Goal: Task Accomplishment & Management: Use online tool/utility

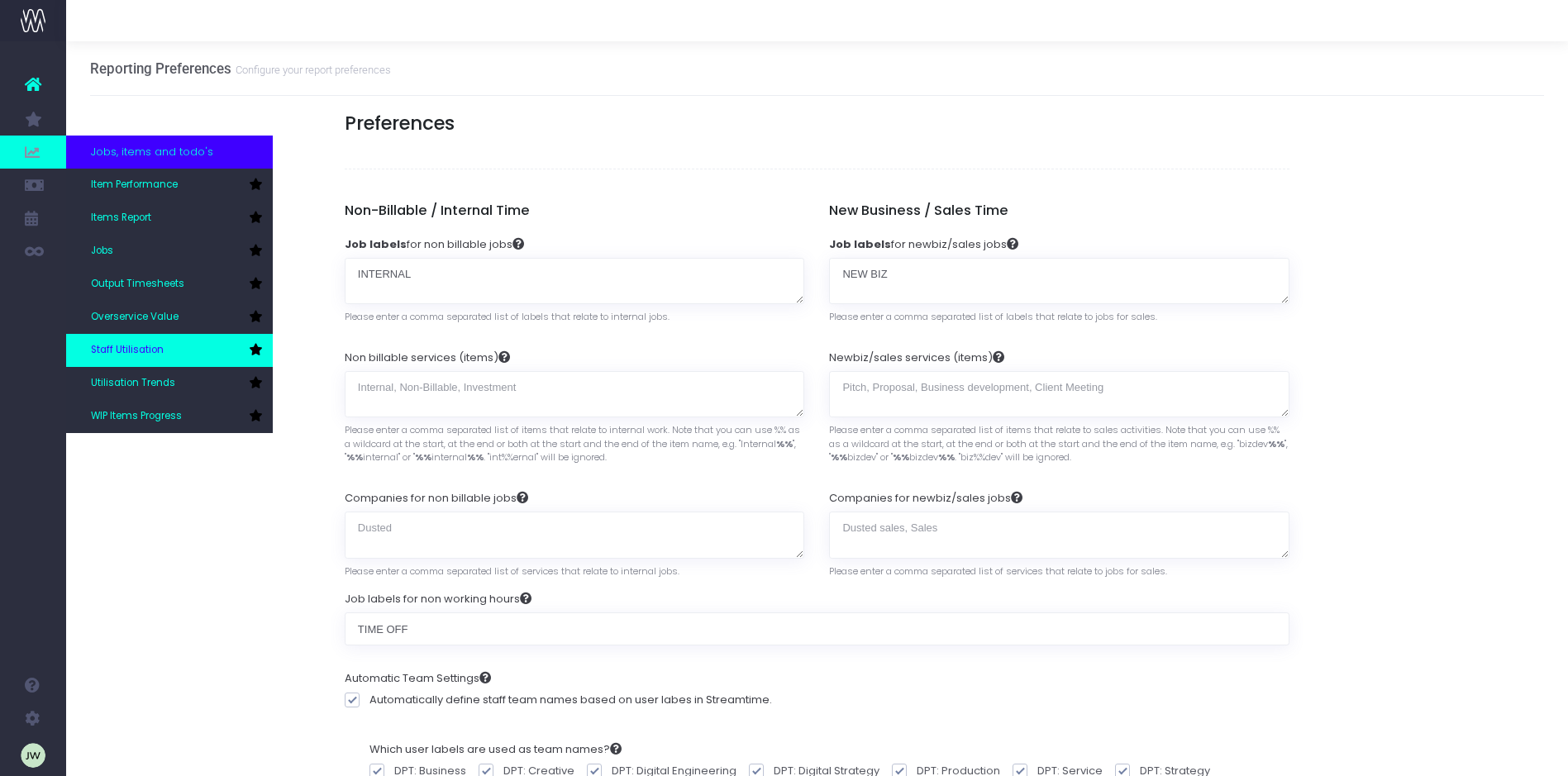
click at [137, 352] on span "Staff Utilisation" at bounding box center [127, 350] width 73 height 15
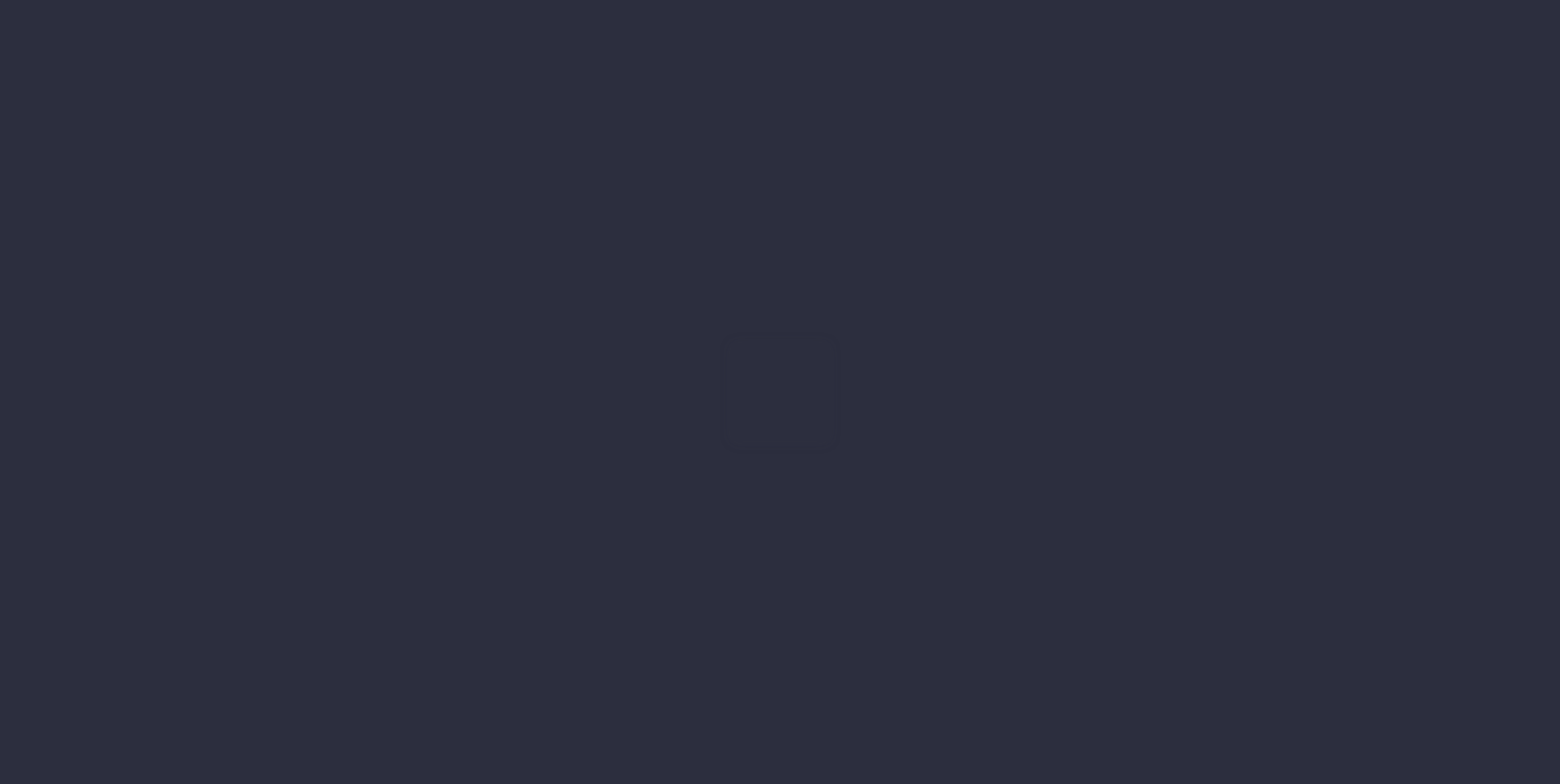
type input "[DATE]"
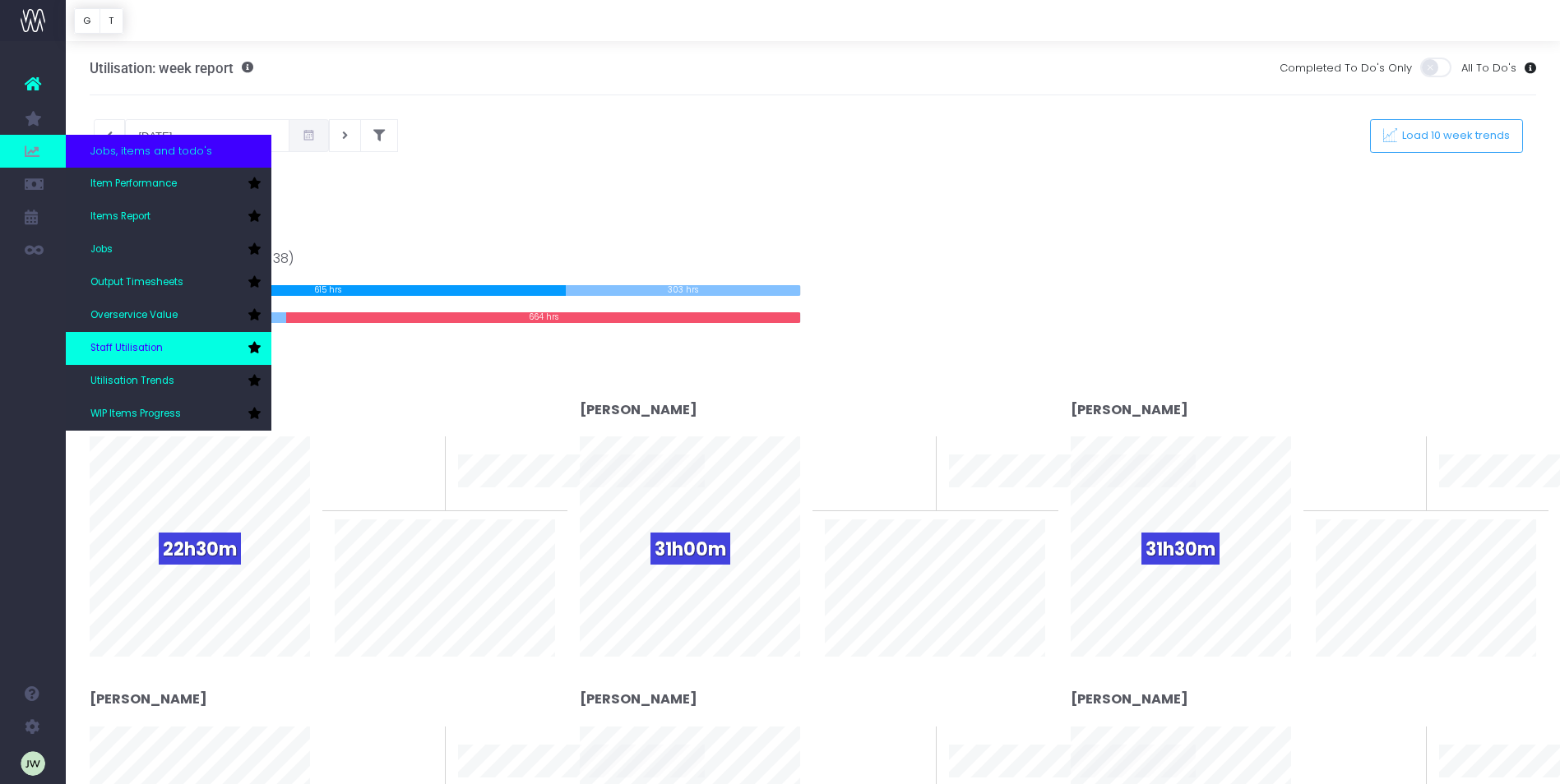
click at [145, 347] on span "Staff Utilisation" at bounding box center [127, 348] width 72 height 15
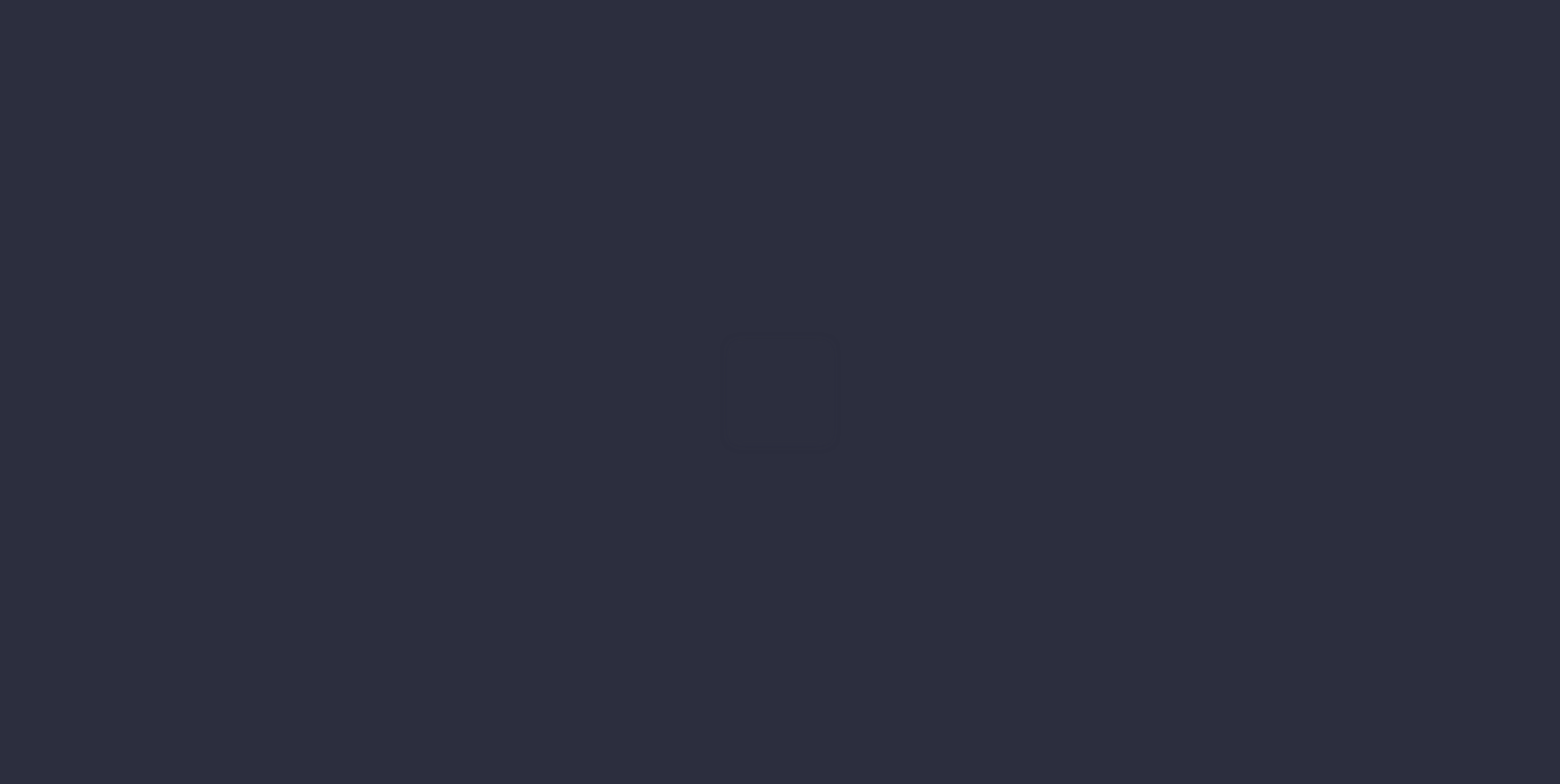
type input "18-09-2025"
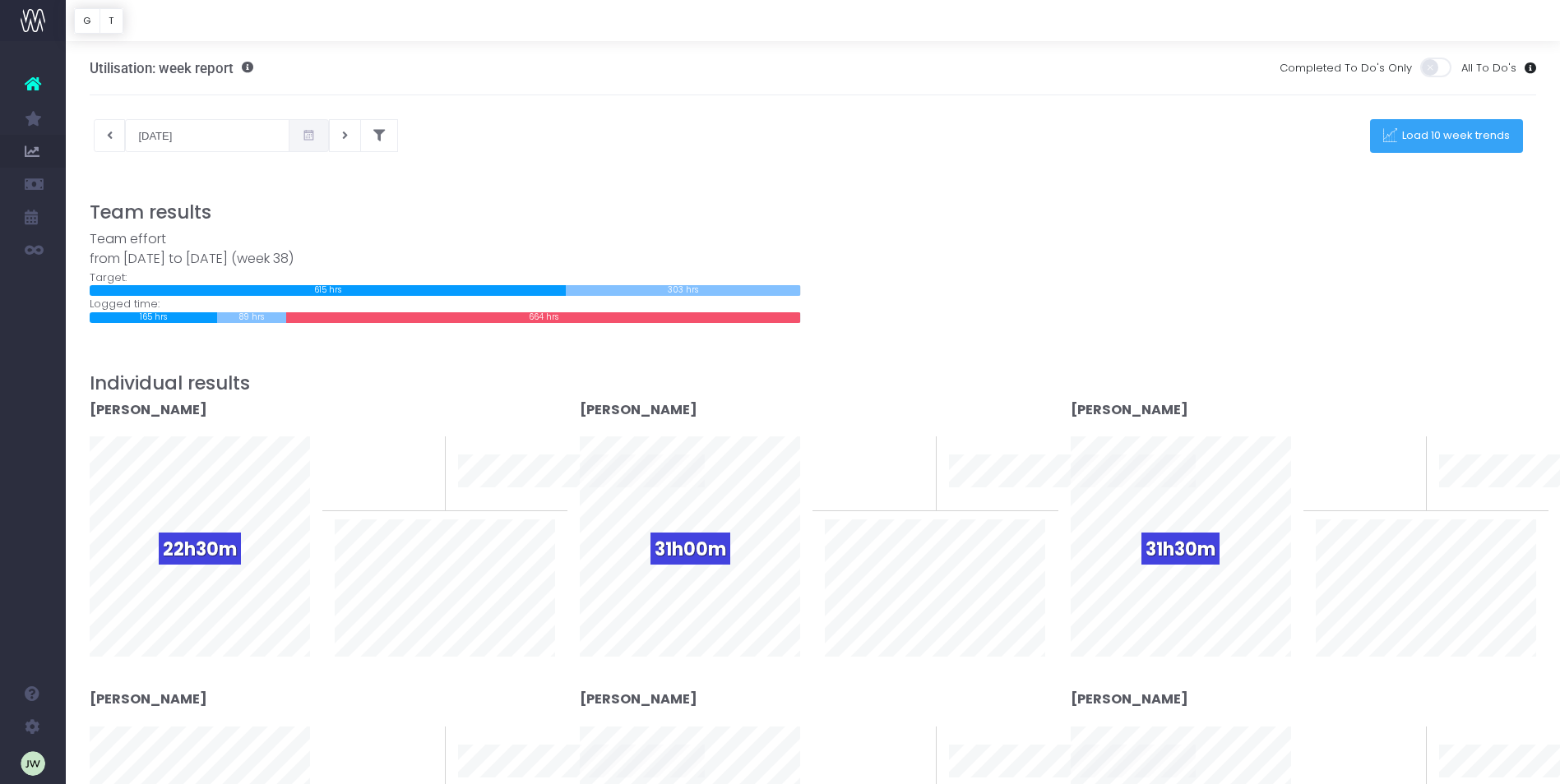
click at [1477, 135] on span "Load 10 week trends" at bounding box center [1454, 136] width 114 height 14
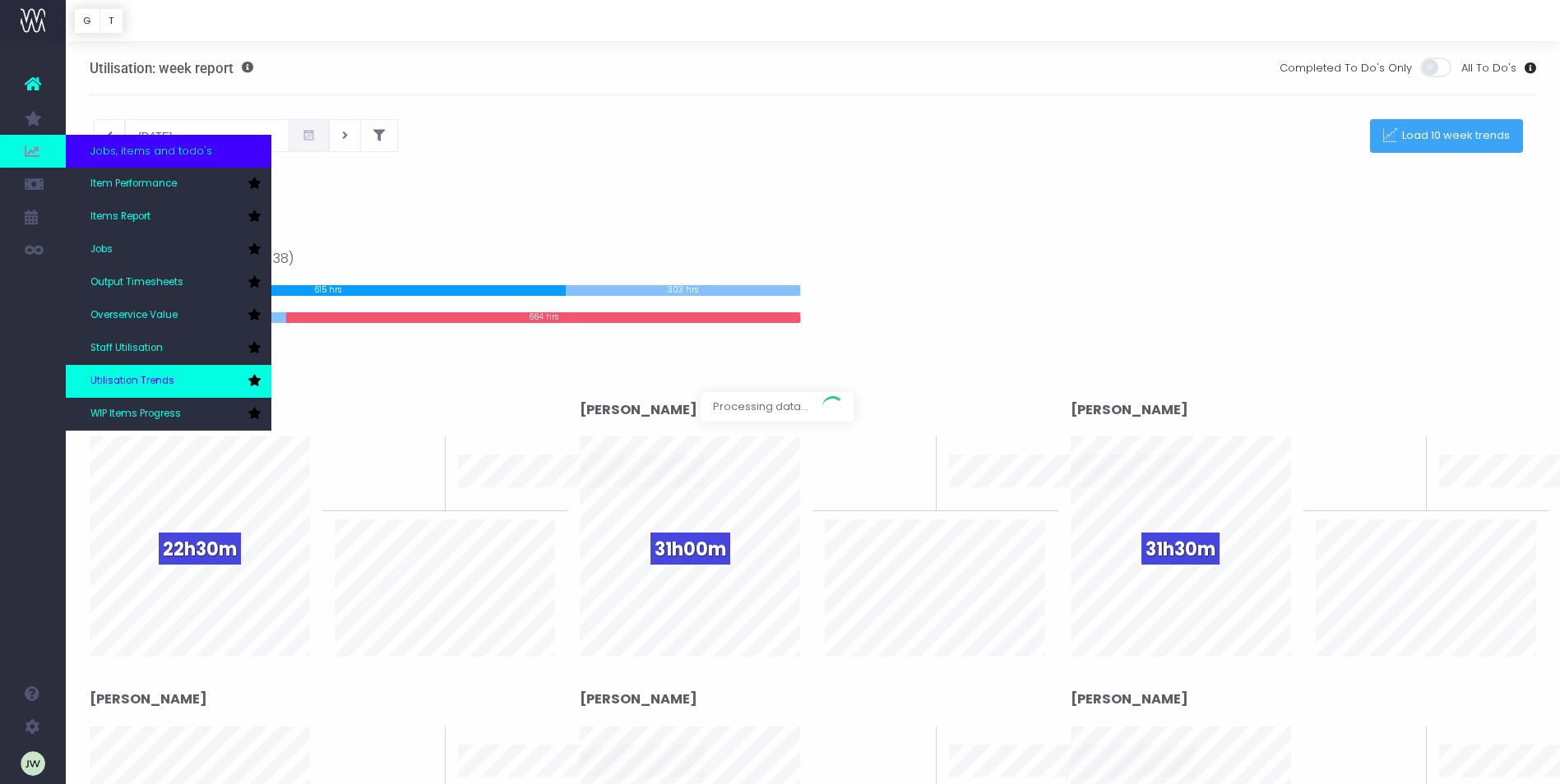
click at [159, 382] on span "Utilisation Trends" at bounding box center [132, 381] width 84 height 15
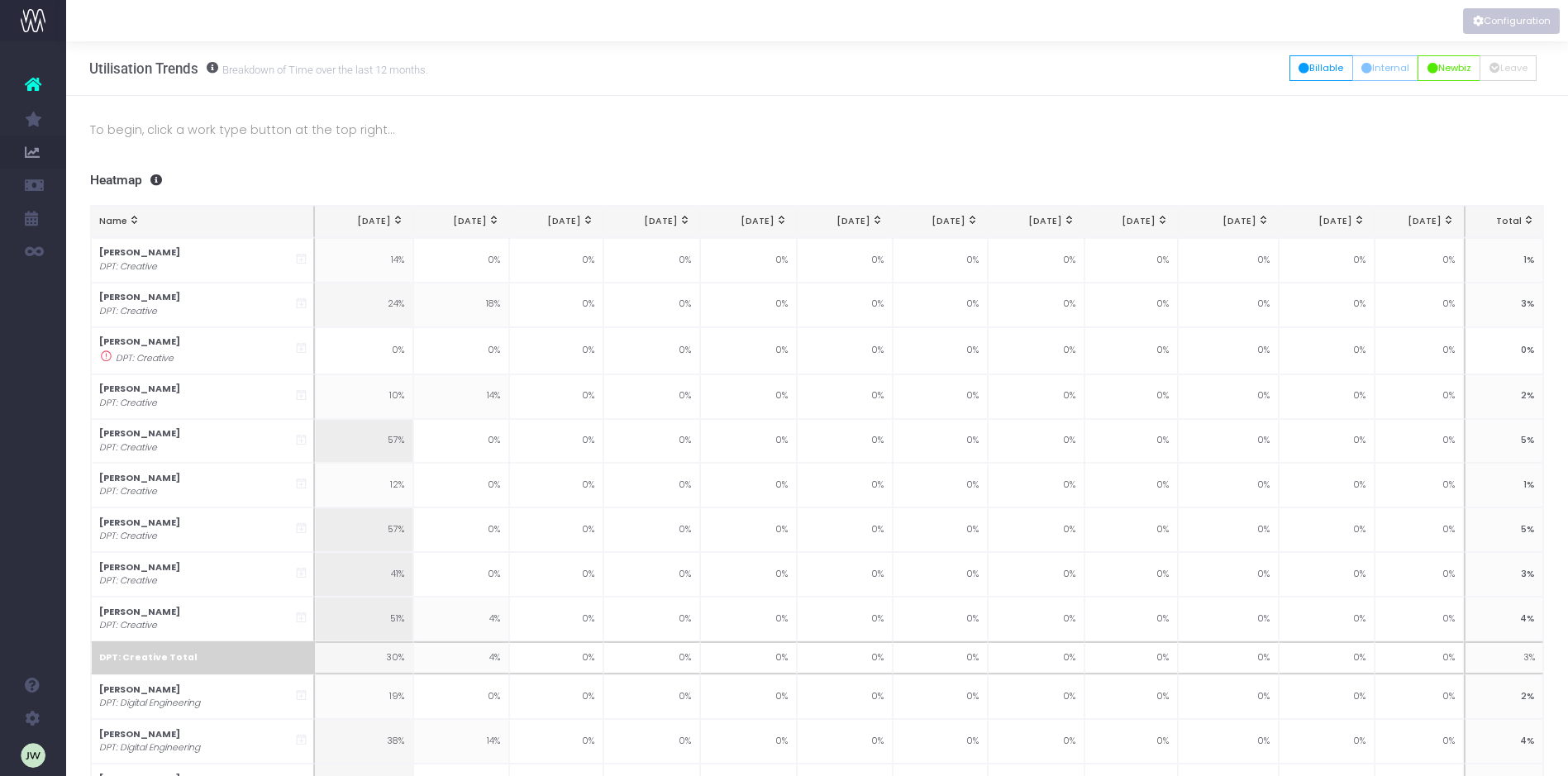
click at [1517, 20] on button "Configuration" at bounding box center [1512, 22] width 97 height 26
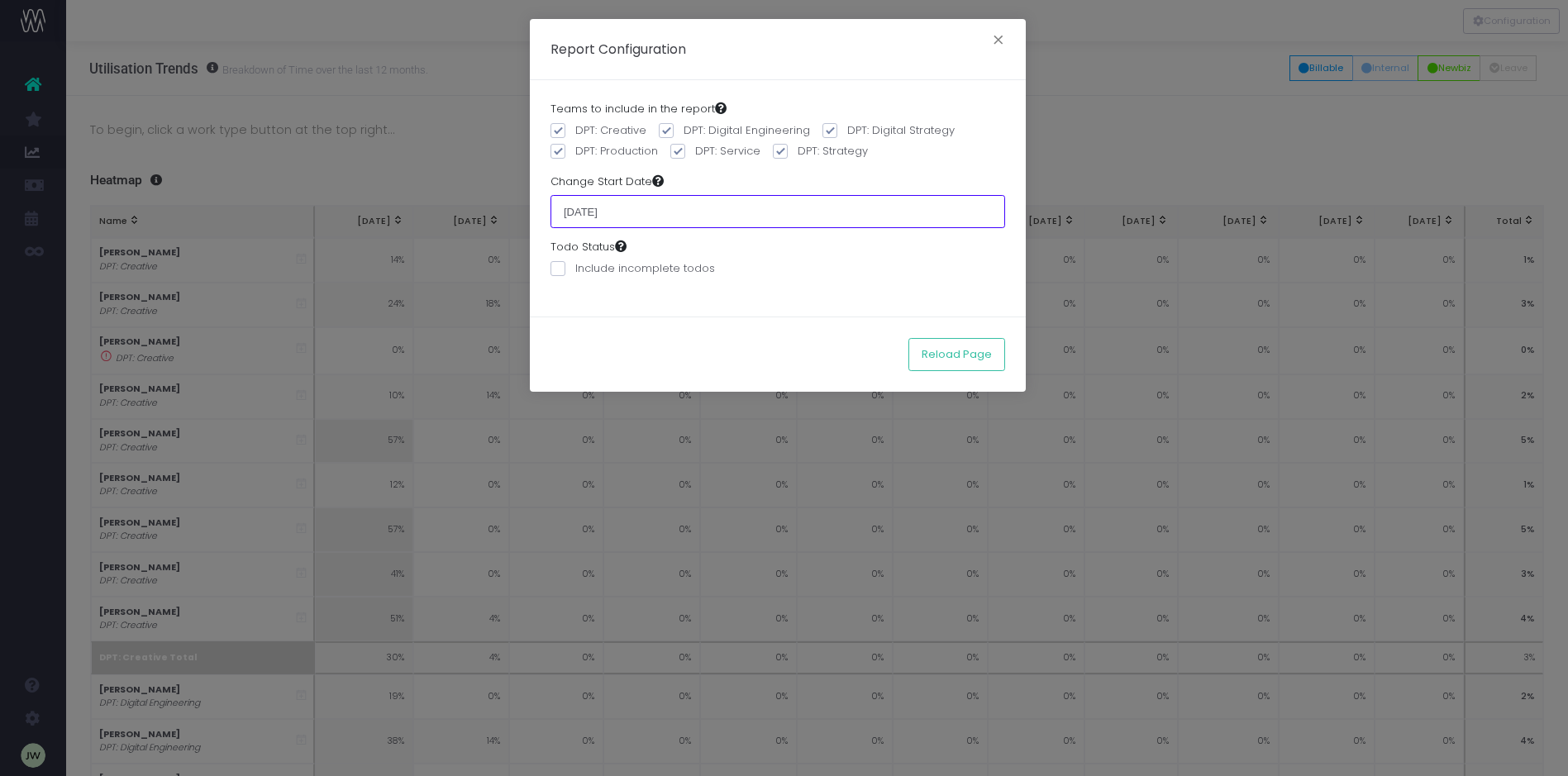
click at [646, 211] on input "01 August 2025" at bounding box center [777, 211] width 455 height 33
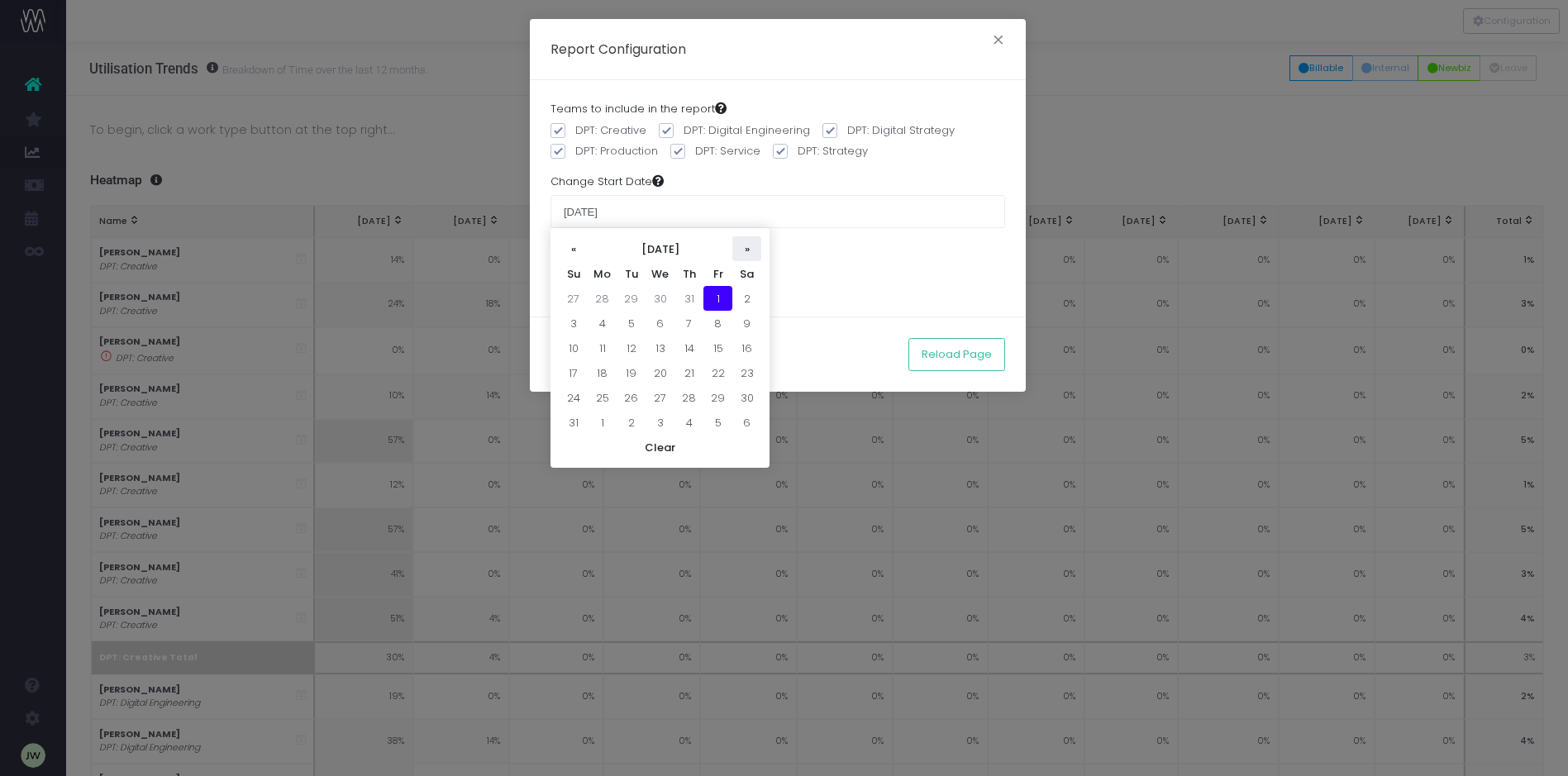
click at [746, 248] on th "»" at bounding box center [746, 249] width 29 height 25
click at [603, 295] on td "1" at bounding box center [601, 298] width 29 height 25
type input "01 September 2025"
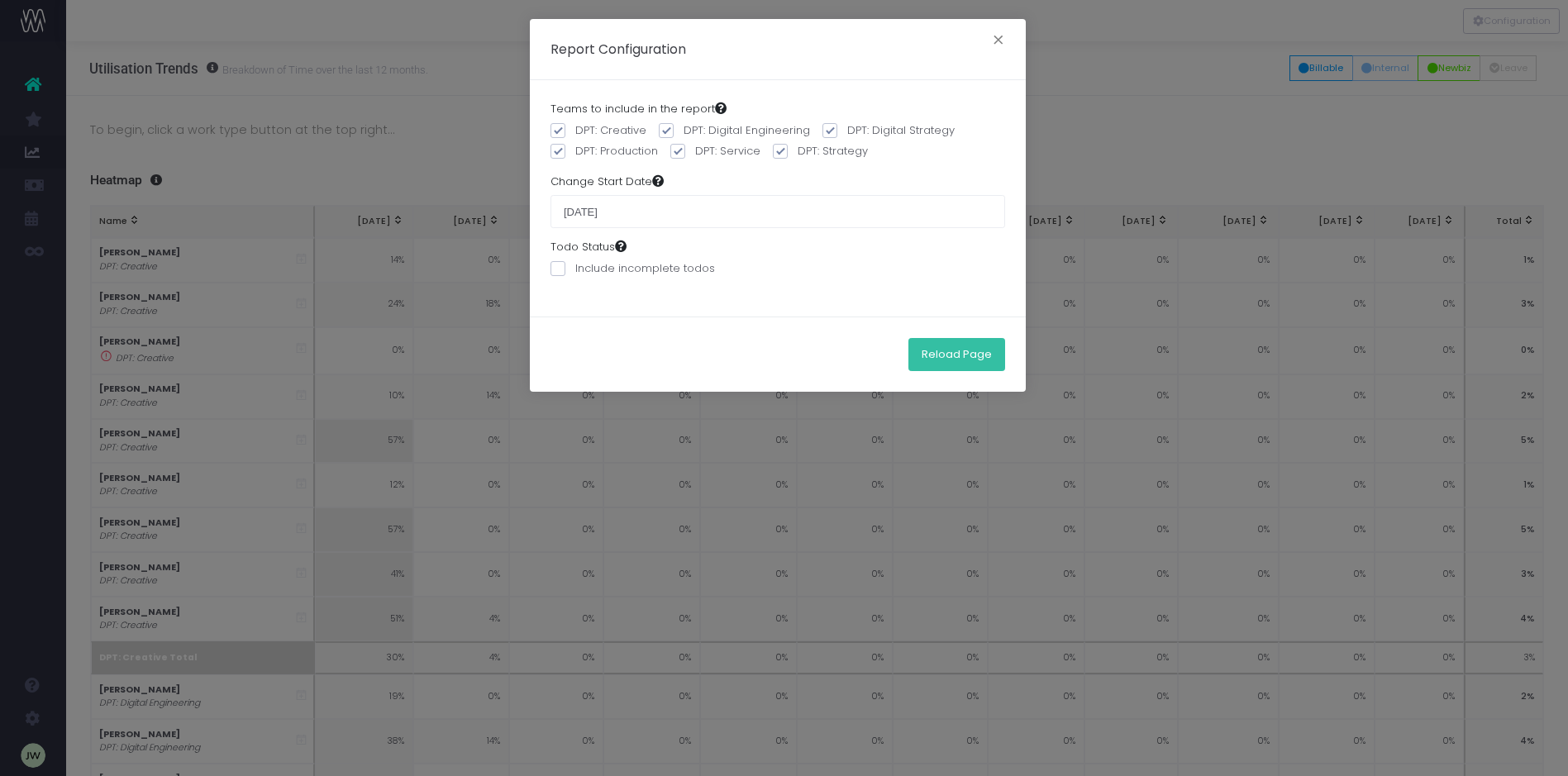
click at [956, 352] on button "Reload Page" at bounding box center [957, 354] width 97 height 33
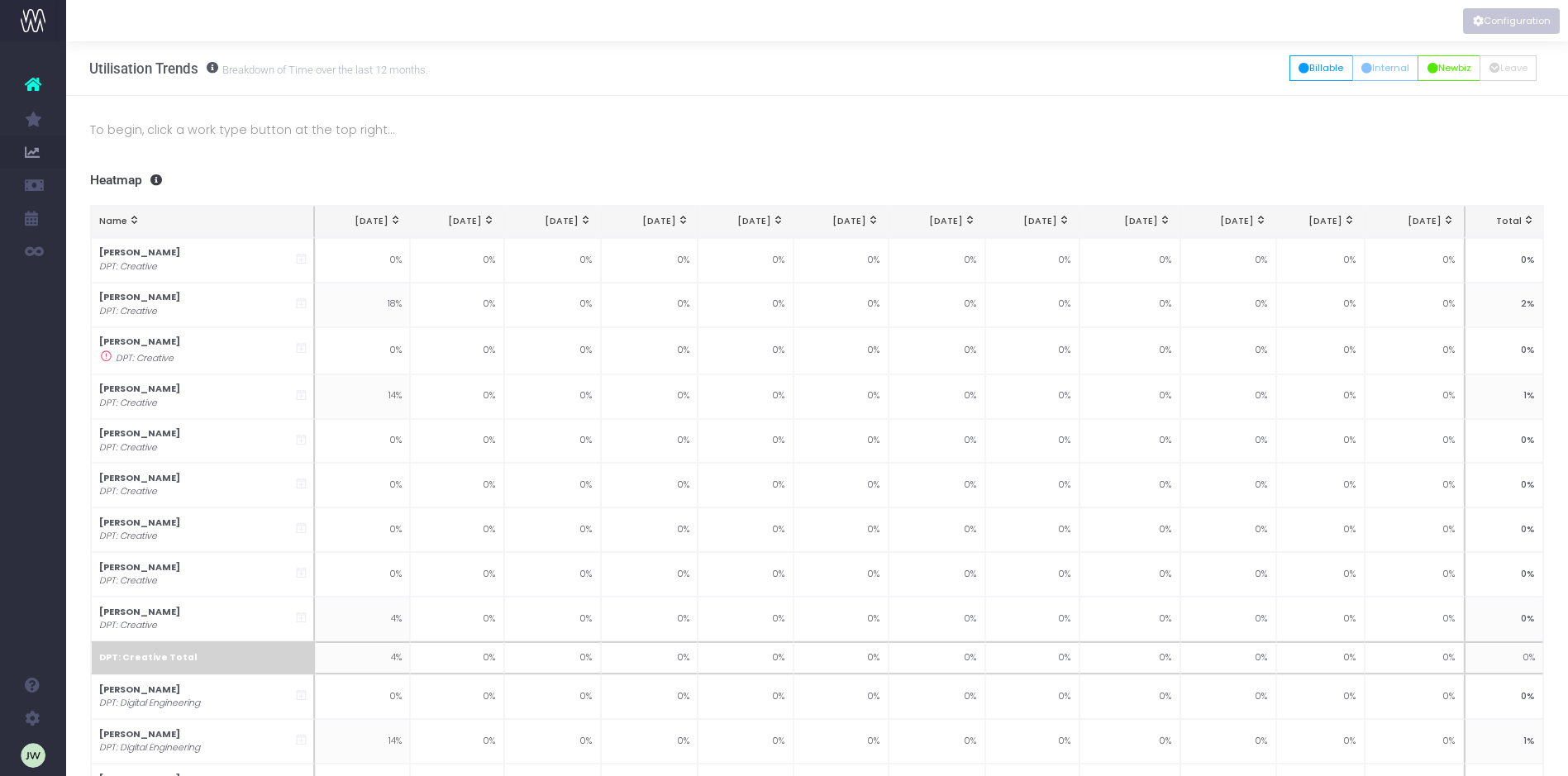
click at [1497, 22] on button "Configuration" at bounding box center [1512, 22] width 97 height 26
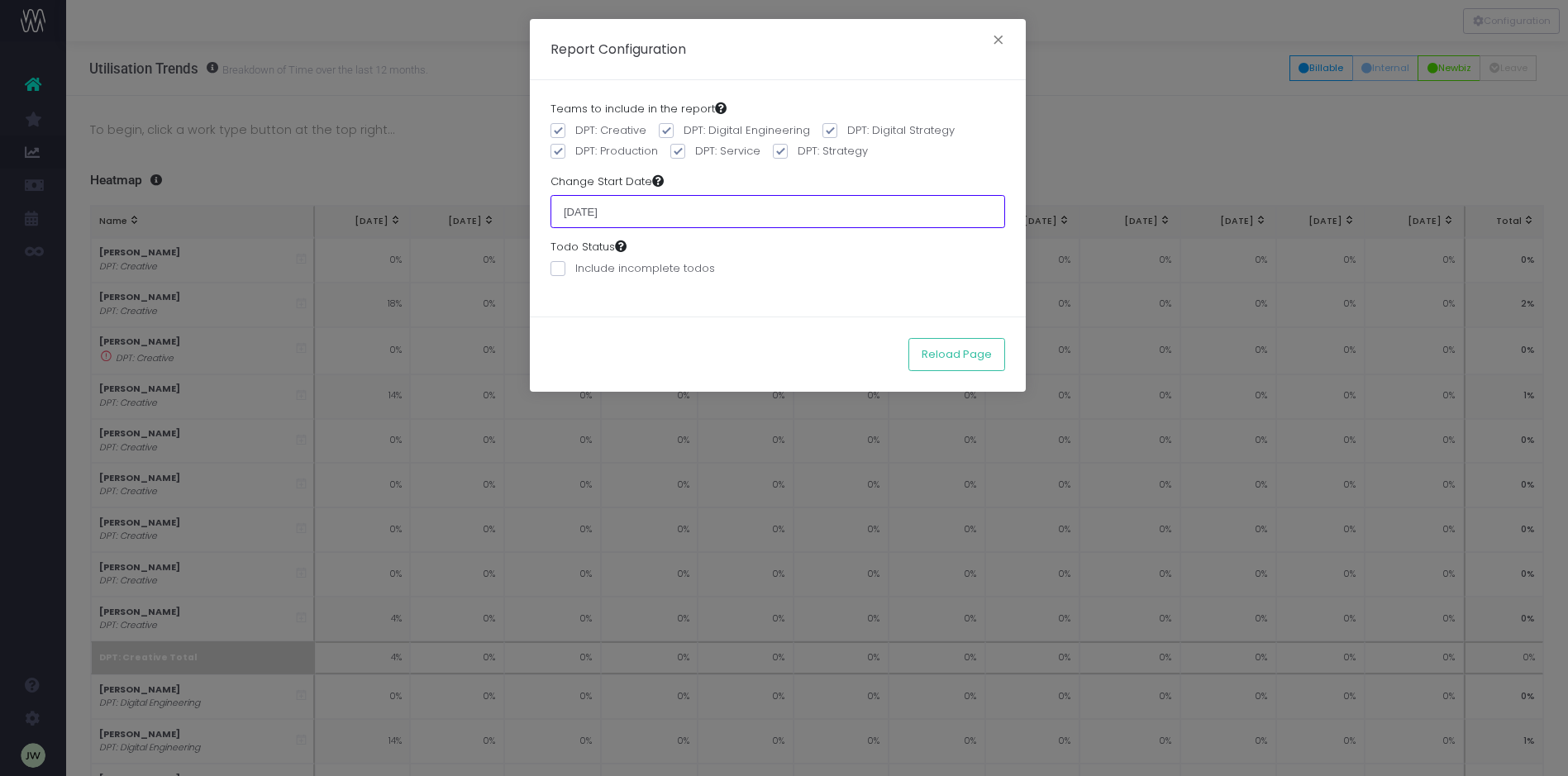
click at [665, 216] on input "[DATE]" at bounding box center [777, 211] width 455 height 33
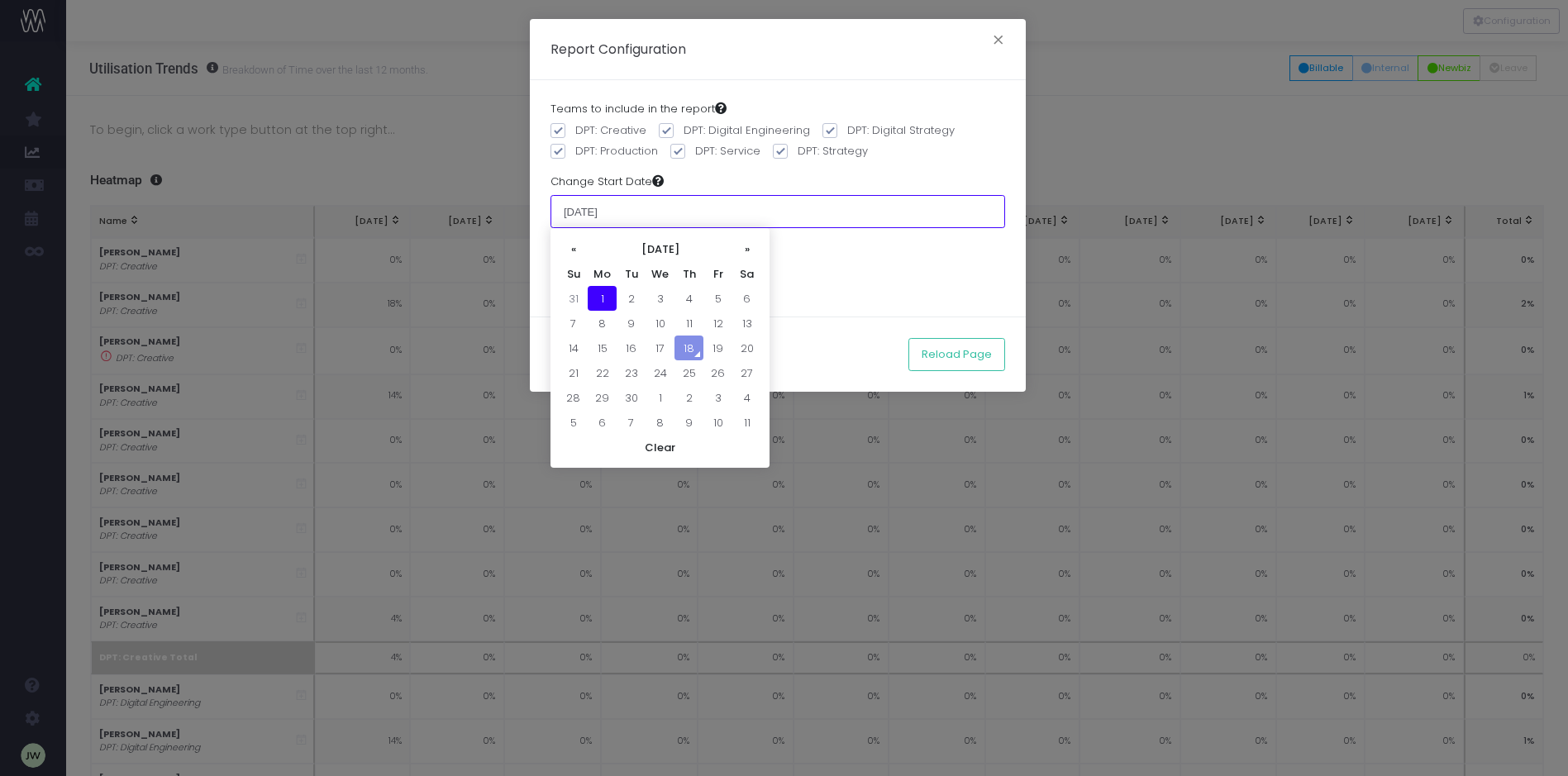
click at [682, 210] on input "[DATE]" at bounding box center [777, 211] width 455 height 33
click at [719, 176] on div "Change Start Date [DATE]" at bounding box center [777, 200] width 455 height 55
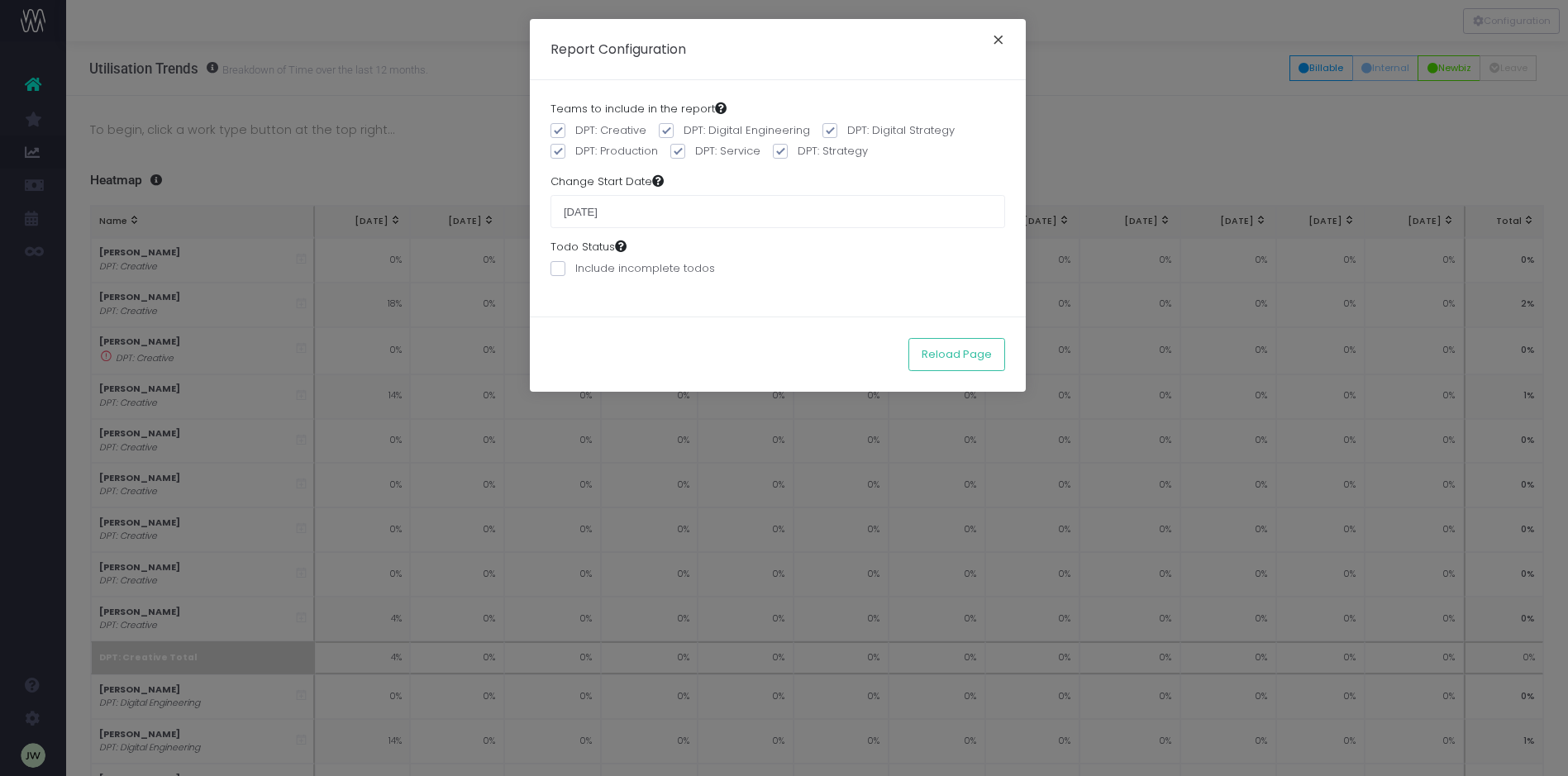
click at [1000, 37] on button "×" at bounding box center [998, 42] width 35 height 27
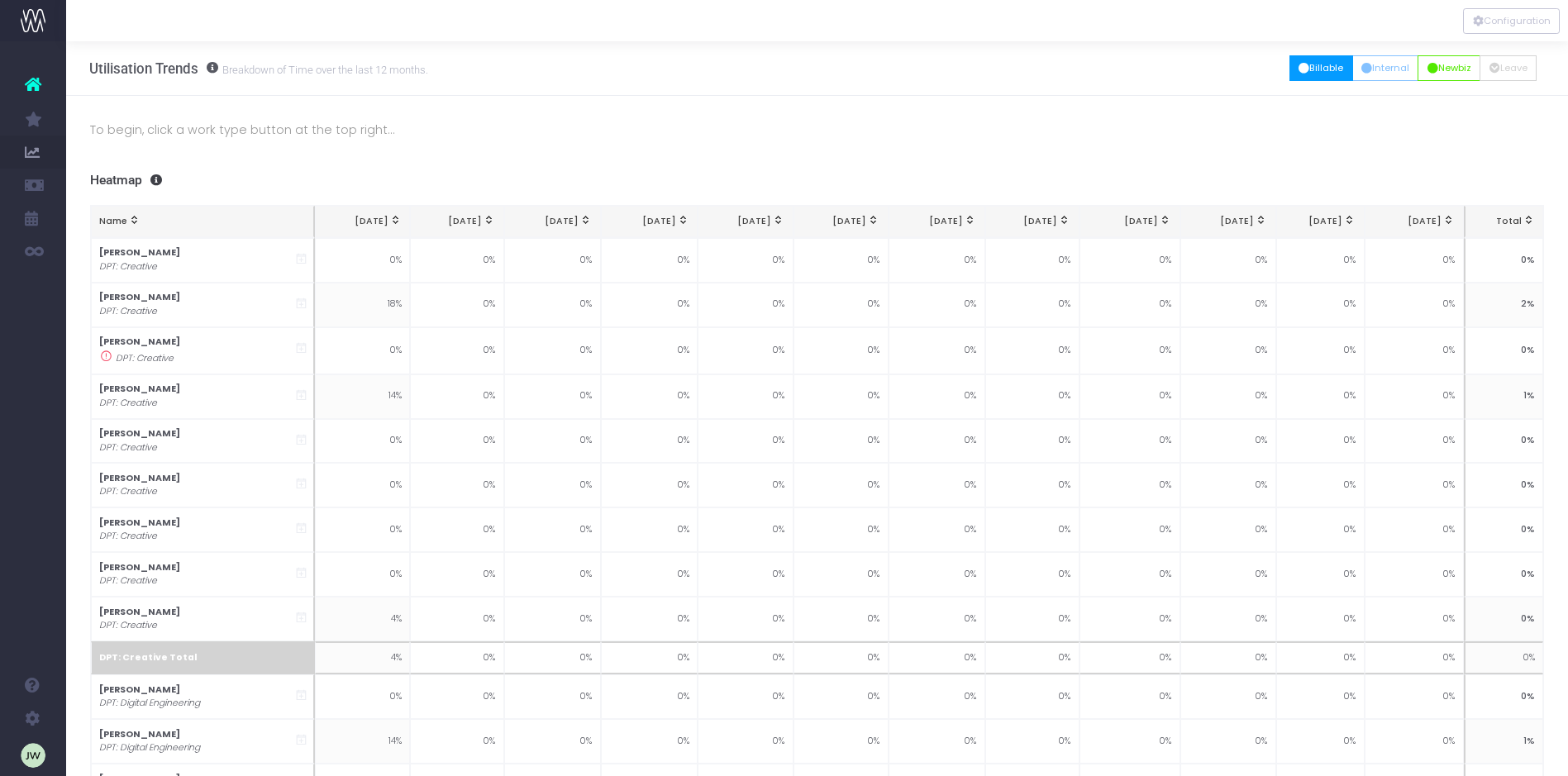
click at [1314, 68] on button "Billable" at bounding box center [1320, 68] width 63 height 26
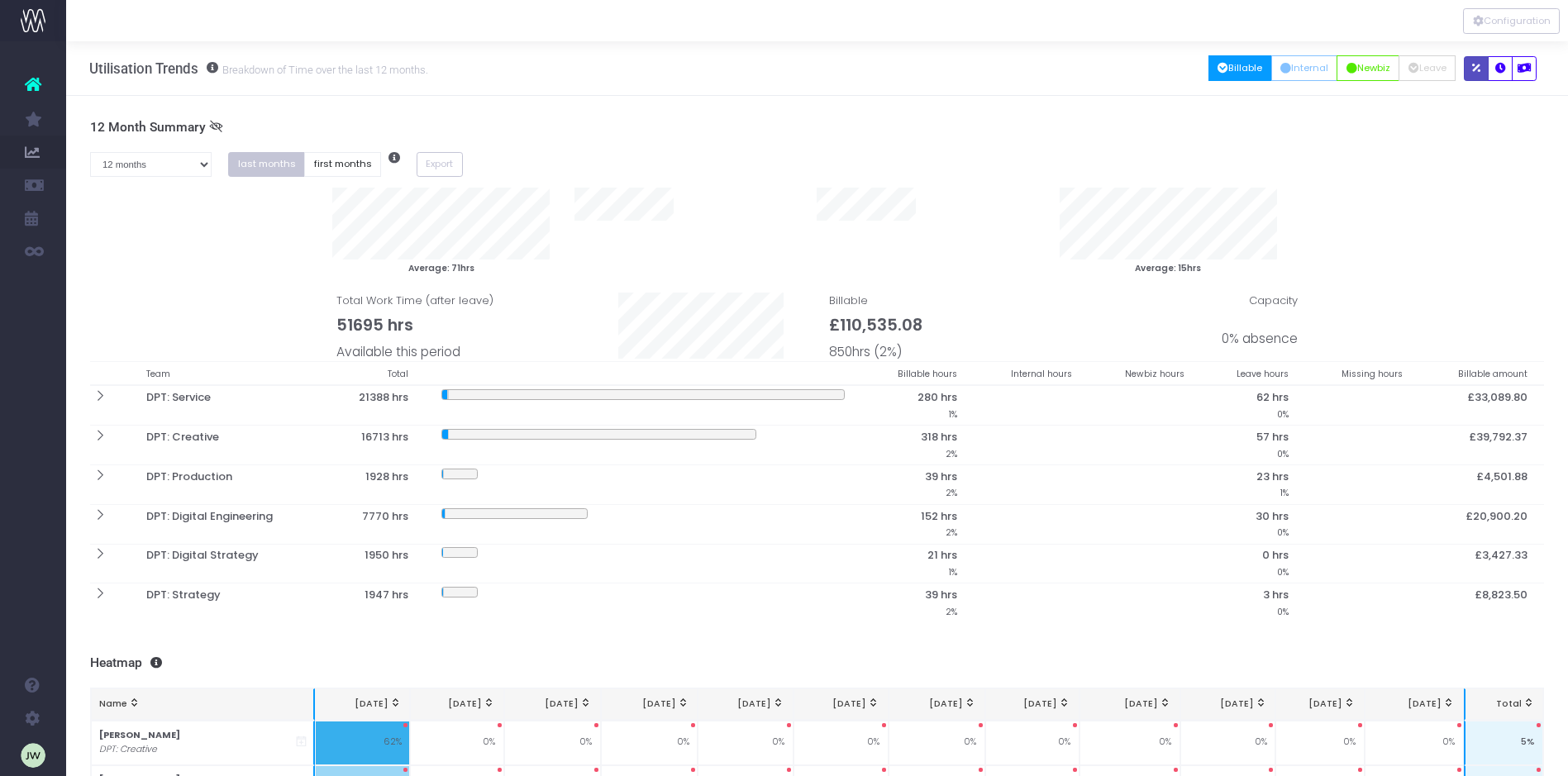
click at [1475, 68] on icon "button" at bounding box center [1476, 68] width 9 height 0
click at [1474, 68] on icon "button" at bounding box center [1476, 68] width 9 height 0
click at [203, 163] on select "1 month 2 months 3 months 4 months 5 months 6 months 7 months 8 months 9 months…" at bounding box center [151, 165] width 122 height 26
select select "one"
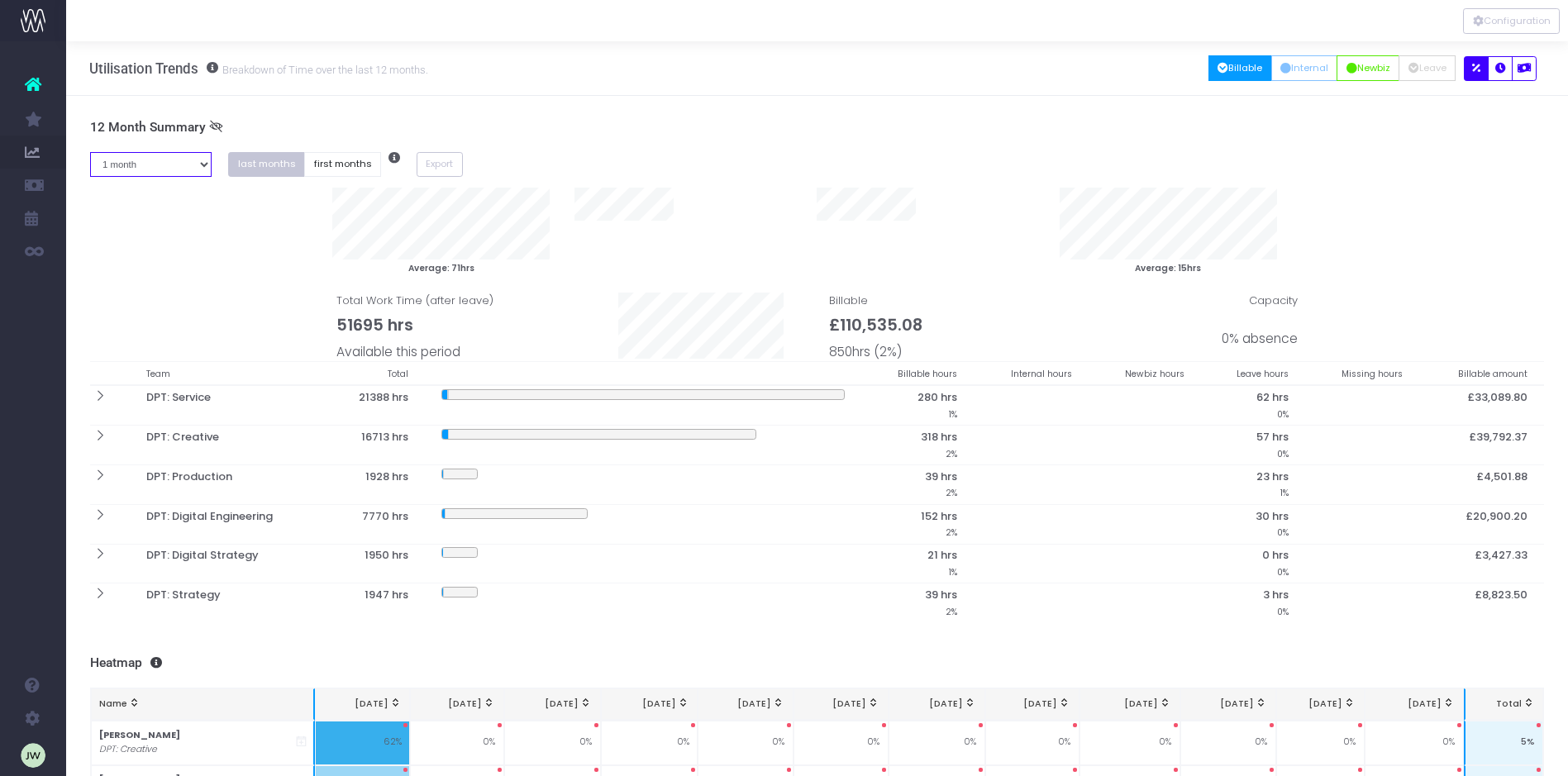
click at [90, 152] on select "1 month 2 months 3 months 4 months 5 months 6 months 7 months 8 months 9 months…" at bounding box center [151, 165] width 122 height 26
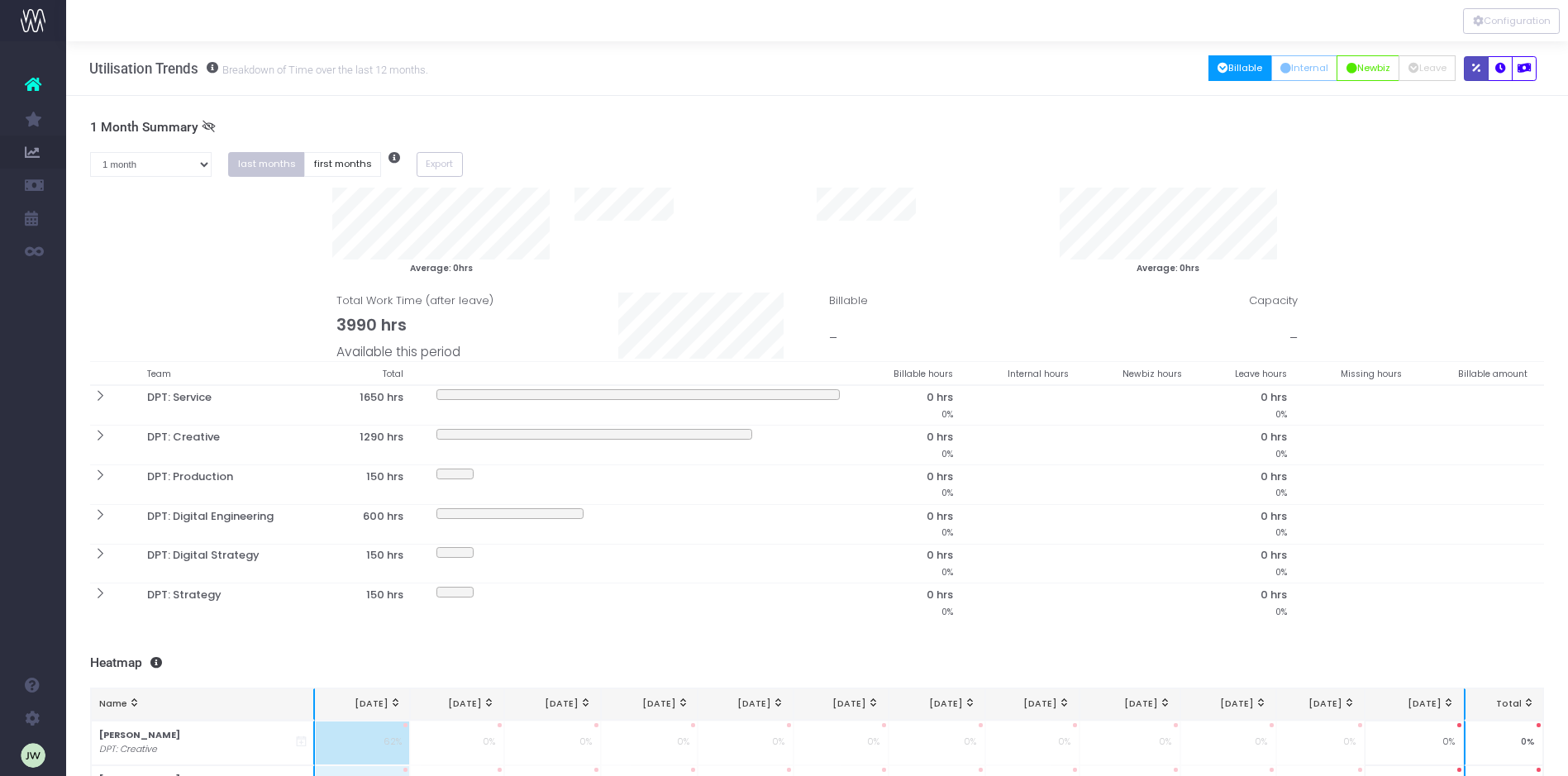
click at [1471, 63] on button "button" at bounding box center [1476, 68] width 25 height 25
click at [1499, 68] on icon "button" at bounding box center [1500, 68] width 10 height 0
click at [340, 162] on button "first months" at bounding box center [342, 165] width 77 height 26
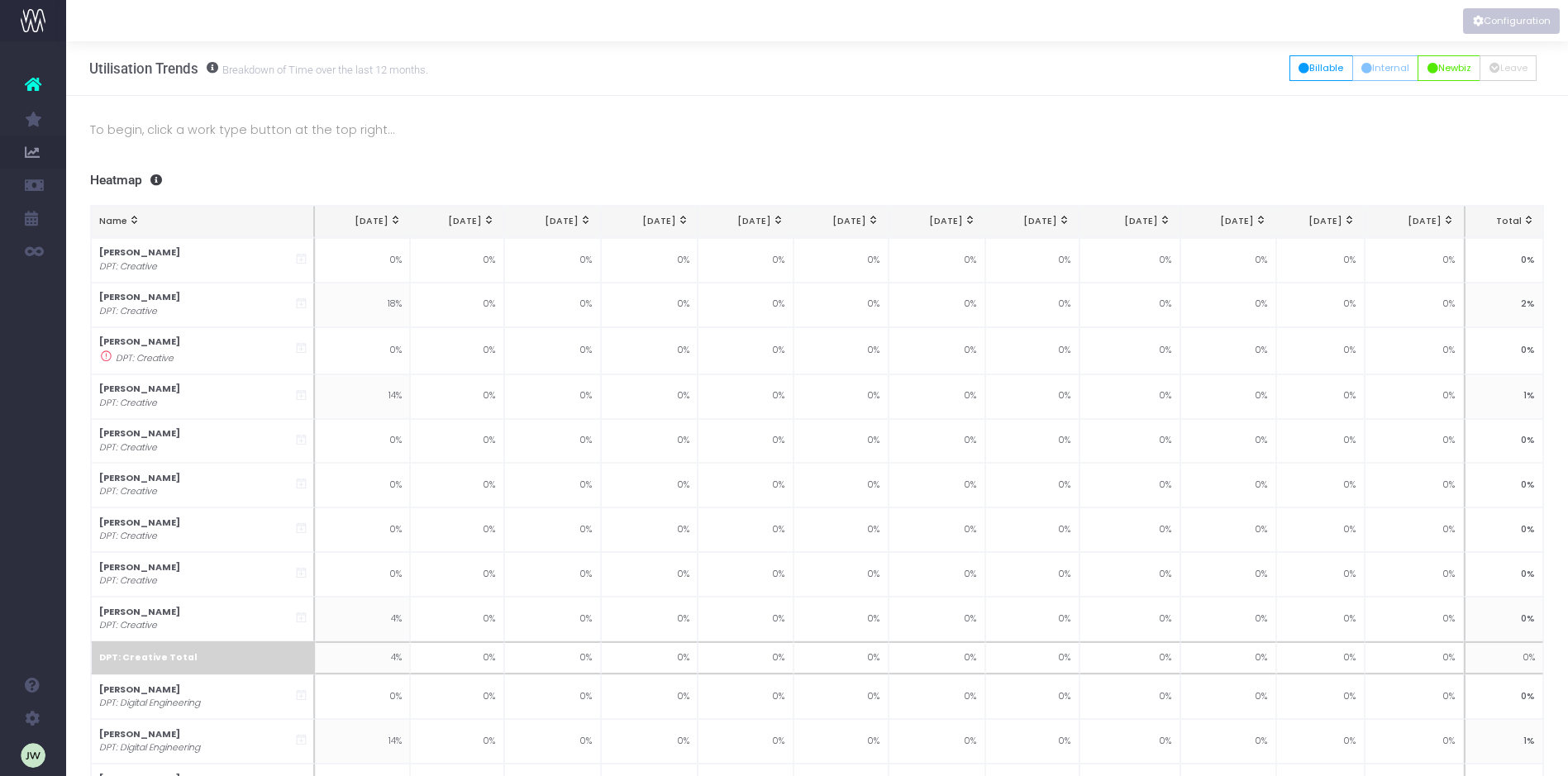
click at [1506, 20] on button "Configuration" at bounding box center [1512, 22] width 97 height 26
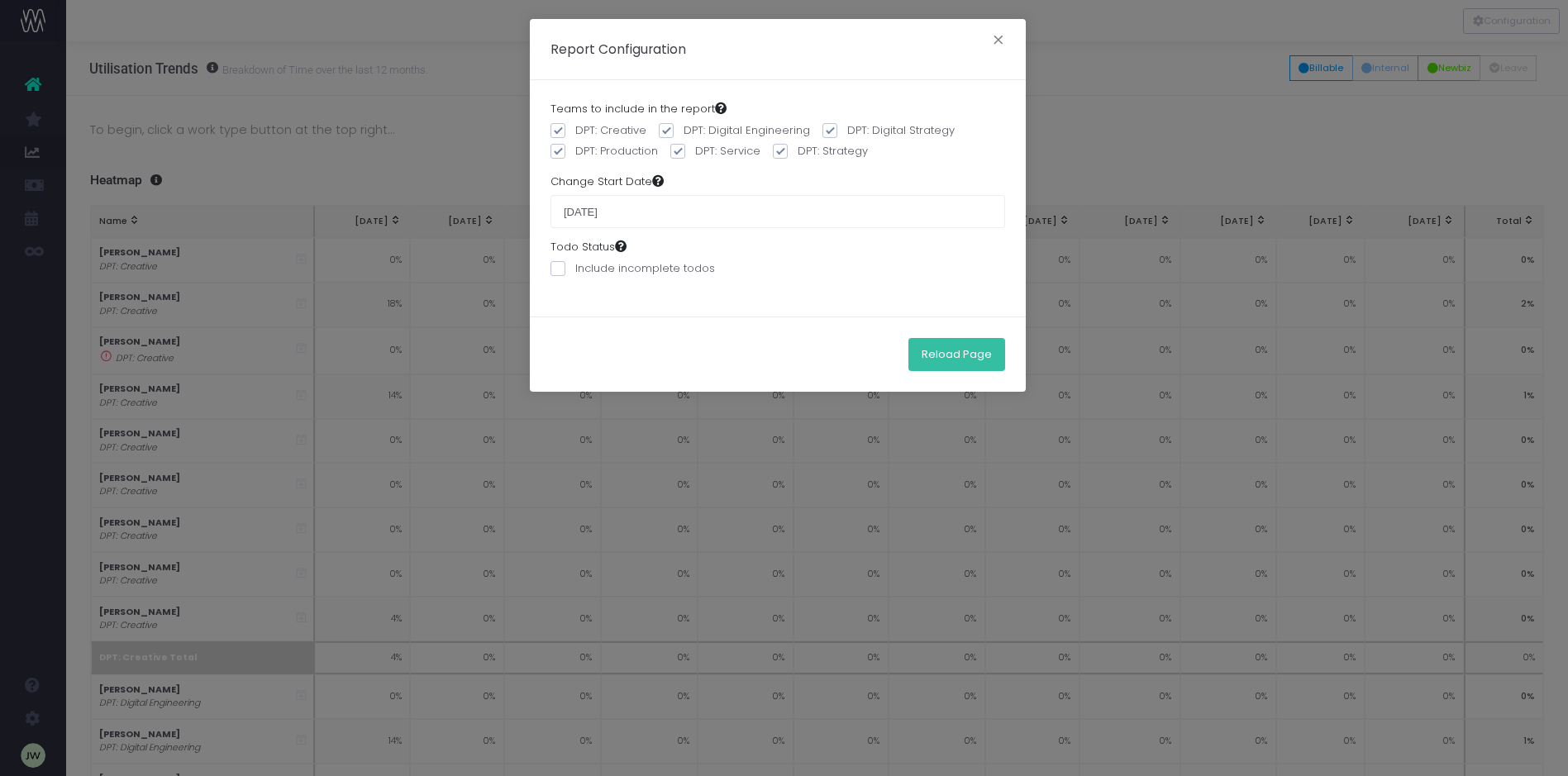
click at [928, 351] on button "Reload Page" at bounding box center [957, 354] width 97 height 33
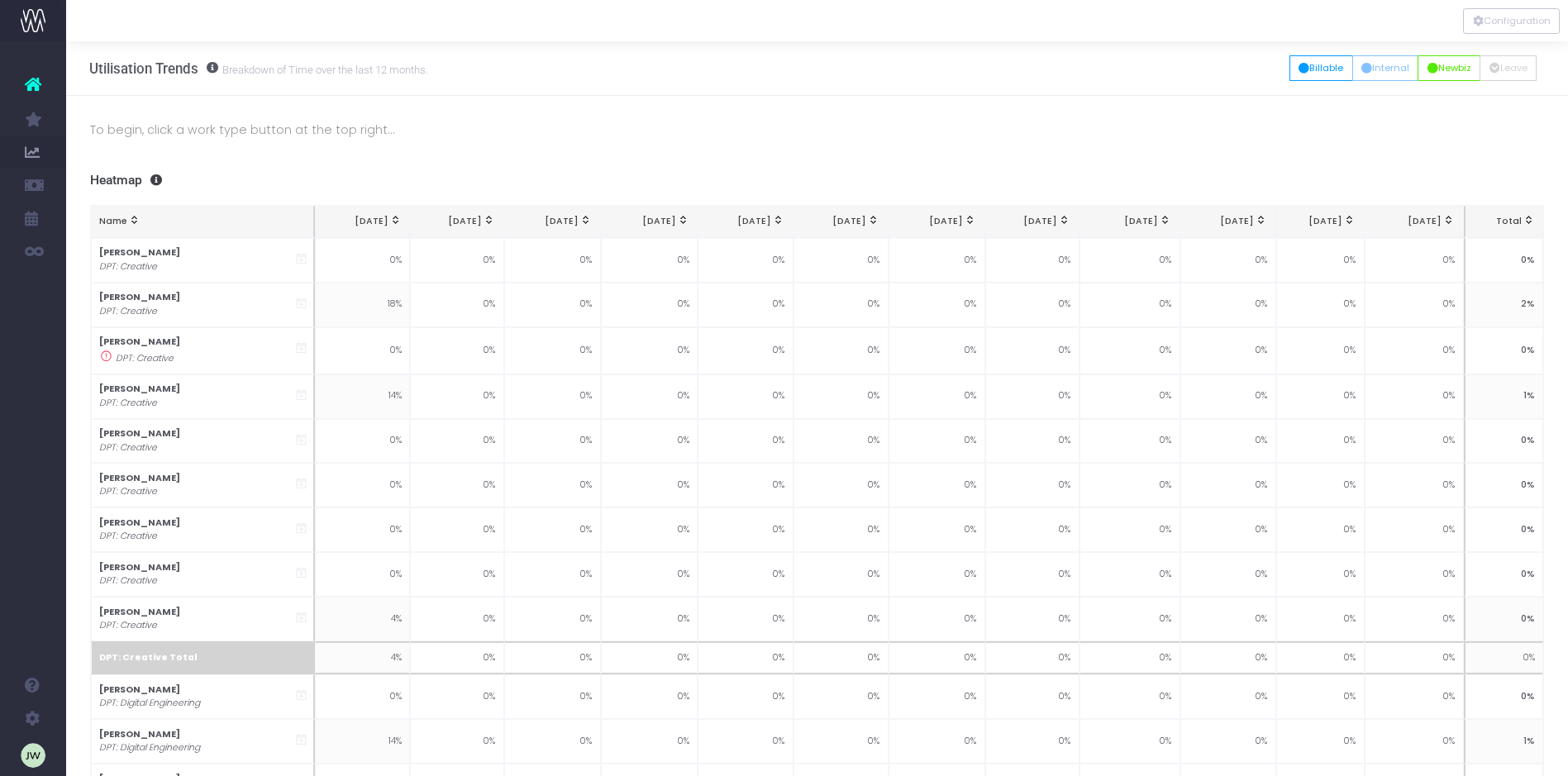
click at [303, 68] on small "Breakdown of Time over the last 12 months." at bounding box center [323, 68] width 210 height 16
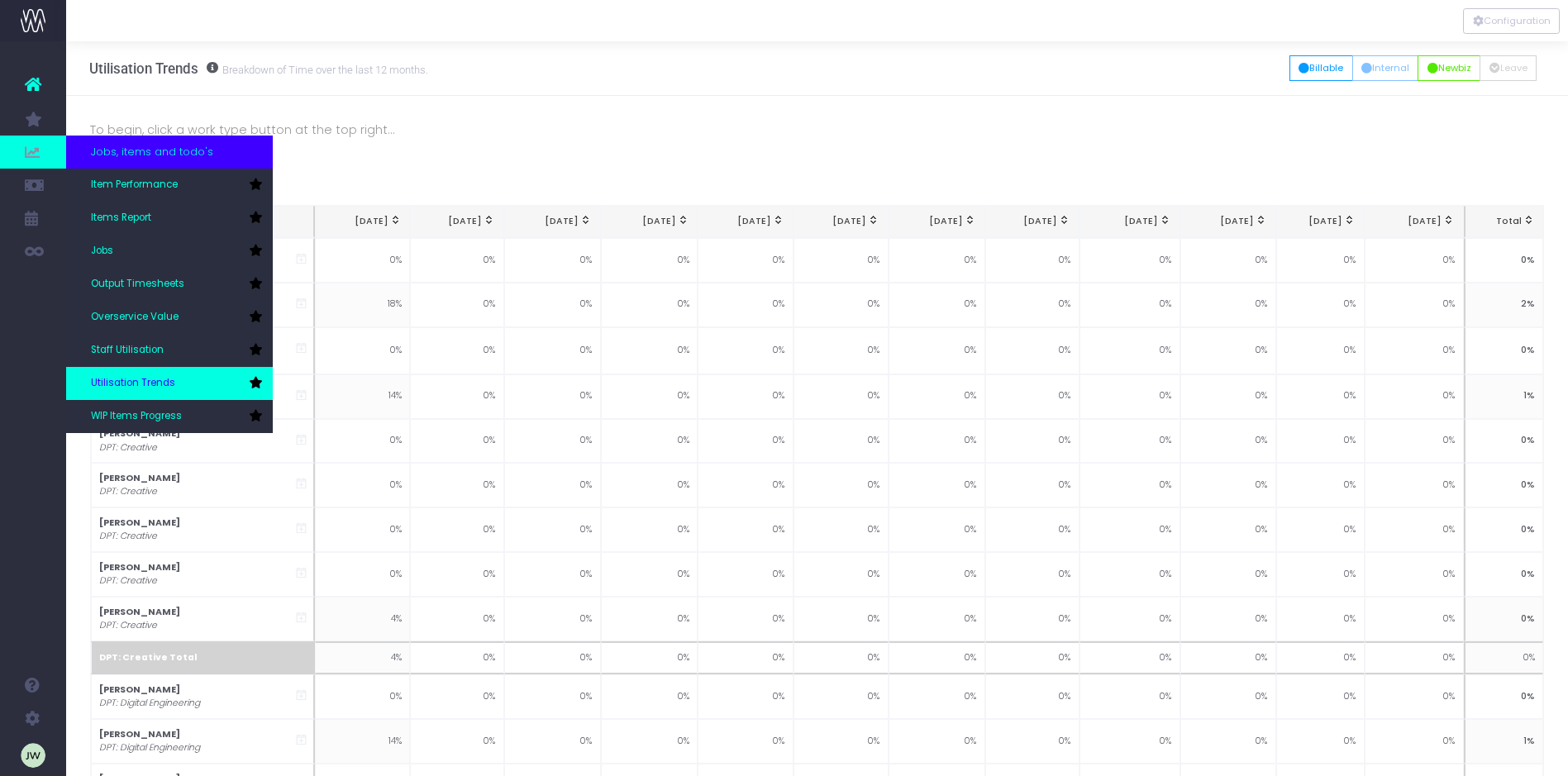
click at [158, 382] on span "Utilisation Trends" at bounding box center [133, 383] width 84 height 15
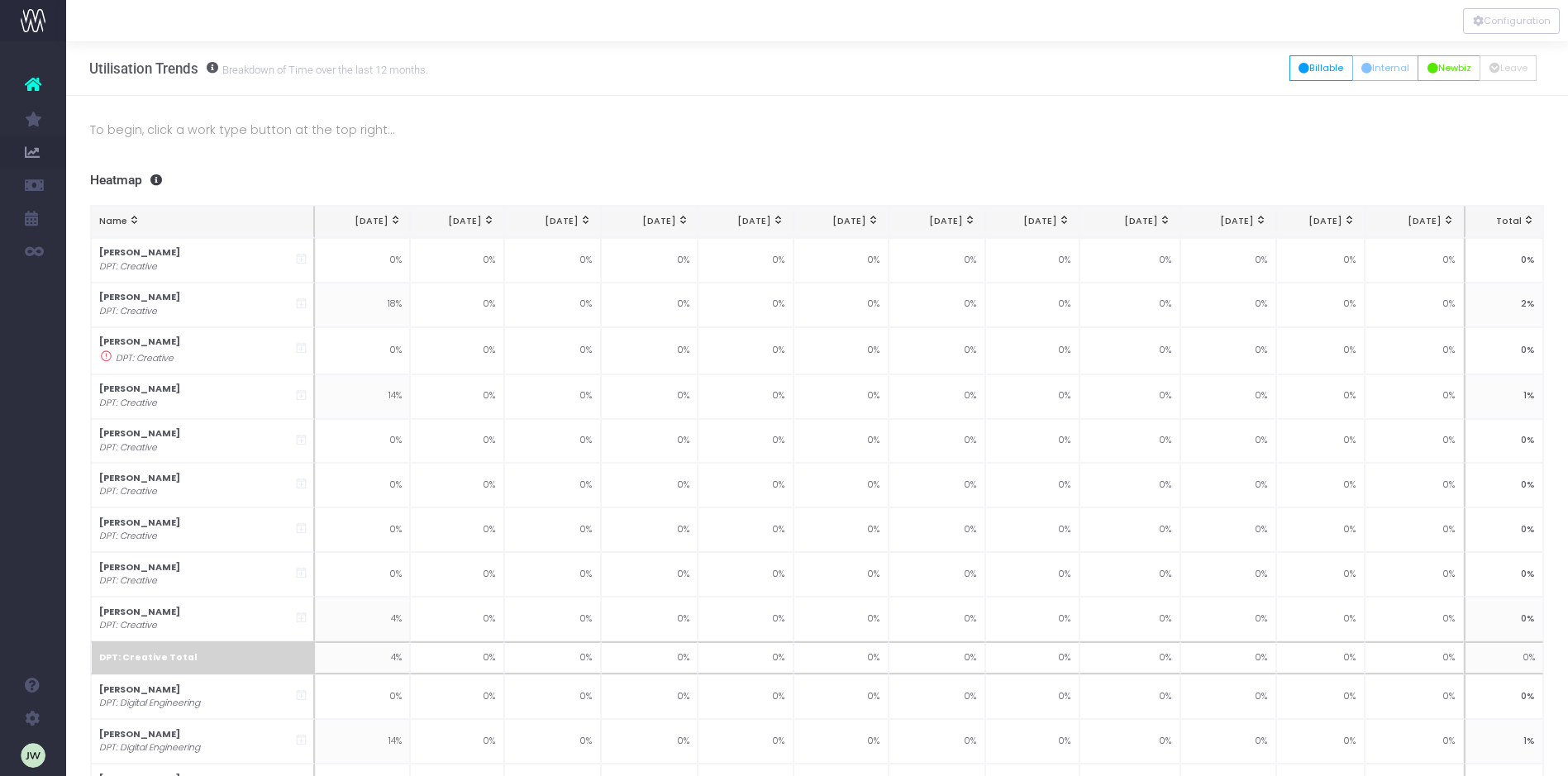
click at [204, 135] on p "To begin, click a work type button at the top right..." at bounding box center [817, 129] width 1455 height 20
click at [1318, 68] on button "Billable" at bounding box center [1320, 68] width 63 height 26
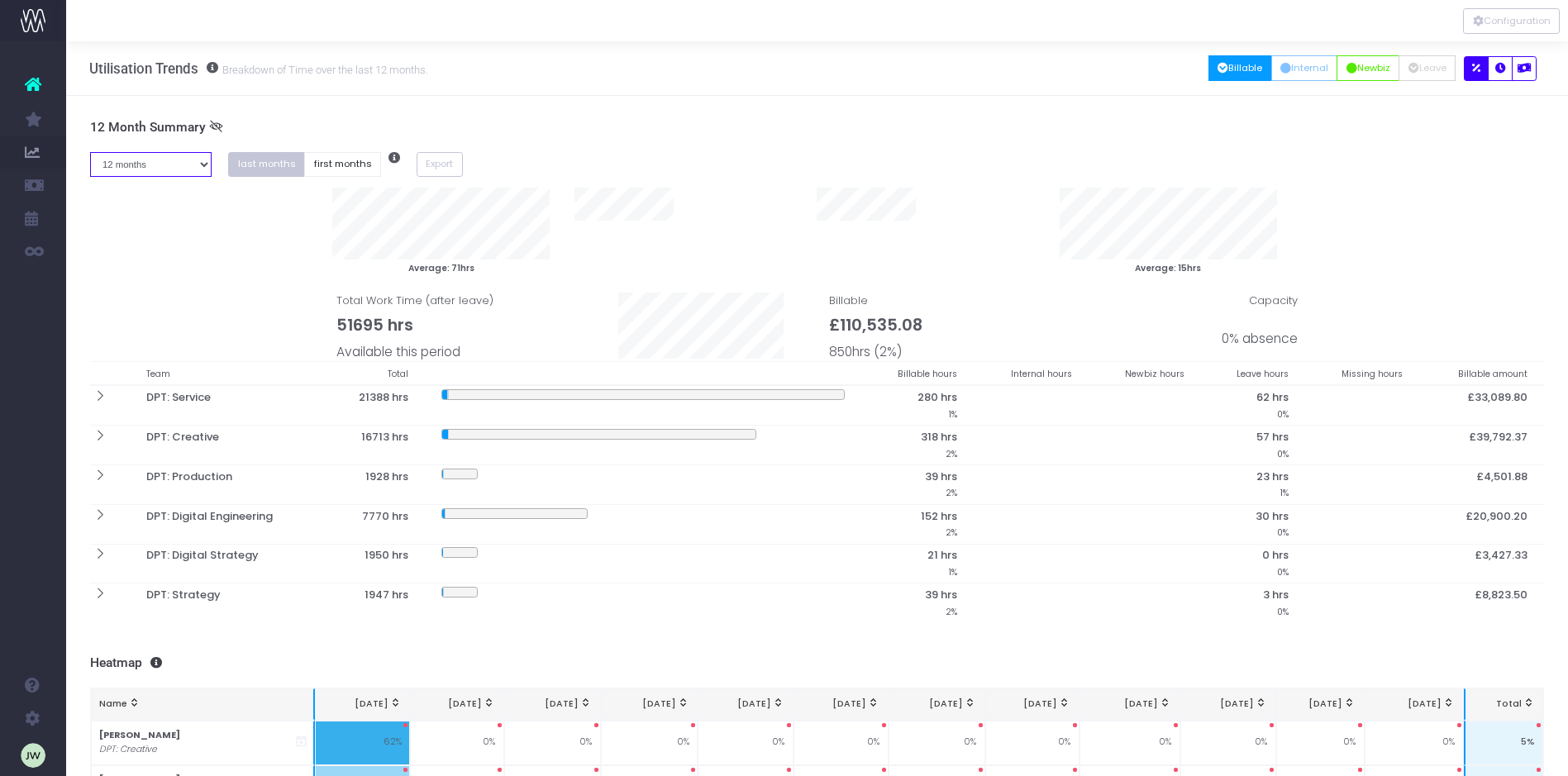
click at [204, 166] on select "1 month 2 months 3 months 4 months 5 months 6 months 7 months 8 months 9 months…" at bounding box center [151, 165] width 122 height 26
select select "one"
click at [90, 152] on select "1 month 2 months 3 months 4 months 5 months 6 months 7 months 8 months 9 months…" at bounding box center [151, 165] width 122 height 26
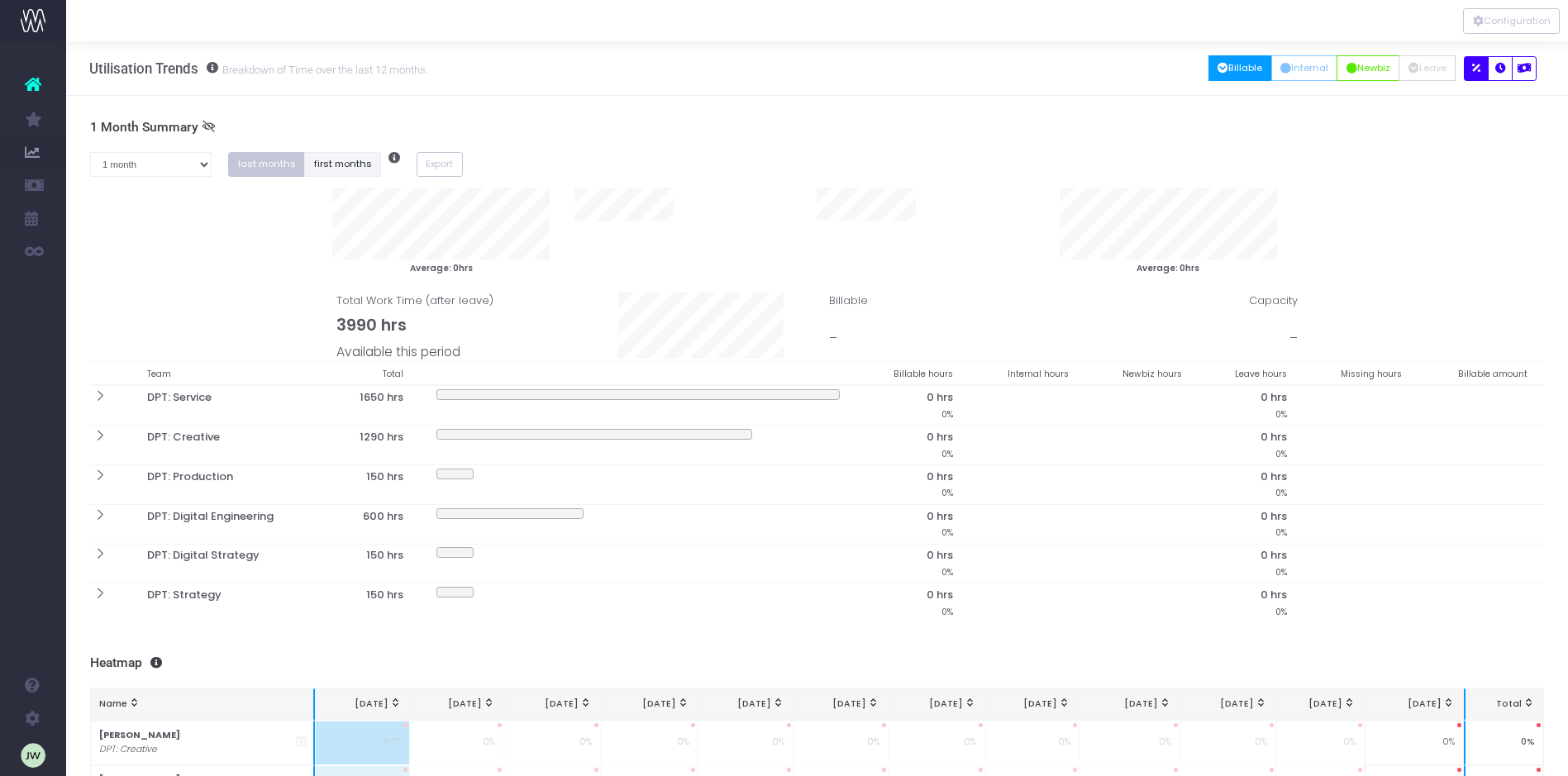
click at [337, 163] on button "first months" at bounding box center [342, 165] width 77 height 26
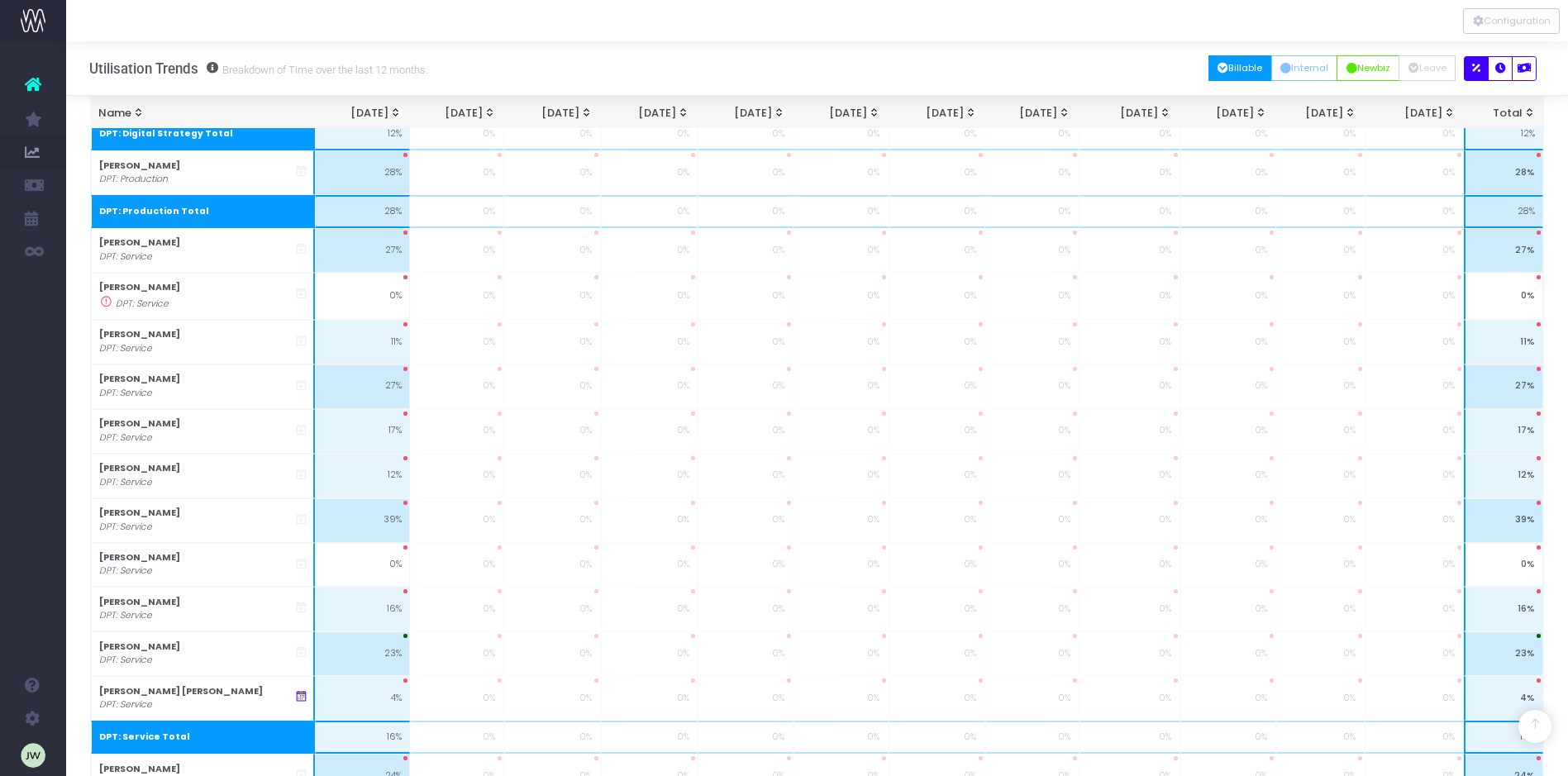
scroll to position [1389, 0]
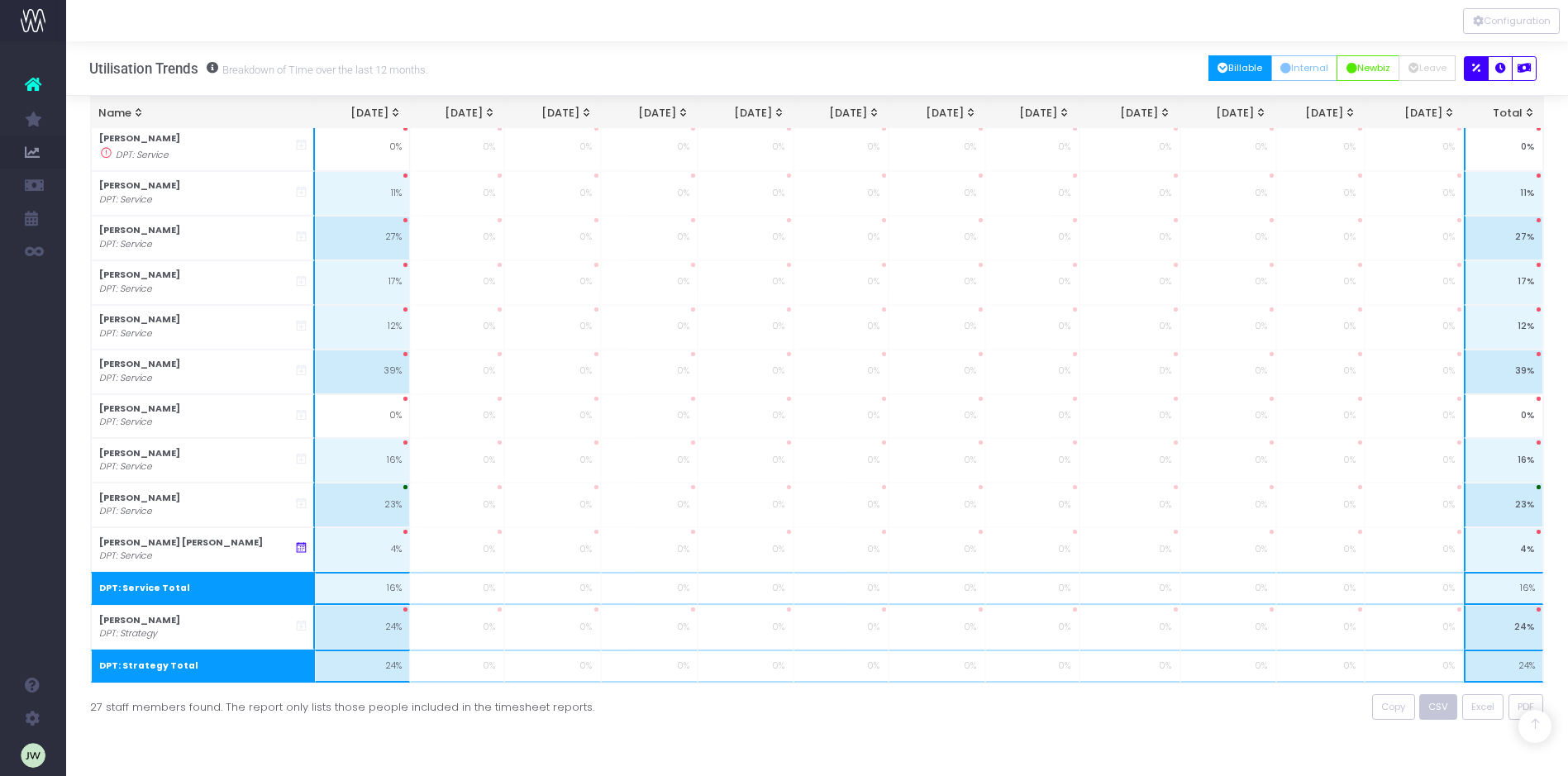
click at [1442, 703] on span "CSV" at bounding box center [1438, 707] width 20 height 14
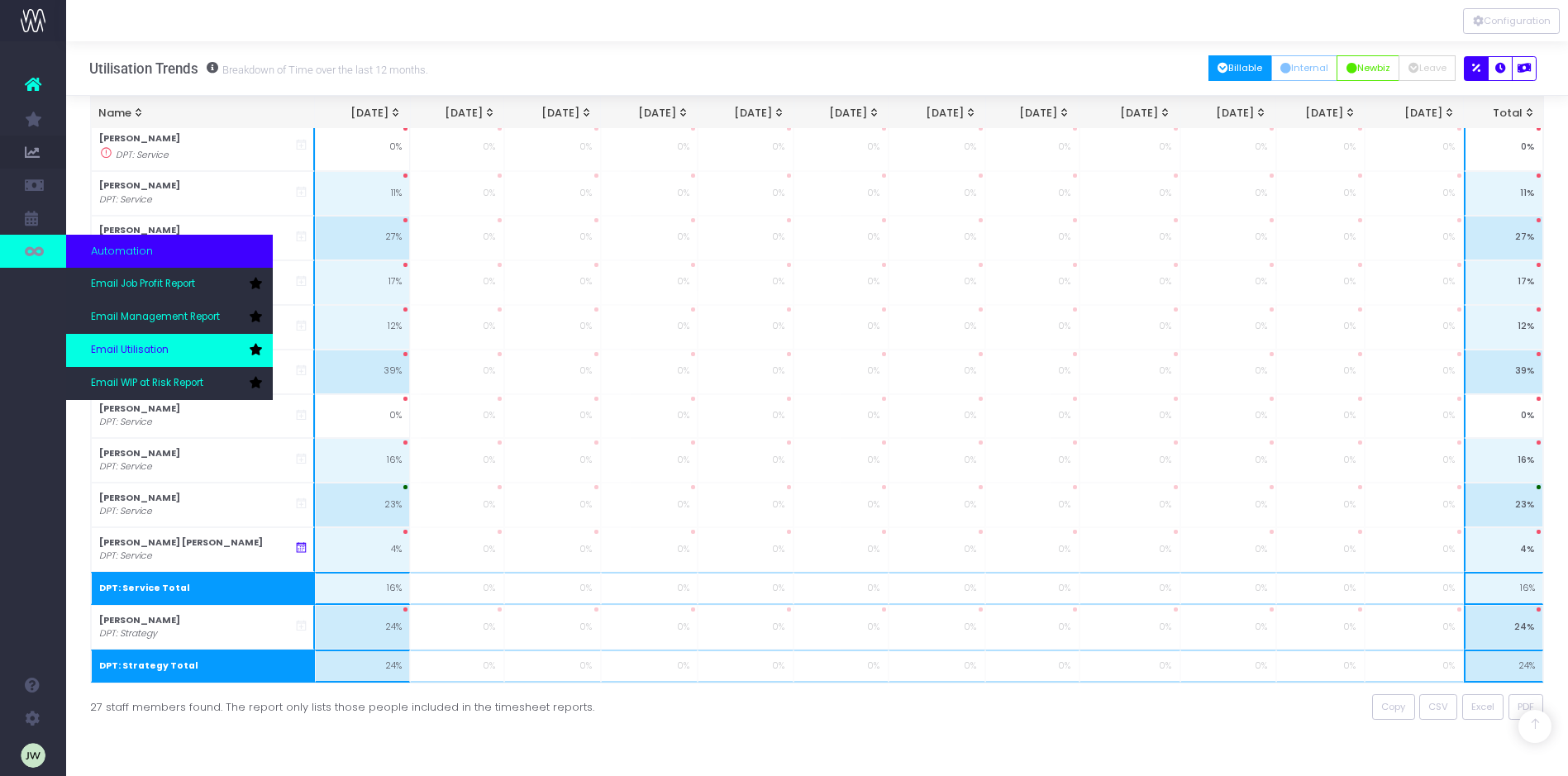
click at [178, 344] on link "Email Utilisation" at bounding box center [169, 350] width 207 height 33
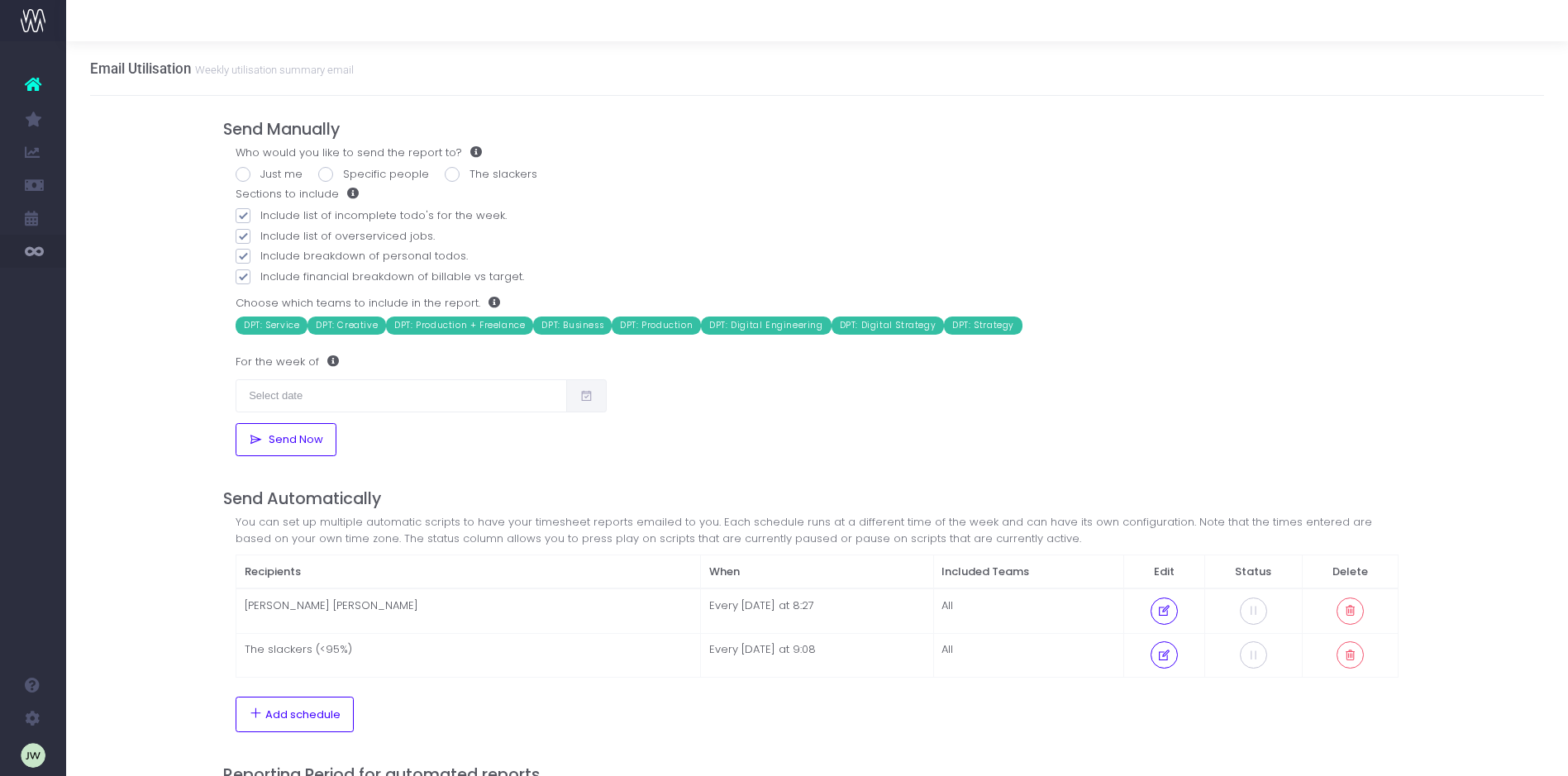
click at [243, 174] on span at bounding box center [243, 174] width 15 height 15
click at [261, 174] on input "Just me" at bounding box center [266, 171] width 10 height 10
radio input "true"
drag, startPoint x: 242, startPoint y: 260, endPoint x: 248, endPoint y: 250, distance: 11.7
click at [242, 259] on span at bounding box center [243, 255] width 15 height 15
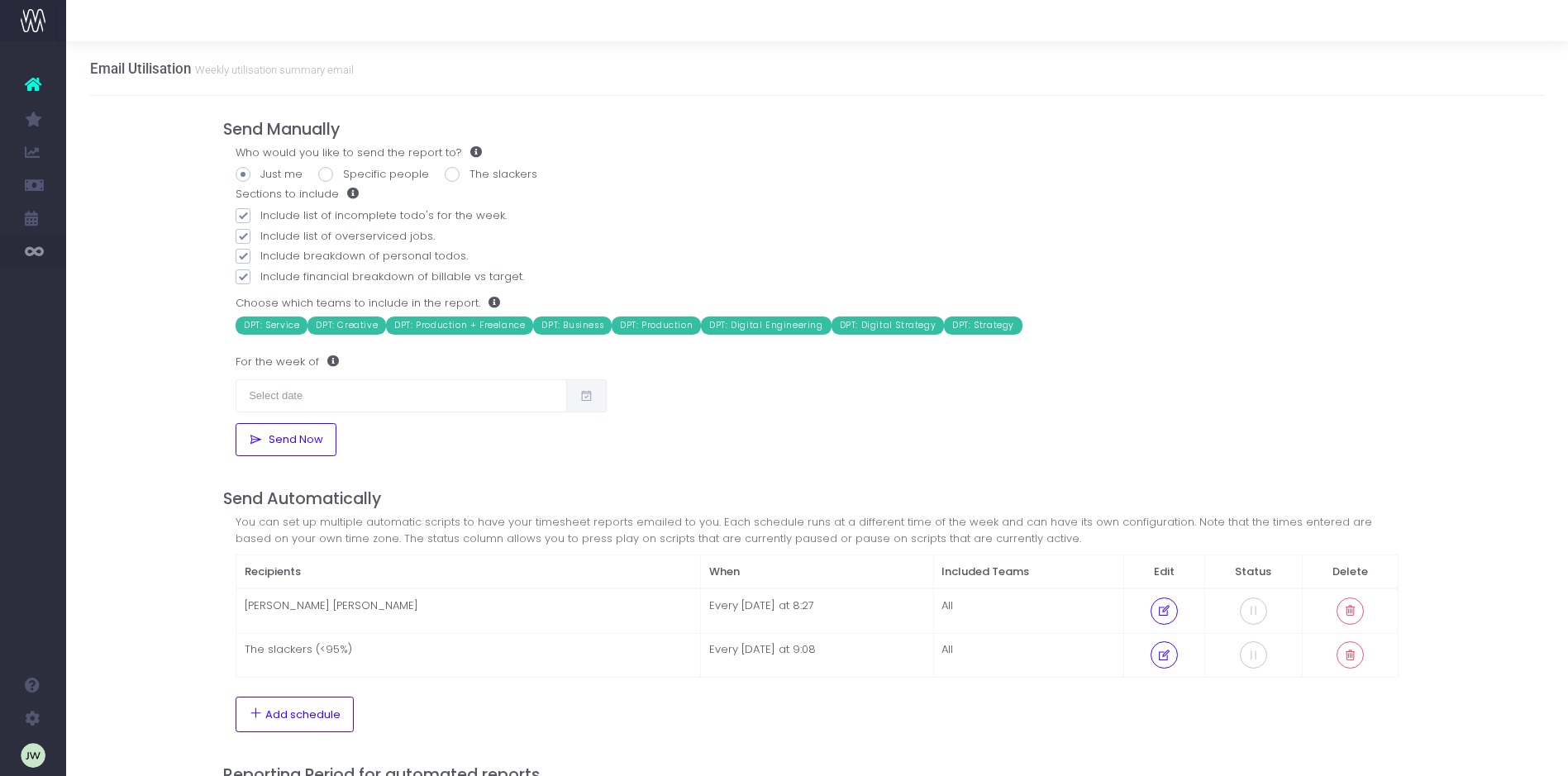
click at [261, 259] on input "Include breakdown of personal todos." at bounding box center [266, 253] width 10 height 10
checkbox input "false"
click at [244, 233] on span at bounding box center [243, 236] width 15 height 15
click at [261, 233] on input "Include list of overserviced jobs." at bounding box center [266, 233] width 10 height 10
checkbox input "false"
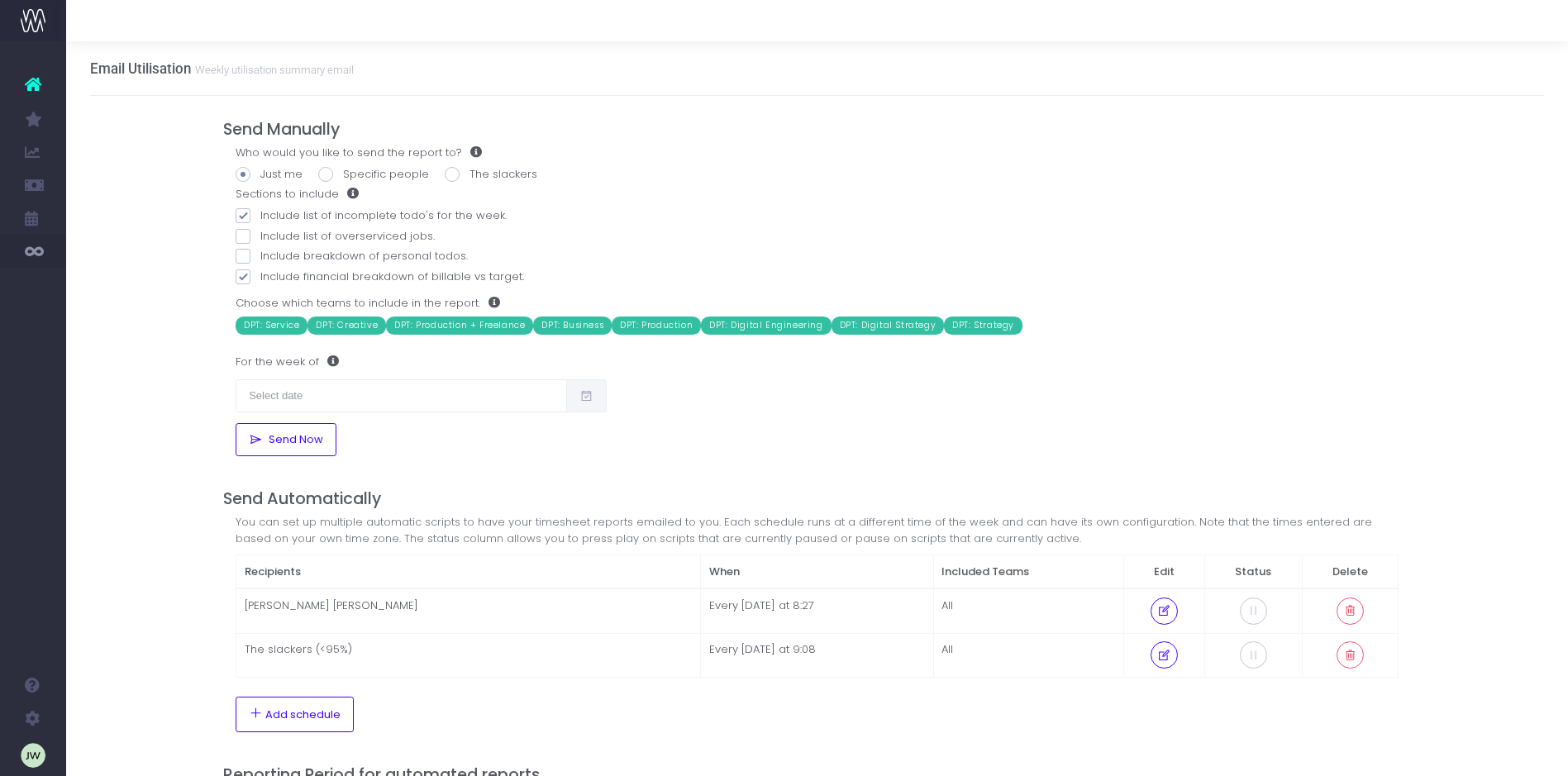
click at [245, 211] on span at bounding box center [243, 215] width 15 height 15
click at [261, 211] on input "Include list of incomplete todo's for the week." at bounding box center [266, 212] width 10 height 10
checkbox input "false"
click at [588, 396] on icon at bounding box center [586, 396] width 14 height 0
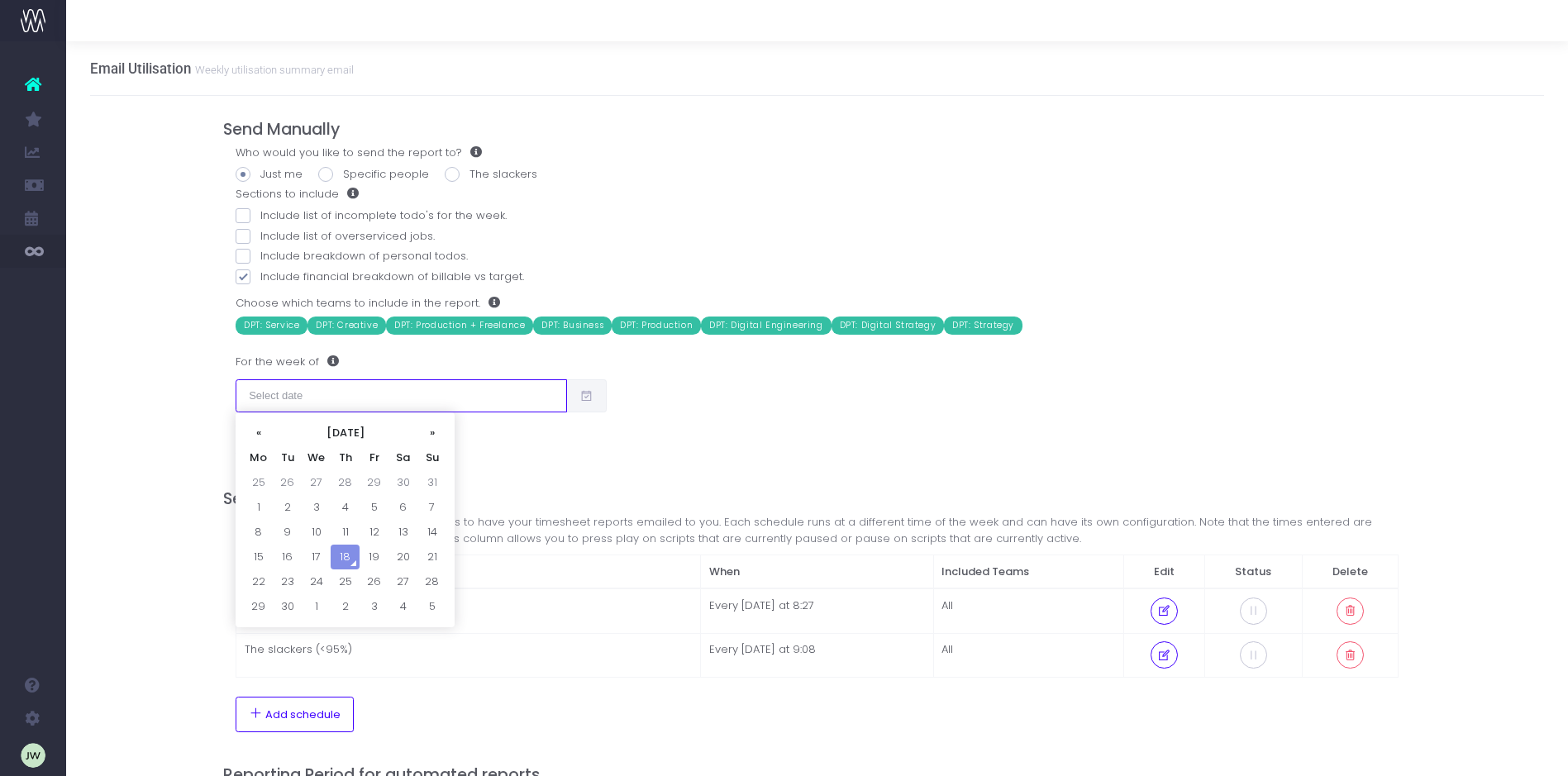
click at [382, 391] on input "text" at bounding box center [401, 396] width 332 height 33
click at [784, 379] on div "Who would you like to send the report to? Just me Specific people The slackers …" at bounding box center [817, 301] width 1188 height 313
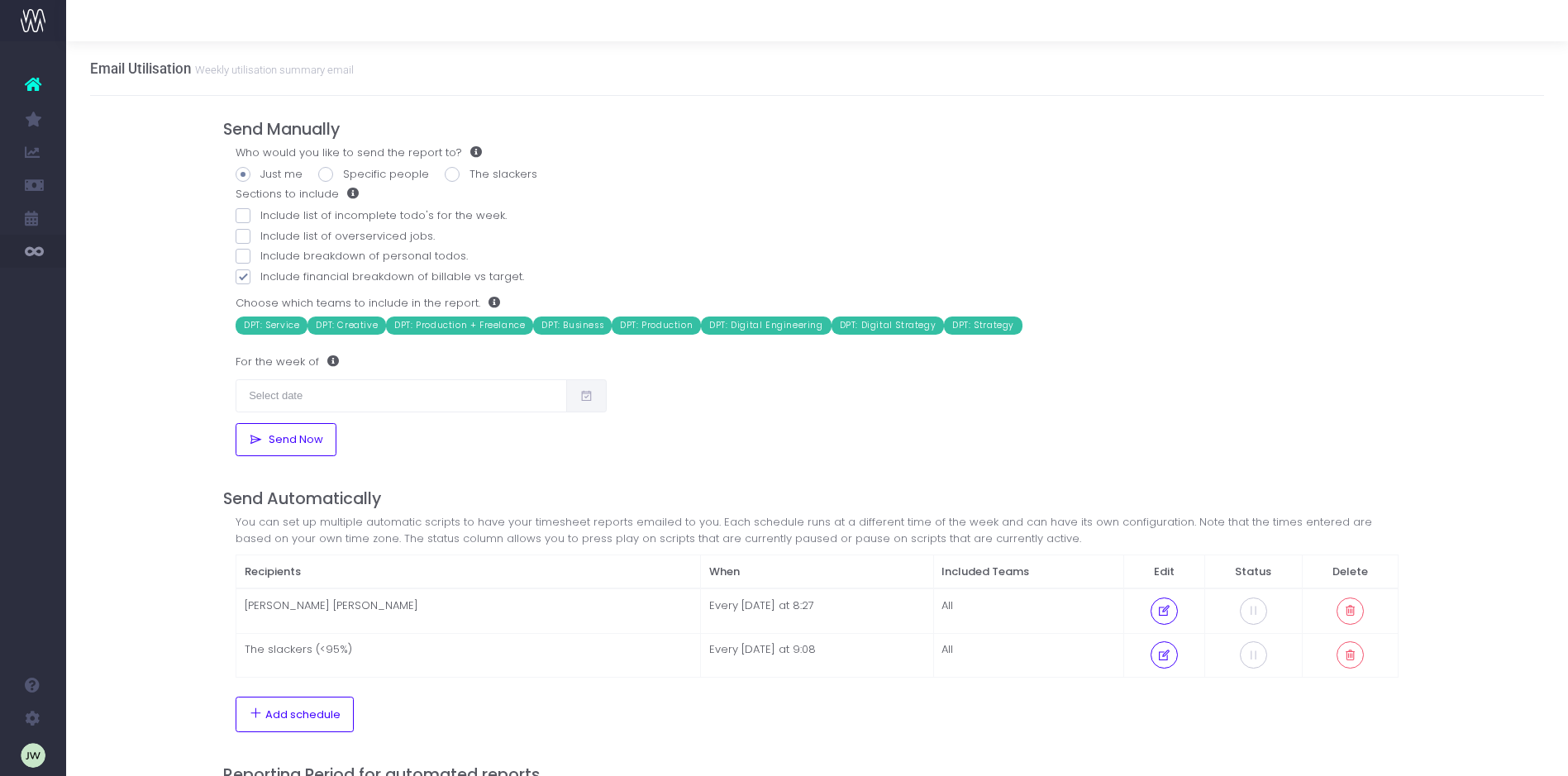
click at [585, 396] on icon at bounding box center [586, 396] width 14 height 0
click at [392, 392] on input "text" at bounding box center [401, 396] width 332 height 33
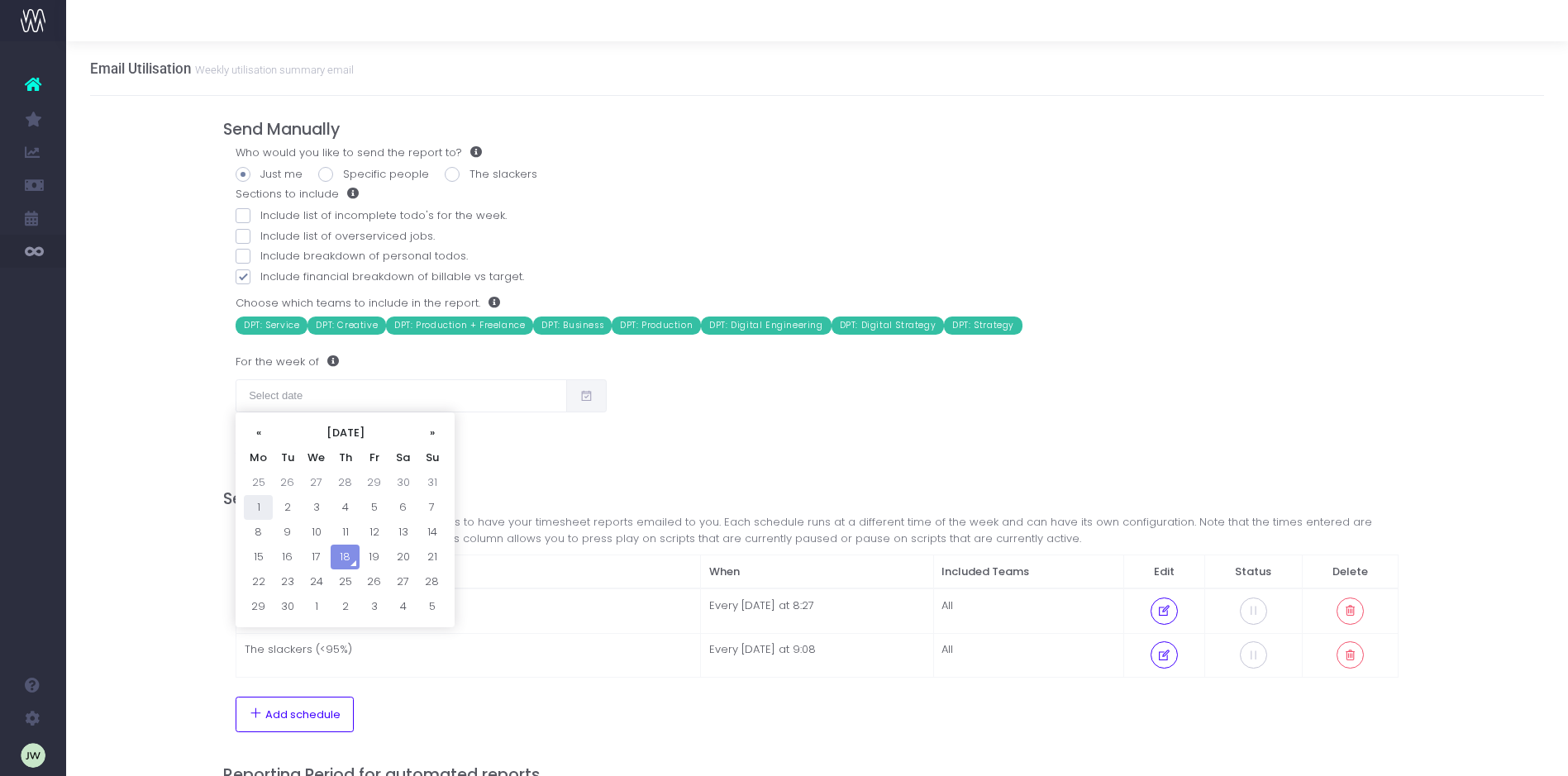
click at [256, 508] on td "1" at bounding box center [257, 507] width 29 height 25
type input "01/09/2025"
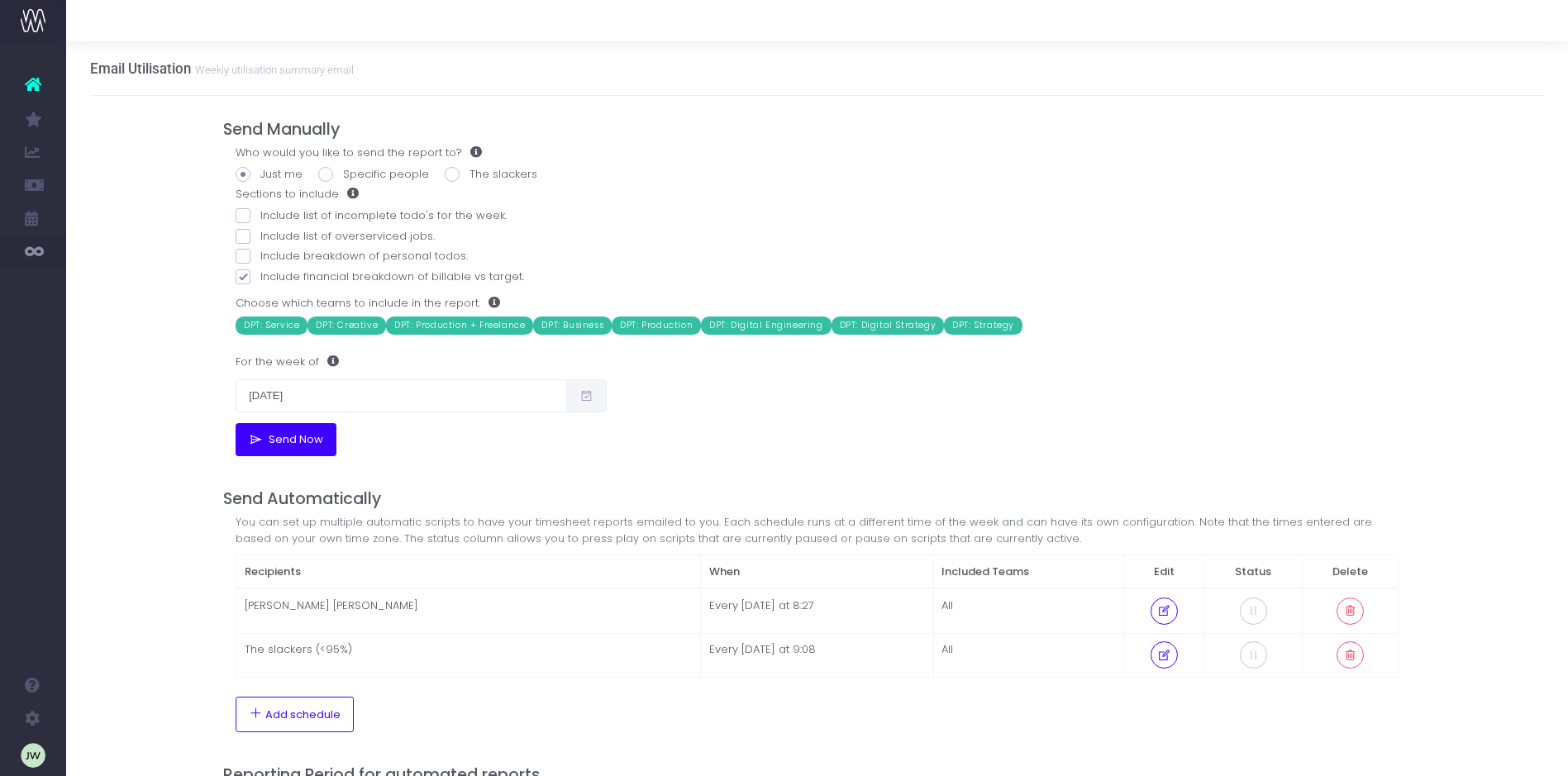
click at [286, 433] on span "Send Now" at bounding box center [293, 439] width 61 height 13
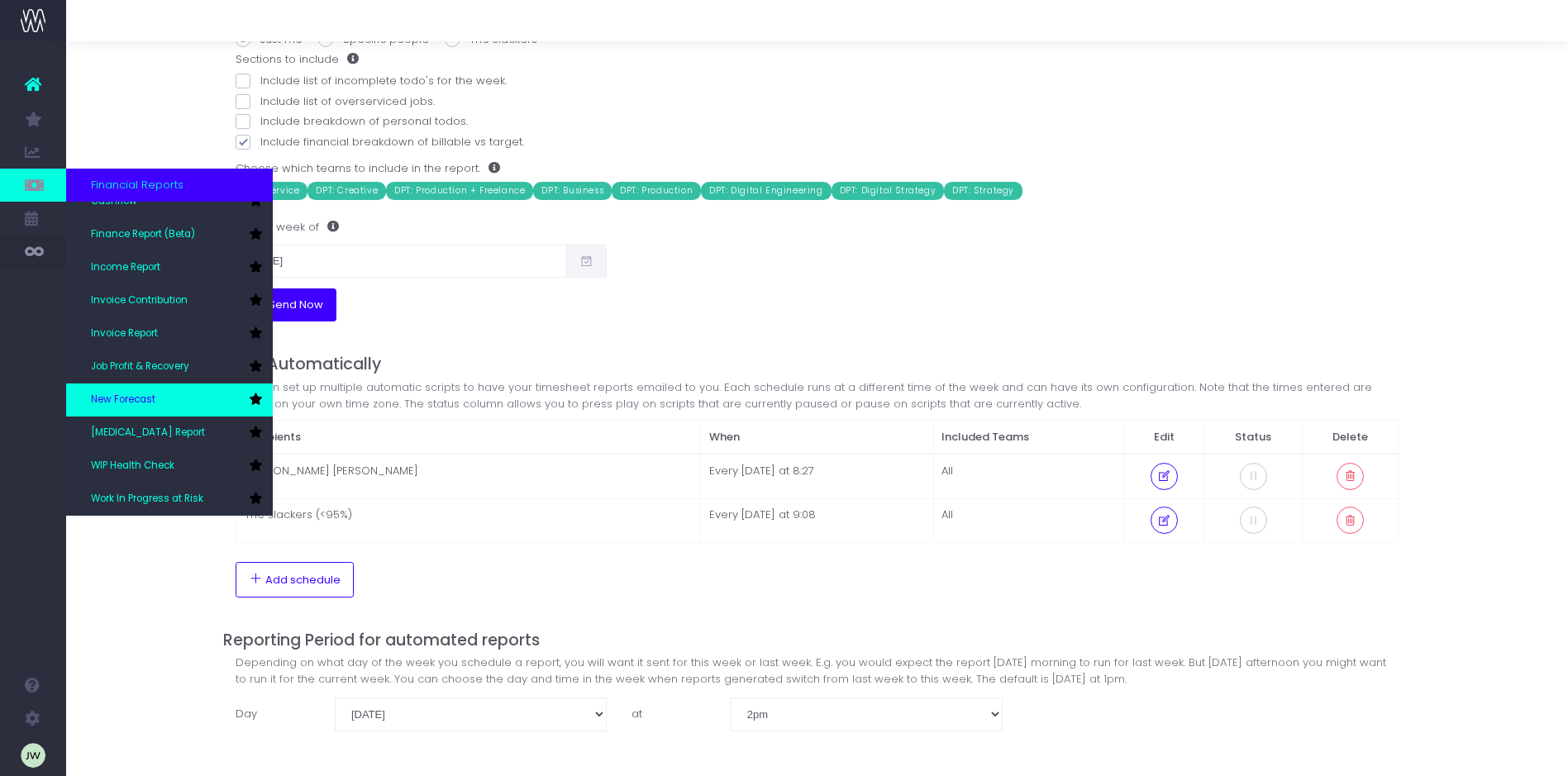
scroll to position [146, 0]
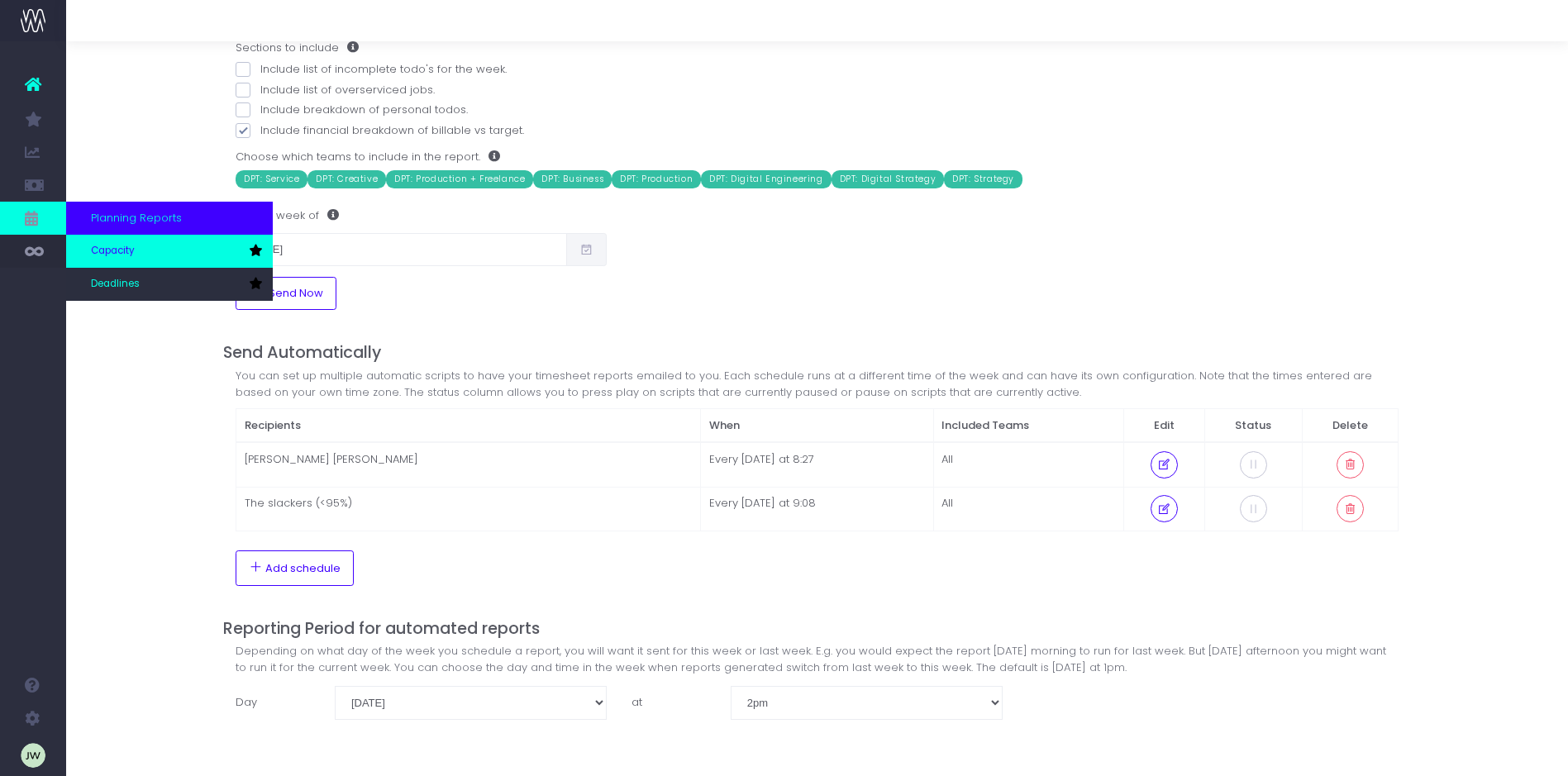
click at [124, 249] on span "Capacity" at bounding box center [113, 250] width 44 height 15
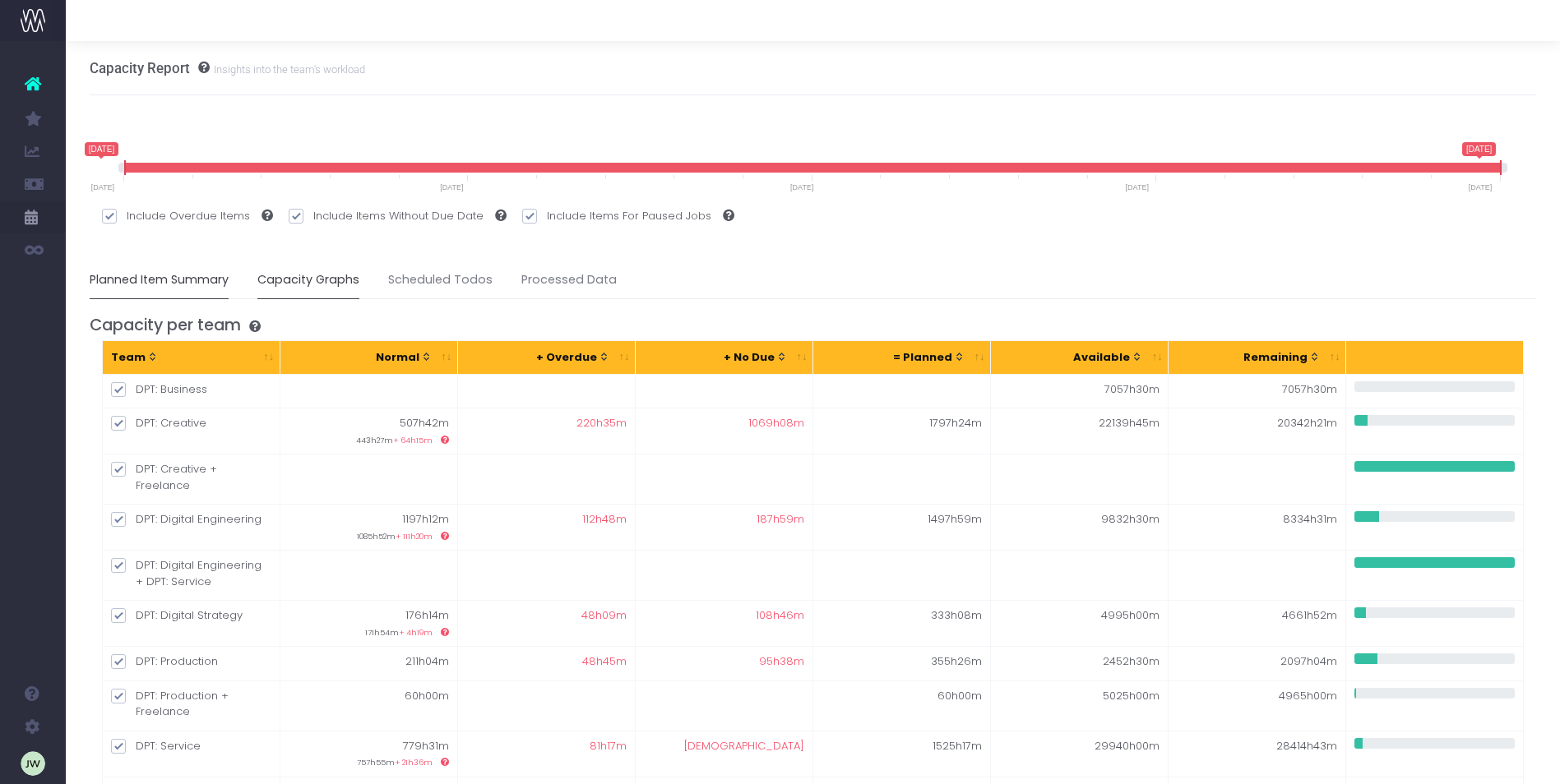
click at [319, 280] on link "Capacity Graphs" at bounding box center [309, 280] width 102 height 38
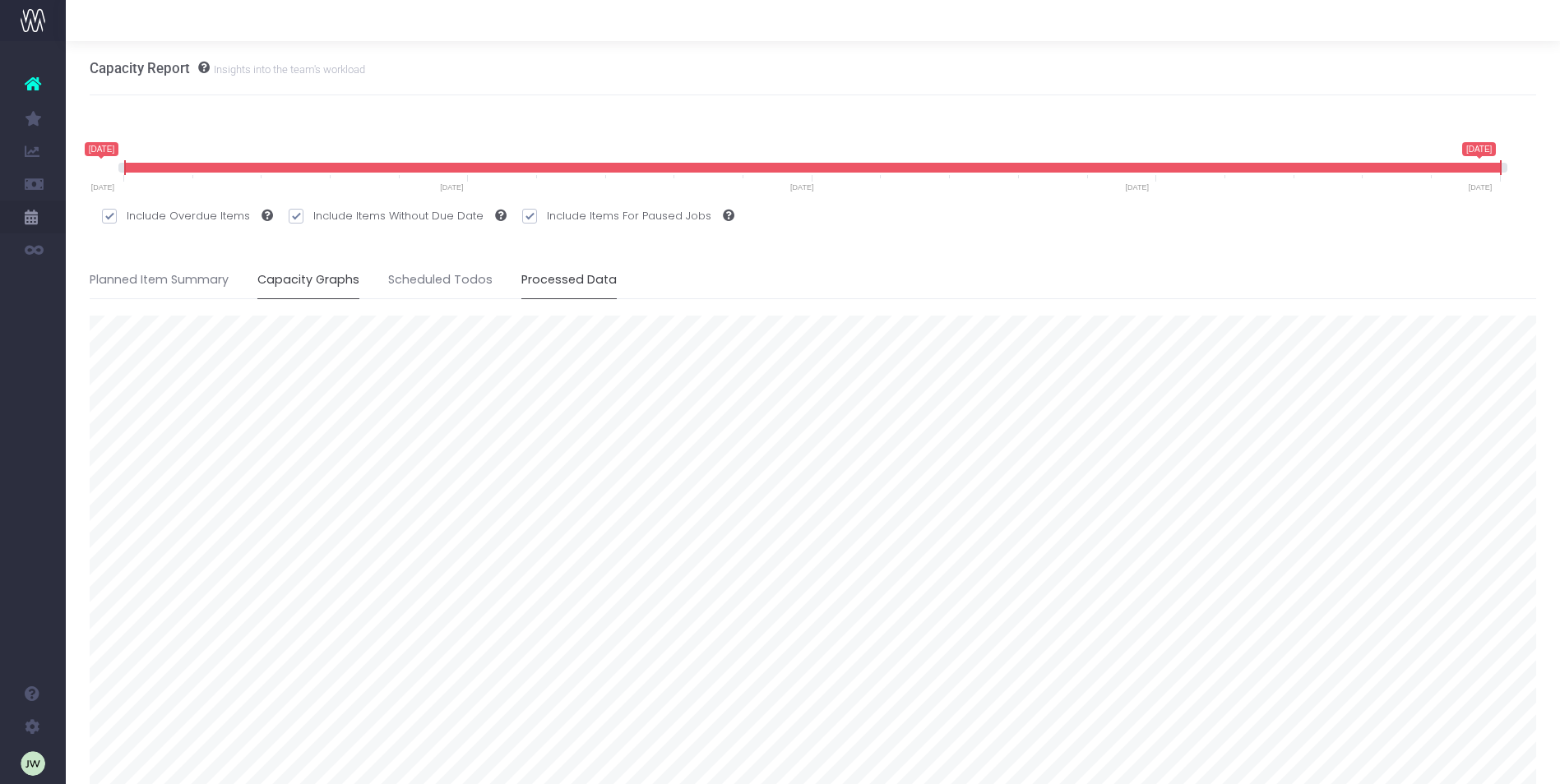
click at [568, 281] on link "Processed Data" at bounding box center [569, 280] width 96 height 38
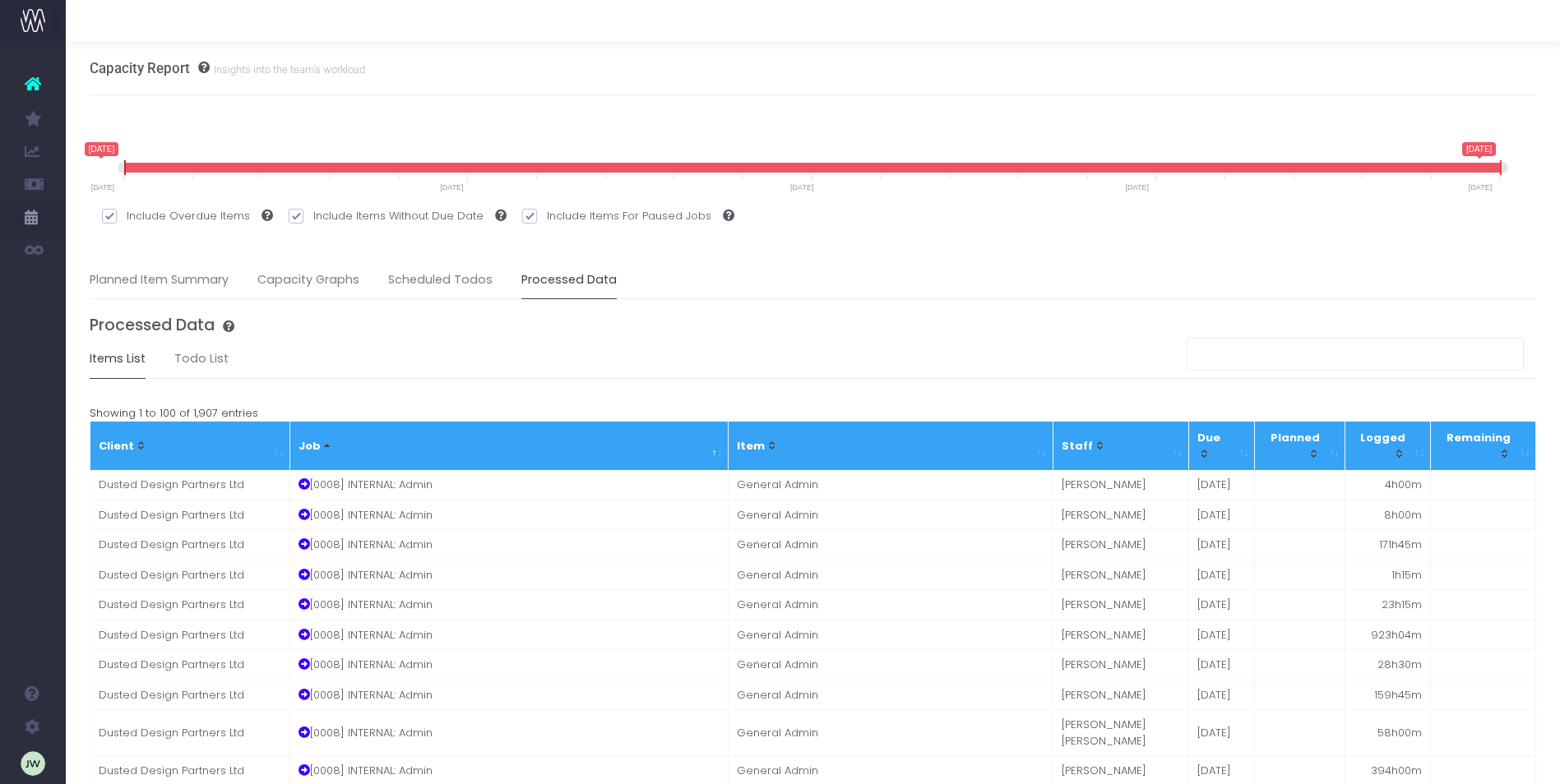
drag, startPoint x: 124, startPoint y: 167, endPoint x: 97, endPoint y: 167, distance: 27.0
click at [97, 167] on div "18 September 2025 31 December 2026 18 September 2025 31 December 2026 18 Septem…" at bounding box center [813, 185] width 1447 height 86
click at [546, 285] on link "Processed Data" at bounding box center [569, 280] width 96 height 38
click at [176, 272] on link "Planned Item Summary" at bounding box center [159, 280] width 139 height 38
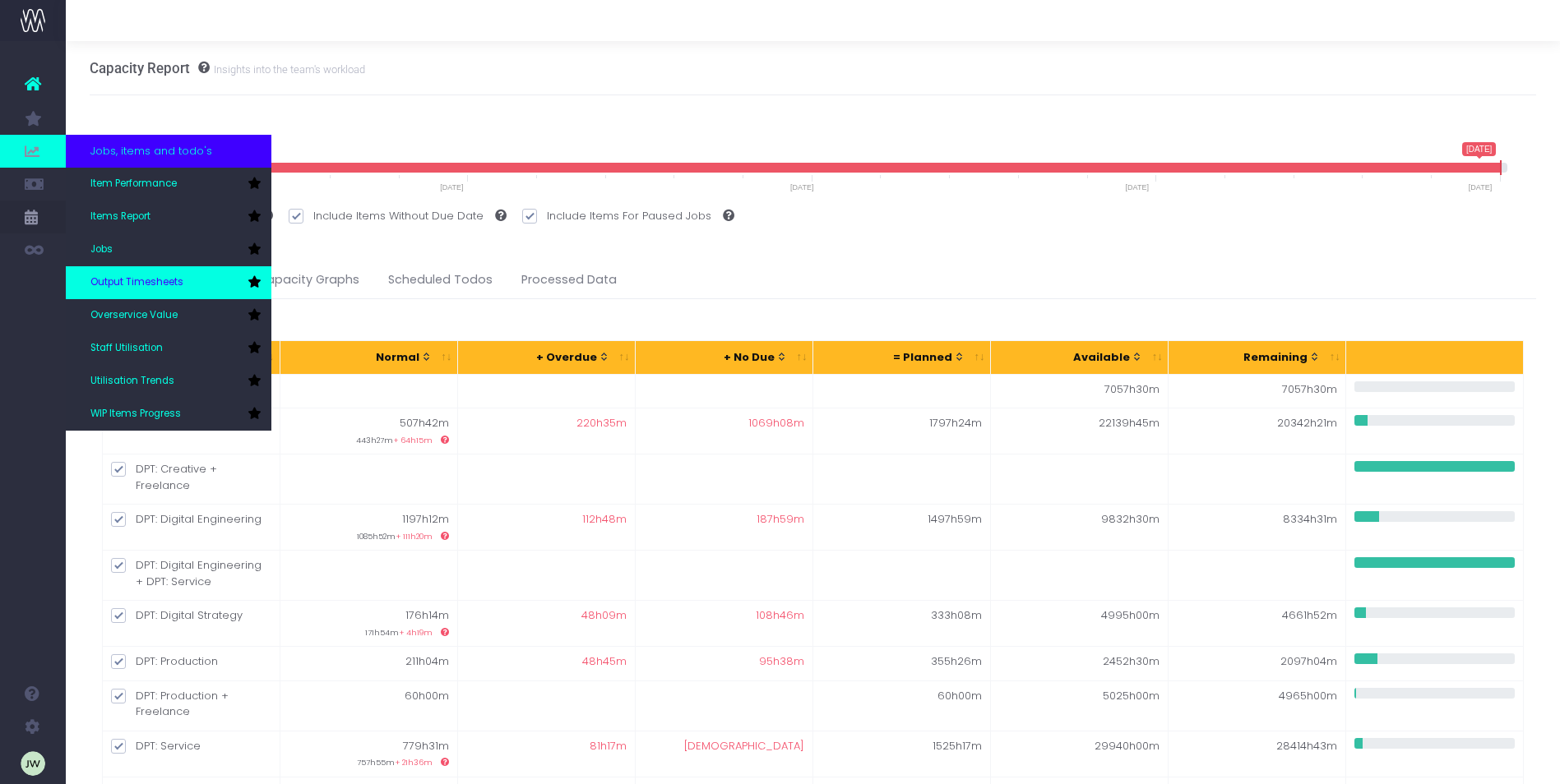
click at [150, 281] on span "Output Timesheets" at bounding box center [137, 283] width 93 height 15
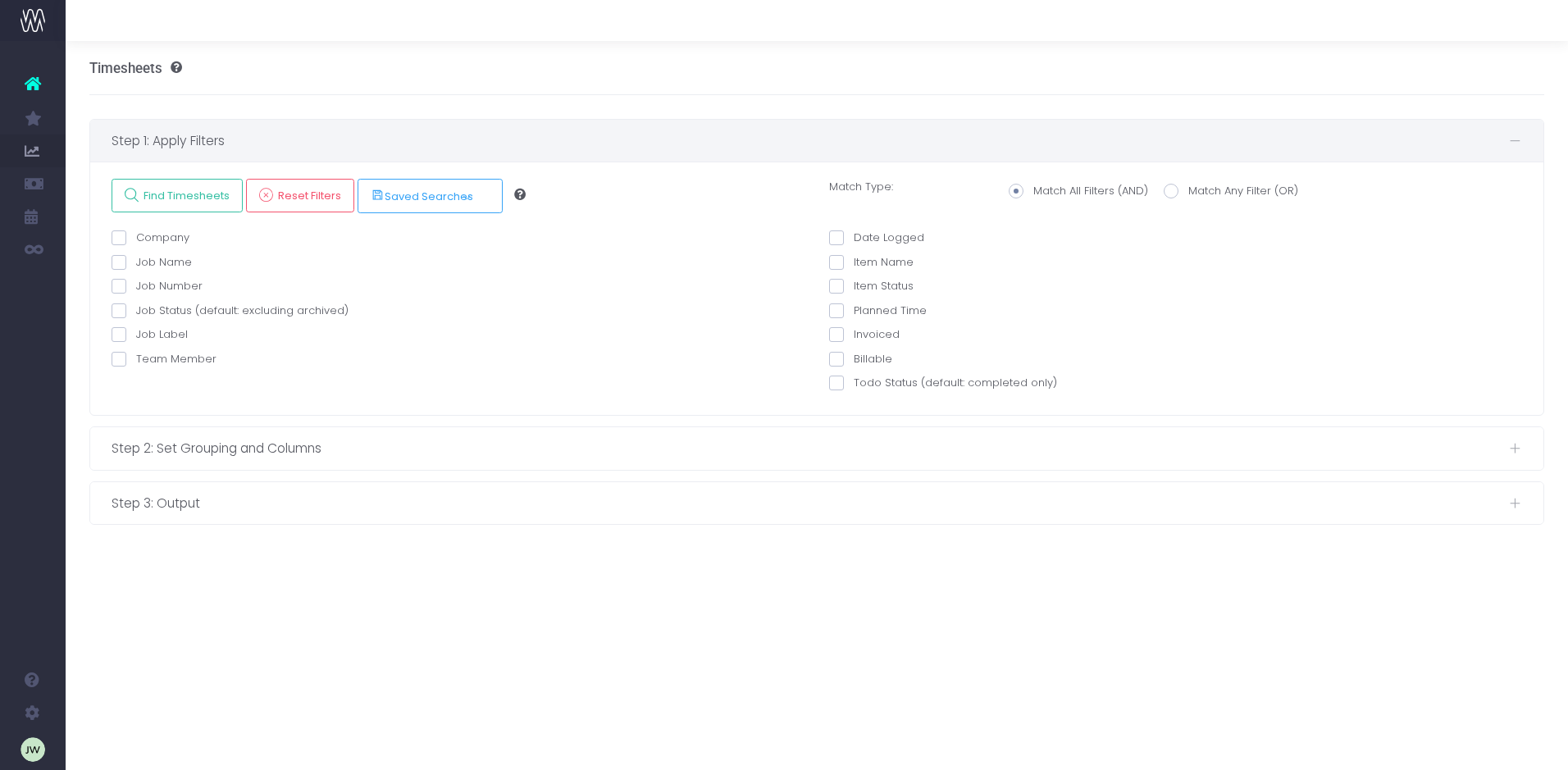
click at [236, 141] on span "Step 1: Apply Filters" at bounding box center [811, 141] width 1398 height 21
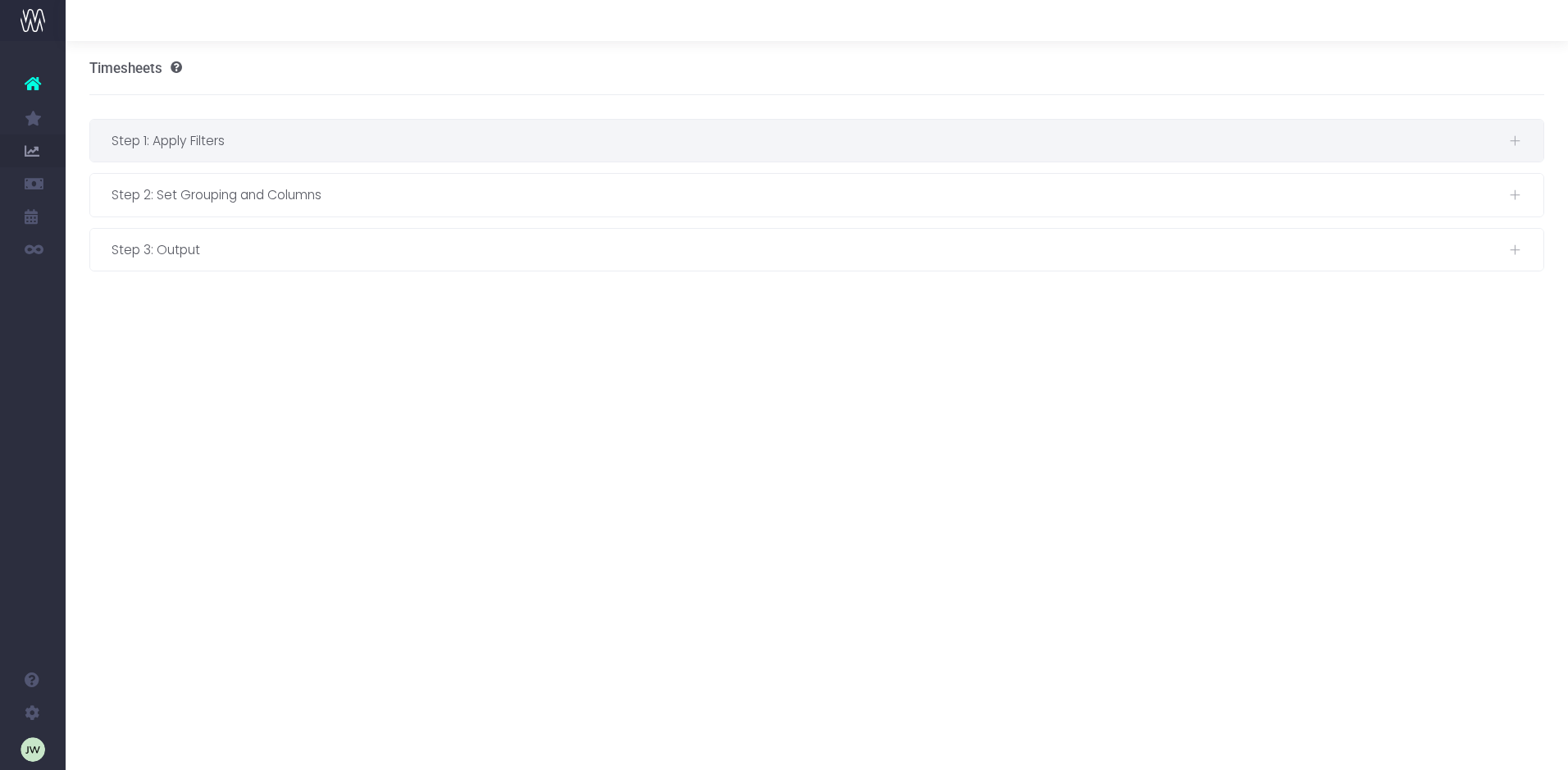
click at [236, 141] on span "Step 1: Apply Filters" at bounding box center [811, 141] width 1398 height 21
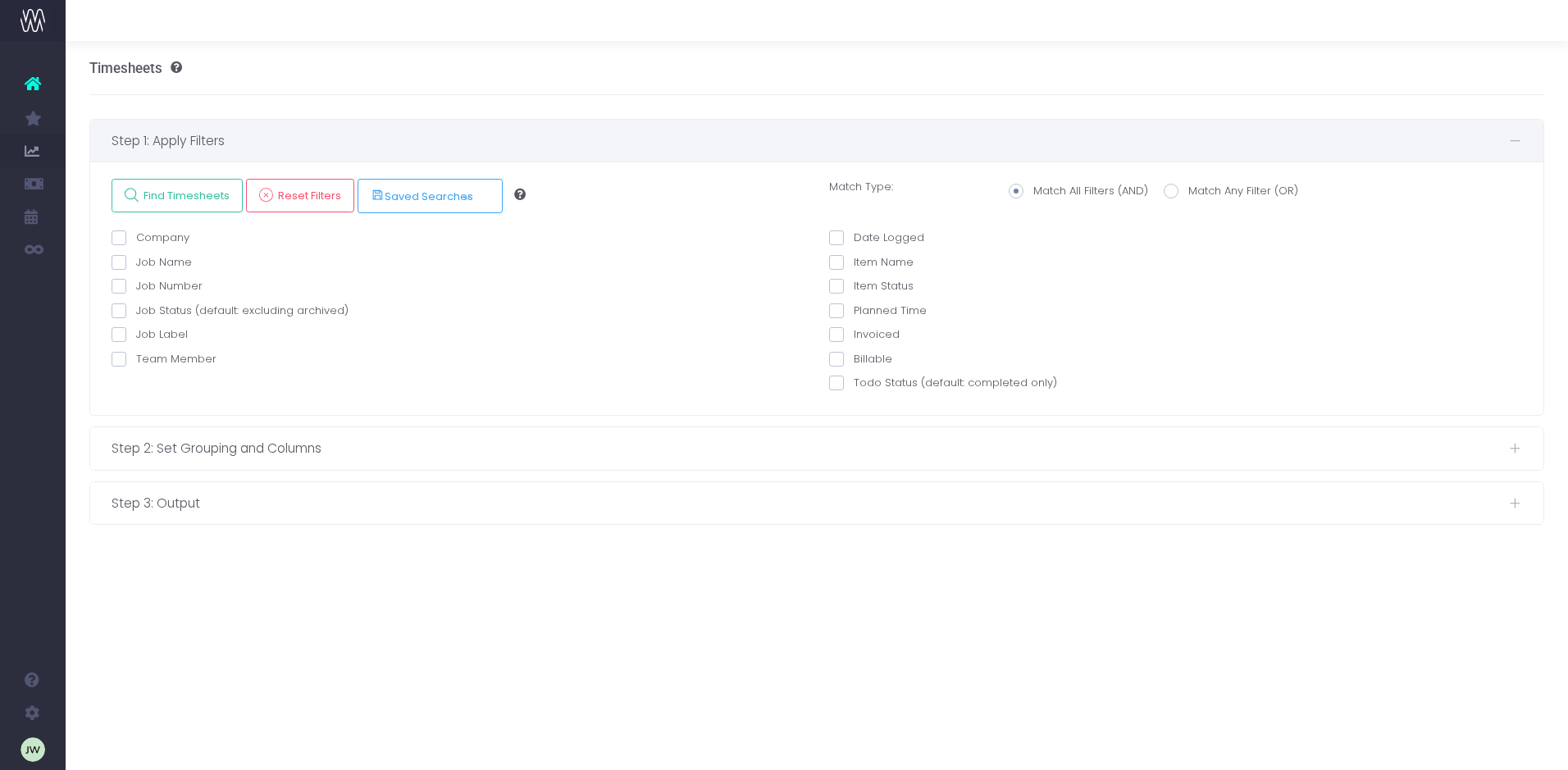
click at [333, 76] on div "Timesheets" at bounding box center [817, 68] width 1455 height 54
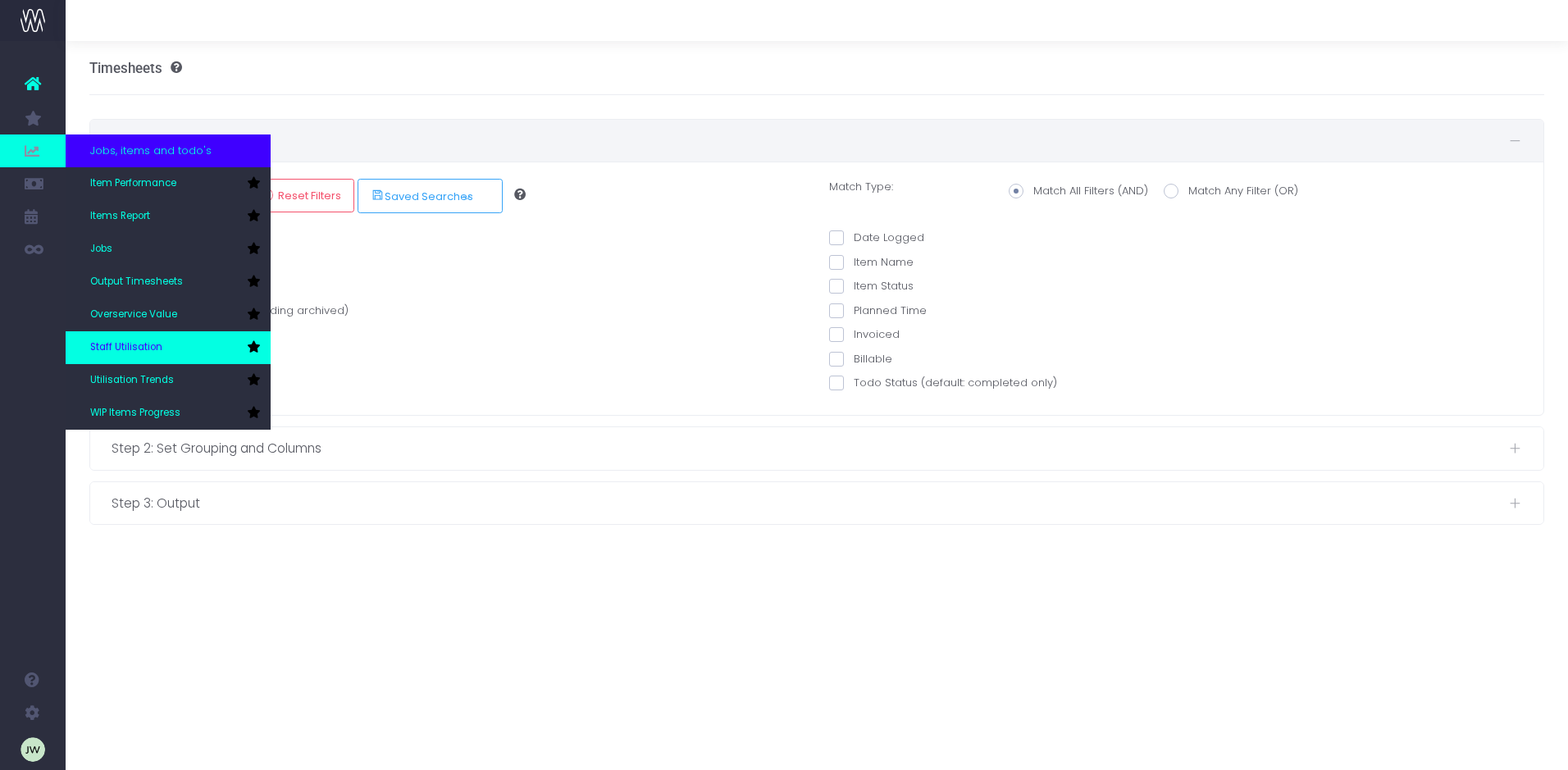
click at [164, 342] on link "Staff Utilisation" at bounding box center [168, 347] width 205 height 33
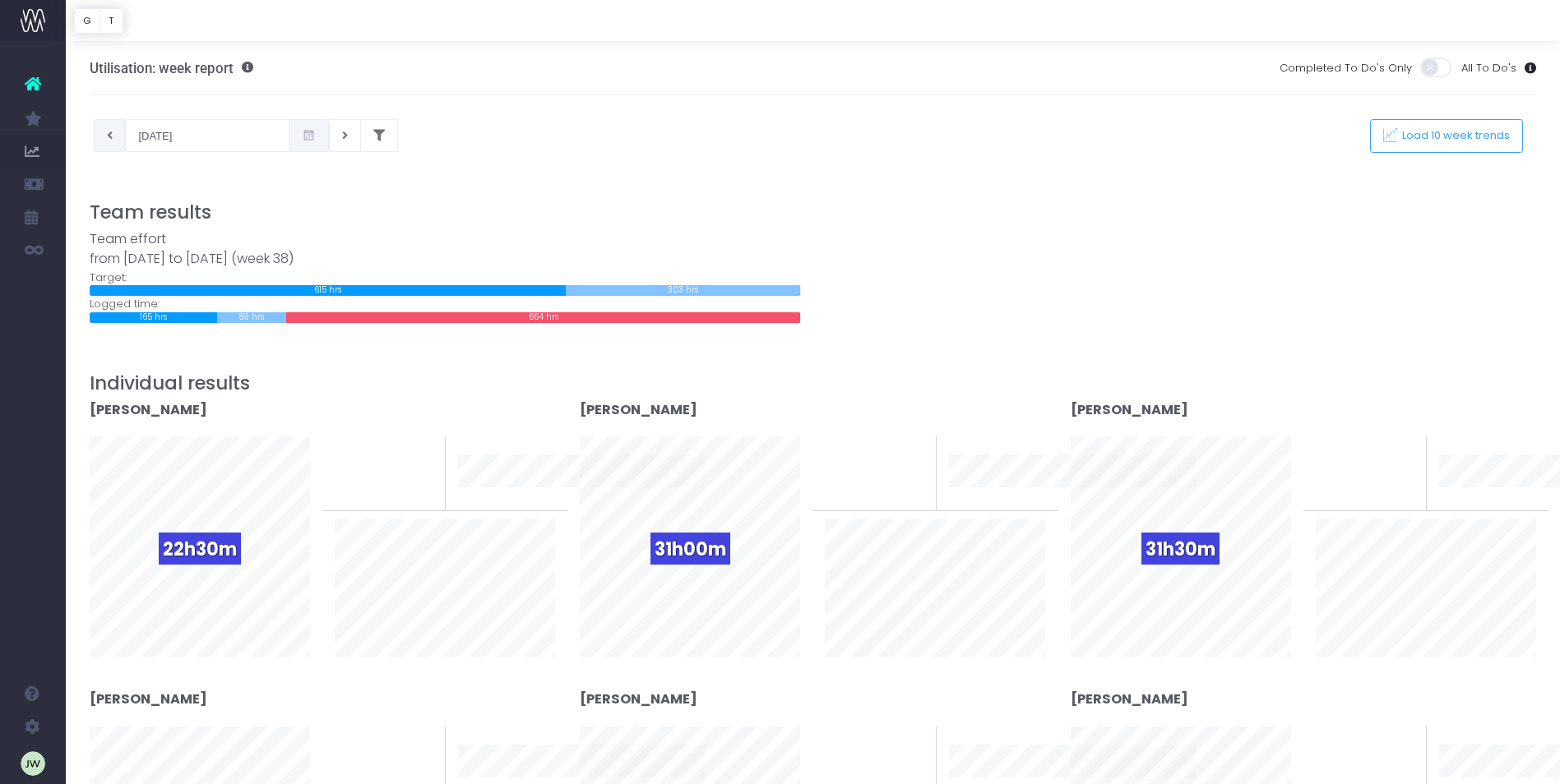
click at [115, 139] on button at bounding box center [109, 135] width 32 height 33
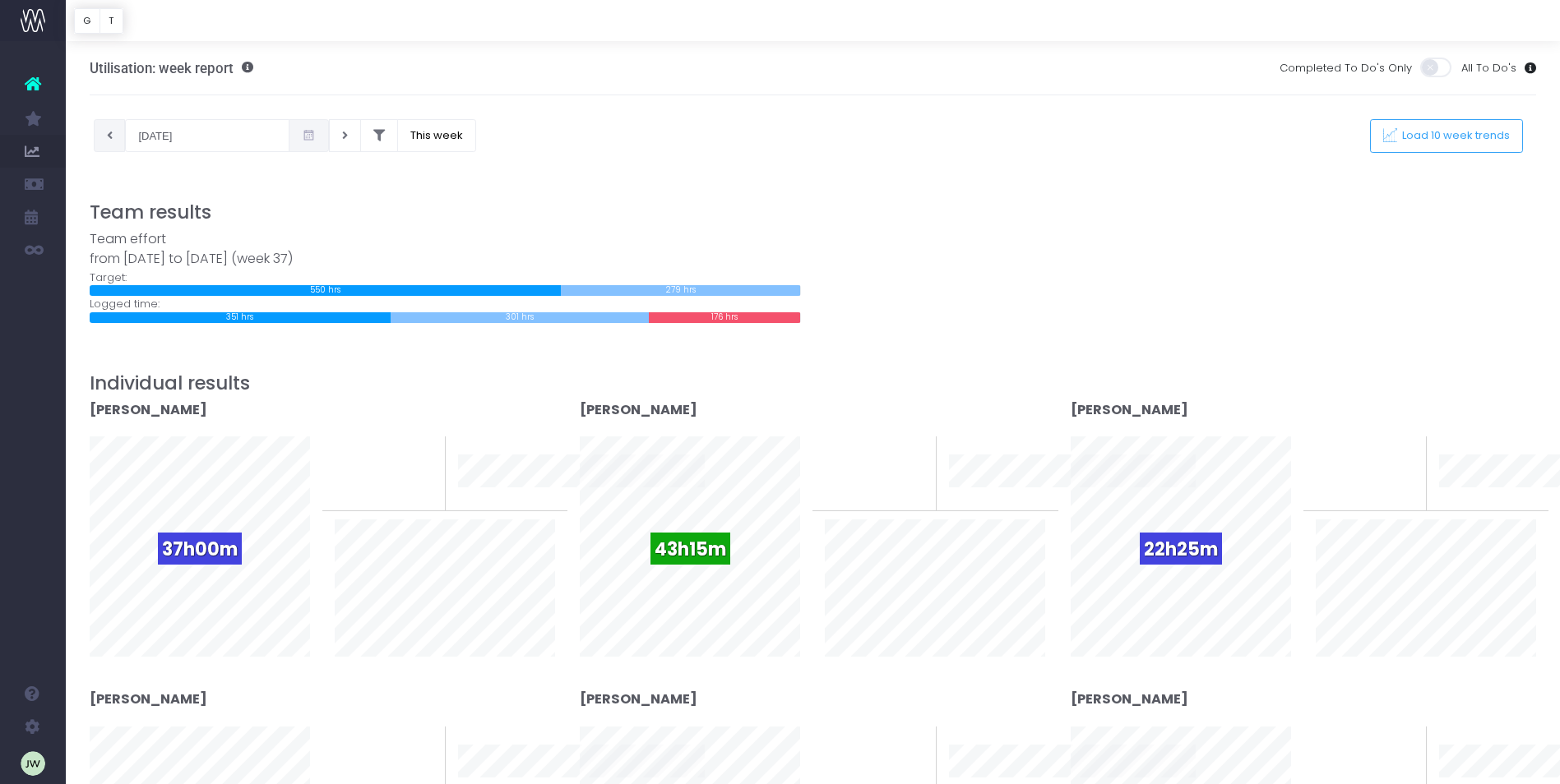
click at [112, 135] on icon at bounding box center [109, 135] width 6 height 0
type input "04-09-2025"
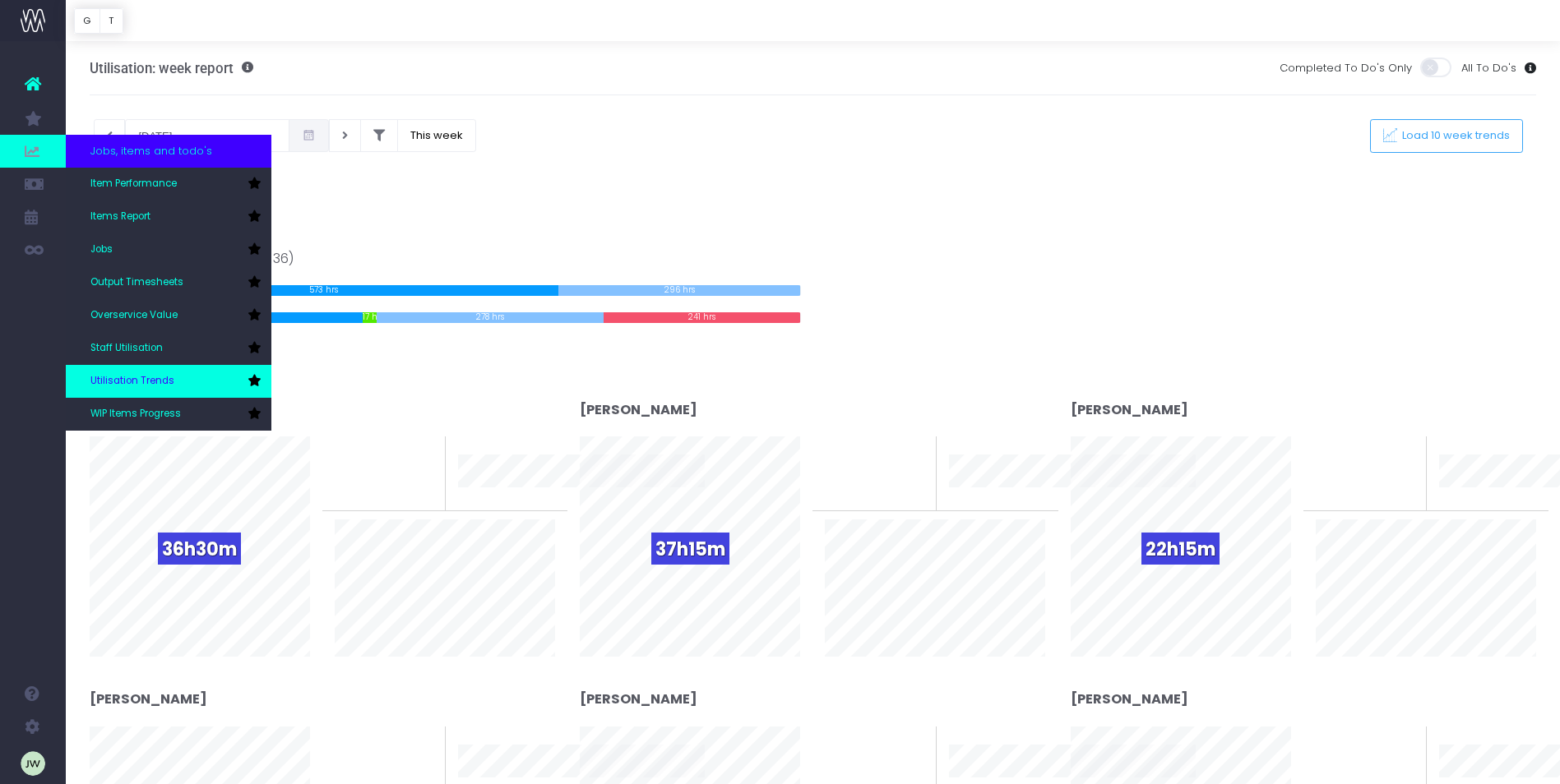
click at [159, 381] on span "Utilisation Trends" at bounding box center [132, 381] width 84 height 15
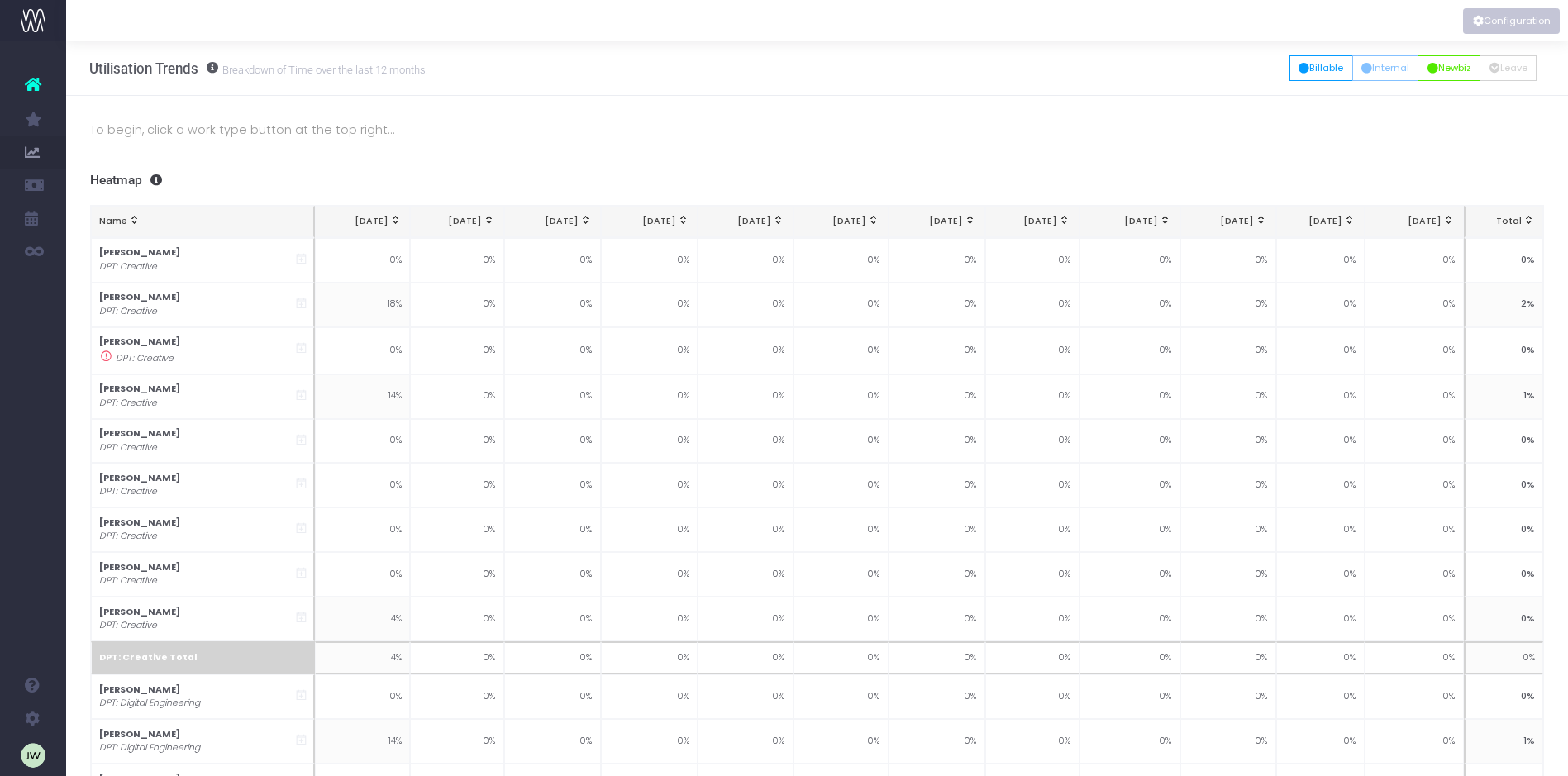
click at [1516, 16] on button "Configuration" at bounding box center [1512, 22] width 97 height 26
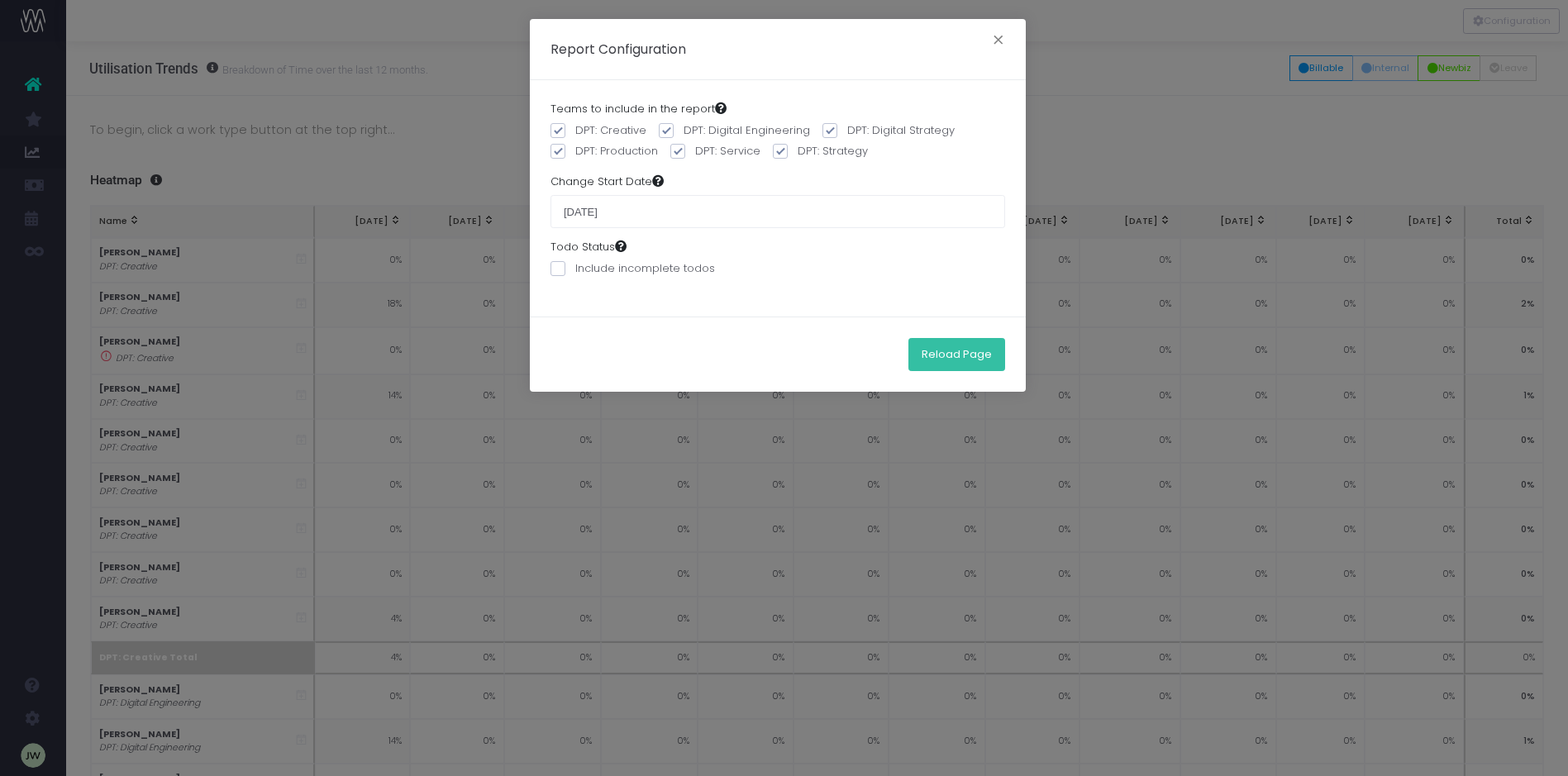
click at [962, 349] on button "Reload Page" at bounding box center [957, 354] width 97 height 33
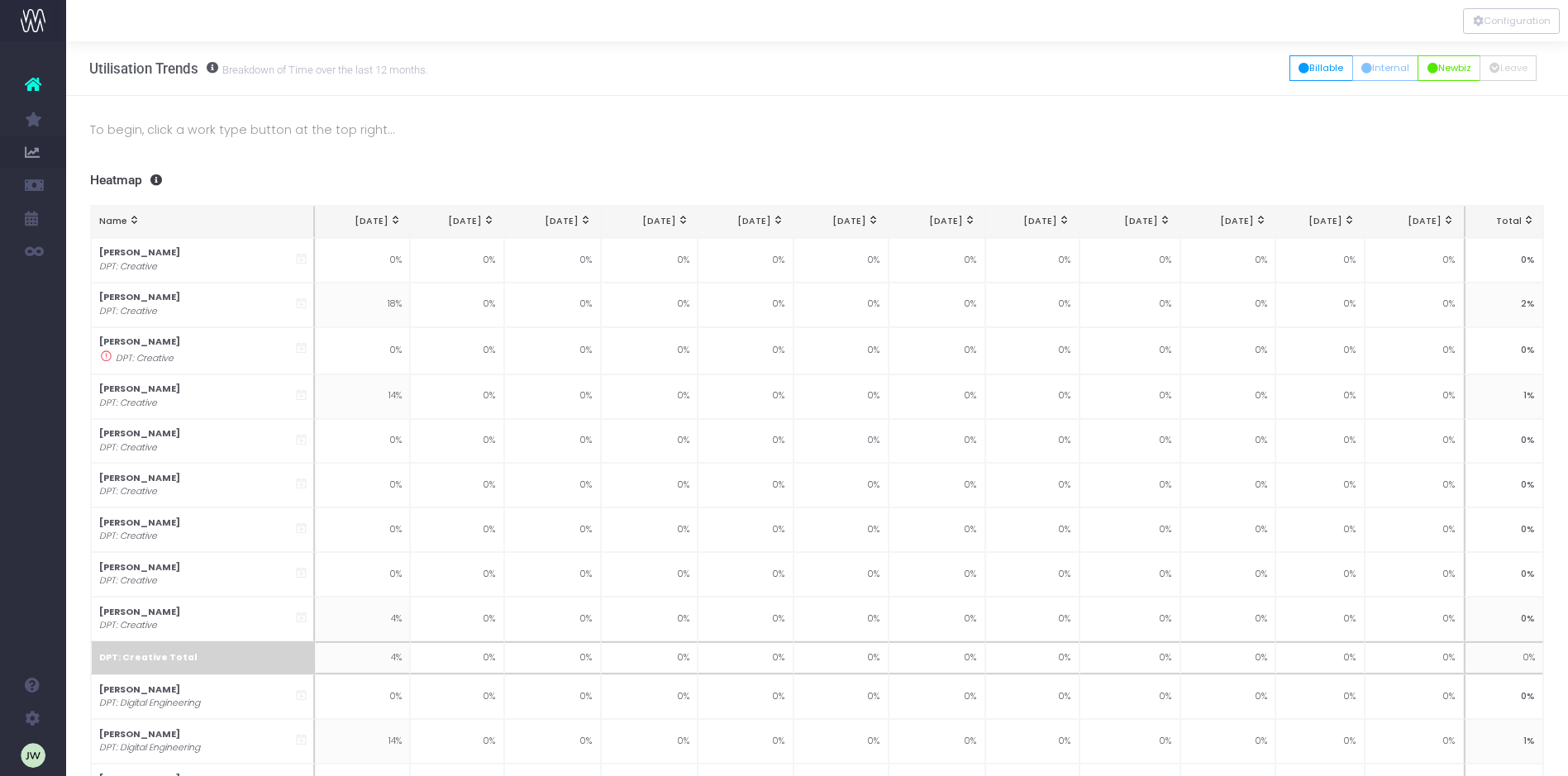
click at [297, 131] on p "To begin, click a work type button at the top right..." at bounding box center [817, 129] width 1455 height 20
click at [1312, 70] on button "Billable" at bounding box center [1320, 68] width 63 height 26
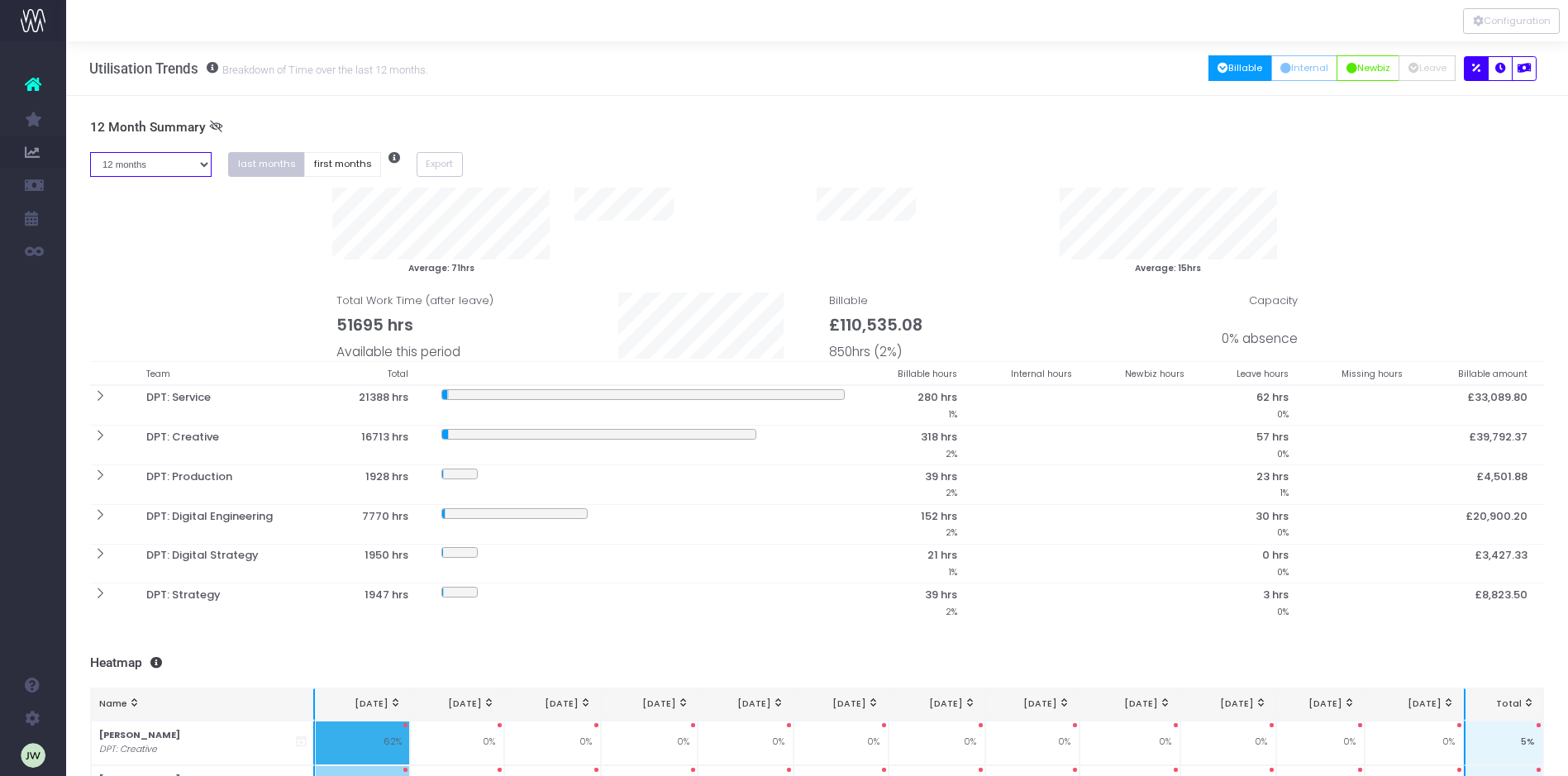
click at [205, 162] on select "1 month 2 months 3 months 4 months 5 months 6 months 7 months 8 months 9 months…" at bounding box center [151, 165] width 122 height 26
select select "one"
click at [90, 152] on select "1 month 2 months 3 months 4 months 5 months 6 months 7 months 8 months 9 months…" at bounding box center [151, 165] width 122 height 26
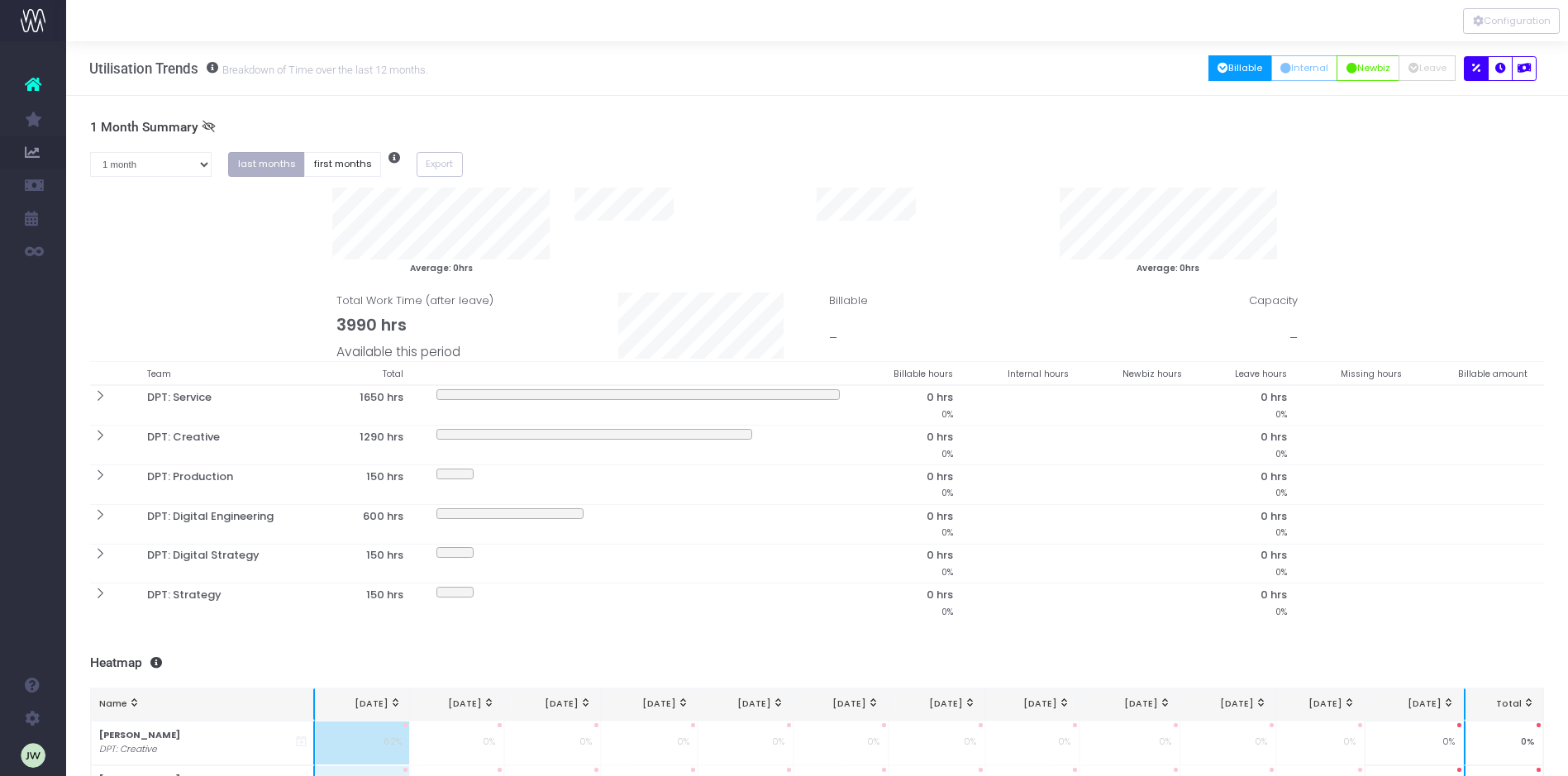
click at [260, 164] on button "last months" at bounding box center [266, 165] width 77 height 26
click at [441, 165] on button "Export" at bounding box center [439, 165] width 46 height 26
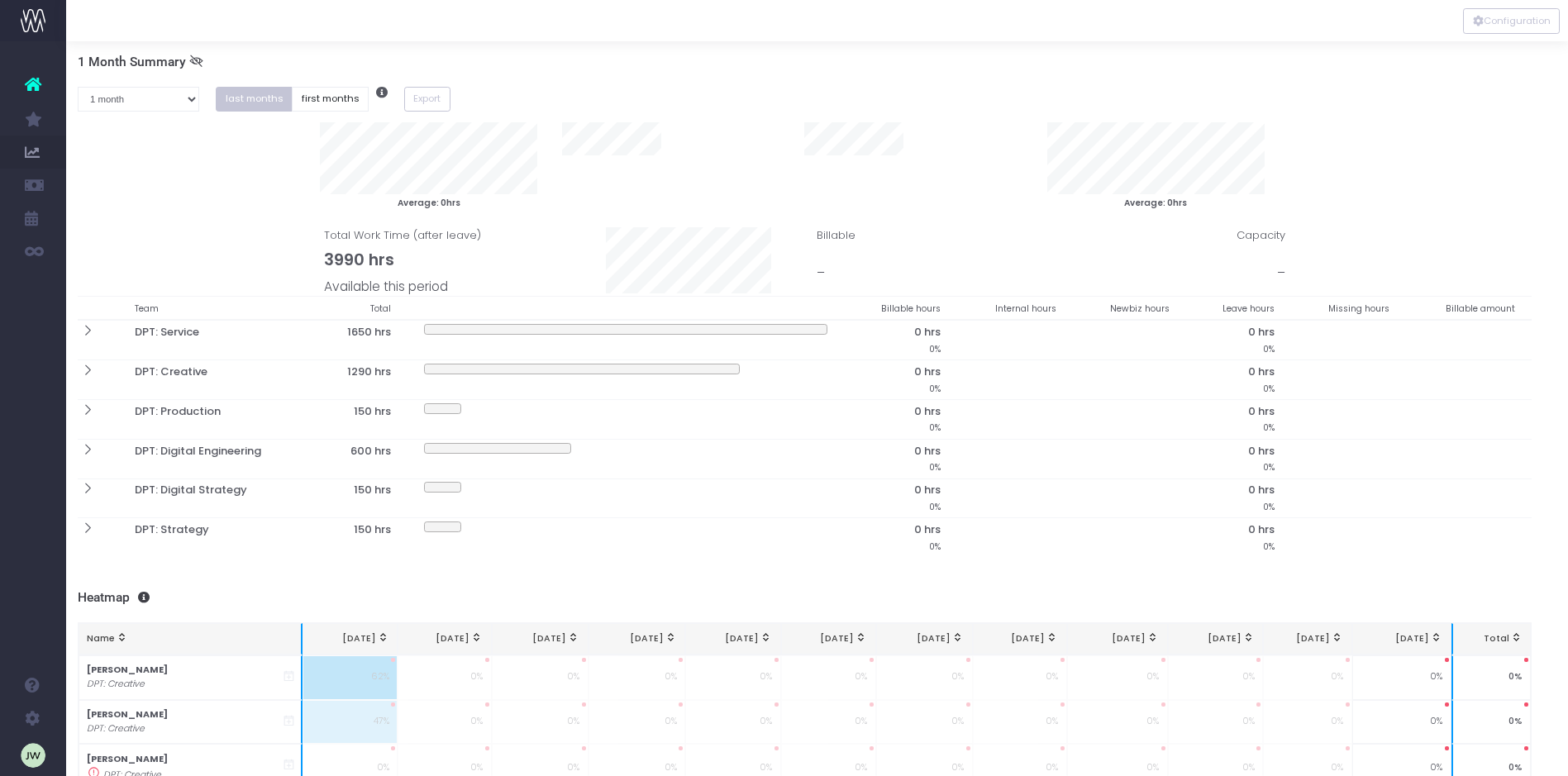
scroll to position [0, 12]
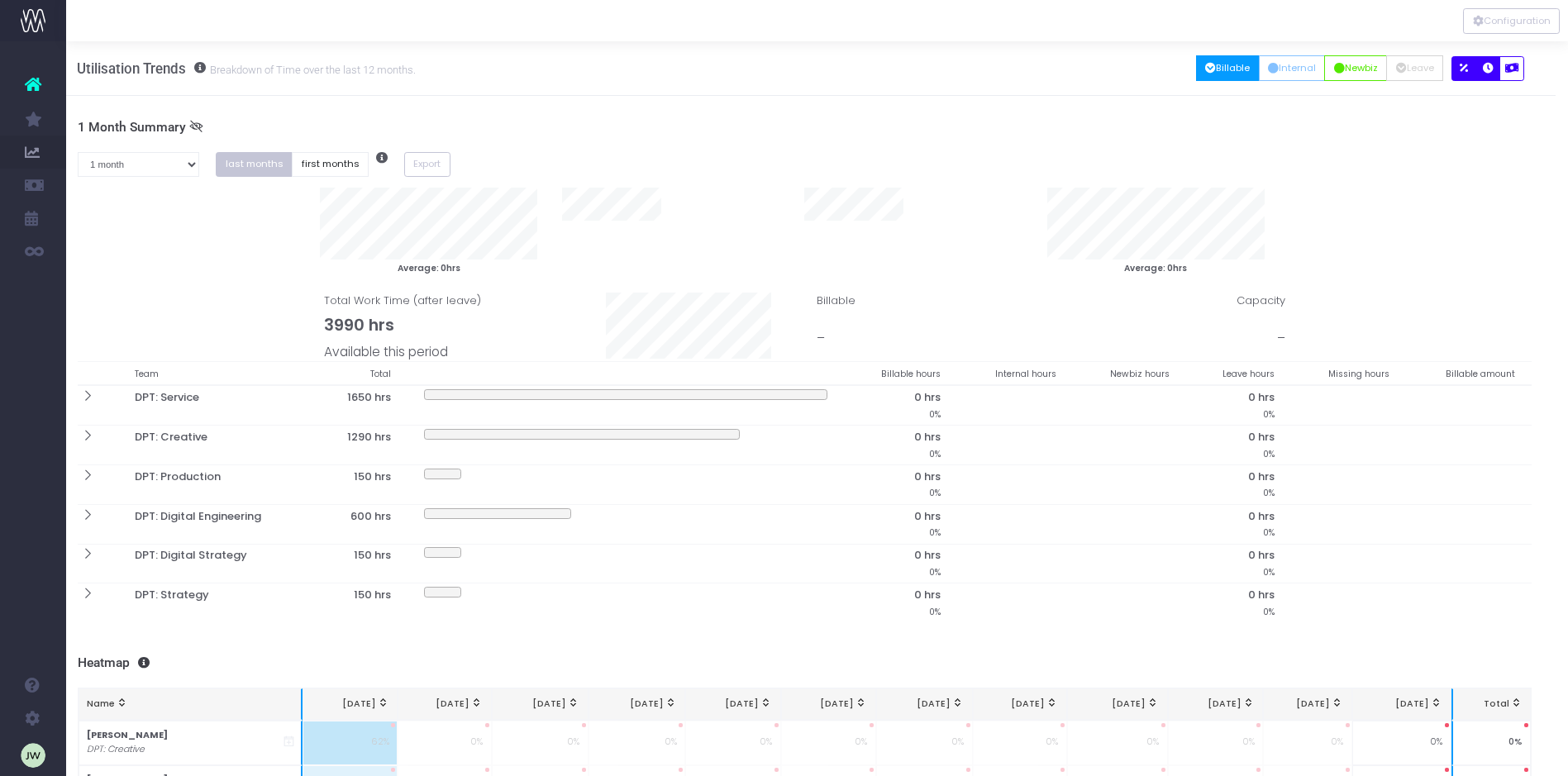
click at [1488, 68] on icon "button" at bounding box center [1488, 68] width 10 height 0
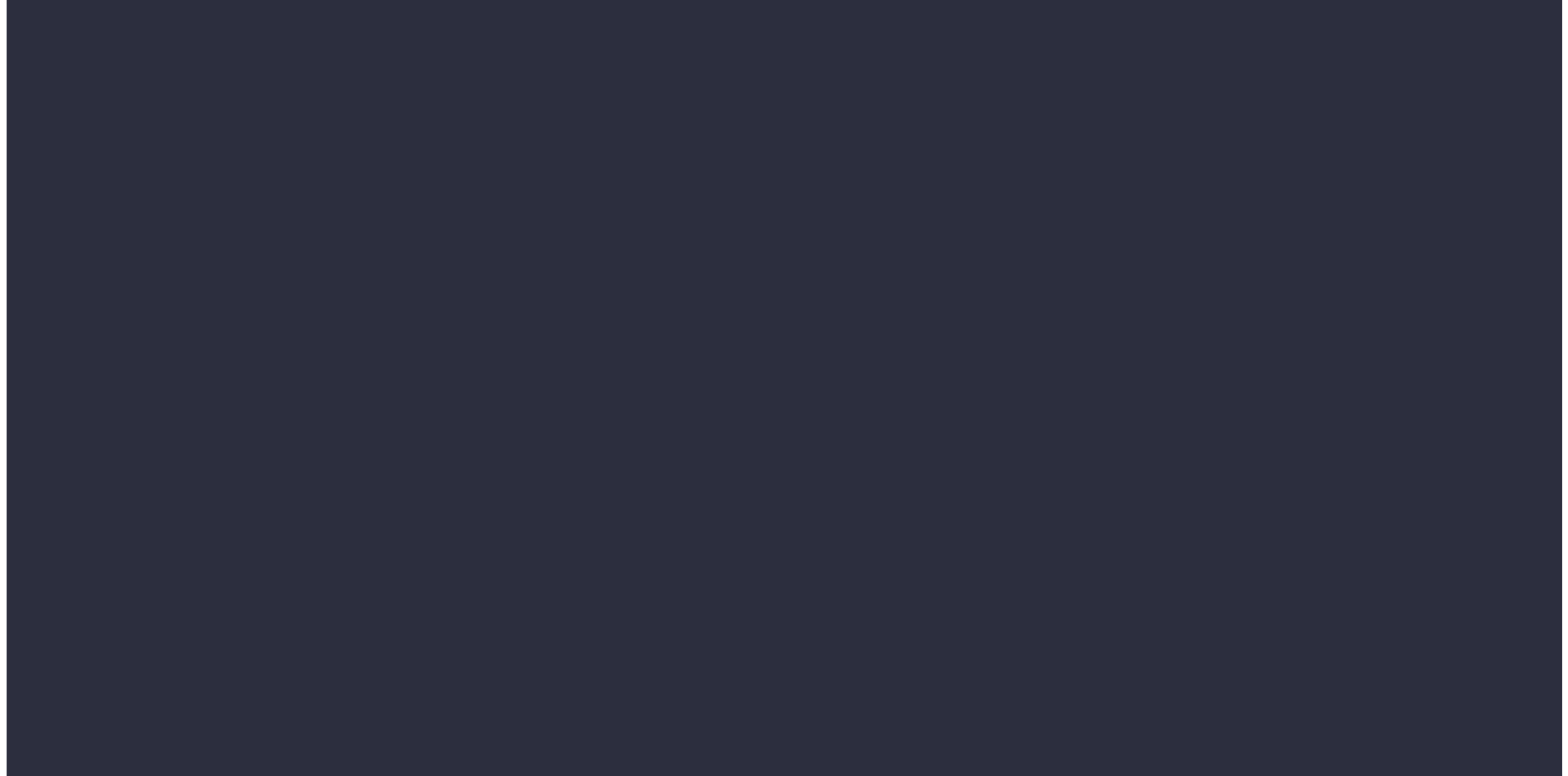
scroll to position [0, 12]
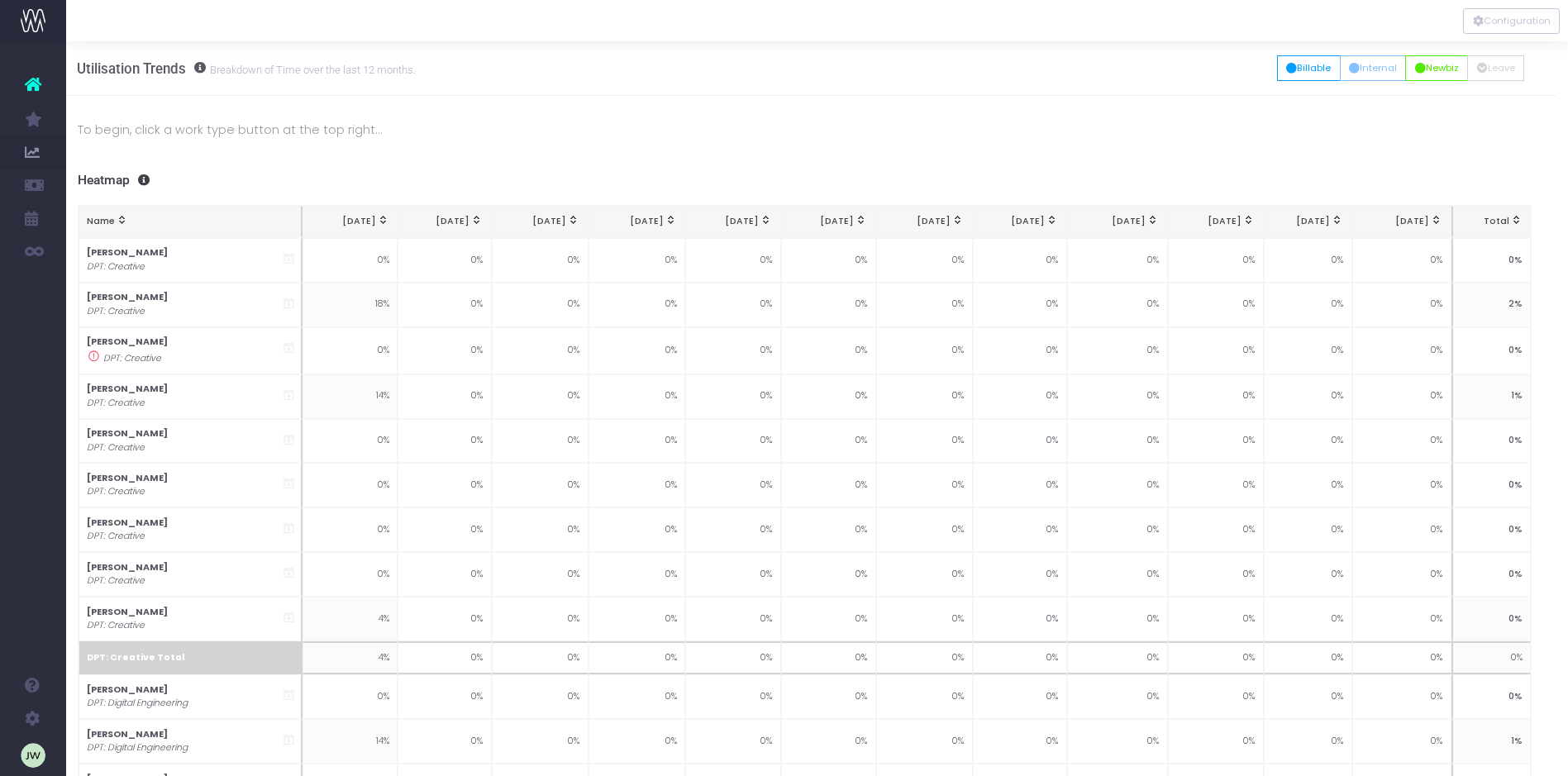
click at [1506, 23] on button "Configuration" at bounding box center [1512, 22] width 97 height 26
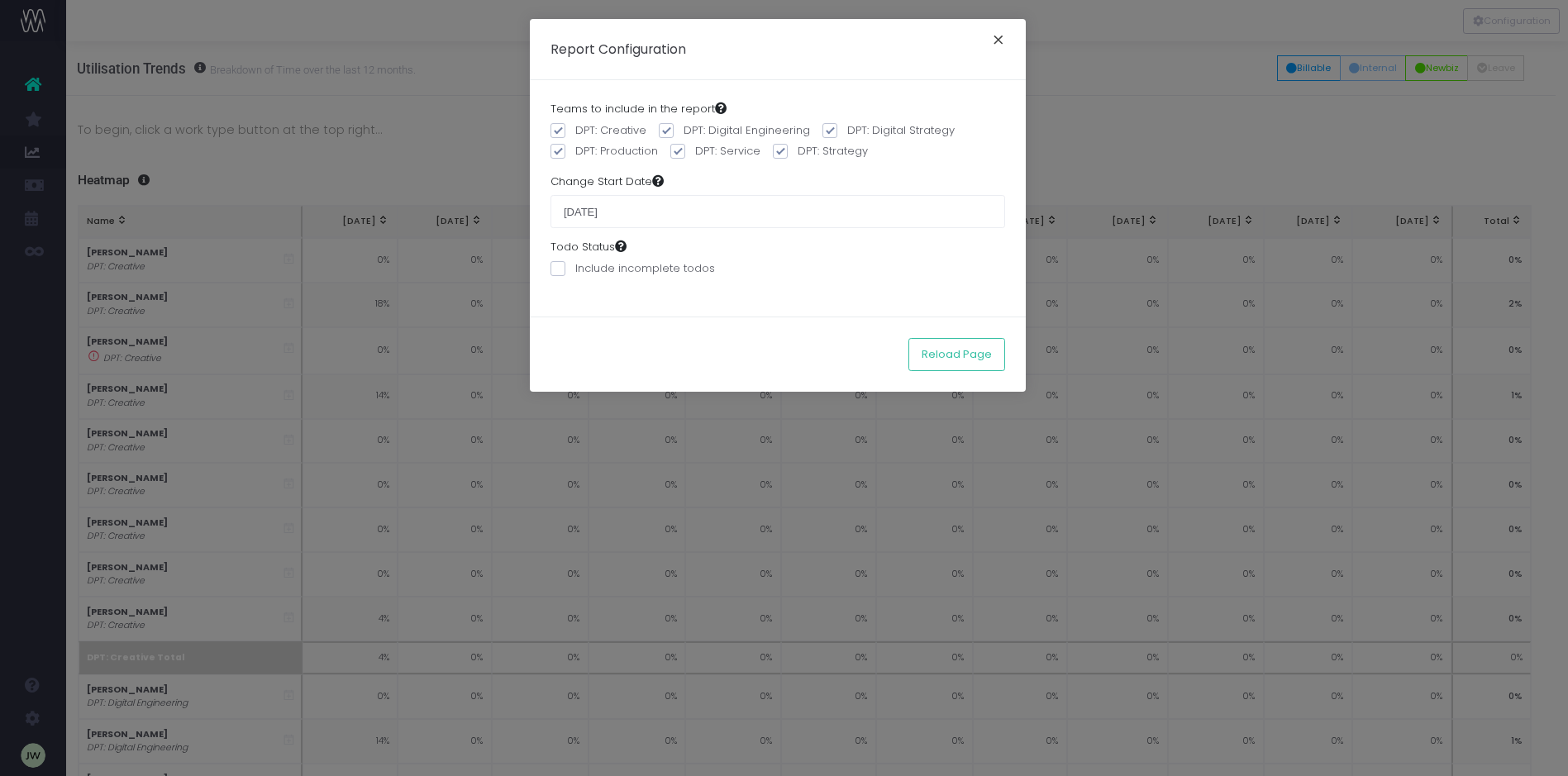
click at [993, 36] on button "×" at bounding box center [998, 42] width 35 height 27
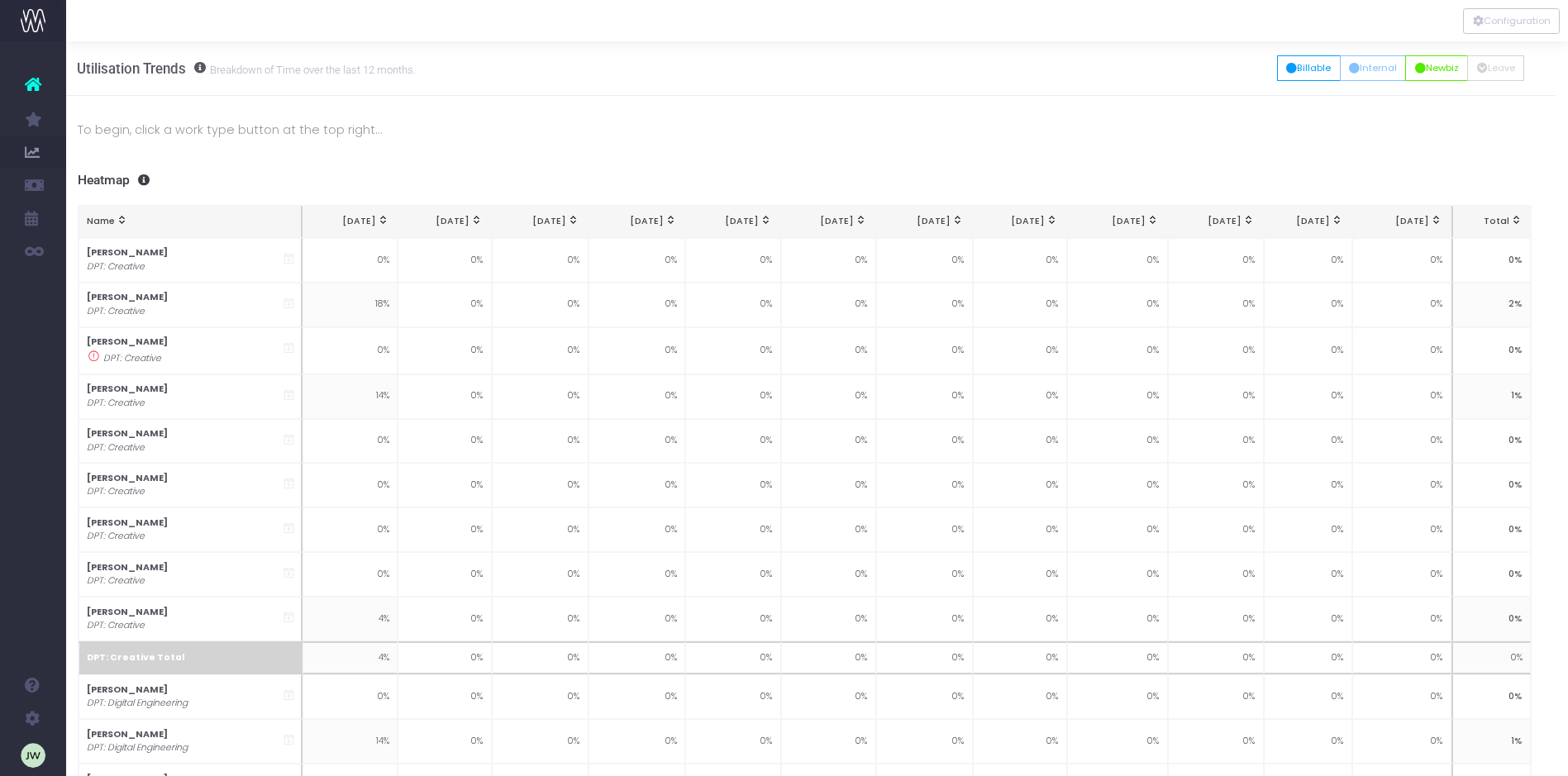
click at [1513, 24] on button "Configuration" at bounding box center [1512, 22] width 97 height 26
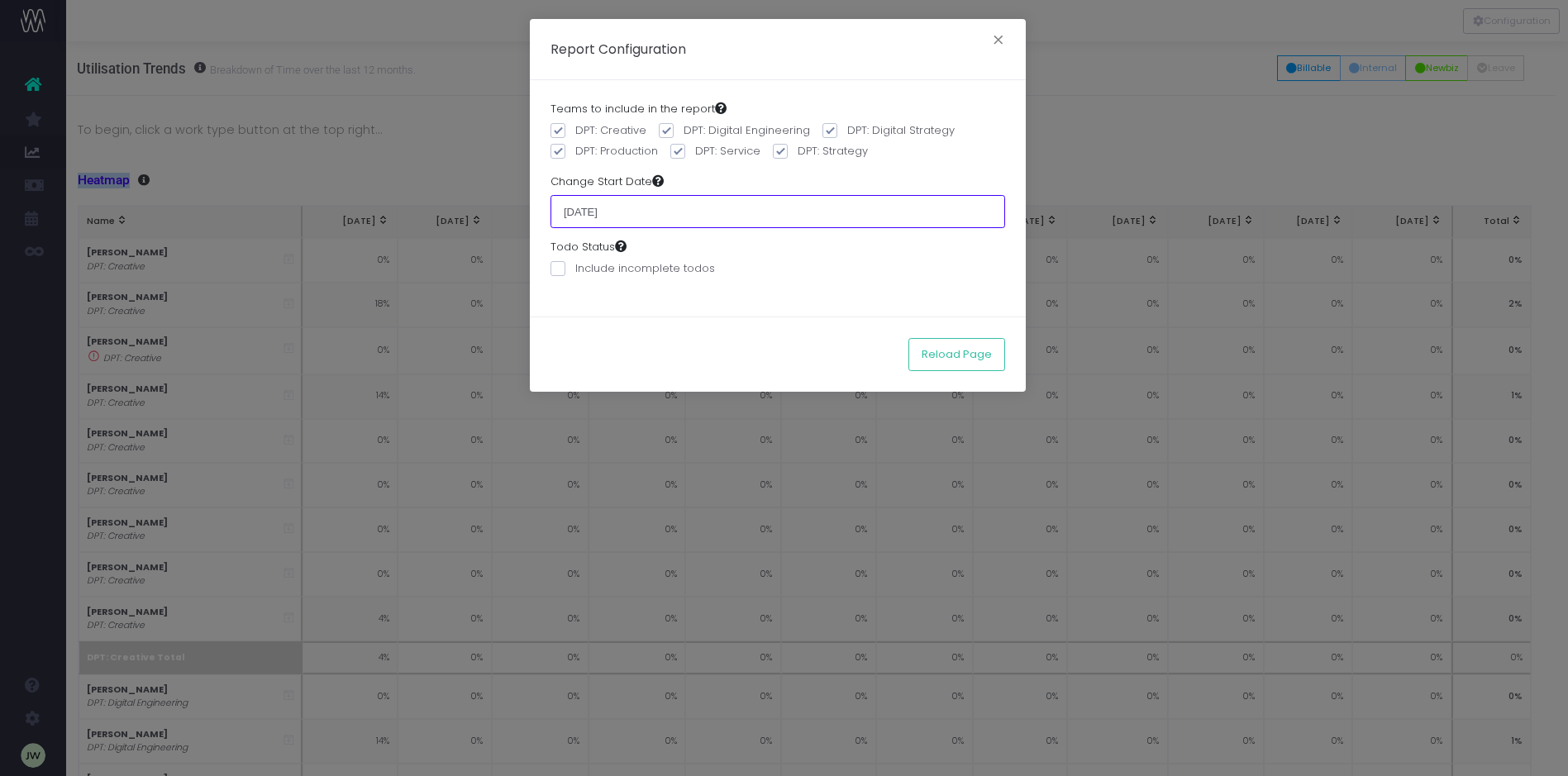
click at [710, 210] on input "01 September 2025" at bounding box center [777, 211] width 455 height 33
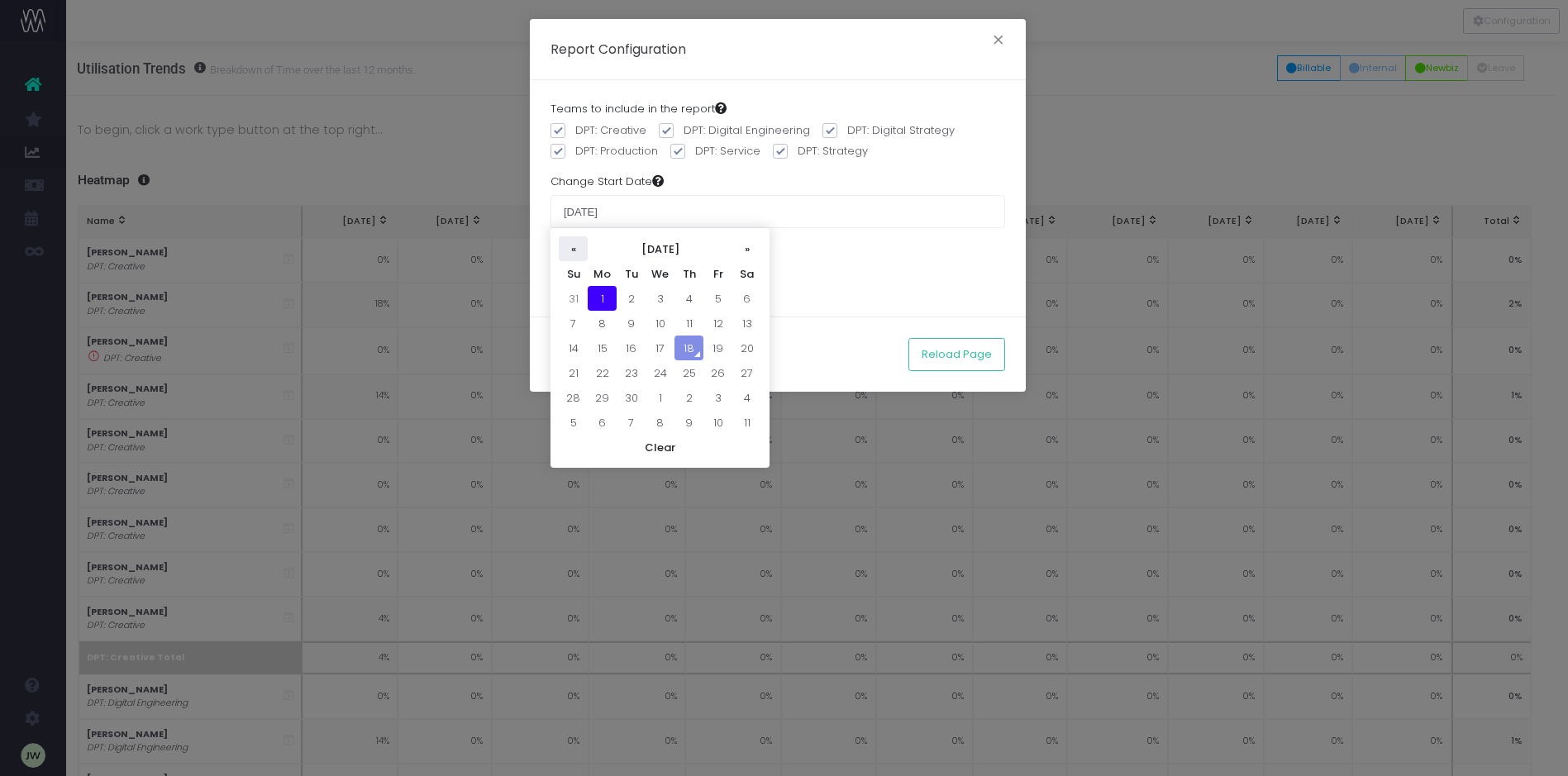
click at [569, 248] on th "«" at bounding box center [573, 249] width 29 height 25
click at [721, 299] on td "1" at bounding box center [717, 298] width 29 height 25
type input "[DATE]"
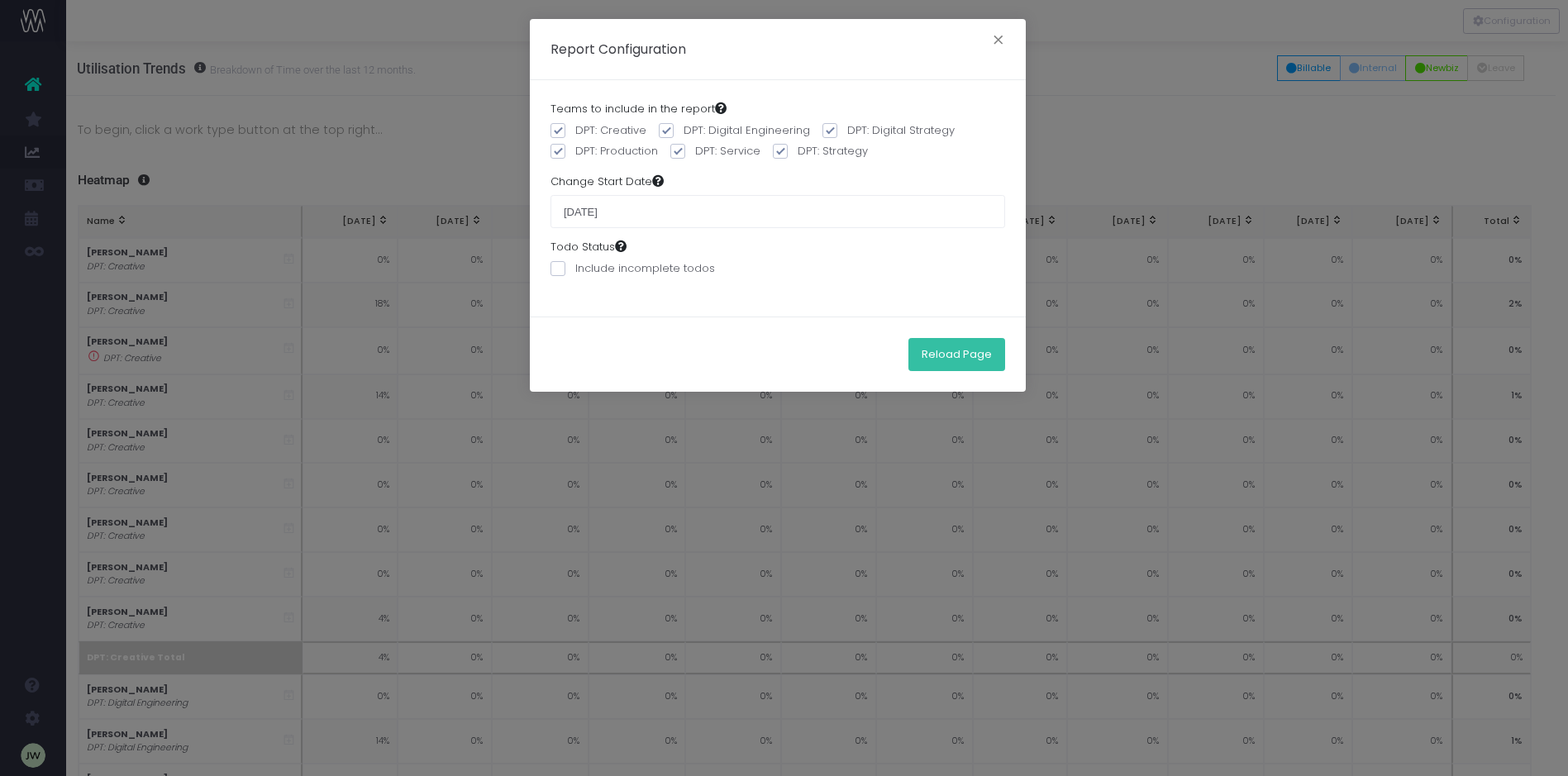
click at [977, 354] on button "Reload Page" at bounding box center [957, 354] width 97 height 33
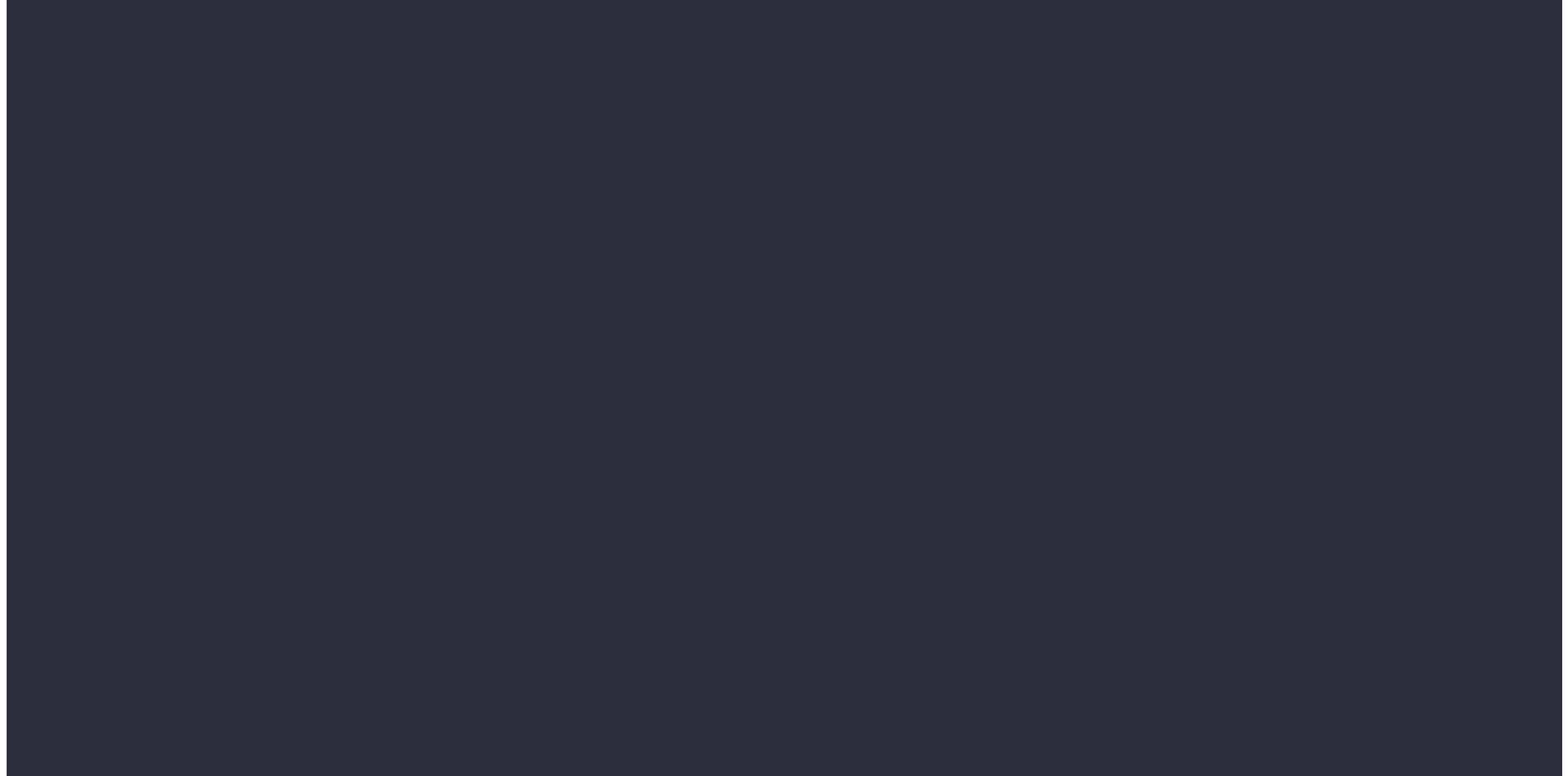
scroll to position [0, 12]
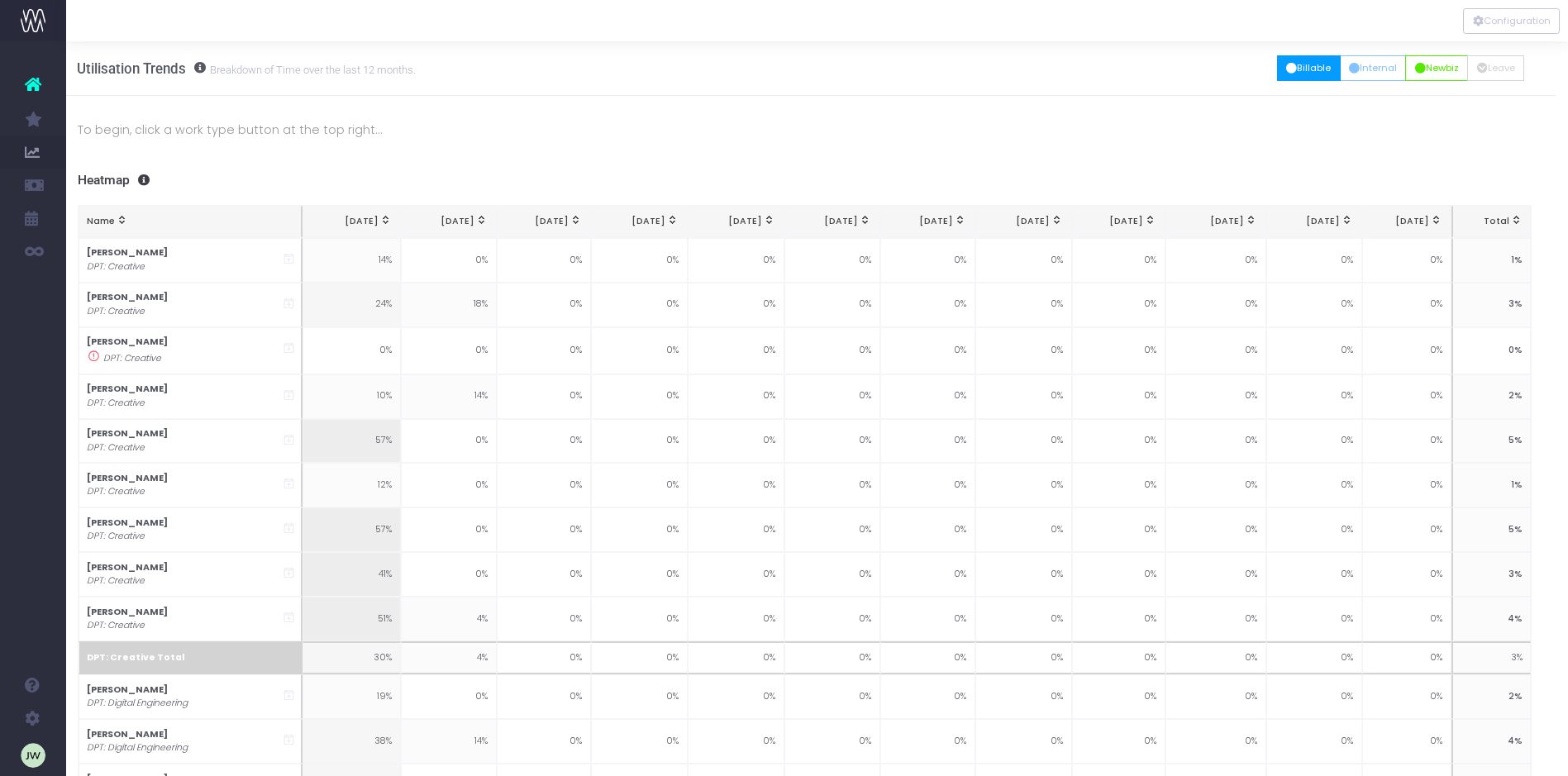
click at [1311, 68] on button "Billable" at bounding box center [1308, 68] width 63 height 26
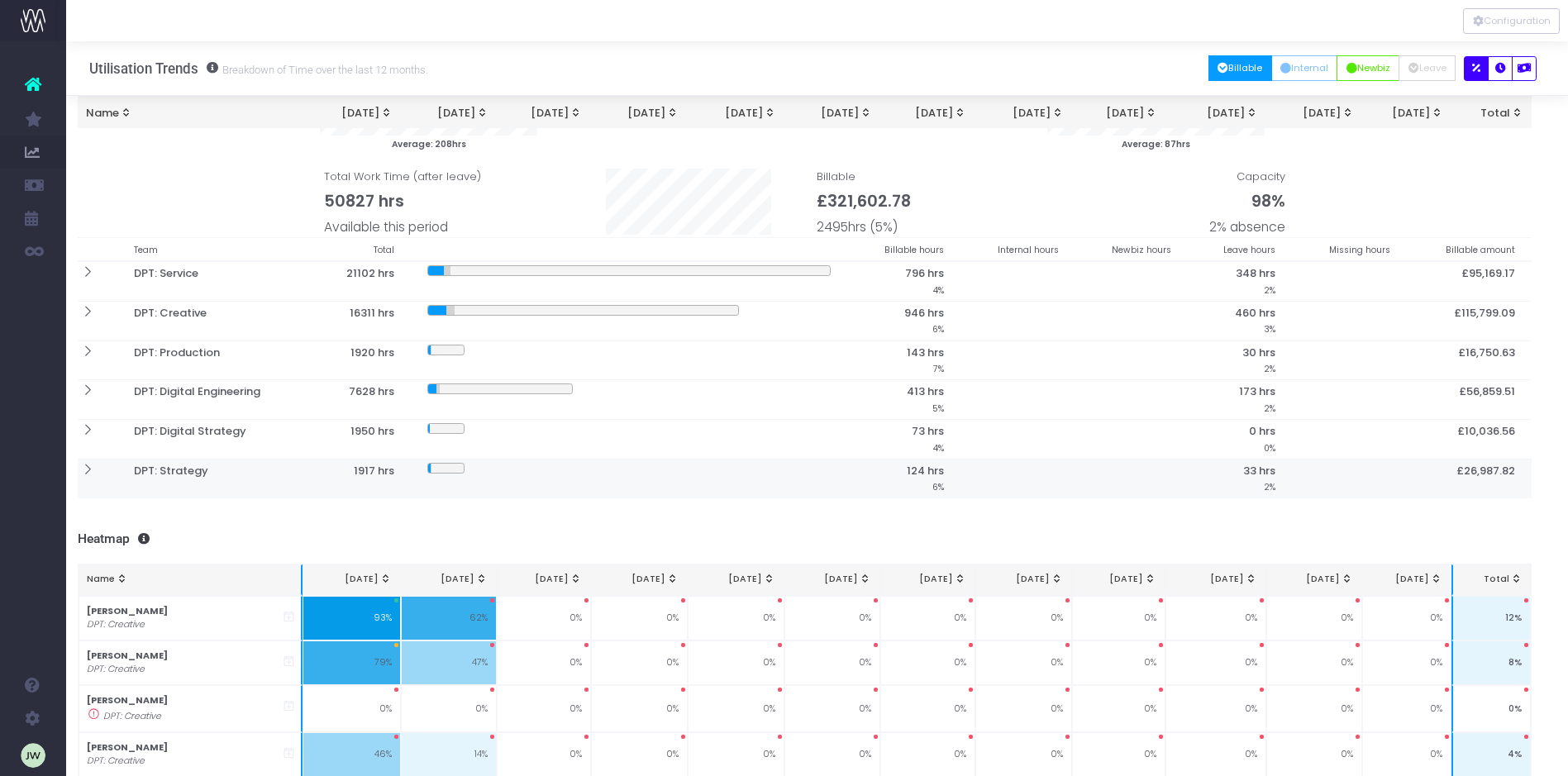
scroll to position [165, 12]
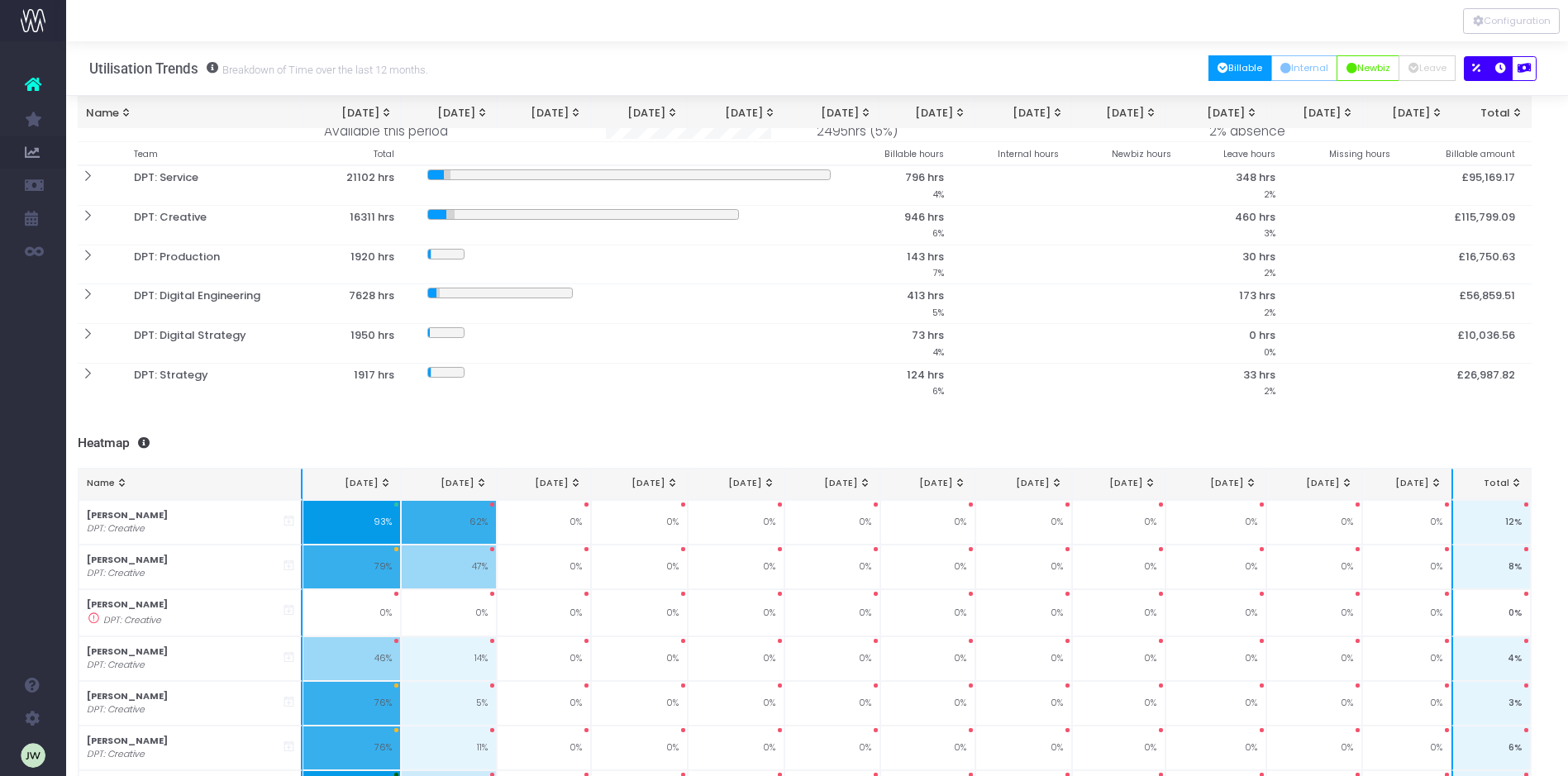
click at [1500, 68] on icon "button" at bounding box center [1500, 68] width 10 height 0
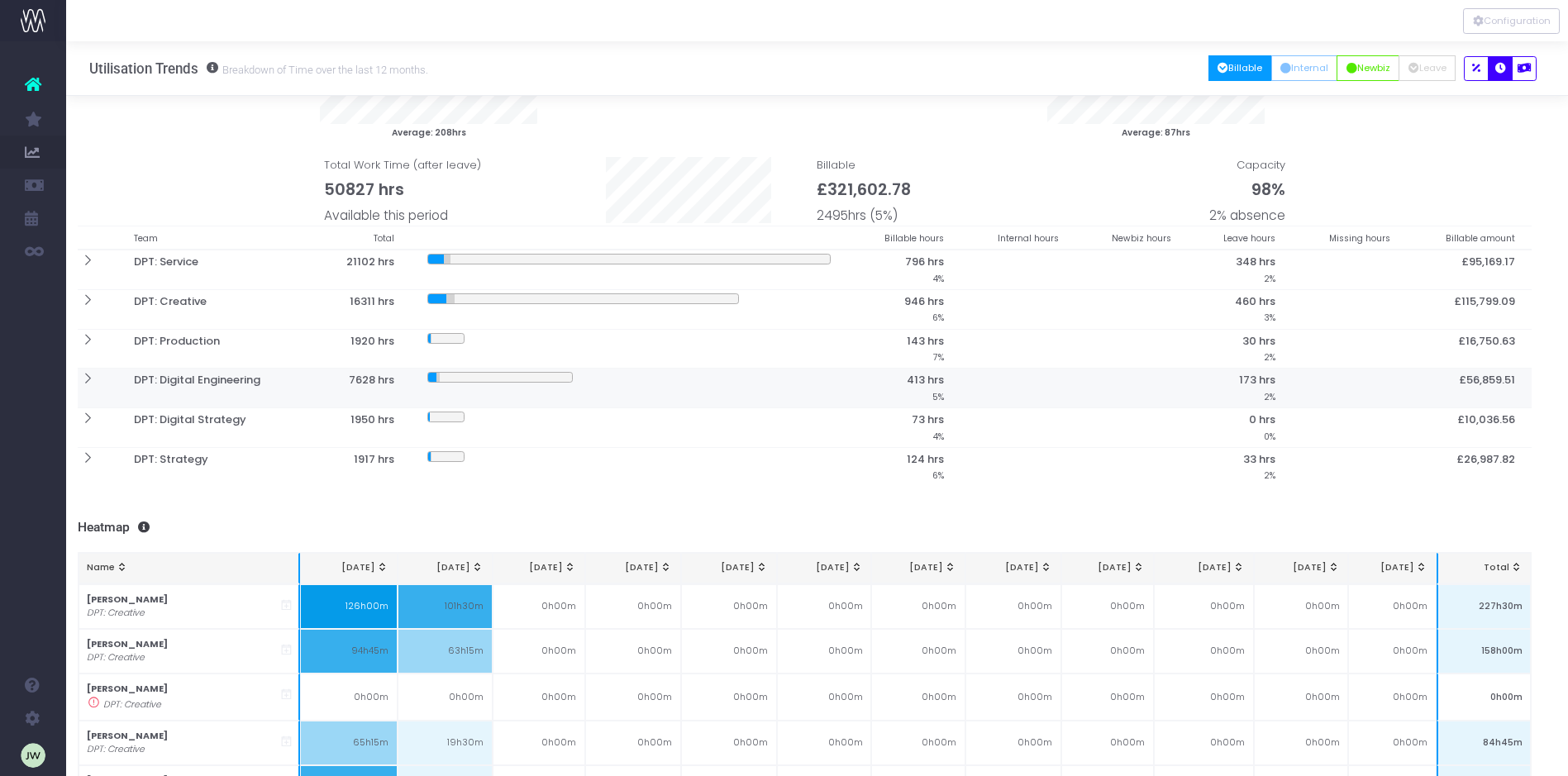
scroll to position [0, 12]
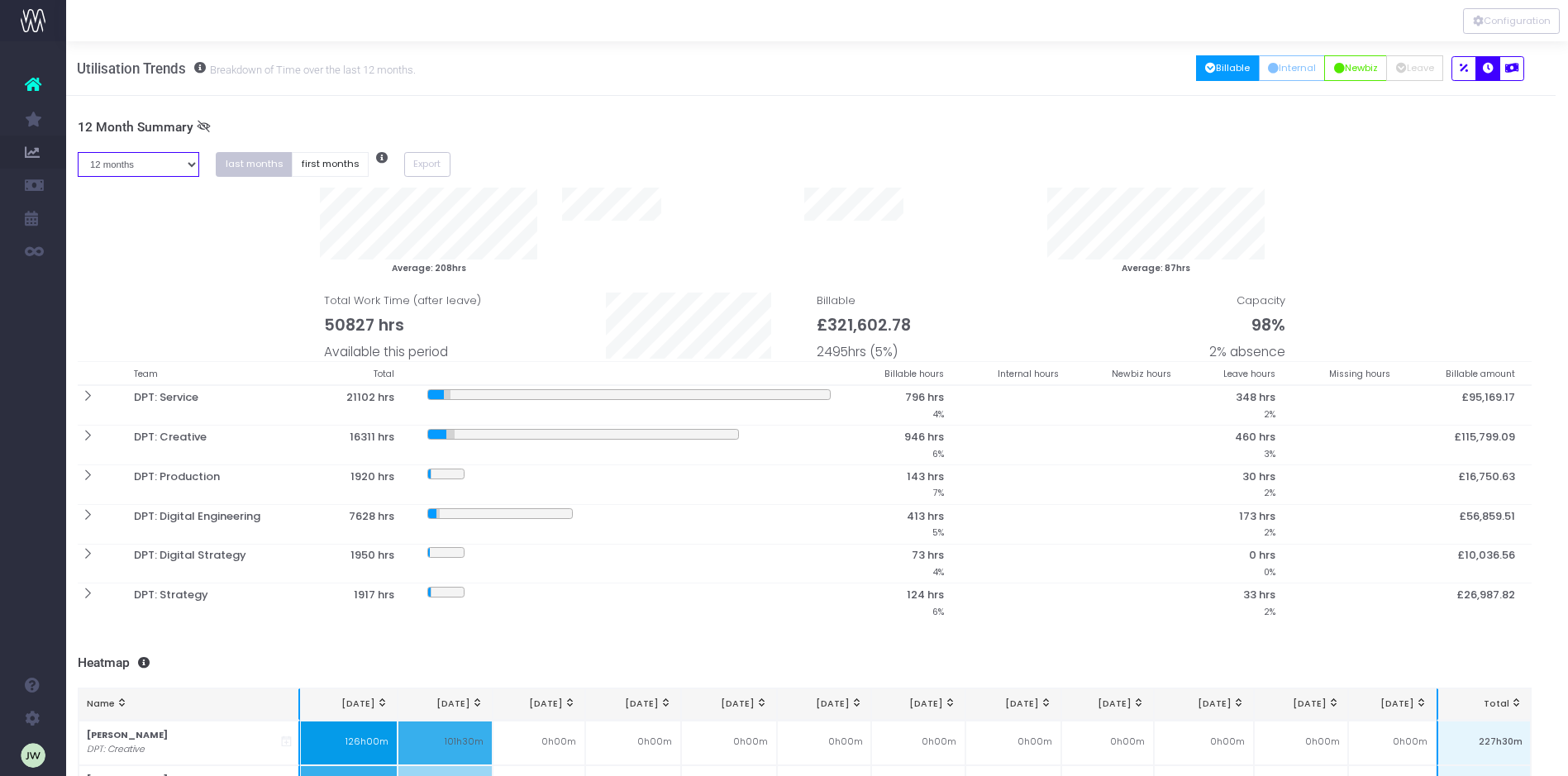
click at [192, 160] on select "1 month 2 months 3 months 4 months 5 months 6 months 7 months 8 months 9 months…" at bounding box center [139, 165] width 122 height 26
select select "six"
click at [78, 152] on select "1 month 2 months 3 months 4 months 5 months 6 months 7 months 8 months 9 months…" at bounding box center [139, 165] width 122 height 26
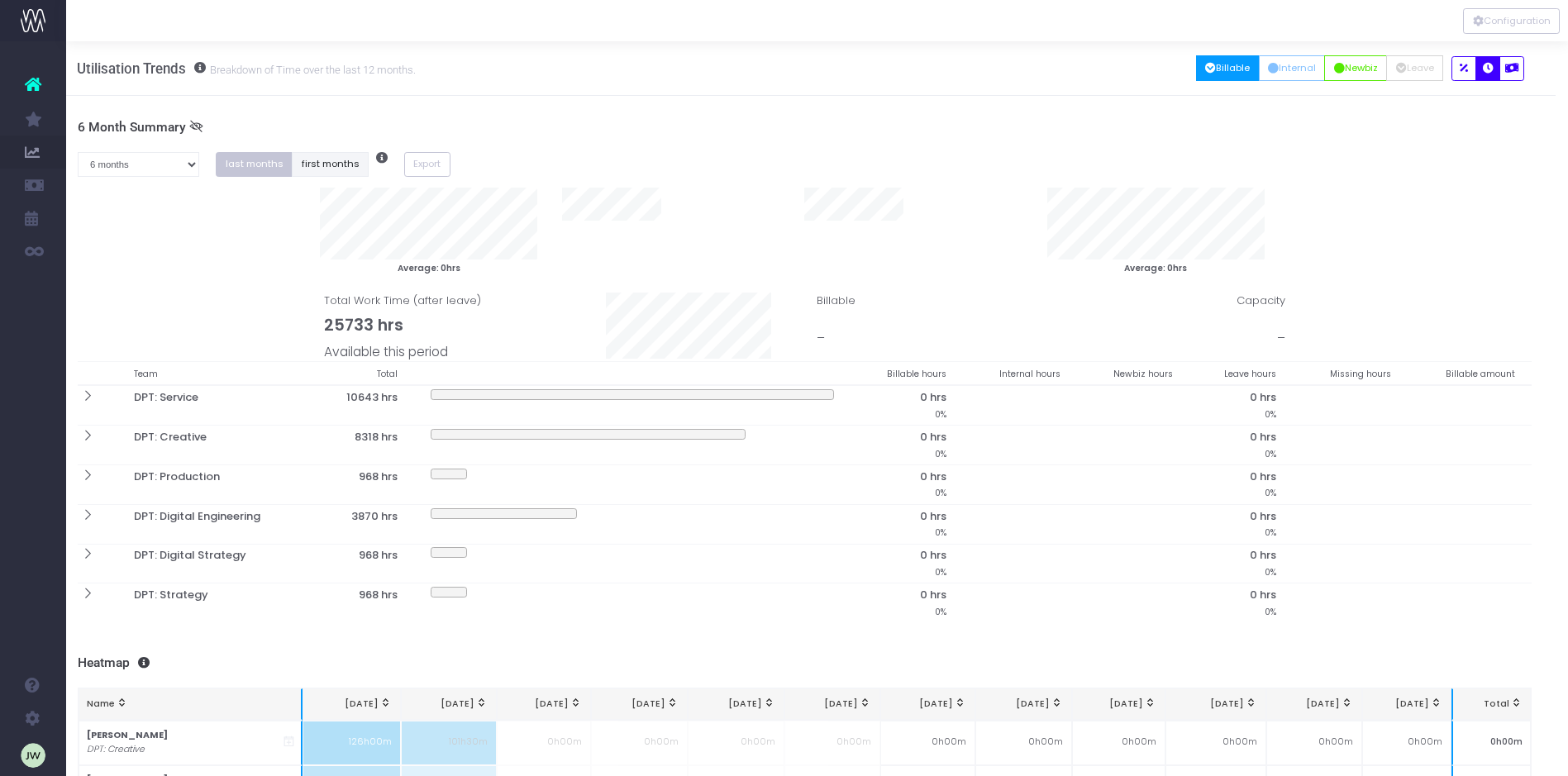
click at [317, 165] on button "first months" at bounding box center [330, 165] width 77 height 26
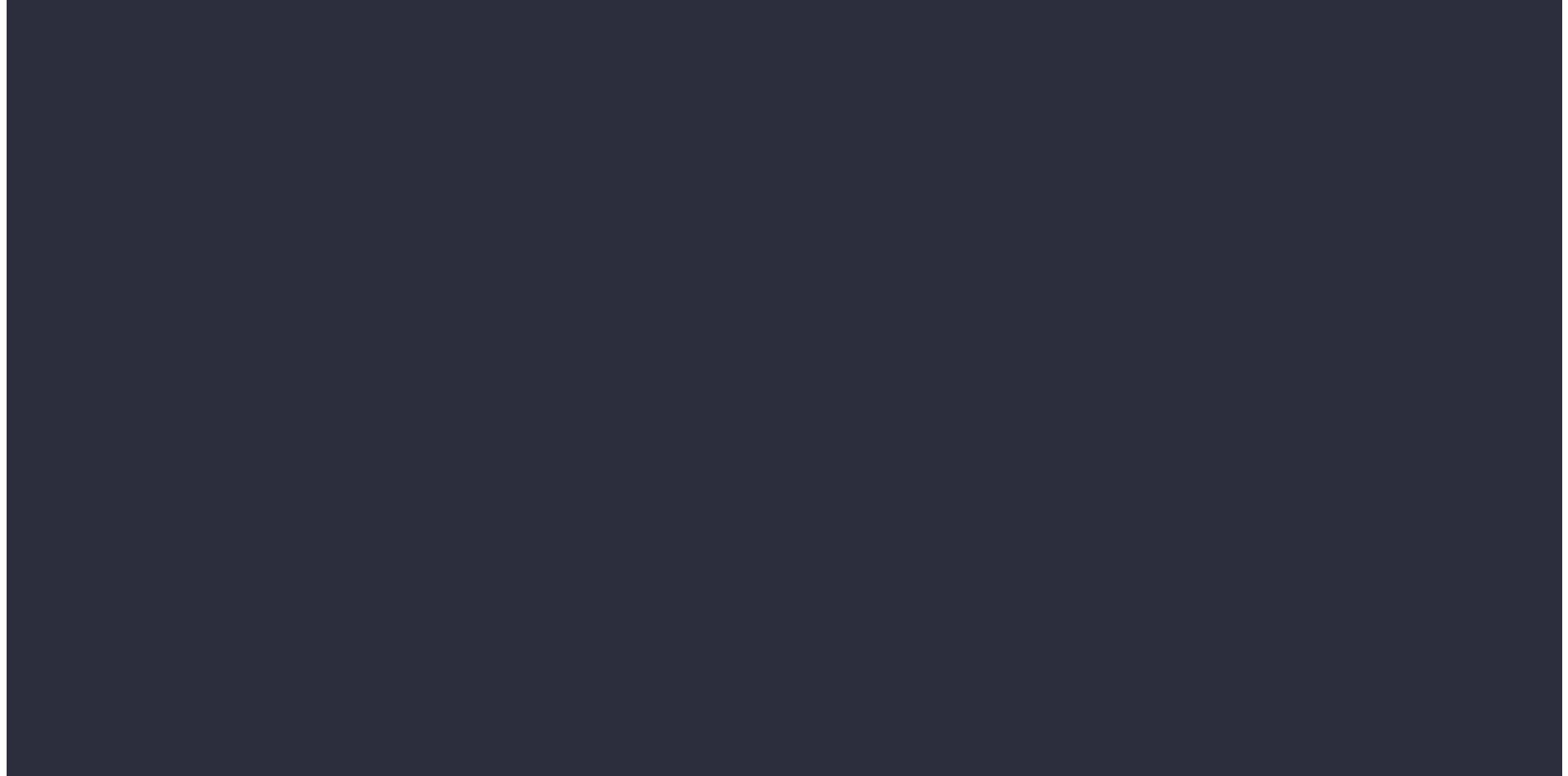
scroll to position [0, 12]
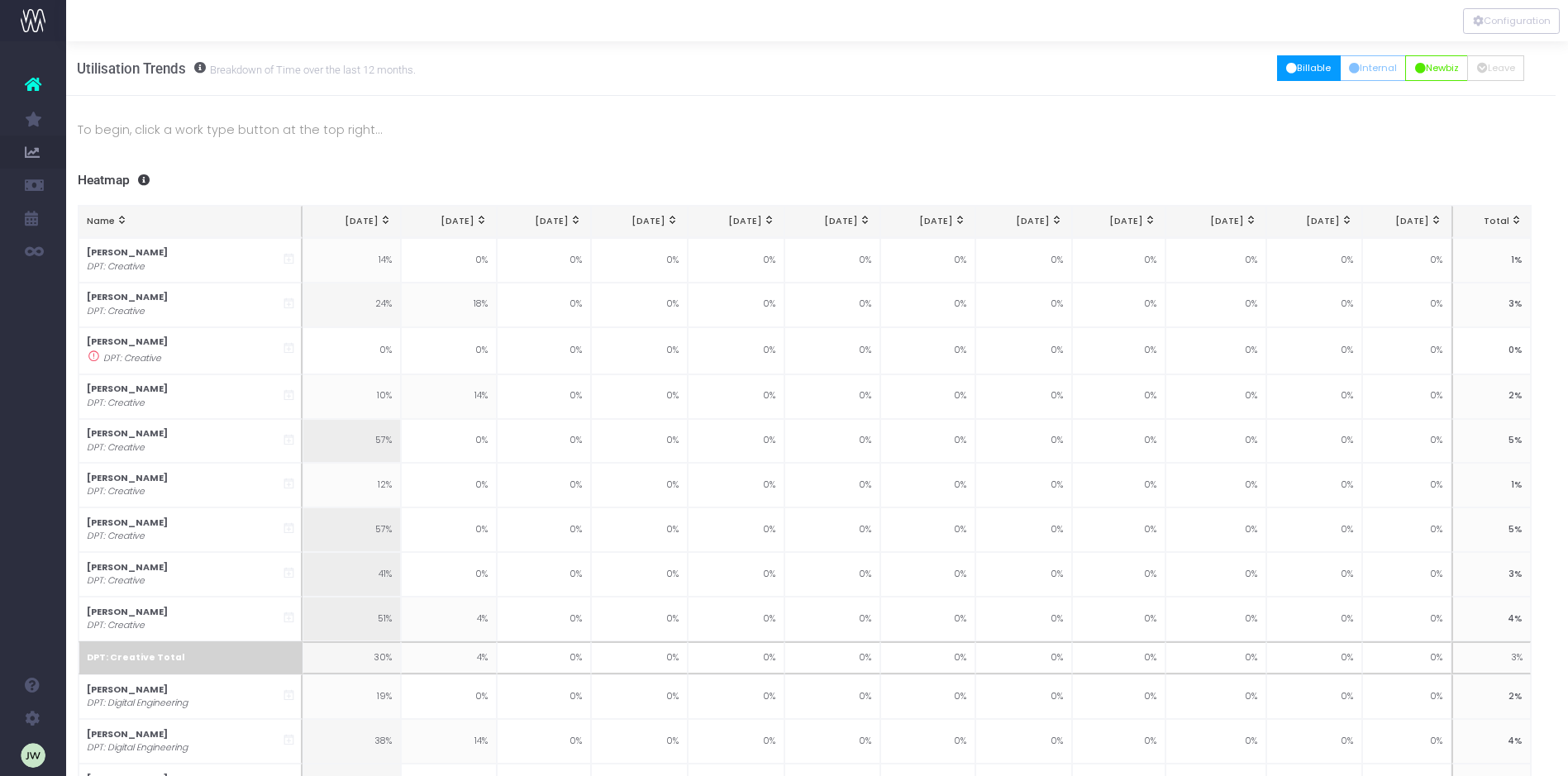
click at [1294, 69] on button "Billable" at bounding box center [1308, 68] width 63 height 26
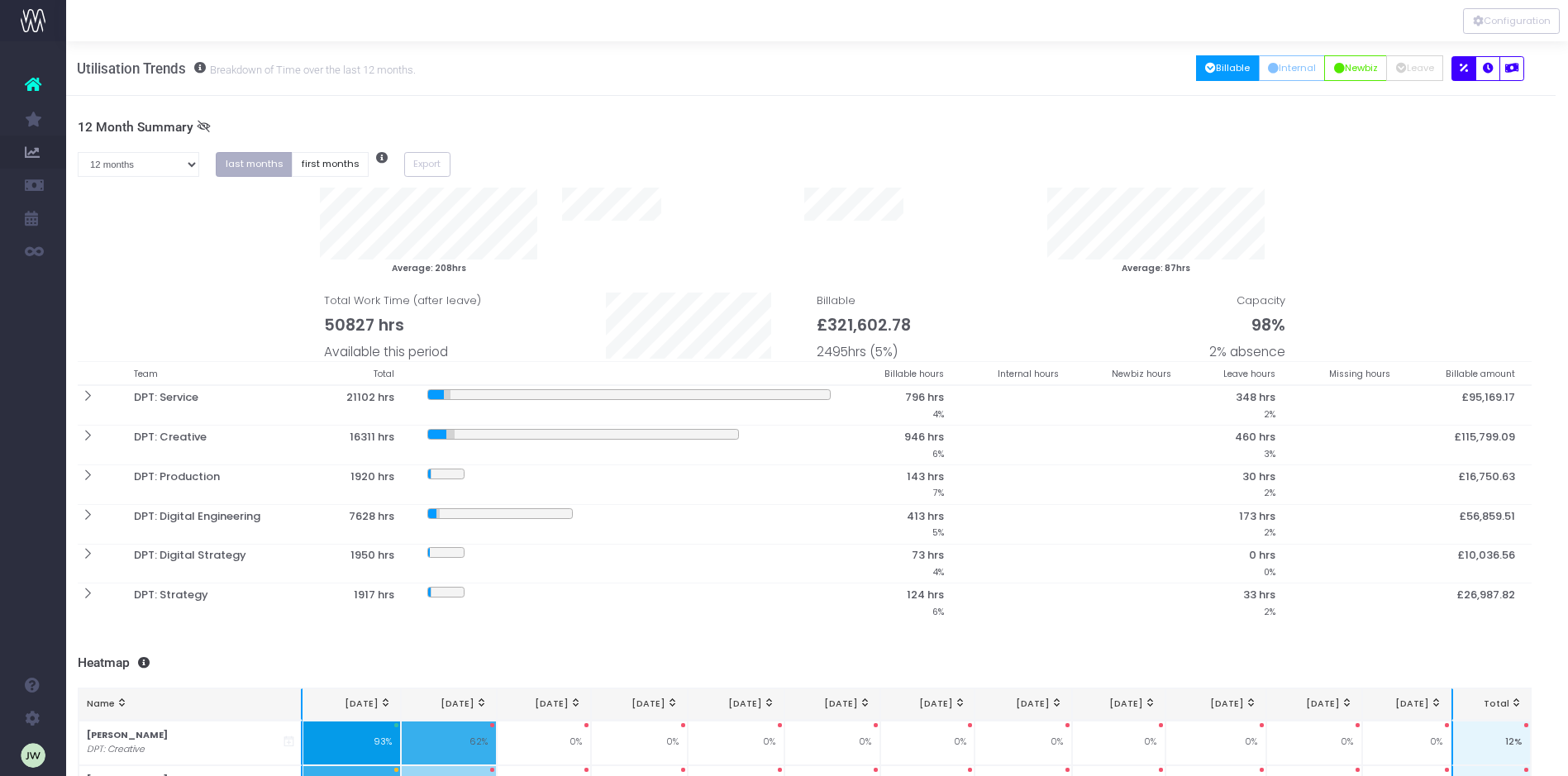
click at [262, 163] on button "last months" at bounding box center [254, 165] width 77 height 26
click at [249, 159] on button "last months" at bounding box center [254, 165] width 77 height 26
click at [248, 159] on button "last months" at bounding box center [254, 165] width 77 height 26
click at [1490, 68] on icon "button" at bounding box center [1488, 68] width 10 height 0
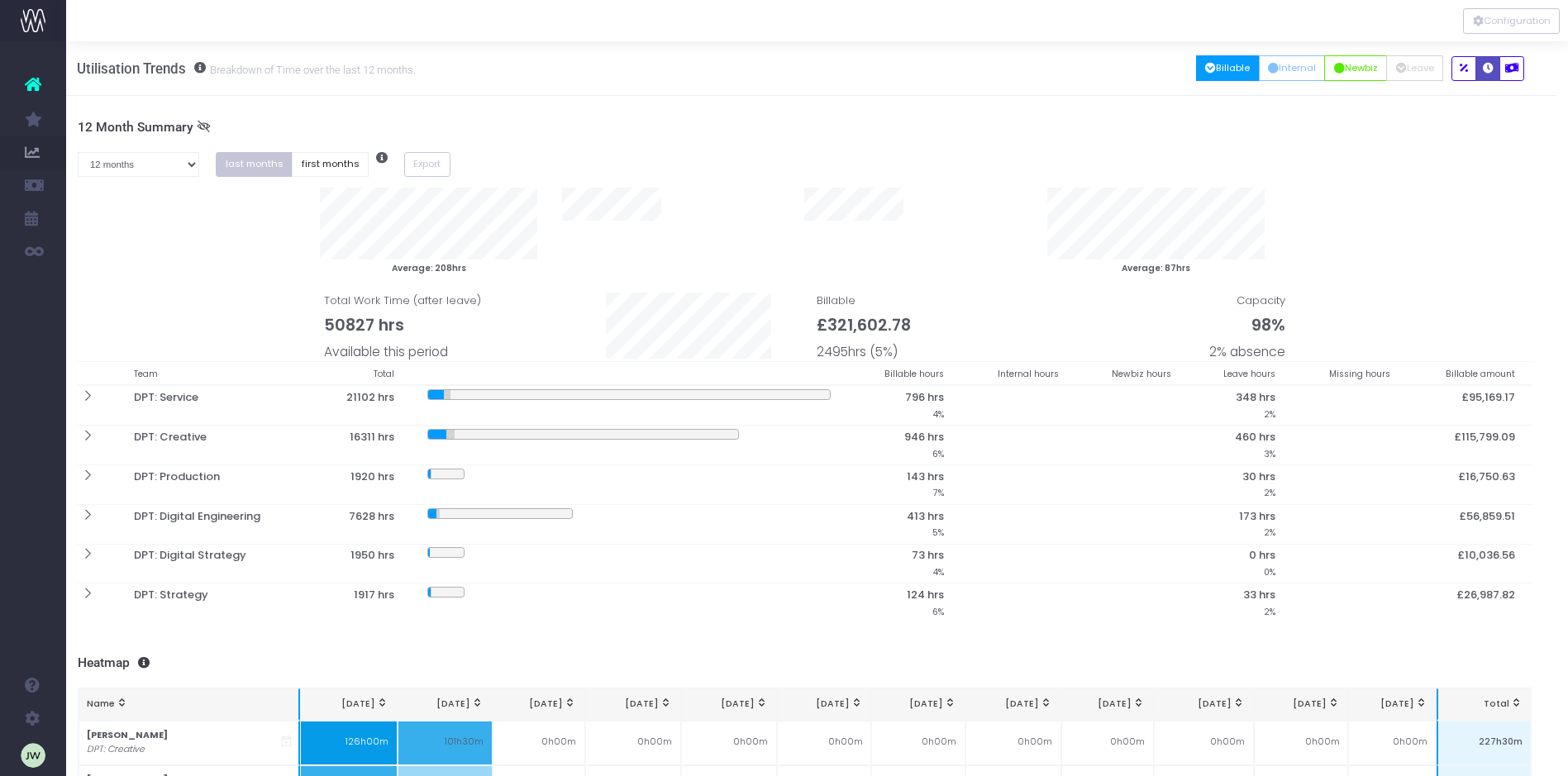
click at [1490, 68] on icon "button" at bounding box center [1488, 68] width 10 height 0
click at [189, 162] on select "1 month 2 months 3 months 4 months 5 months 6 months 7 months 8 months 9 months…" at bounding box center [139, 165] width 122 height 26
click at [78, 152] on select "1 month 2 months 3 months 4 months 5 months 6 months 7 months 8 months 9 months…" at bounding box center [139, 165] width 122 height 26
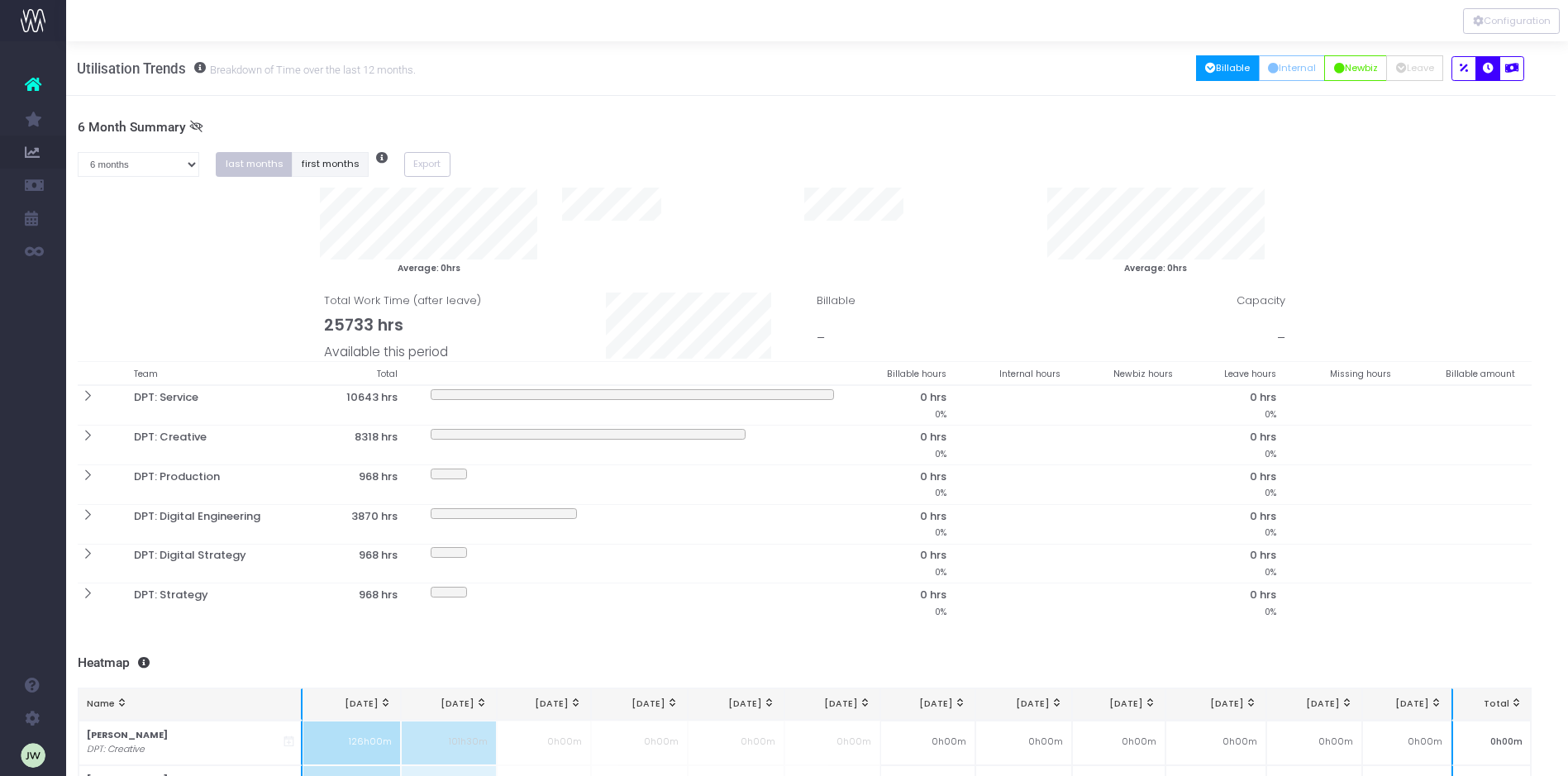
click at [334, 162] on button "first months" at bounding box center [330, 165] width 77 height 26
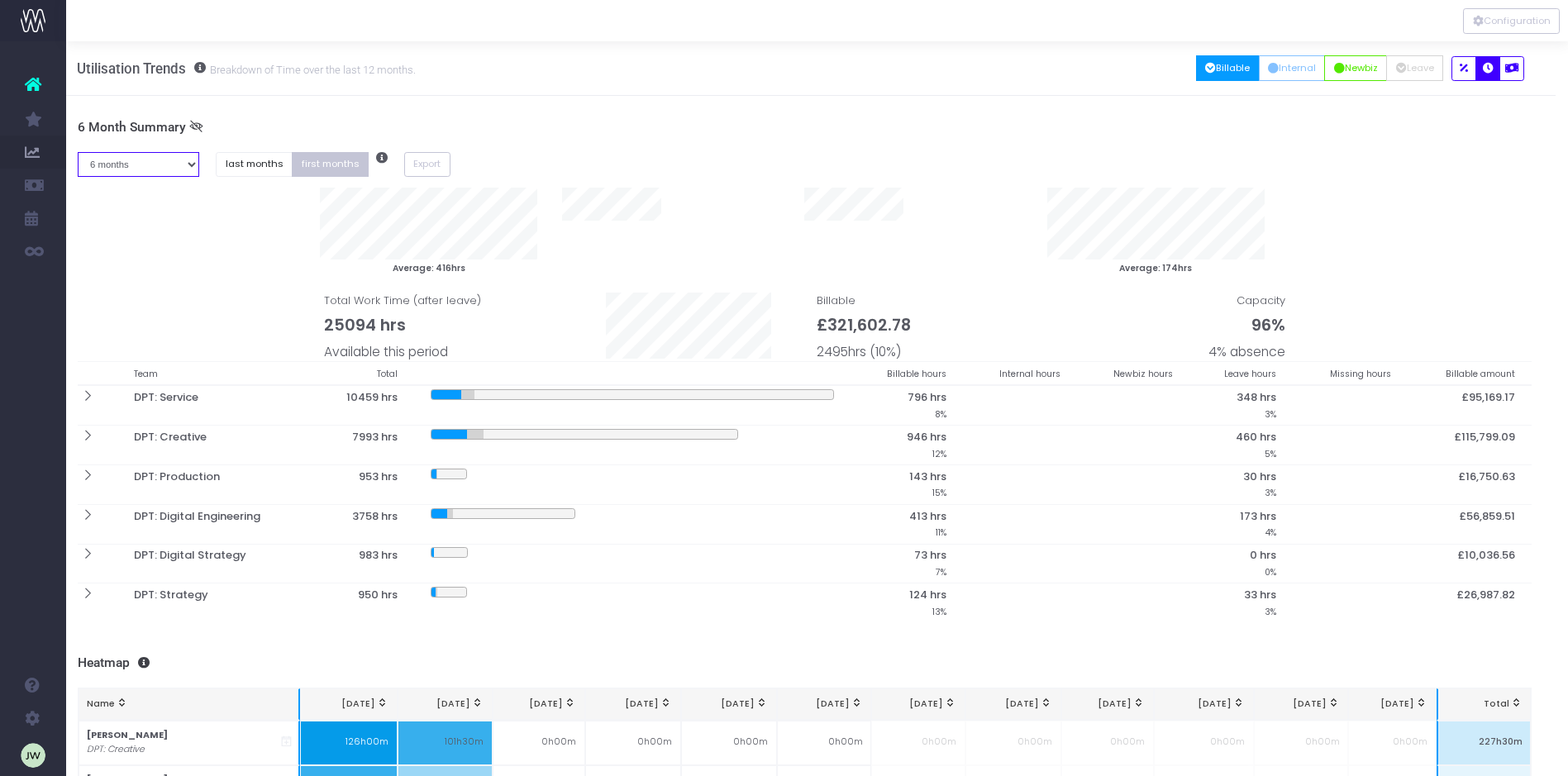
click at [190, 163] on select "1 month 2 months 3 months 4 months 5 months 6 months 7 months 8 months 9 months…" at bounding box center [139, 165] width 122 height 26
click at [78, 152] on select "1 month 2 months 3 months 4 months 5 months 6 months 7 months 8 months 9 months…" at bounding box center [139, 165] width 122 height 26
click at [324, 162] on button "first months" at bounding box center [330, 165] width 77 height 26
click at [1511, 68] on icon "button" at bounding box center [1511, 68] width 13 height 0
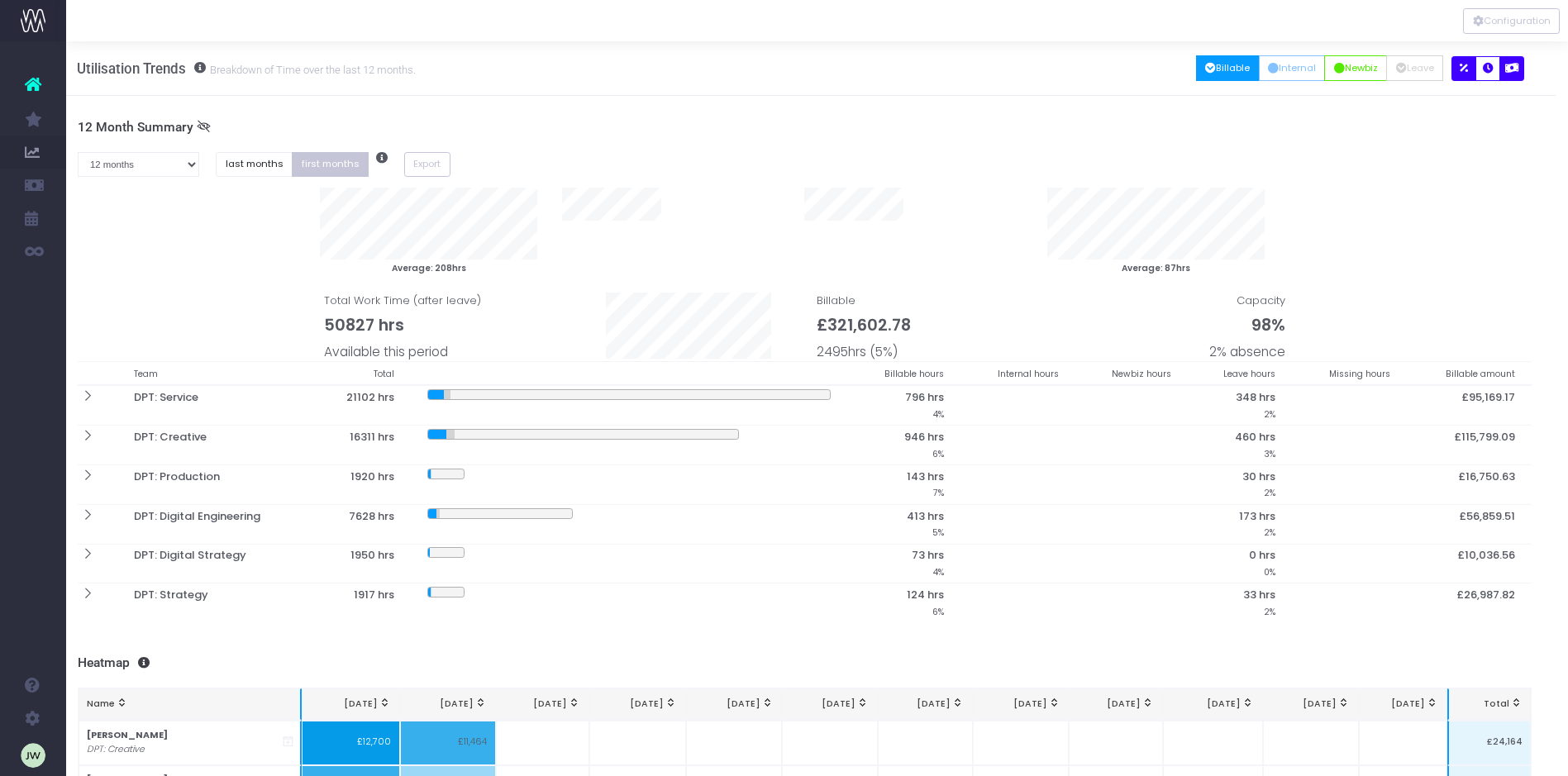
click at [1463, 68] on icon "button" at bounding box center [1464, 68] width 9 height 0
click at [202, 126] on icon at bounding box center [204, 126] width 14 height 14
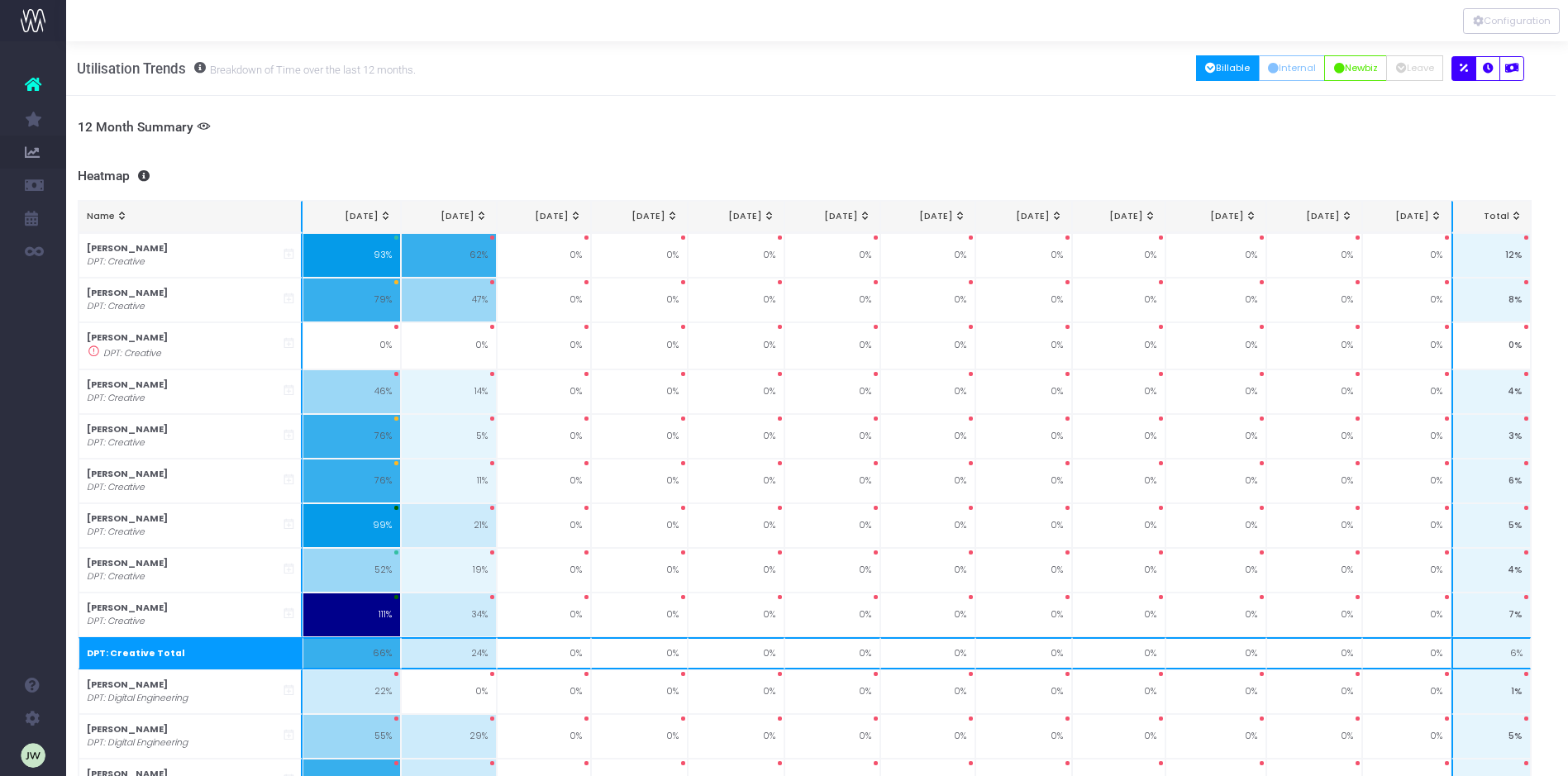
click at [202, 126] on icon at bounding box center [204, 126] width 14 height 14
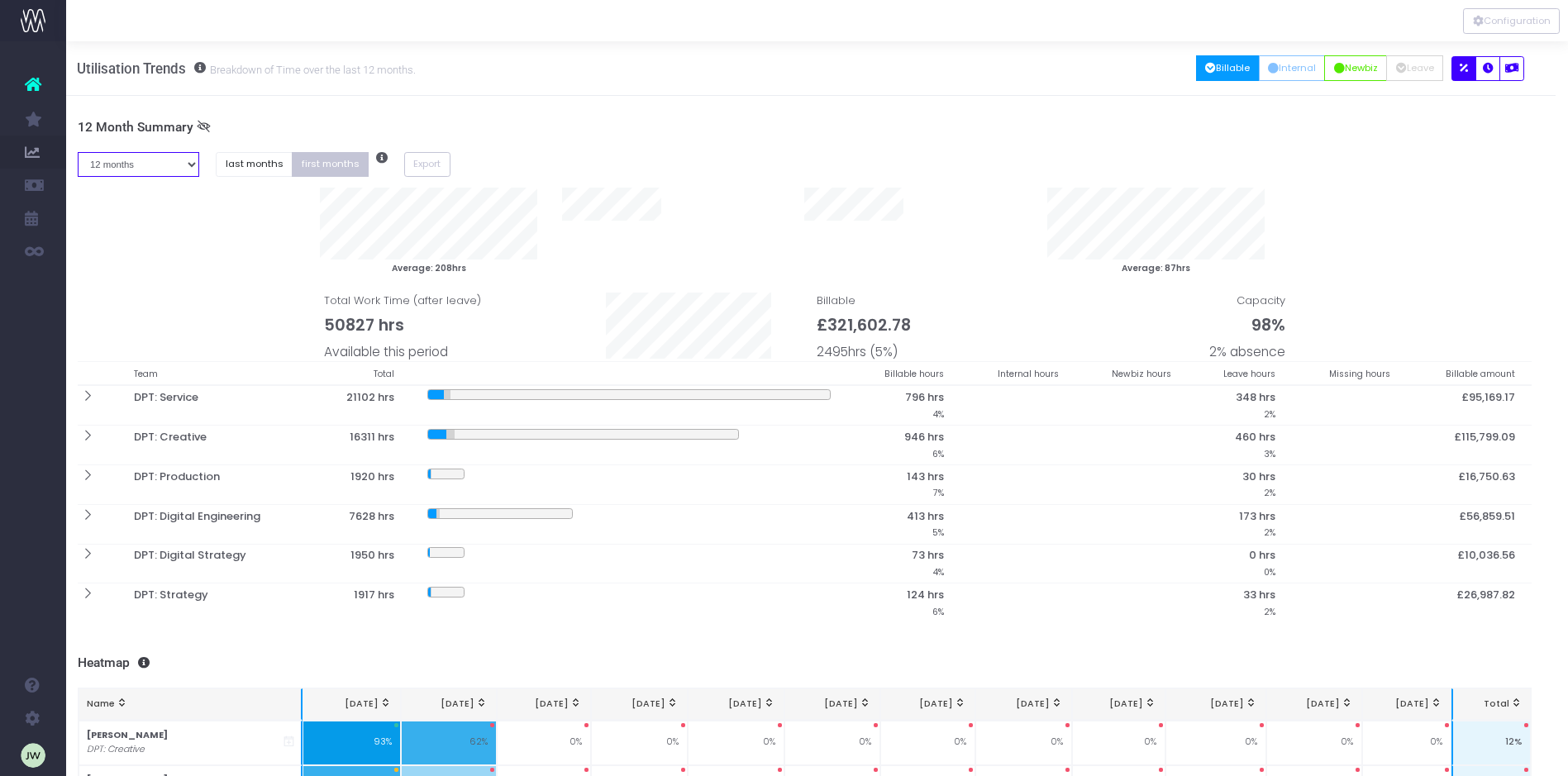
click at [193, 163] on select "1 month 2 months 3 months 4 months 5 months 6 months 7 months 8 months 9 months…" at bounding box center [139, 165] width 122 height 26
select select "six"
click at [78, 152] on select "1 month 2 months 3 months 4 months 5 months 6 months 7 months 8 months 9 months…" at bounding box center [139, 165] width 122 height 26
click at [501, 146] on div "6 Month Summary 1 month 2 months 3 months 4 months 5 months 6 months 7 months 8…" at bounding box center [805, 371] width 1455 height 502
click at [505, 150] on div "6 Month Summary 1 month 2 months 3 months 4 months 5 months 6 months 7 months 8…" at bounding box center [805, 371] width 1455 height 502
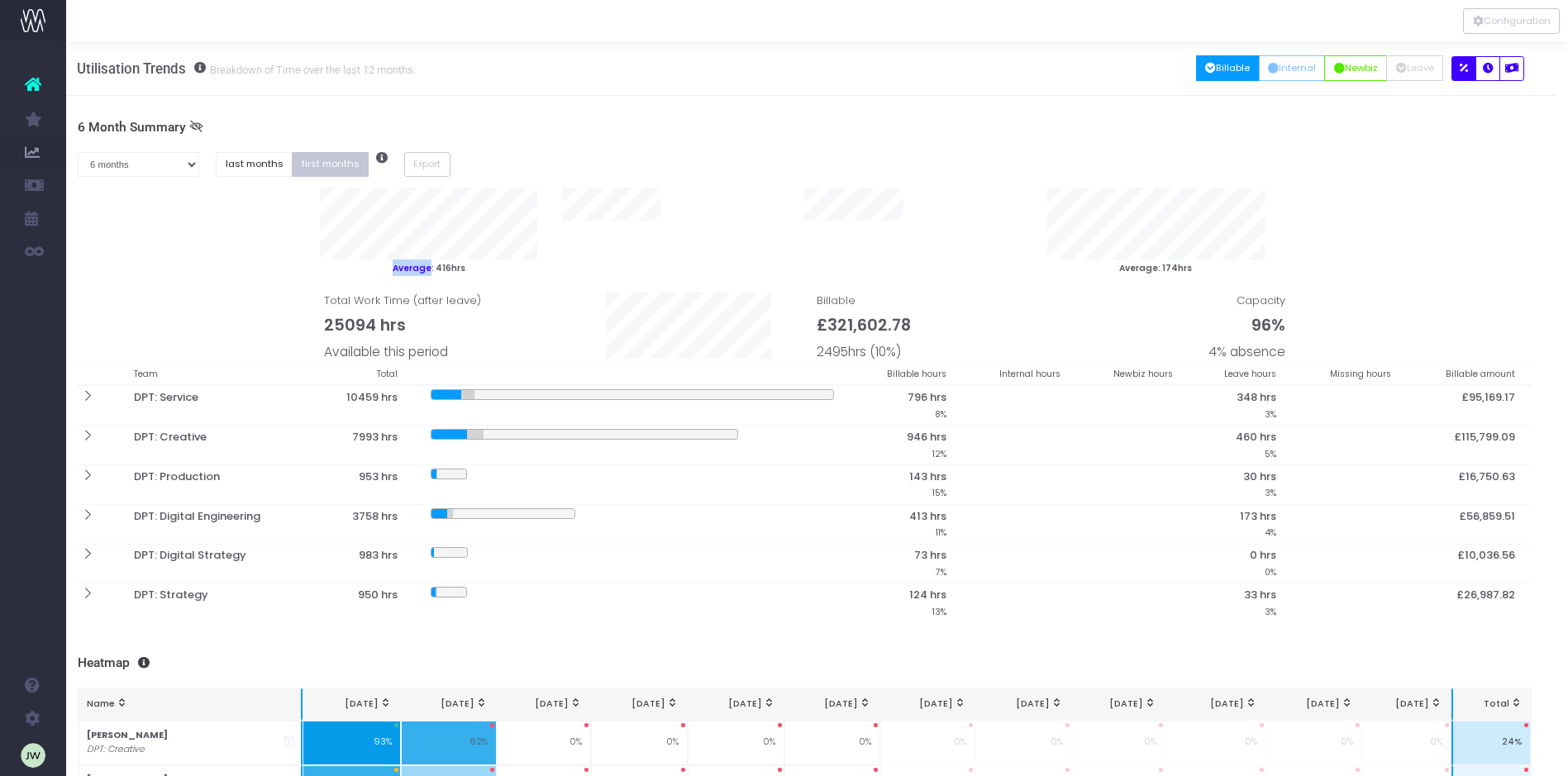
click at [505, 150] on div "6 Month Summary 1 month 2 months 3 months 4 months 5 months 6 months 7 months 8…" at bounding box center [805, 371] width 1455 height 502
drag, startPoint x: 505, startPoint y: 150, endPoint x: 551, endPoint y: 249, distance: 109.2
click at [551, 249] on div at bounding box center [671, 232] width 243 height 88
click at [249, 165] on button "last months" at bounding box center [254, 165] width 77 height 26
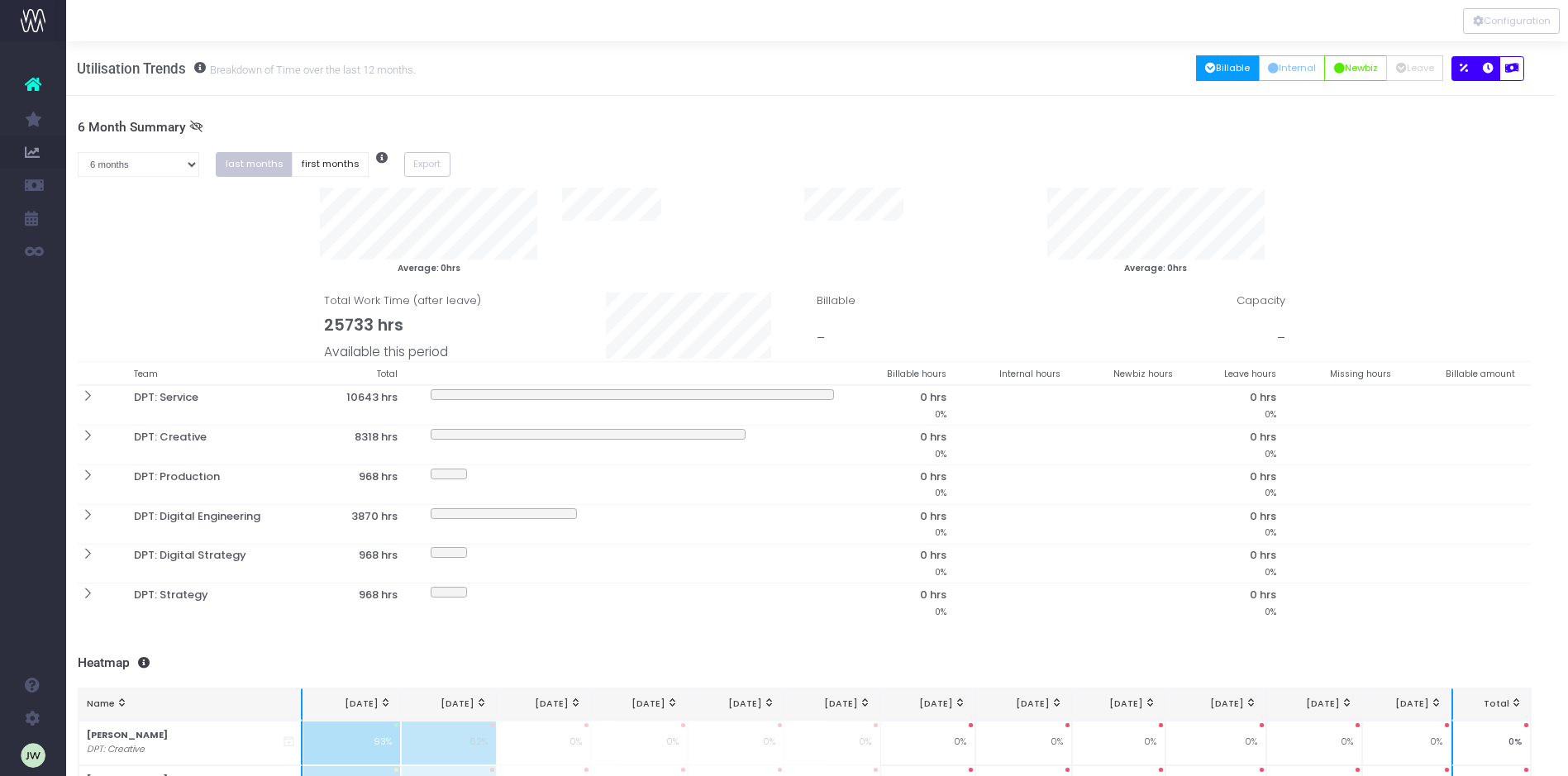
click at [1488, 68] on icon "button" at bounding box center [1488, 68] width 10 height 0
click at [327, 157] on button "first months" at bounding box center [330, 165] width 77 height 26
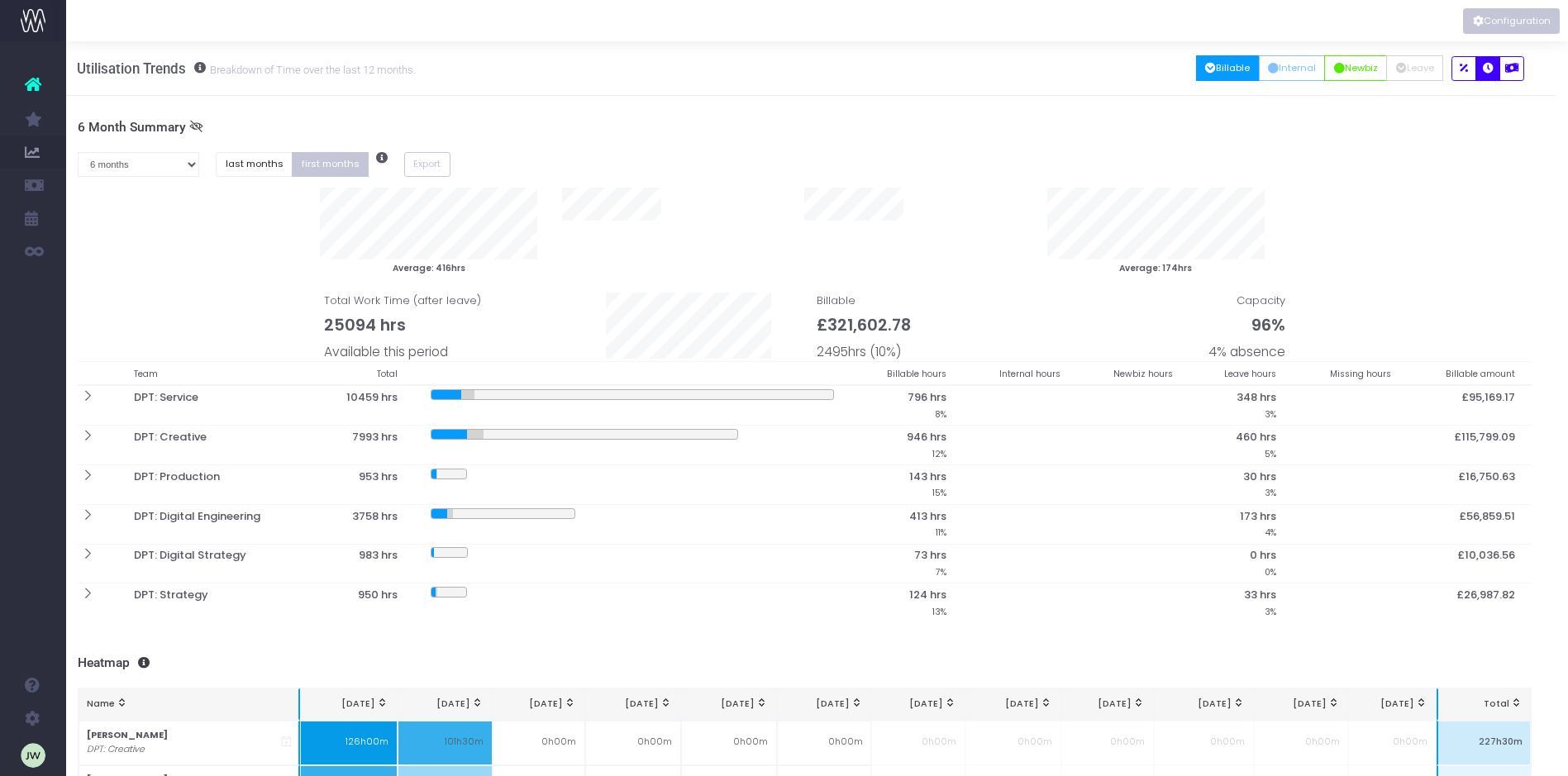
click at [1509, 27] on button "Configuration" at bounding box center [1512, 22] width 97 height 26
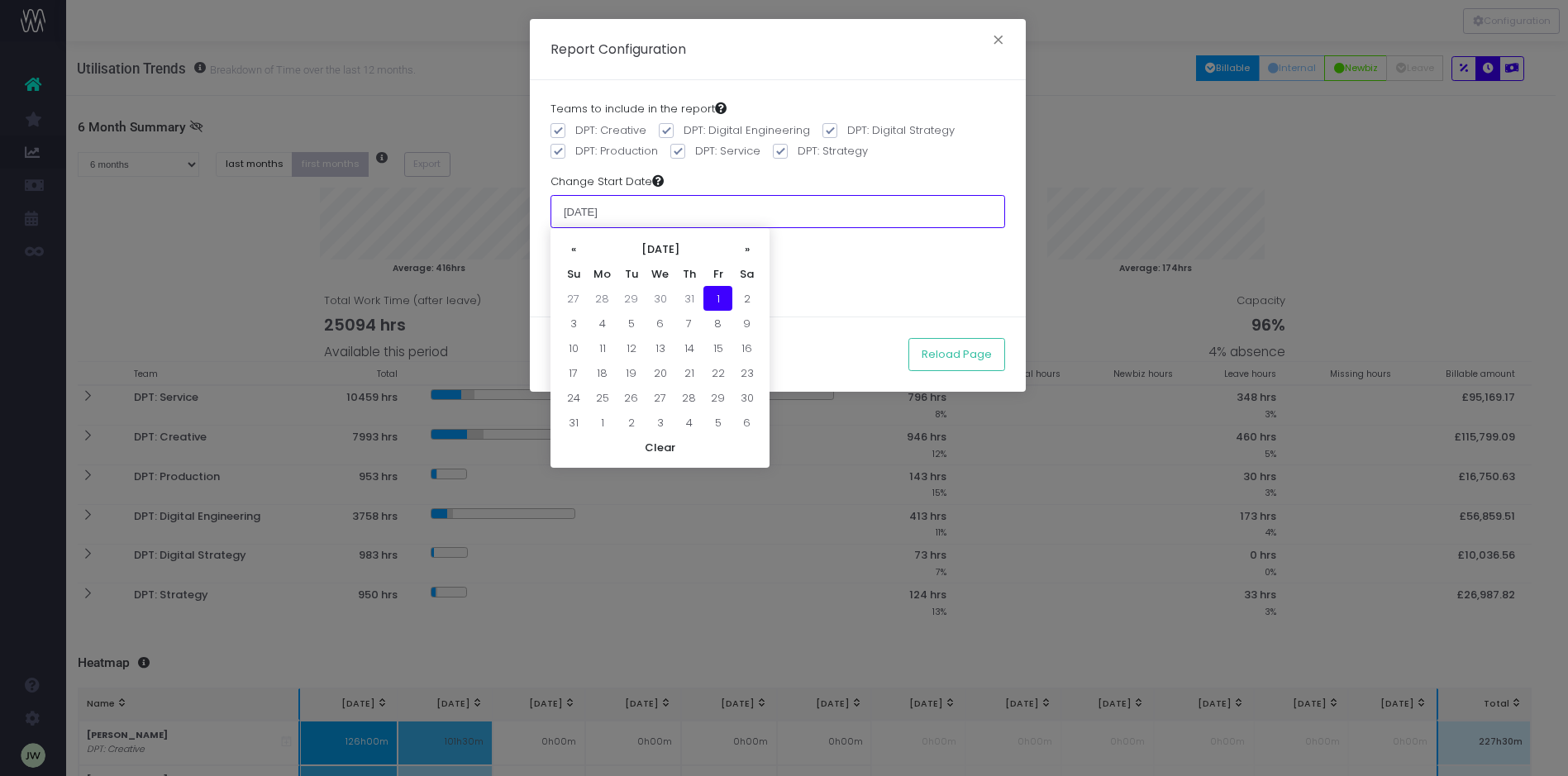
click at [664, 215] on input "01 August 2025" at bounding box center [777, 211] width 455 height 33
click at [572, 254] on th "«" at bounding box center [573, 249] width 29 height 25
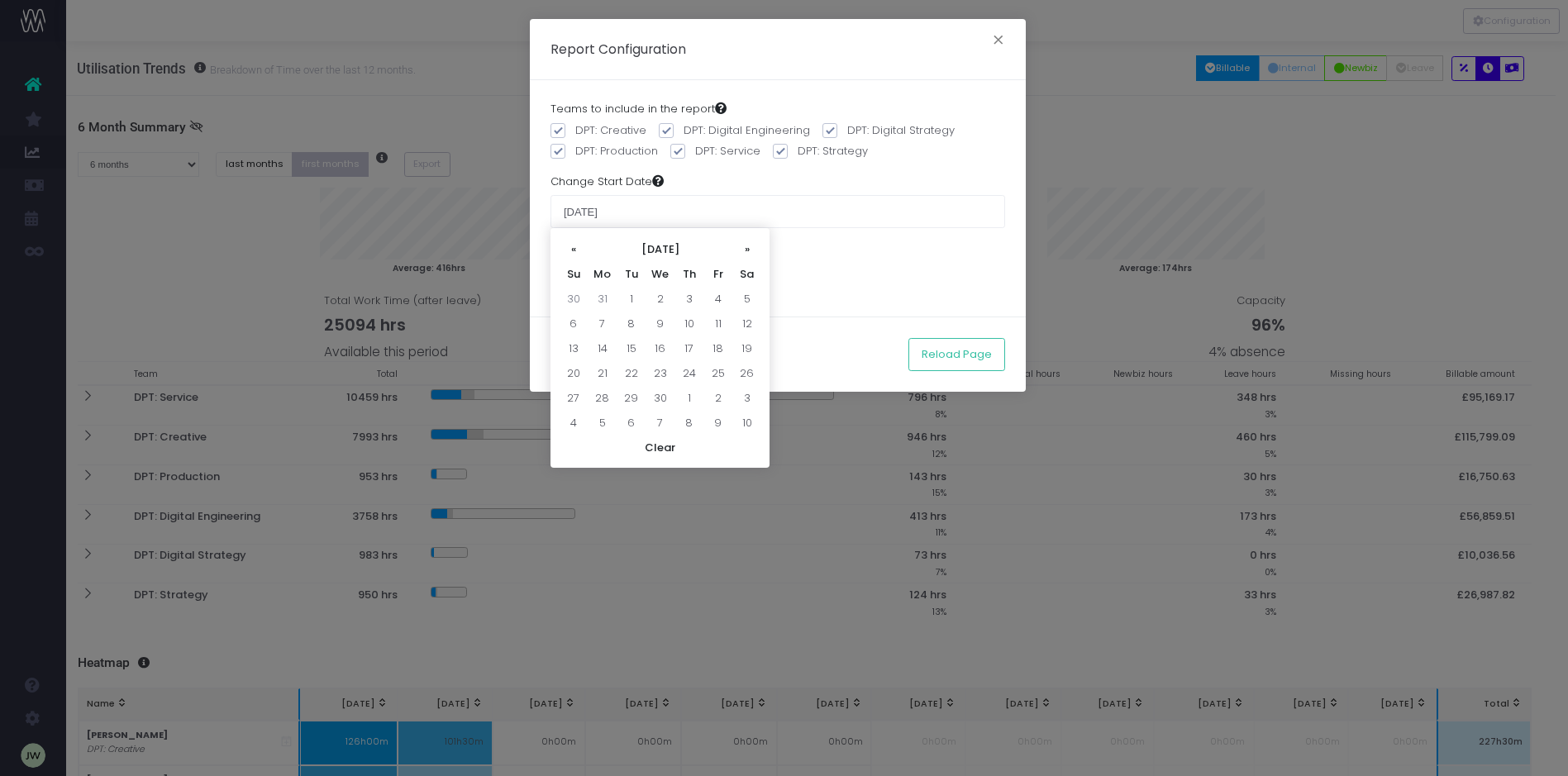
click at [572, 254] on th "«" at bounding box center [573, 249] width 29 height 25
click at [750, 297] on td "1" at bounding box center [746, 298] width 29 height 25
type input "[DATE]"
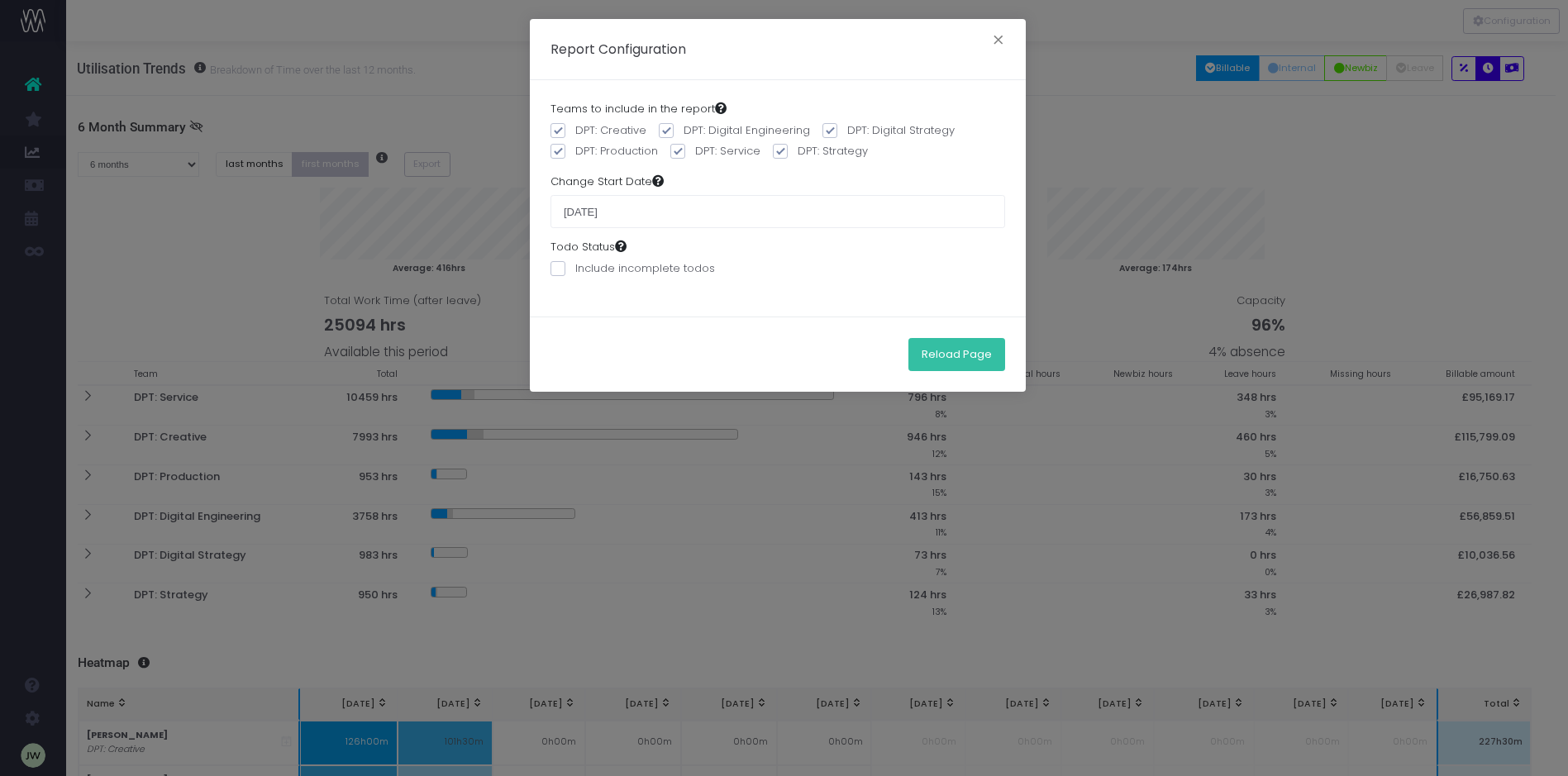
click at [956, 354] on button "Reload Page" at bounding box center [957, 354] width 97 height 33
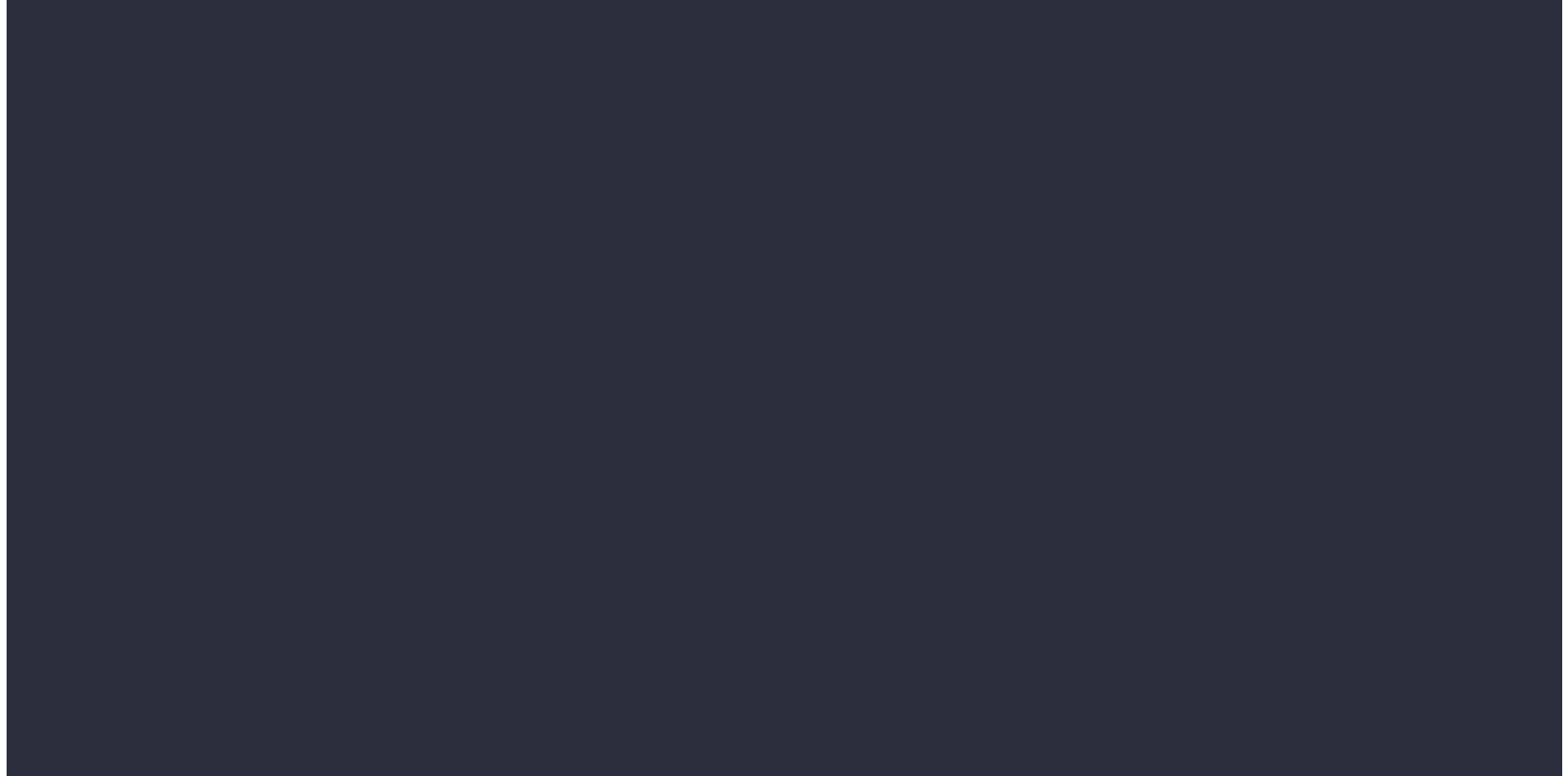
scroll to position [0, 12]
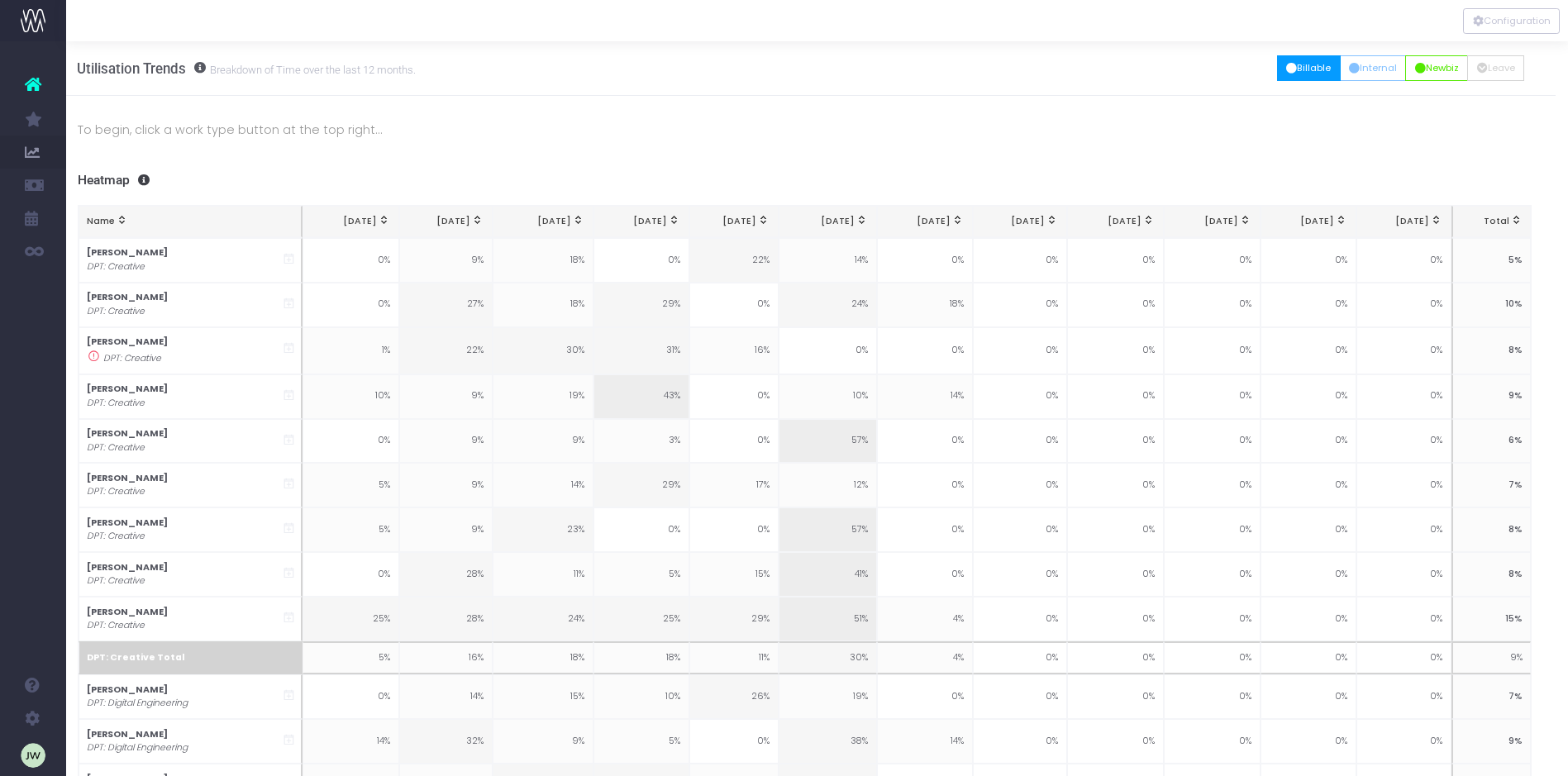
click at [1299, 69] on button "Billable" at bounding box center [1308, 68] width 63 height 26
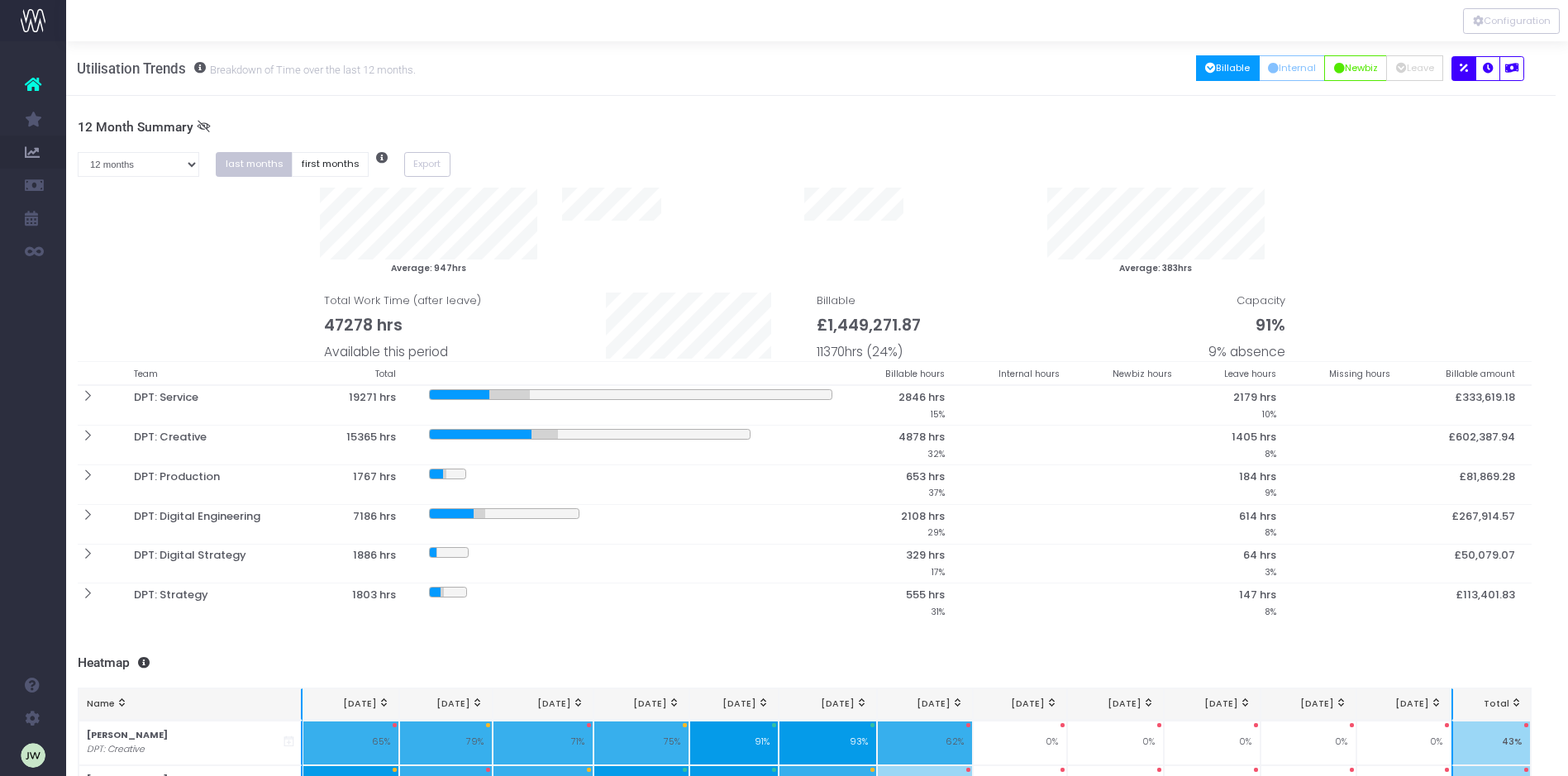
scroll to position [37, 12]
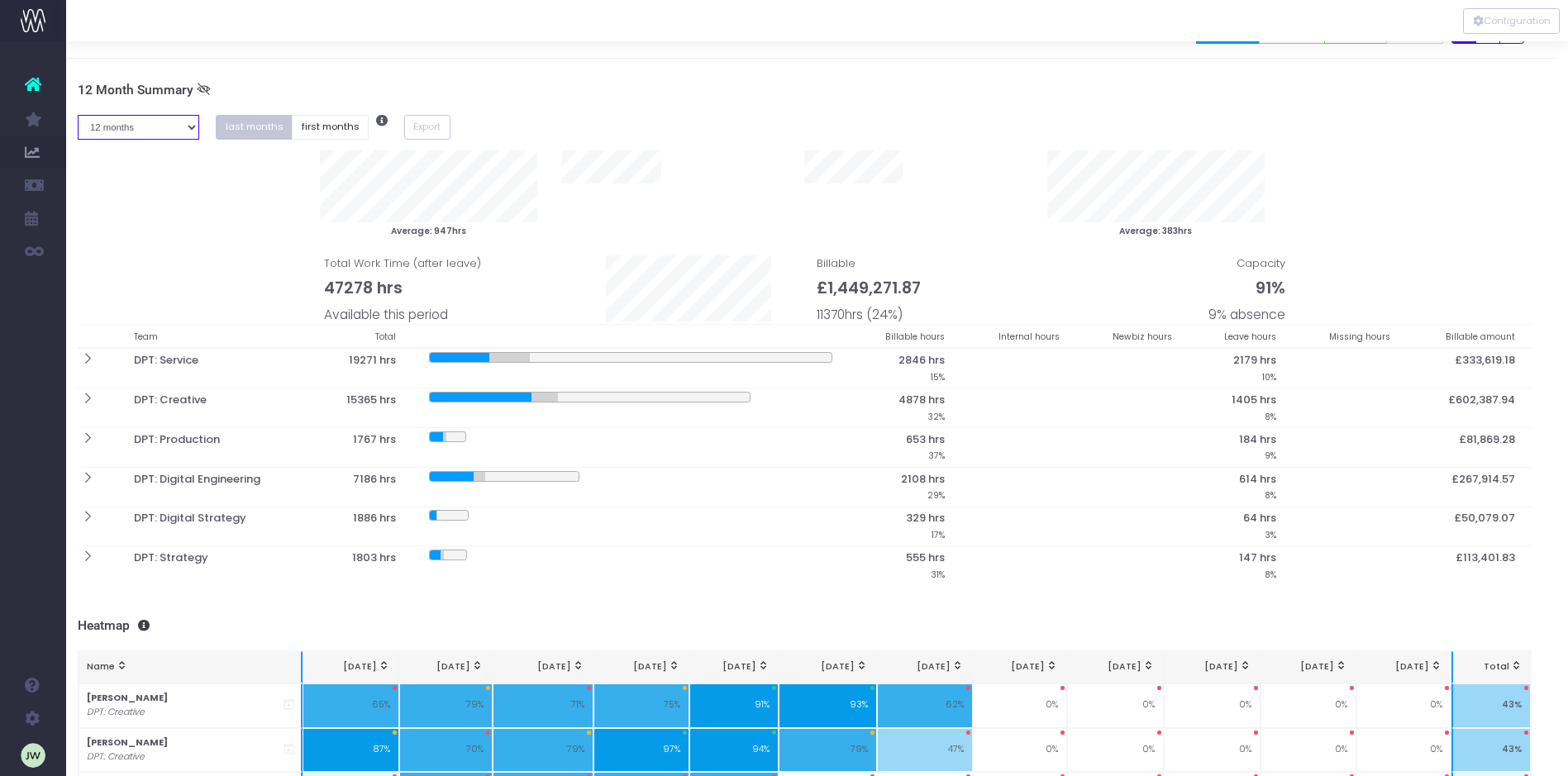
click at [187, 126] on select "1 month 2 months 3 months 4 months 5 months 6 months 7 months 8 months 9 months…" at bounding box center [139, 128] width 122 height 26
select select "five"
click at [78, 115] on select "1 month 2 months 3 months 4 months 5 months 6 months 7 months 8 months 9 months…" at bounding box center [139, 128] width 122 height 26
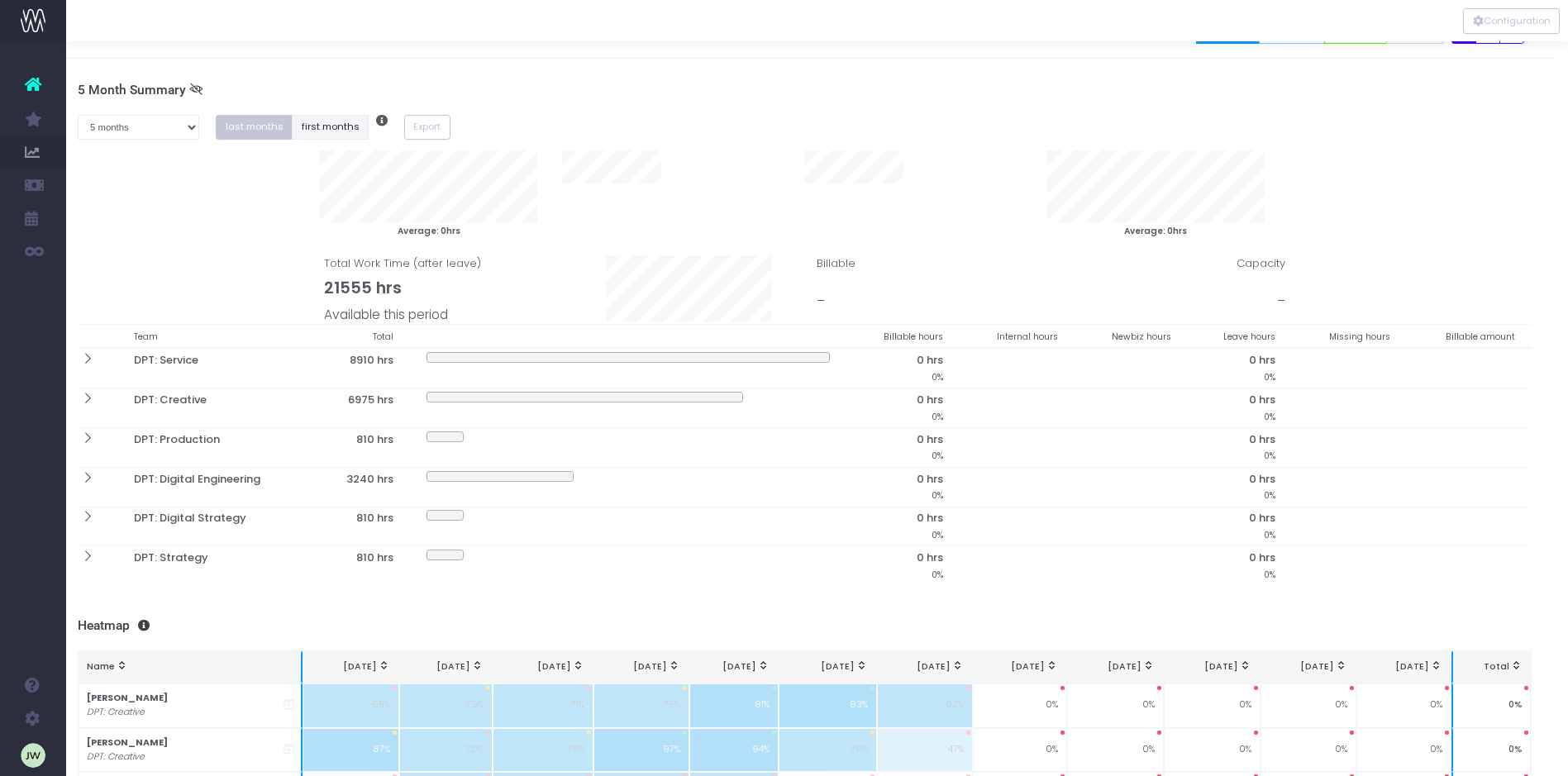
click at [319, 124] on button "first months" at bounding box center [330, 128] width 77 height 26
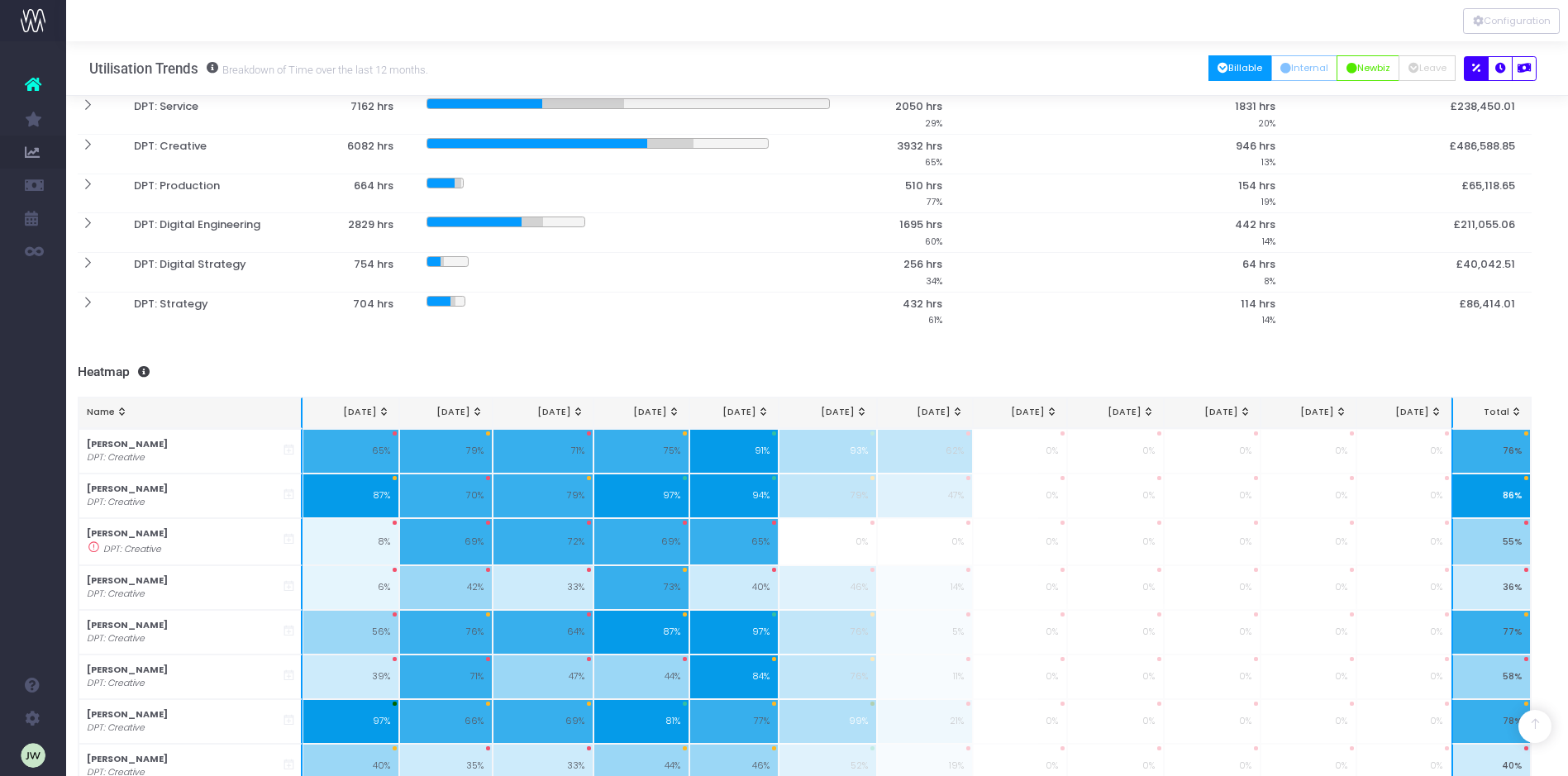
scroll to position [205, 12]
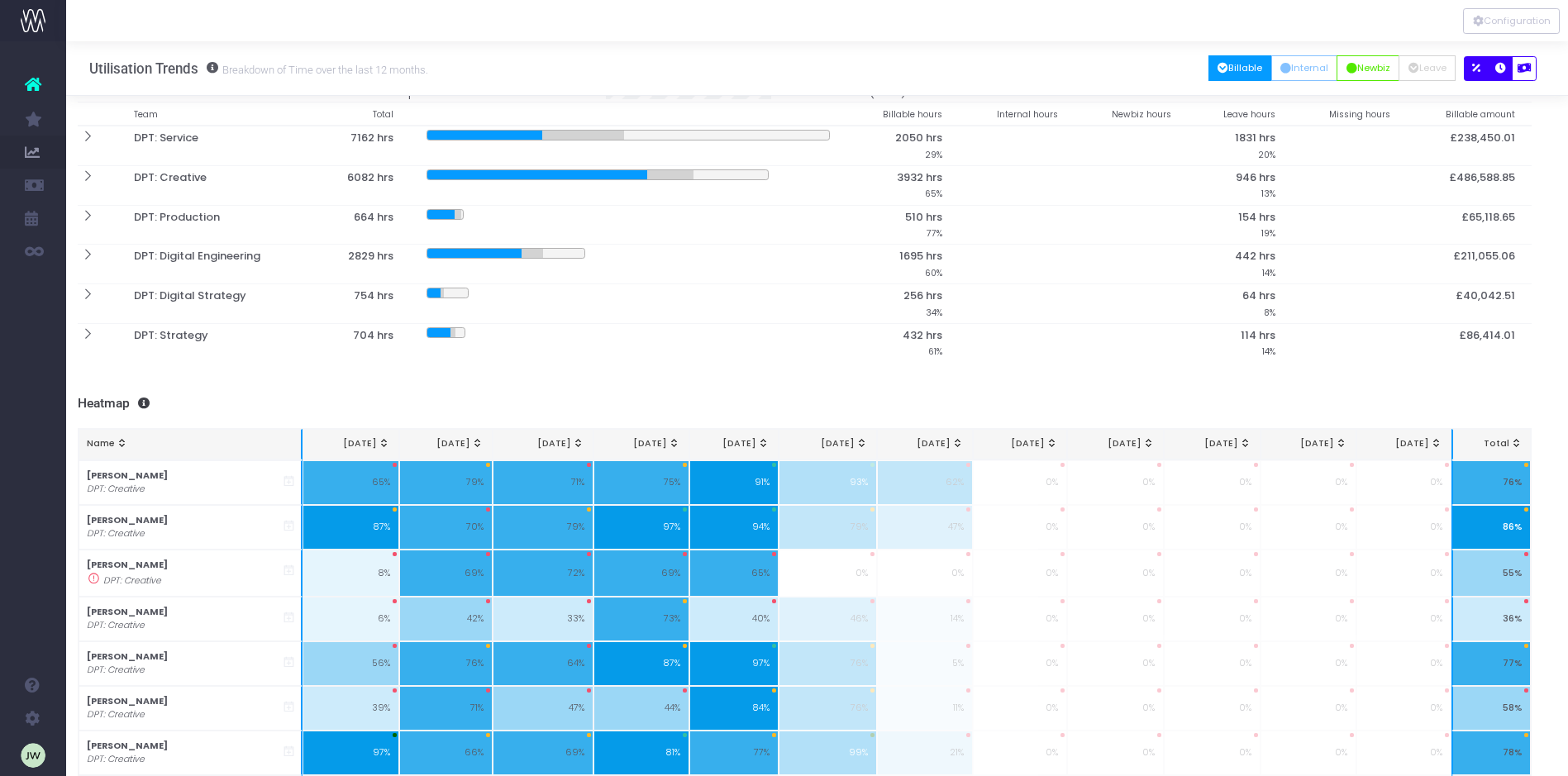
click at [1503, 68] on icon "button" at bounding box center [1500, 68] width 10 height 0
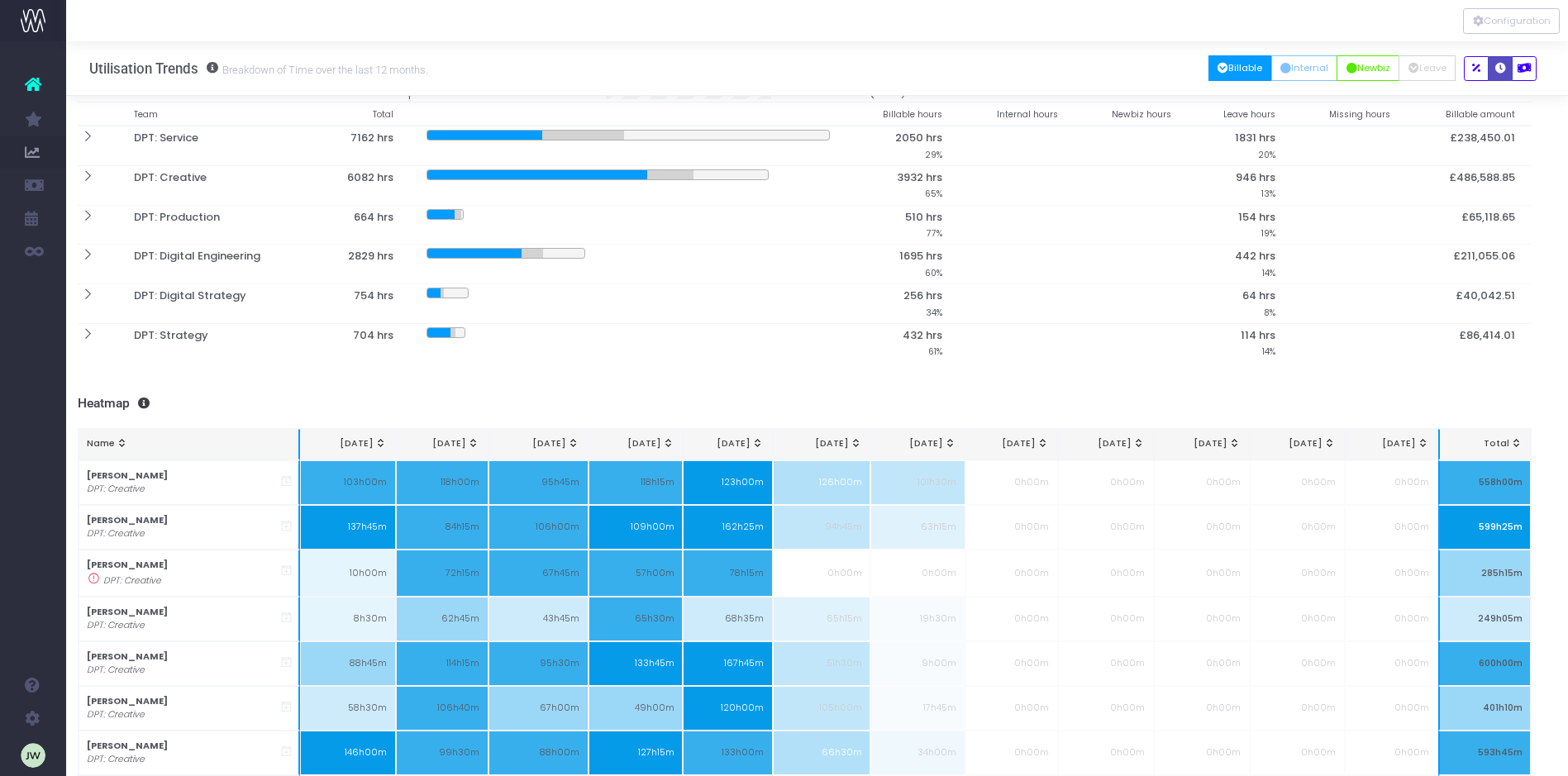
click at [1500, 68] on icon "button" at bounding box center [1500, 68] width 10 height 0
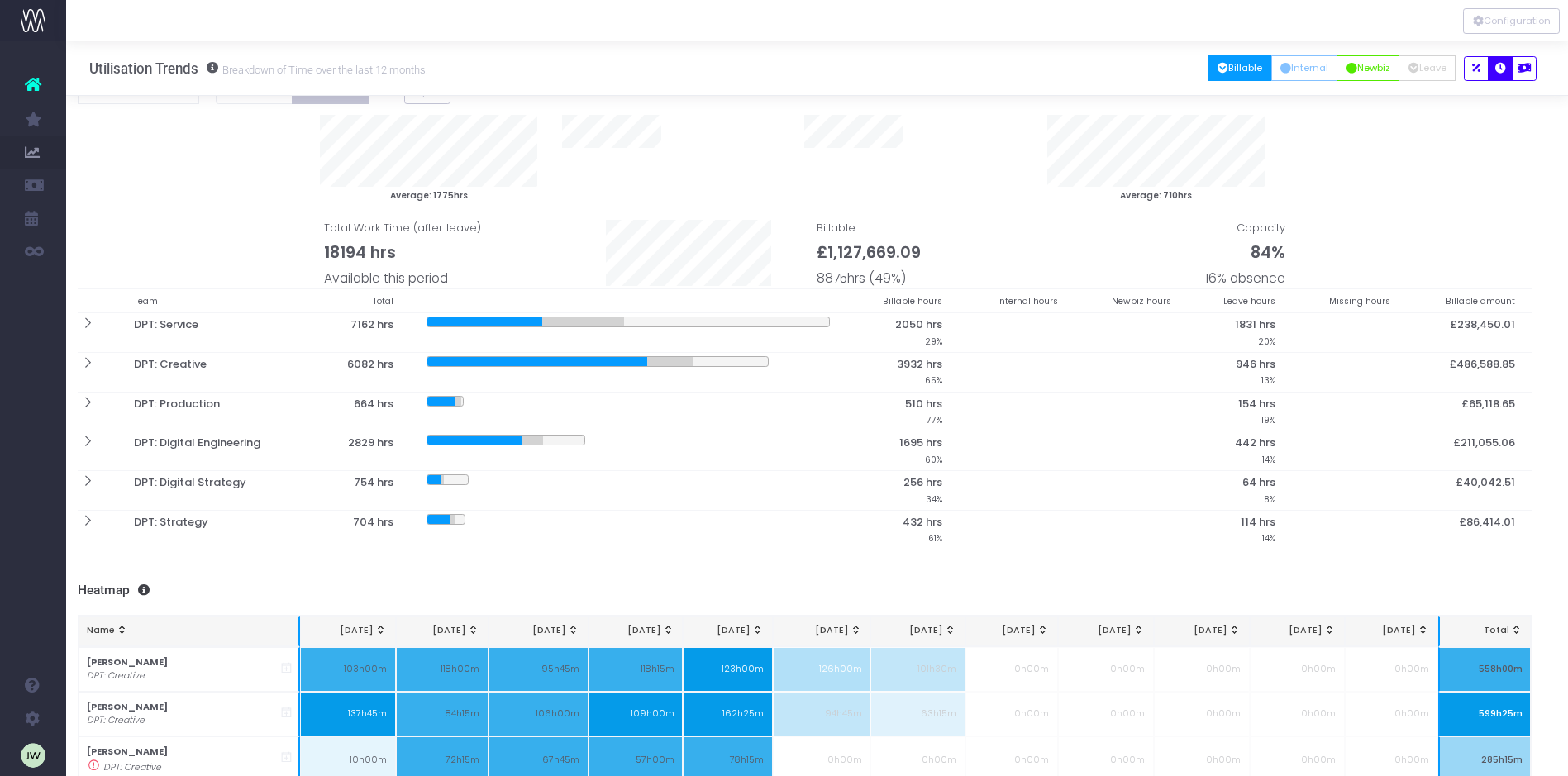
scroll to position [0, 12]
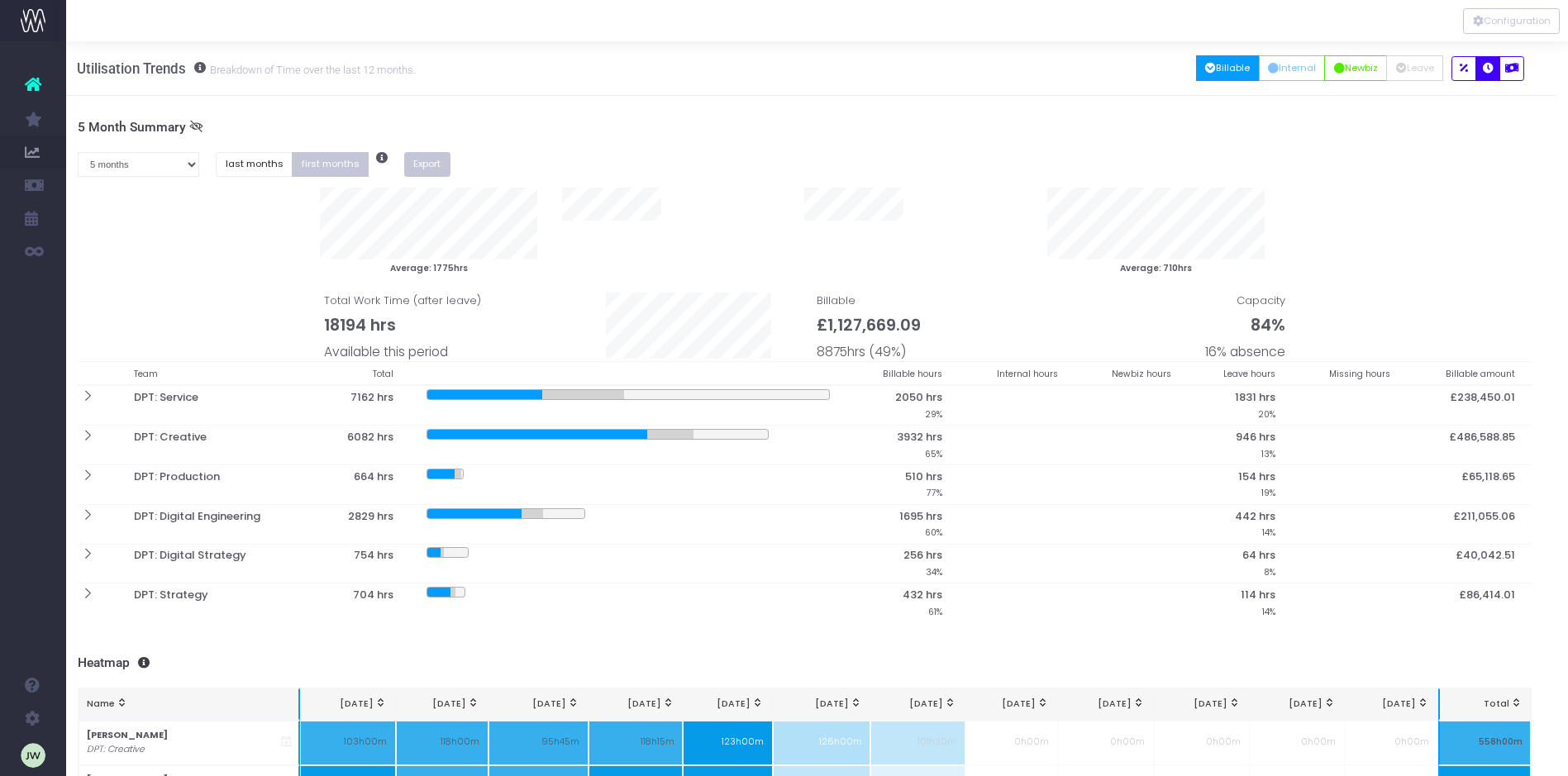
click at [424, 162] on button "Export" at bounding box center [427, 165] width 46 height 26
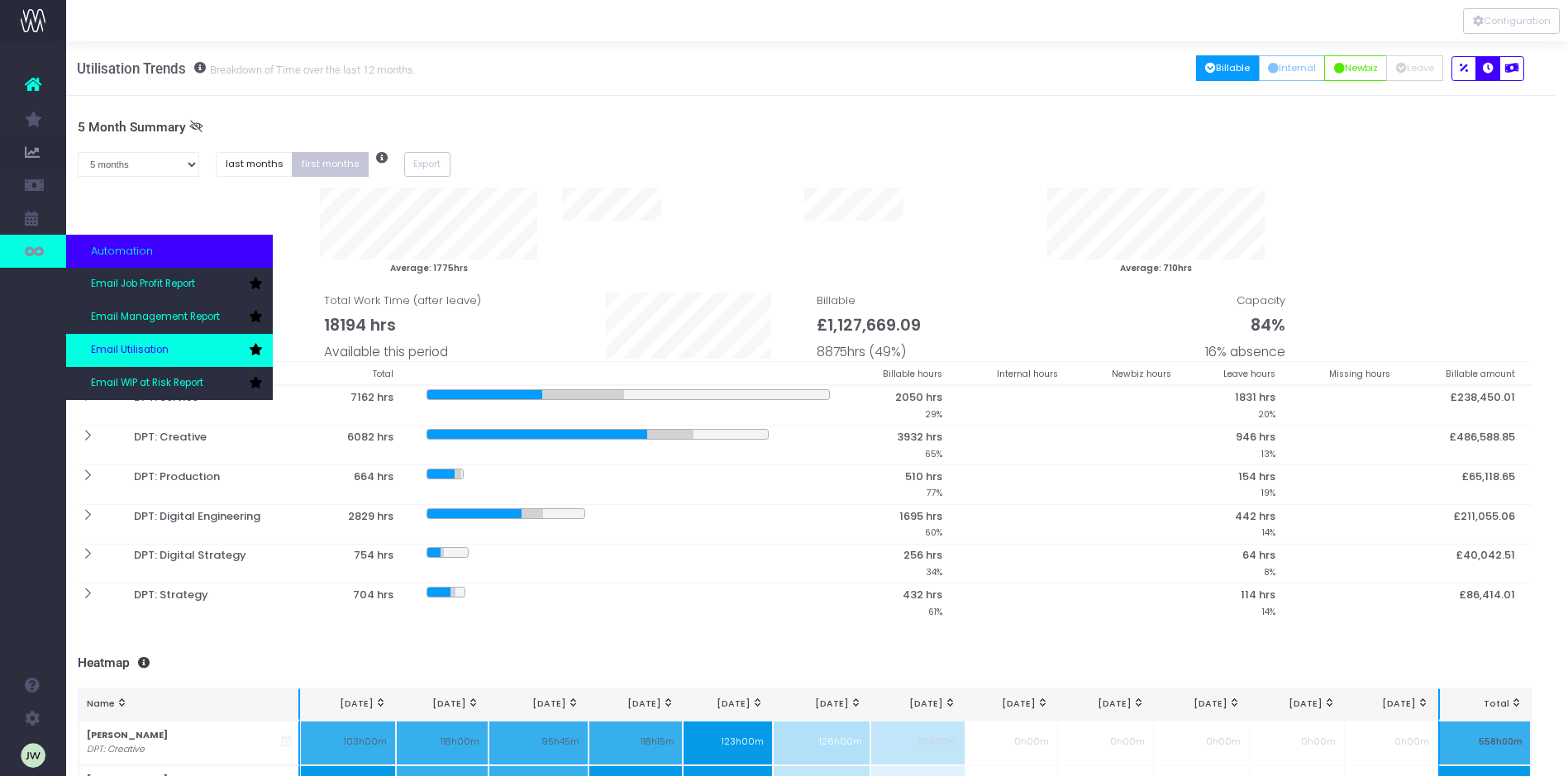
click at [170, 347] on link "Email Utilisation" at bounding box center [169, 350] width 207 height 33
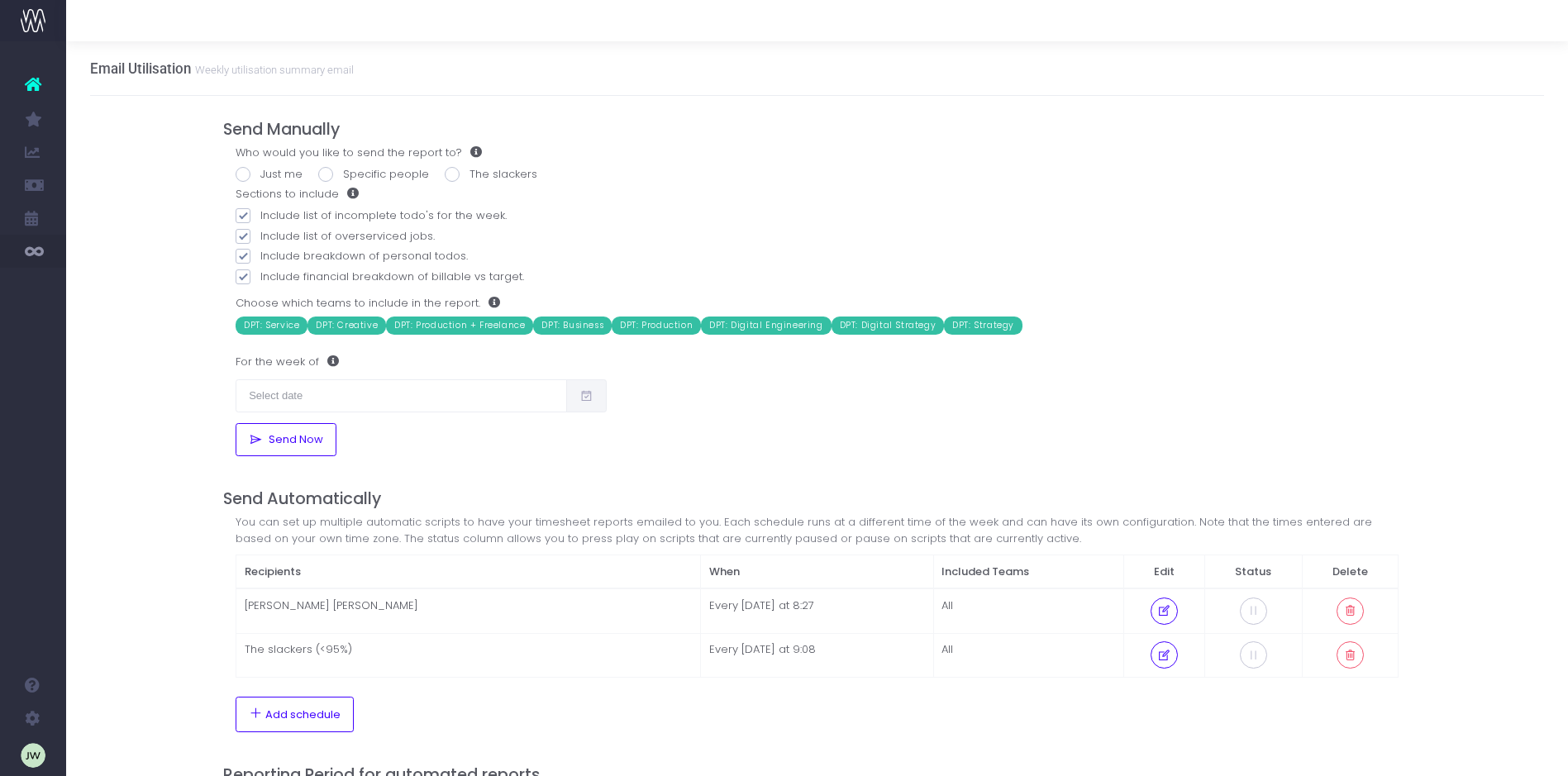
click at [240, 174] on span at bounding box center [243, 174] width 15 height 15
click at [261, 174] on input "Just me" at bounding box center [266, 171] width 10 height 10
radio input "true"
click at [291, 435] on span "Send Now" at bounding box center [293, 439] width 61 height 13
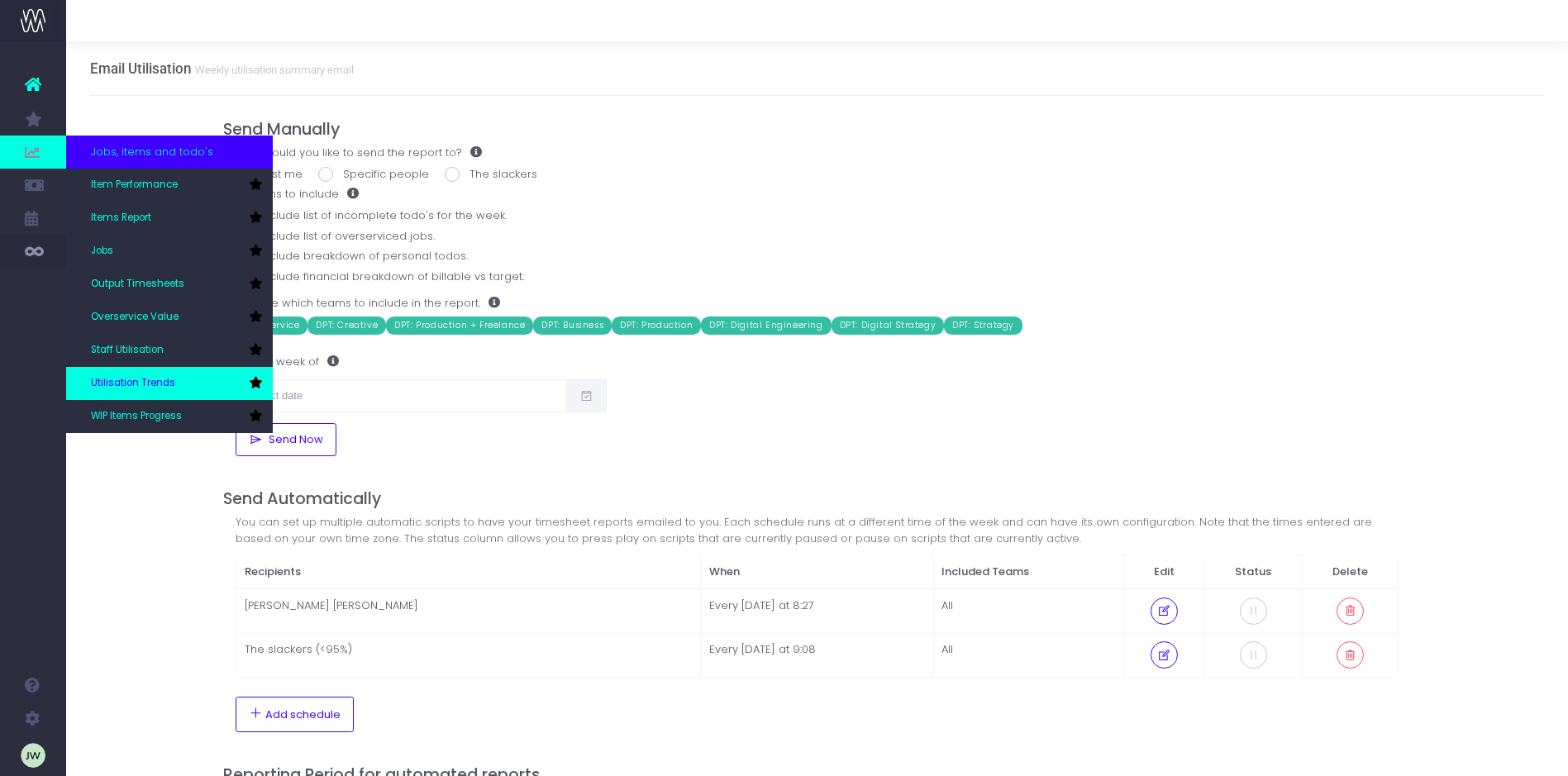
click at [151, 374] on link "Utilisation Trends" at bounding box center [169, 384] width 207 height 33
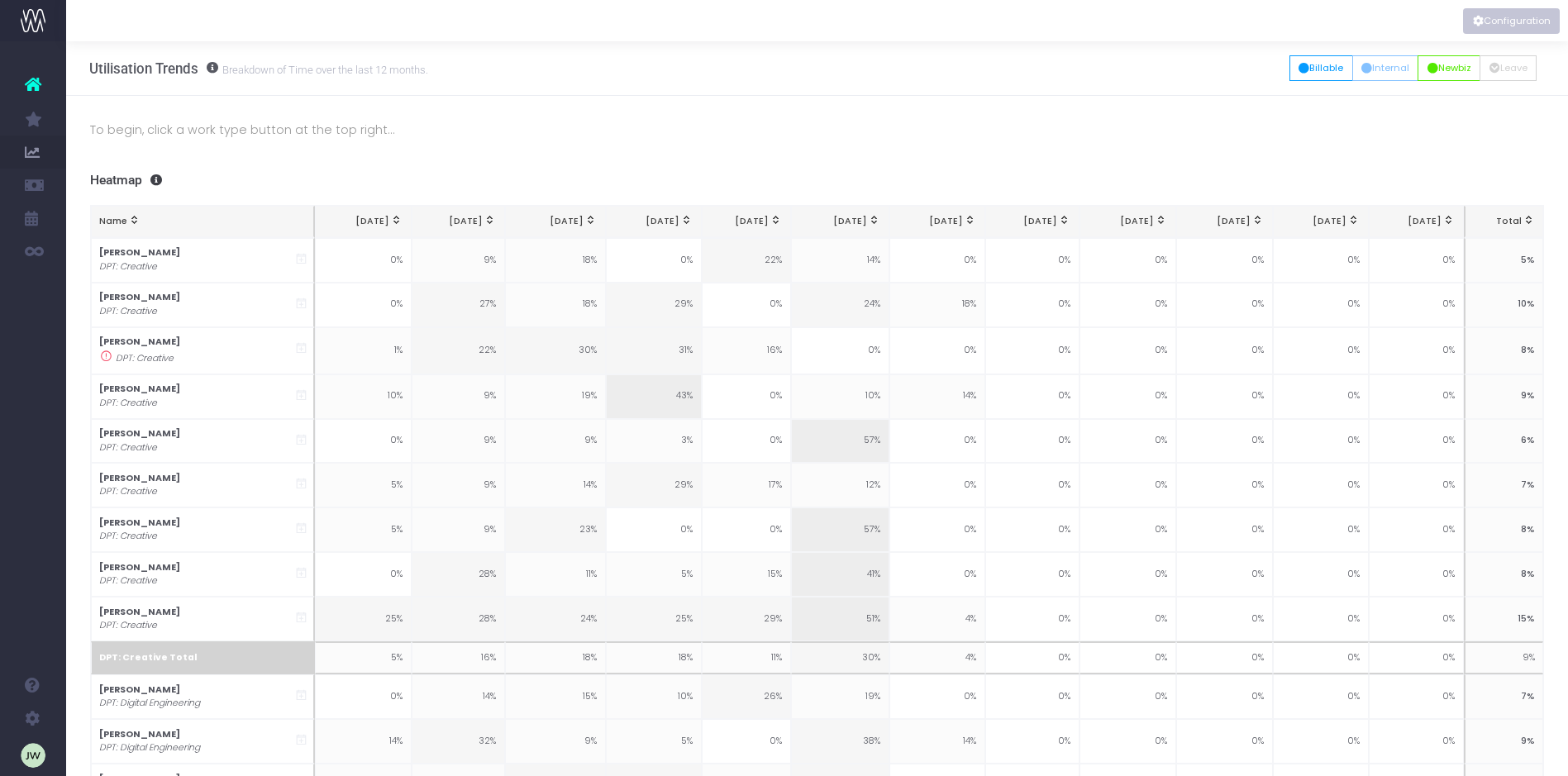
click at [1512, 21] on button "Configuration" at bounding box center [1512, 22] width 97 height 26
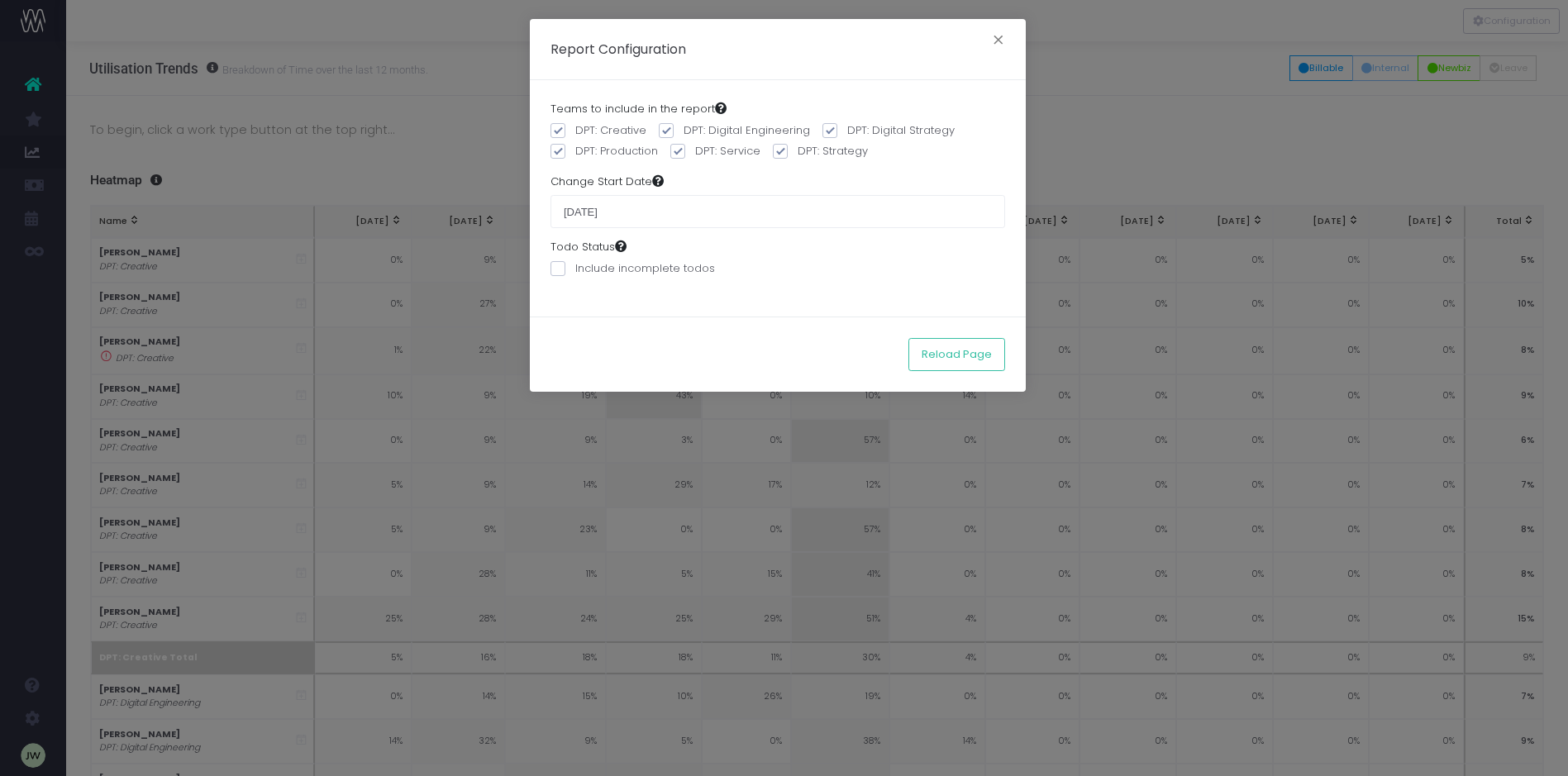
click at [662, 131] on span at bounding box center [665, 130] width 15 height 15
click at [684, 131] on input "DPT: Digital Engineering" at bounding box center [689, 127] width 10 height 10
checkbox input "false"
click at [828, 130] on span at bounding box center [829, 130] width 15 height 15
click at [847, 130] on input "DPT: Digital Strategy" at bounding box center [852, 127] width 10 height 10
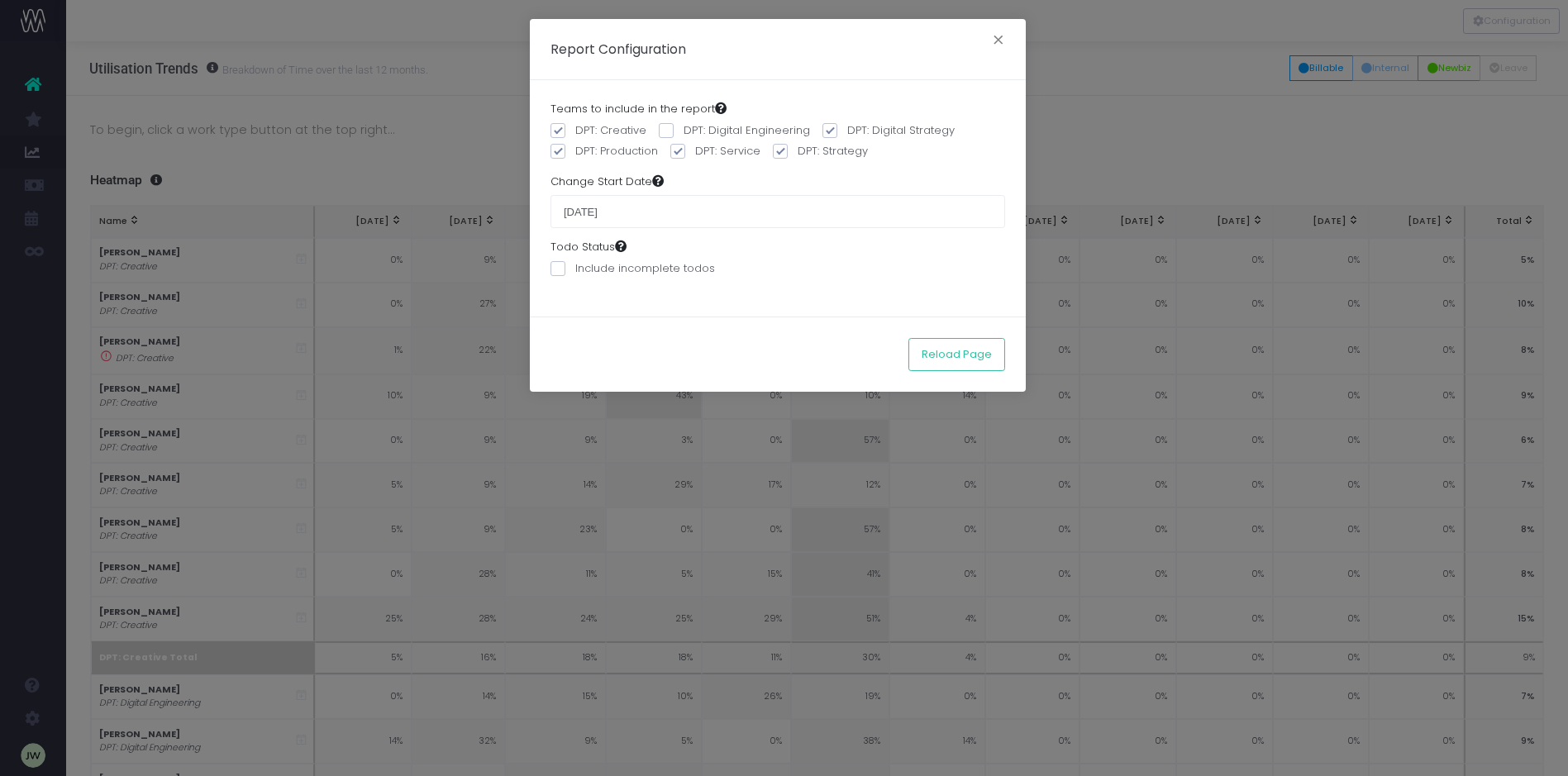
checkbox input "false"
click at [559, 153] on span at bounding box center [557, 151] width 15 height 15
click at [575, 153] on input "DPT: Production" at bounding box center [580, 148] width 10 height 10
checkbox input "false"
click at [677, 149] on span at bounding box center [677, 151] width 15 height 15
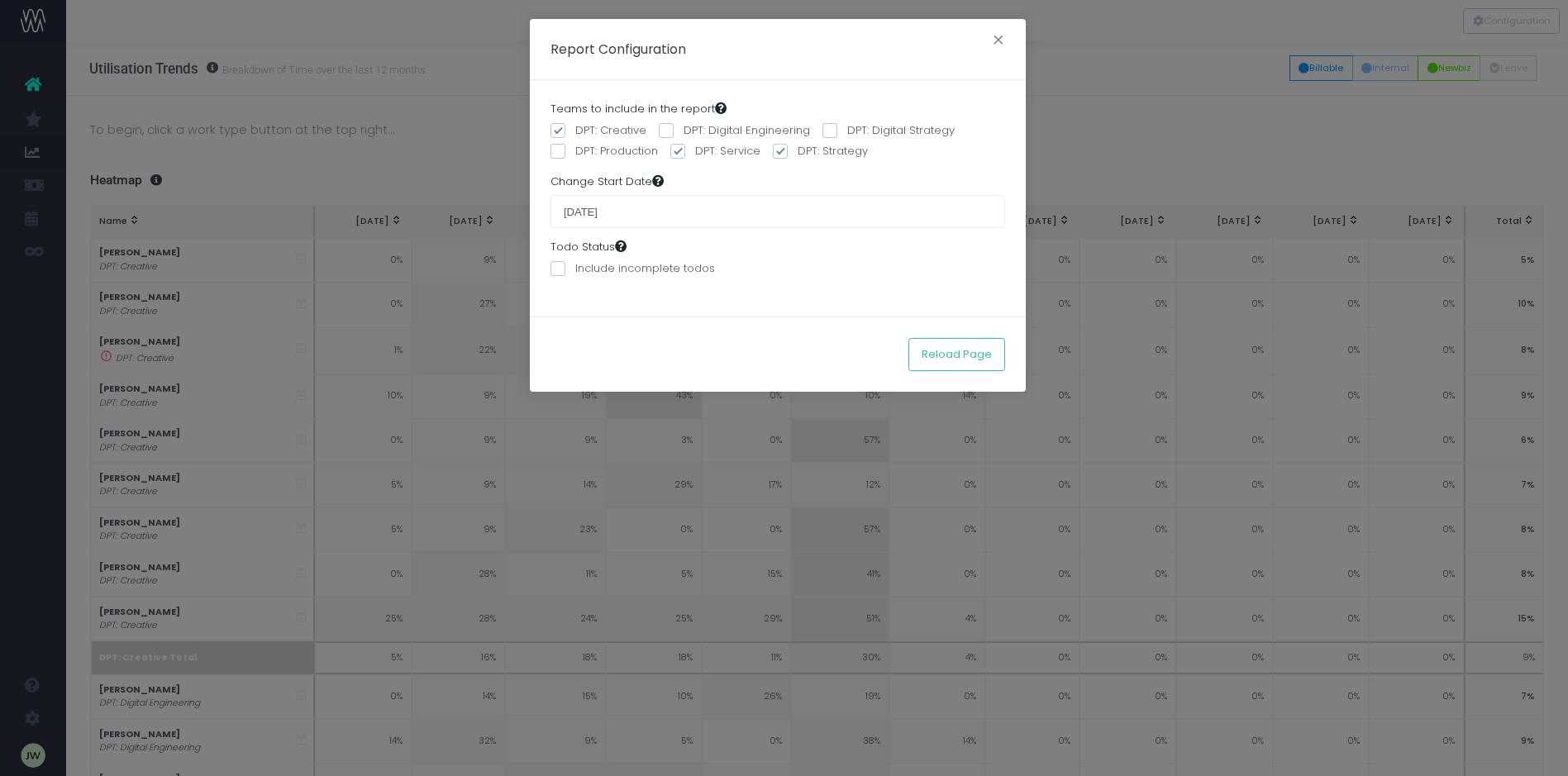
click at [695, 149] on input "DPT: Service" at bounding box center [700, 148] width 10 height 10
checkbox input "false"
click at [774, 147] on span at bounding box center [780, 151] width 15 height 15
click at [798, 147] on input "DPT: Strategy" at bounding box center [803, 148] width 10 height 10
checkbox input "false"
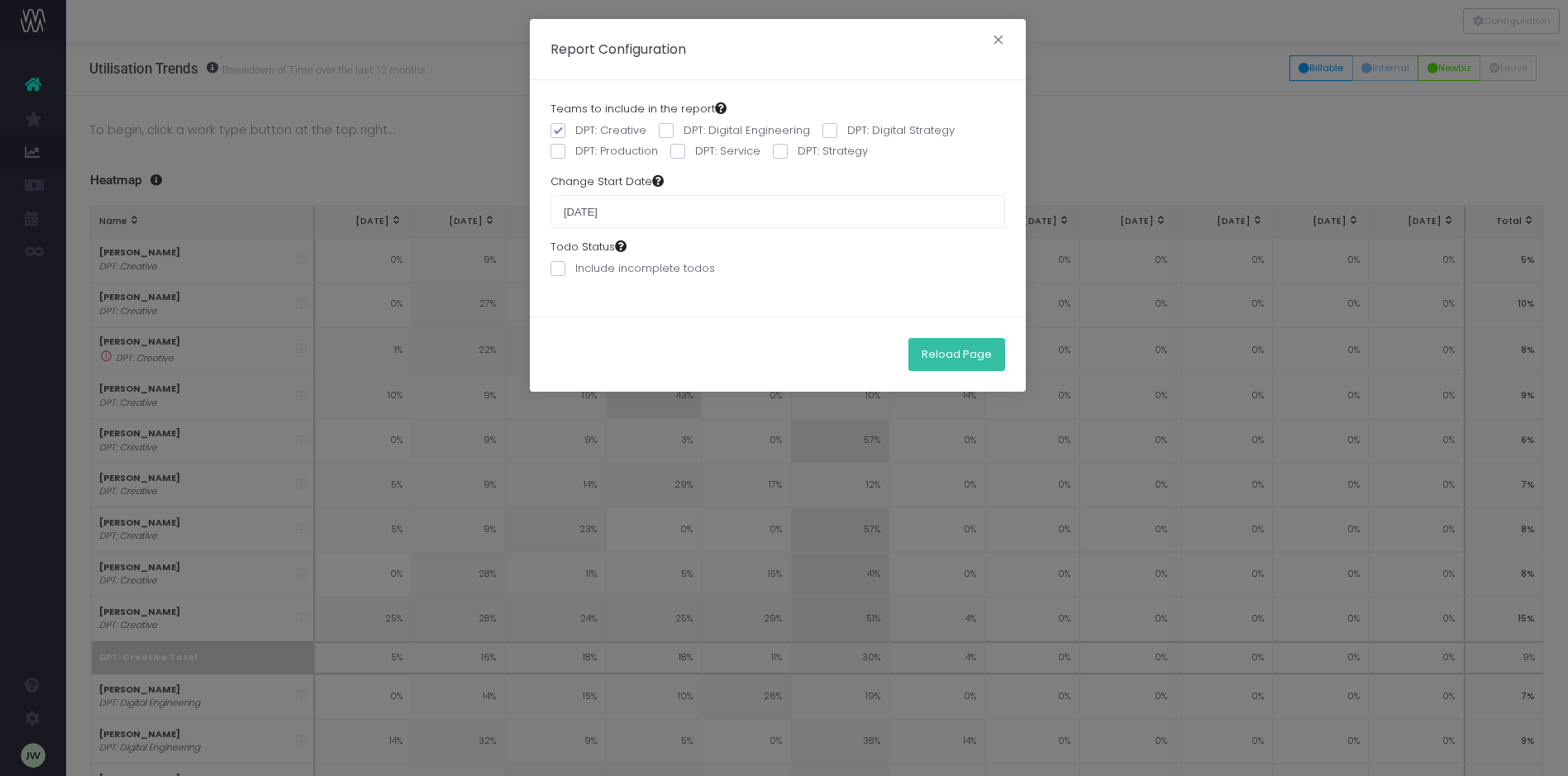
click at [956, 351] on button "Reload Page" at bounding box center [957, 354] width 97 height 33
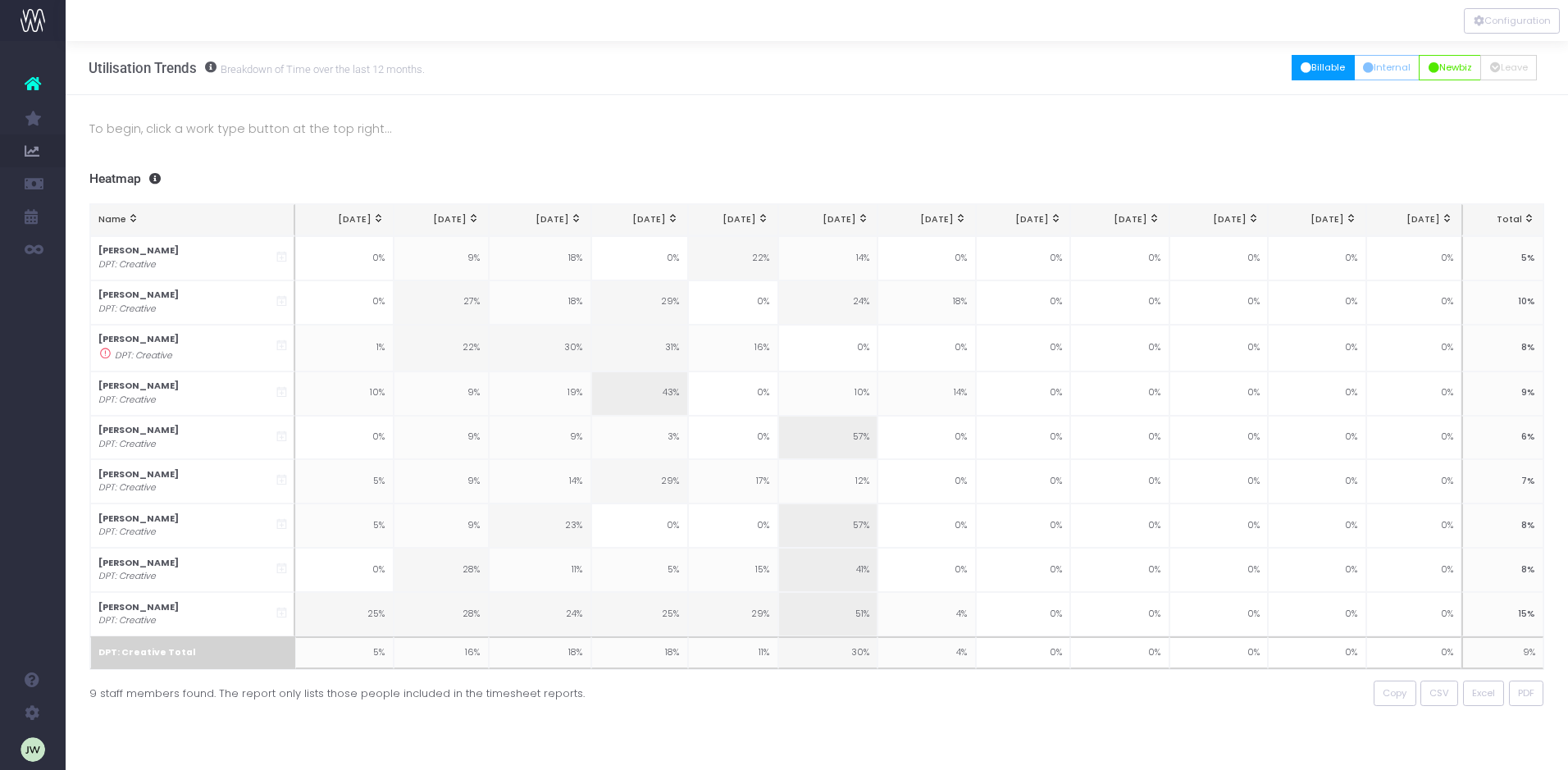
click at [1316, 68] on button "Billable" at bounding box center [1323, 68] width 63 height 26
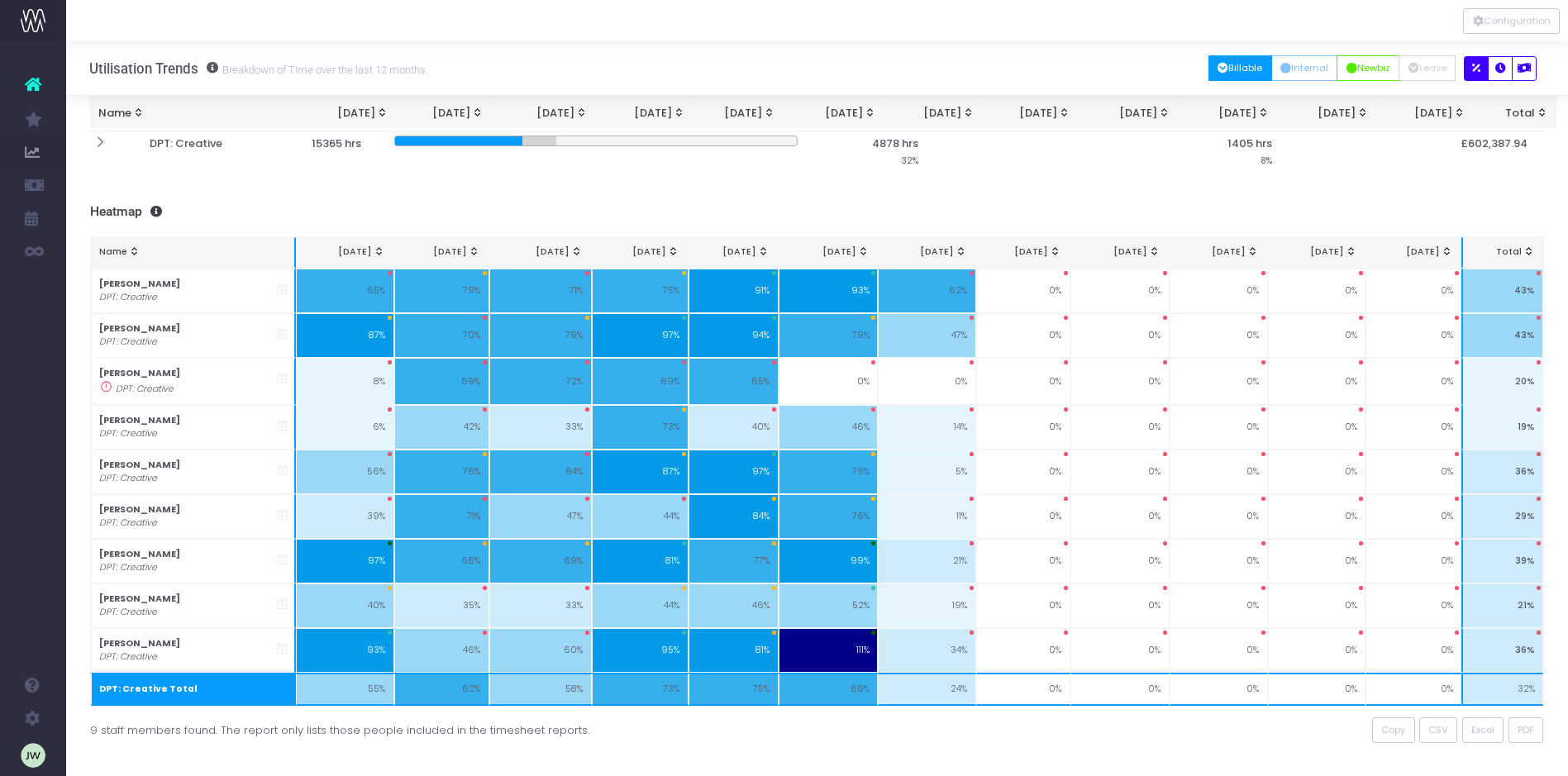
scroll to position [223, 0]
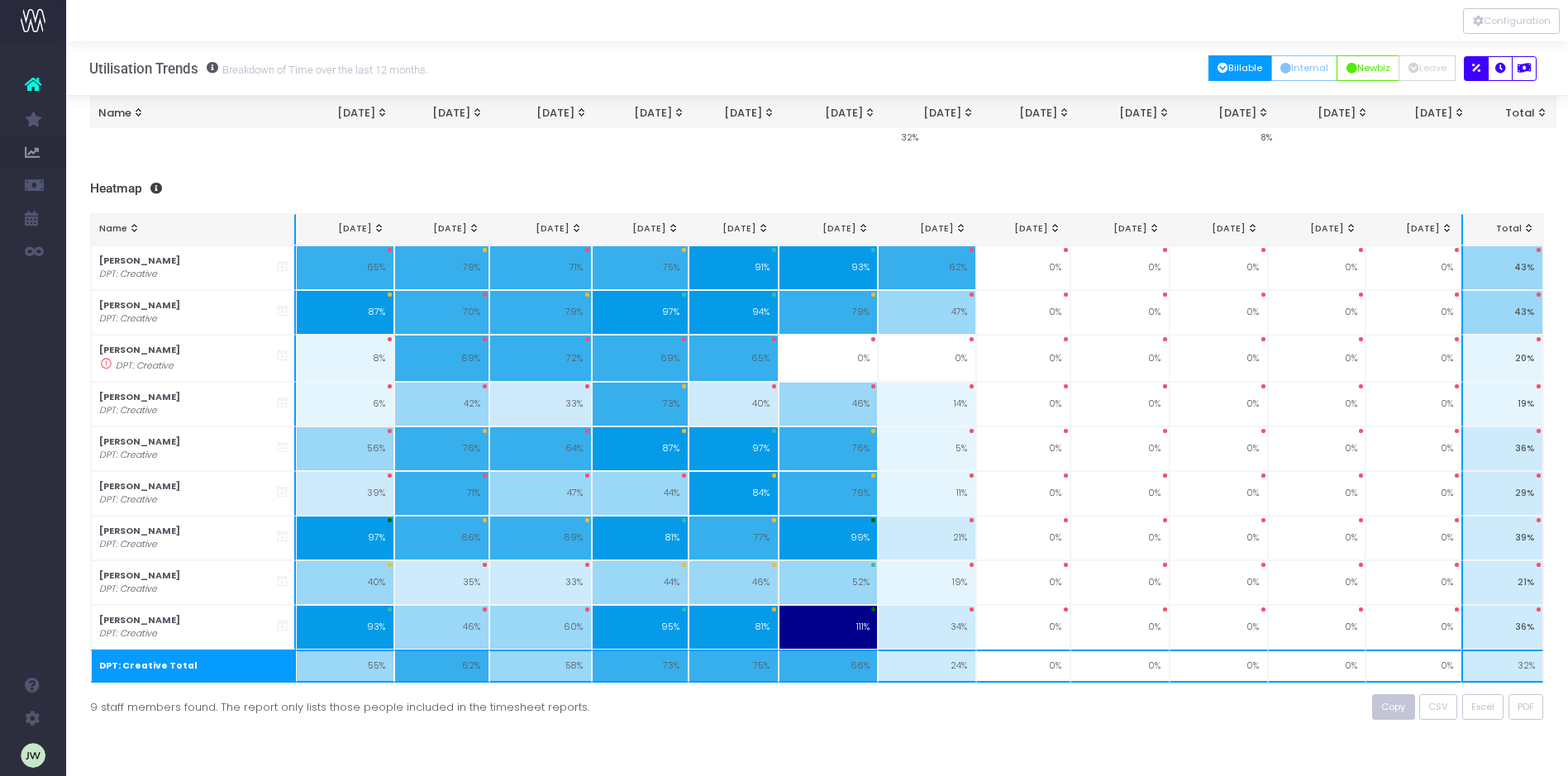
click at [1393, 708] on span "Copy" at bounding box center [1393, 707] width 24 height 14
click at [1398, 708] on span "Copy" at bounding box center [1393, 707] width 24 height 14
click at [1474, 68] on icon "button" at bounding box center [1476, 68] width 9 height 0
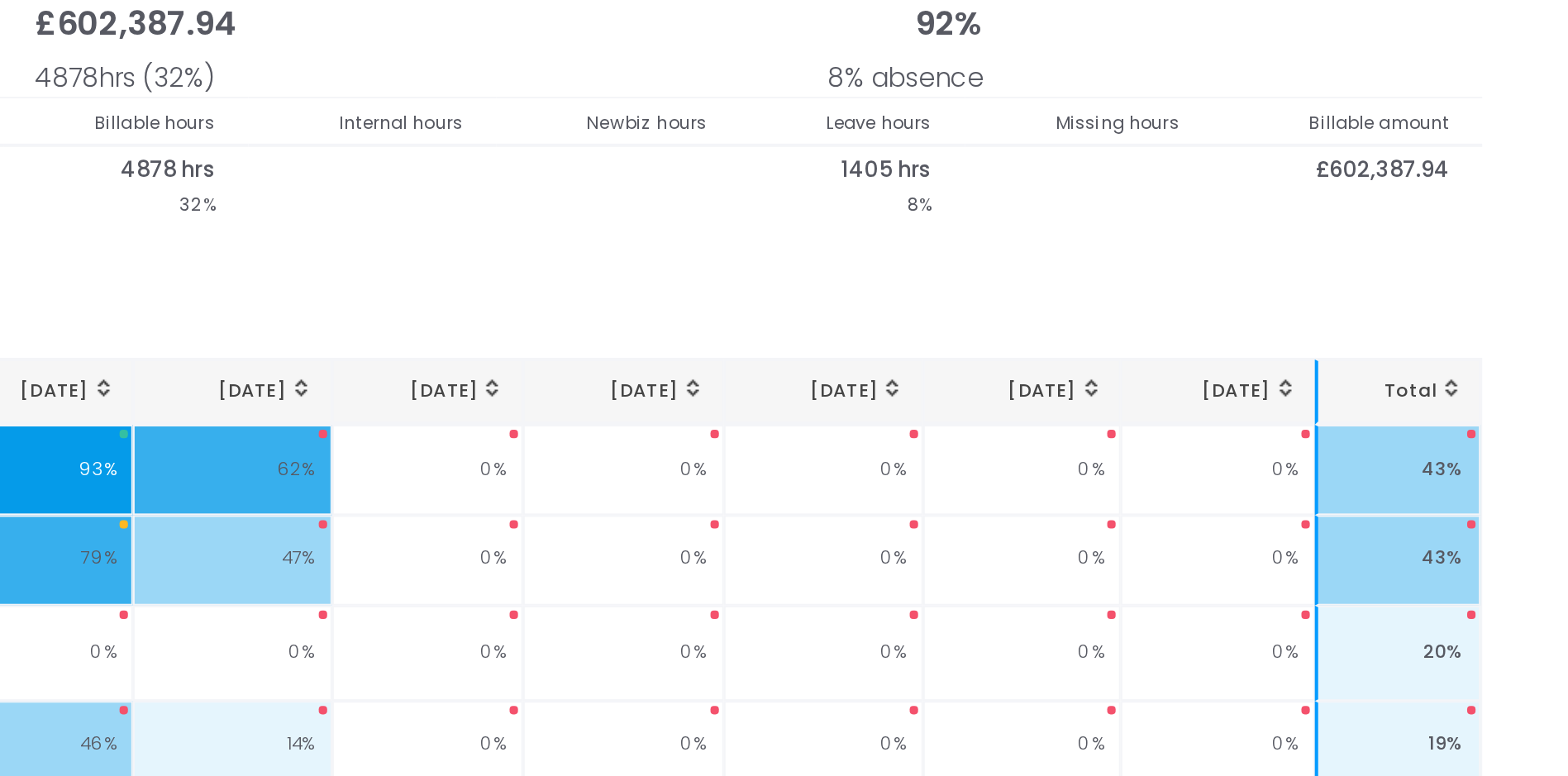
scroll to position [37, 0]
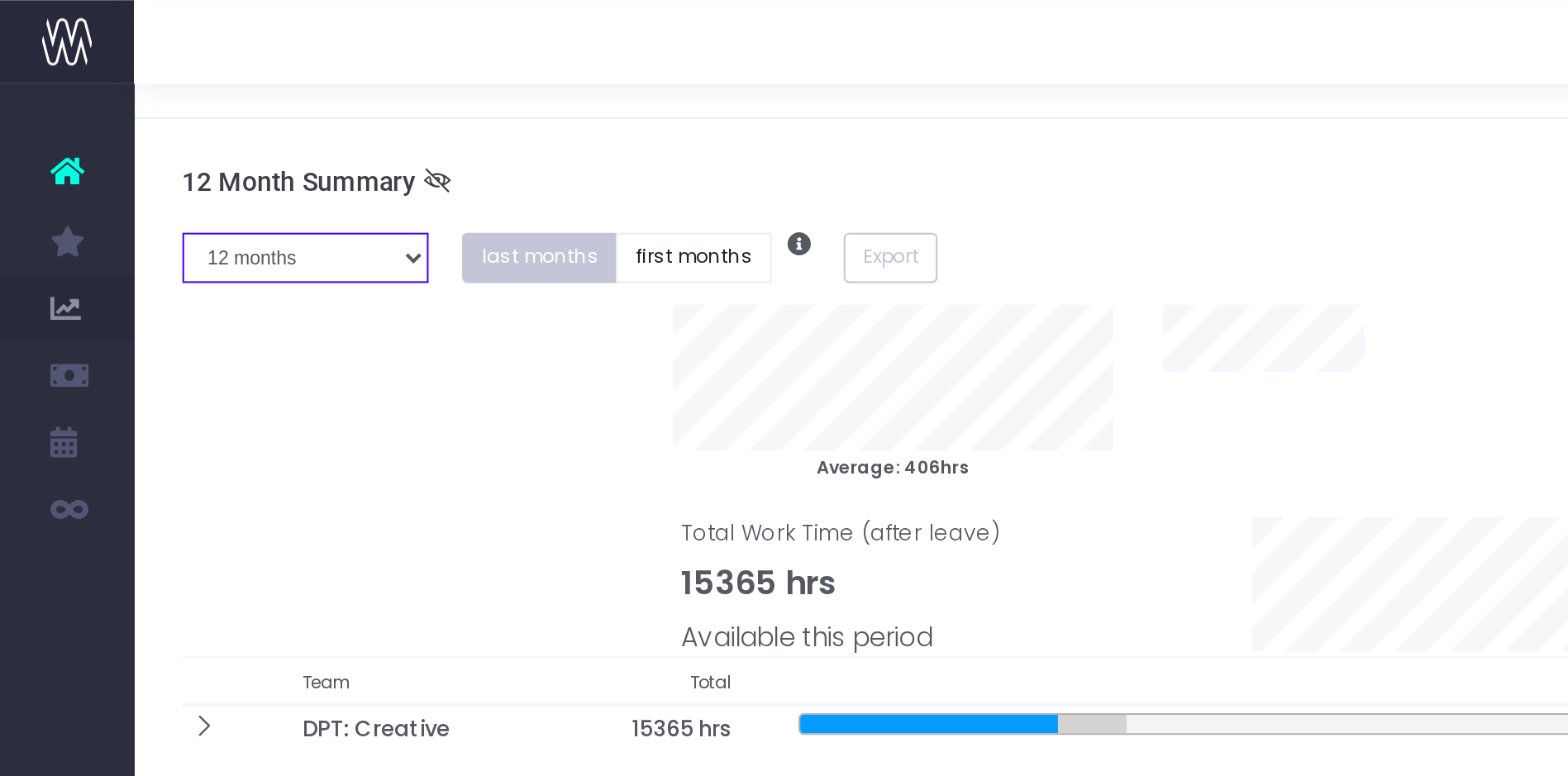
click at [200, 128] on select "1 month 2 months 3 months 4 months 5 months 6 months 7 months 8 months 9 months…" at bounding box center [151, 128] width 122 height 26
select select "six"
click at [90, 115] on select "1 month 2 months 3 months 4 months 5 months 6 months 7 months 8 months 9 months…" at bounding box center [151, 128] width 122 height 26
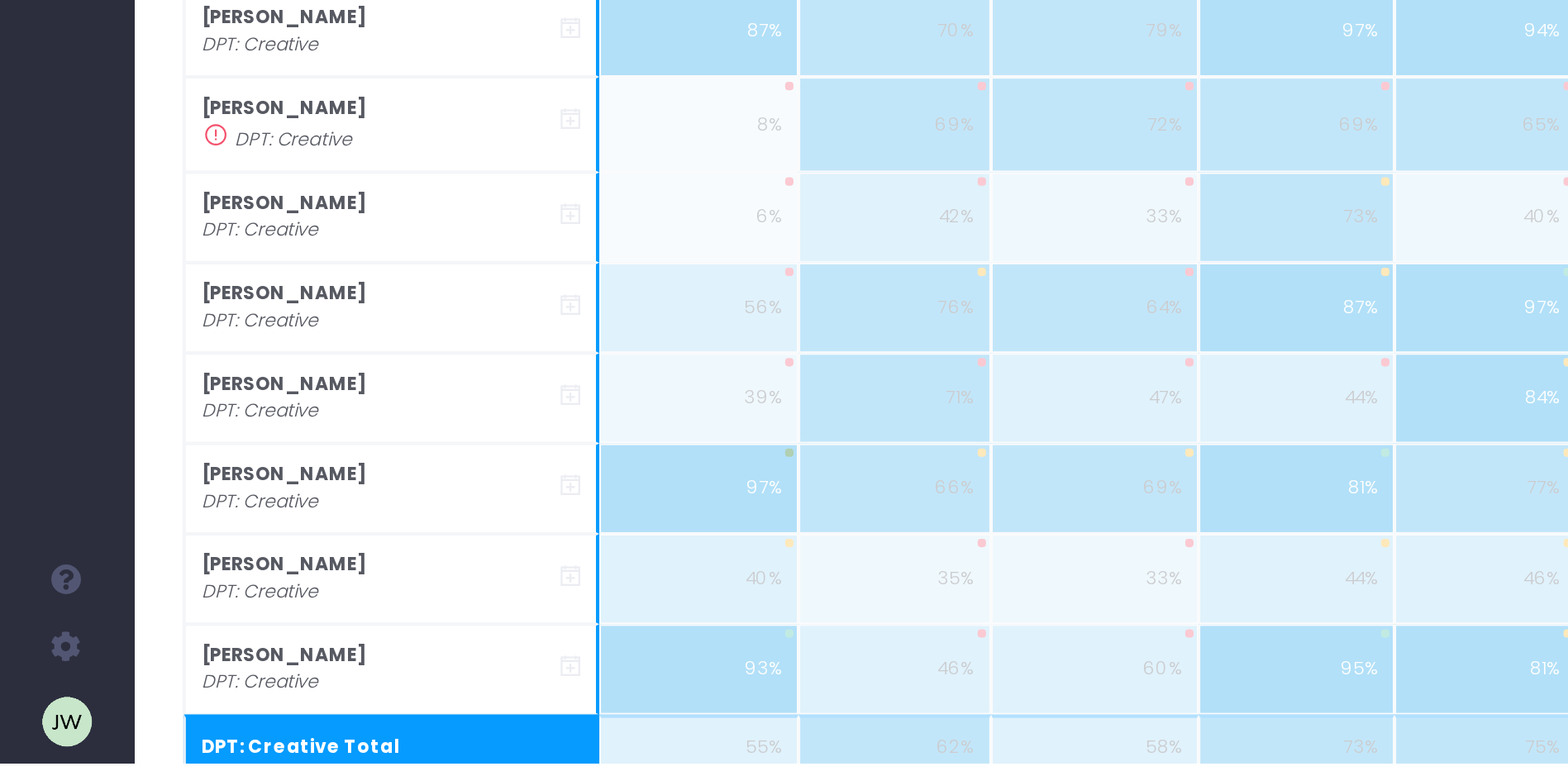
scroll to position [119, 0]
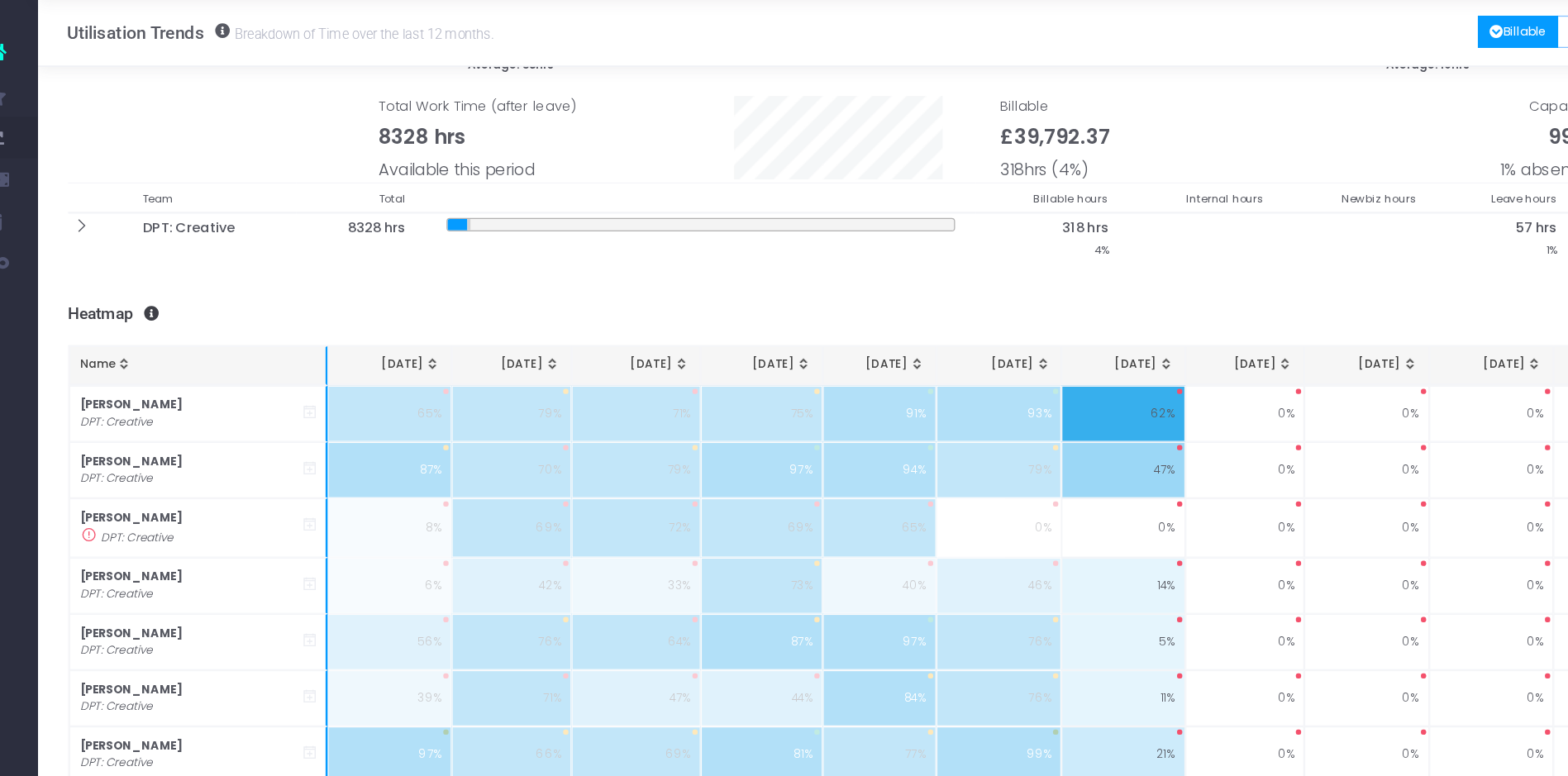
click at [1232, 63] on button "Billable" at bounding box center [1240, 68] width 63 height 26
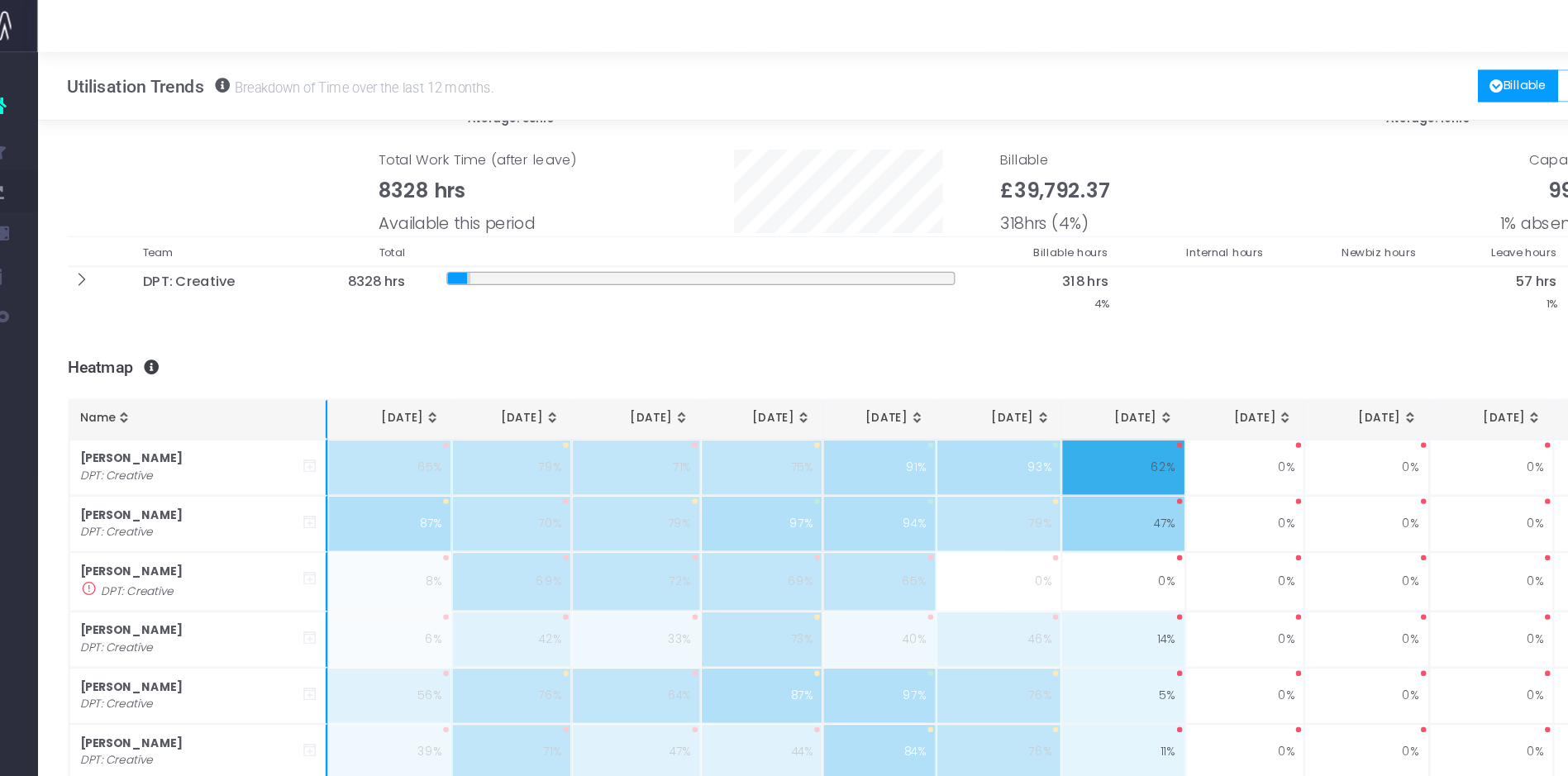
scroll to position [0, 0]
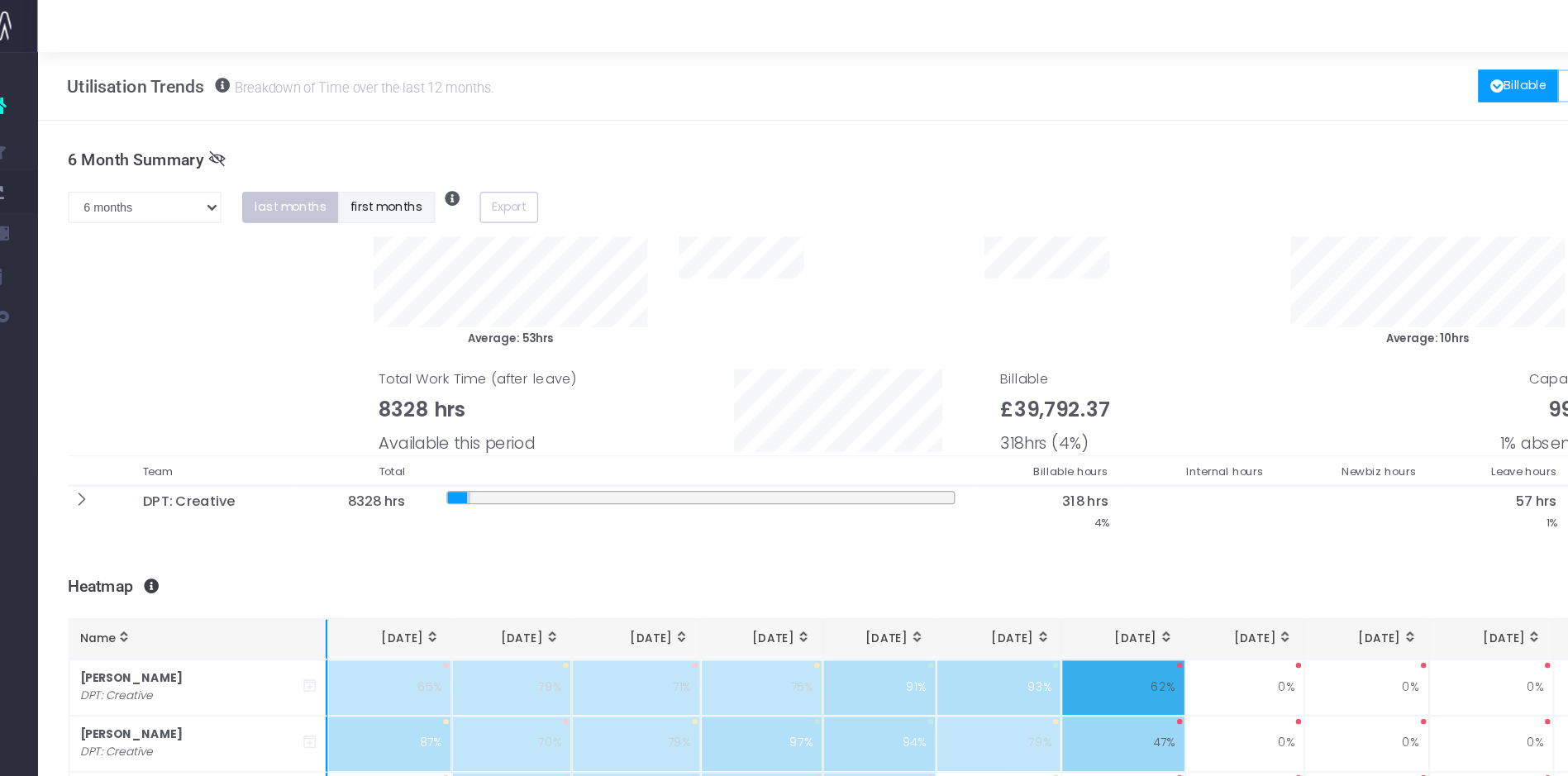
click at [331, 162] on button "first months" at bounding box center [342, 165] width 77 height 26
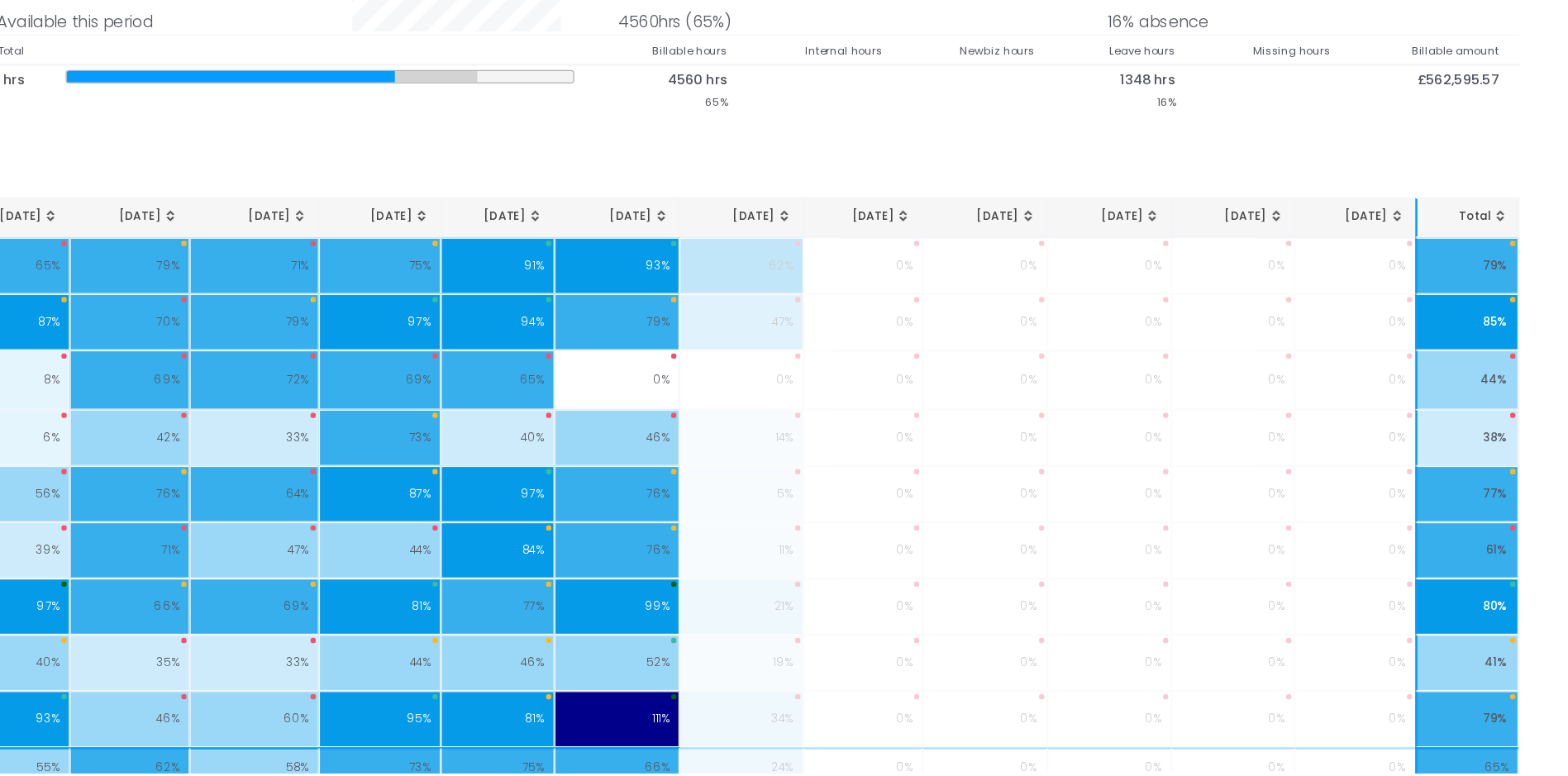
scroll to position [223, 12]
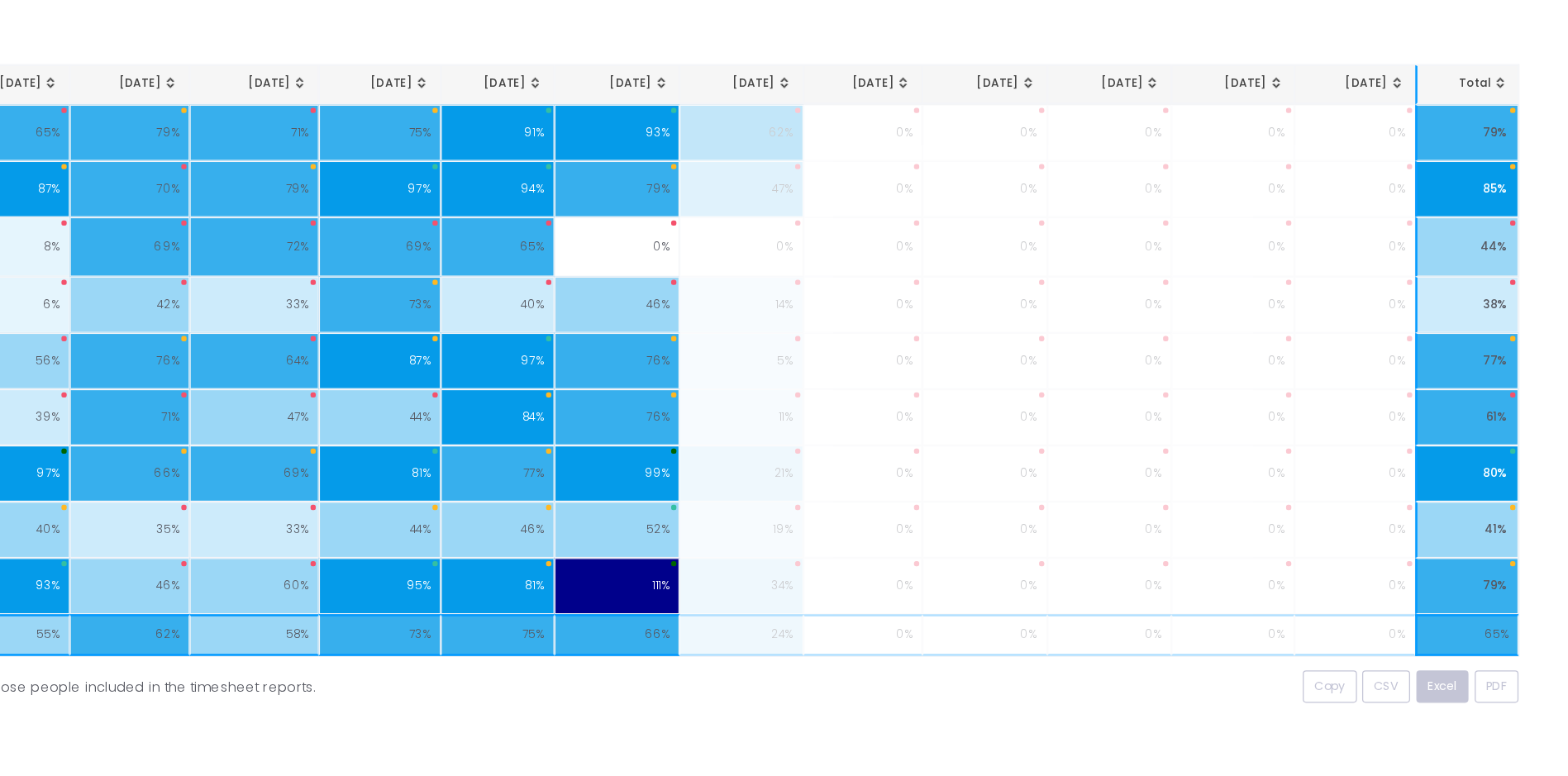
click at [1467, 703] on span "Excel" at bounding box center [1470, 707] width 23 height 14
click at [1510, 706] on span "PDF" at bounding box center [1513, 707] width 16 height 14
click at [1472, 702] on span "Excel" at bounding box center [1470, 707] width 23 height 14
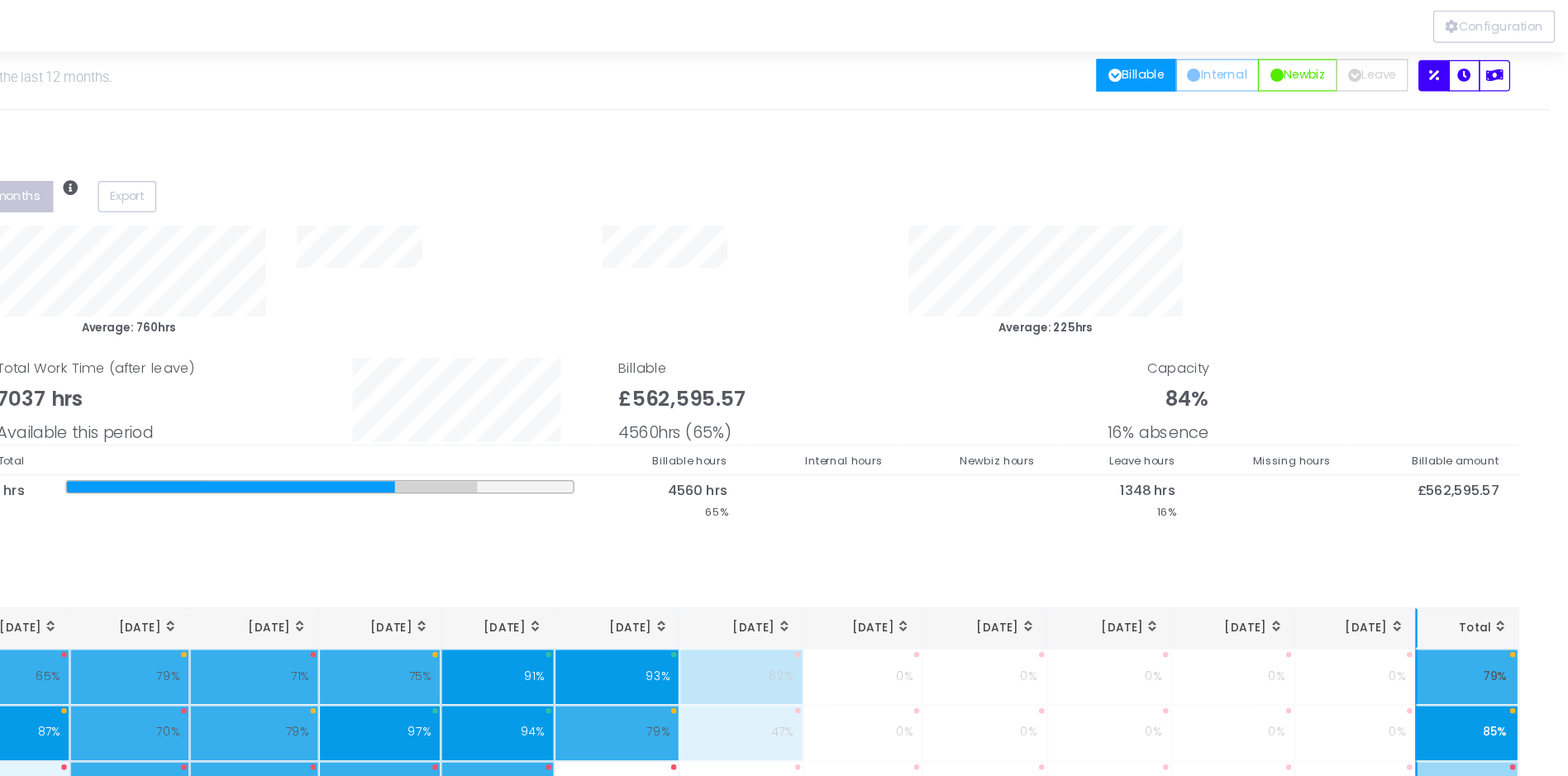
scroll to position [0, 12]
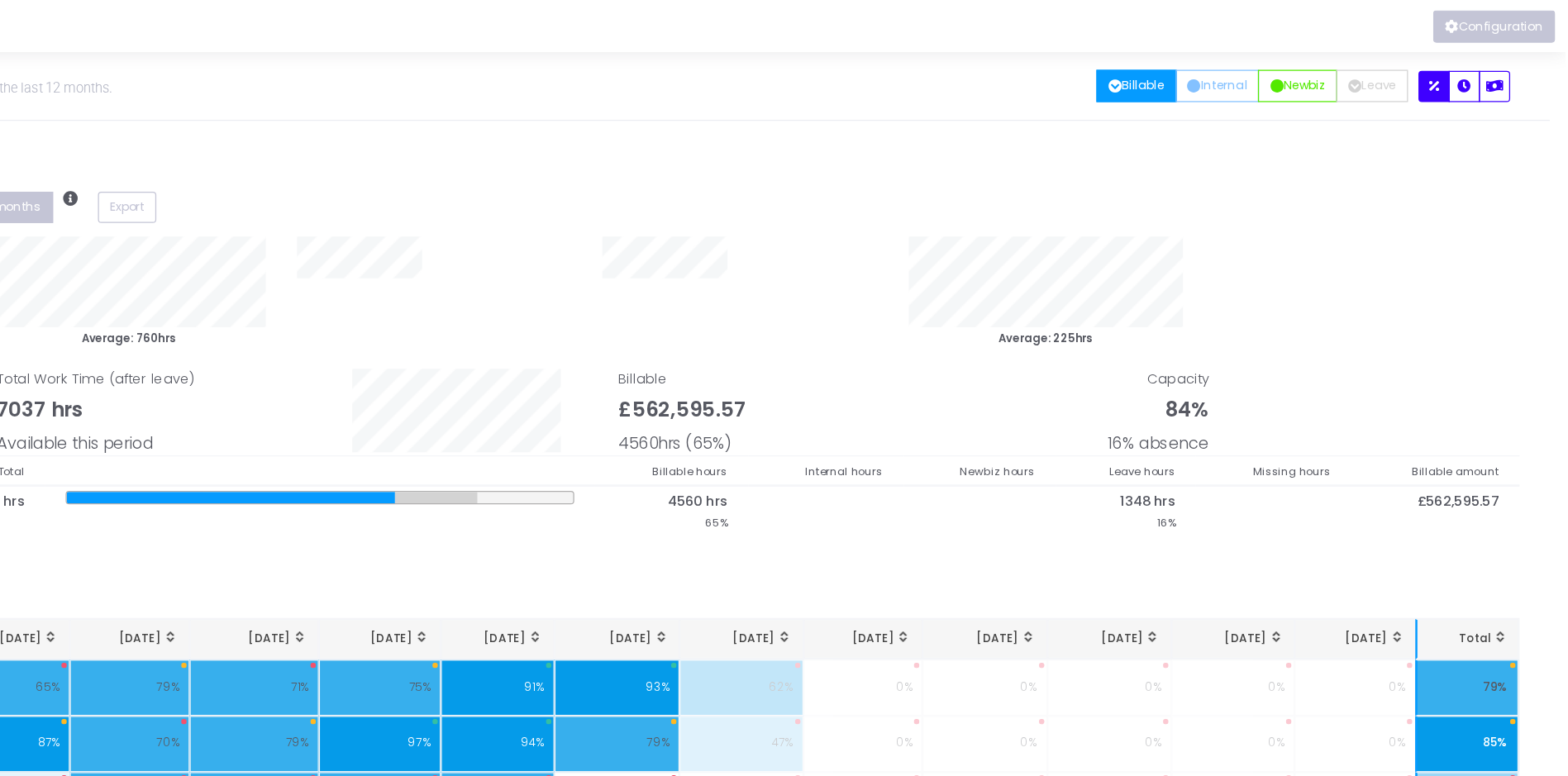
click at [1506, 19] on button "Configuration" at bounding box center [1512, 22] width 97 height 26
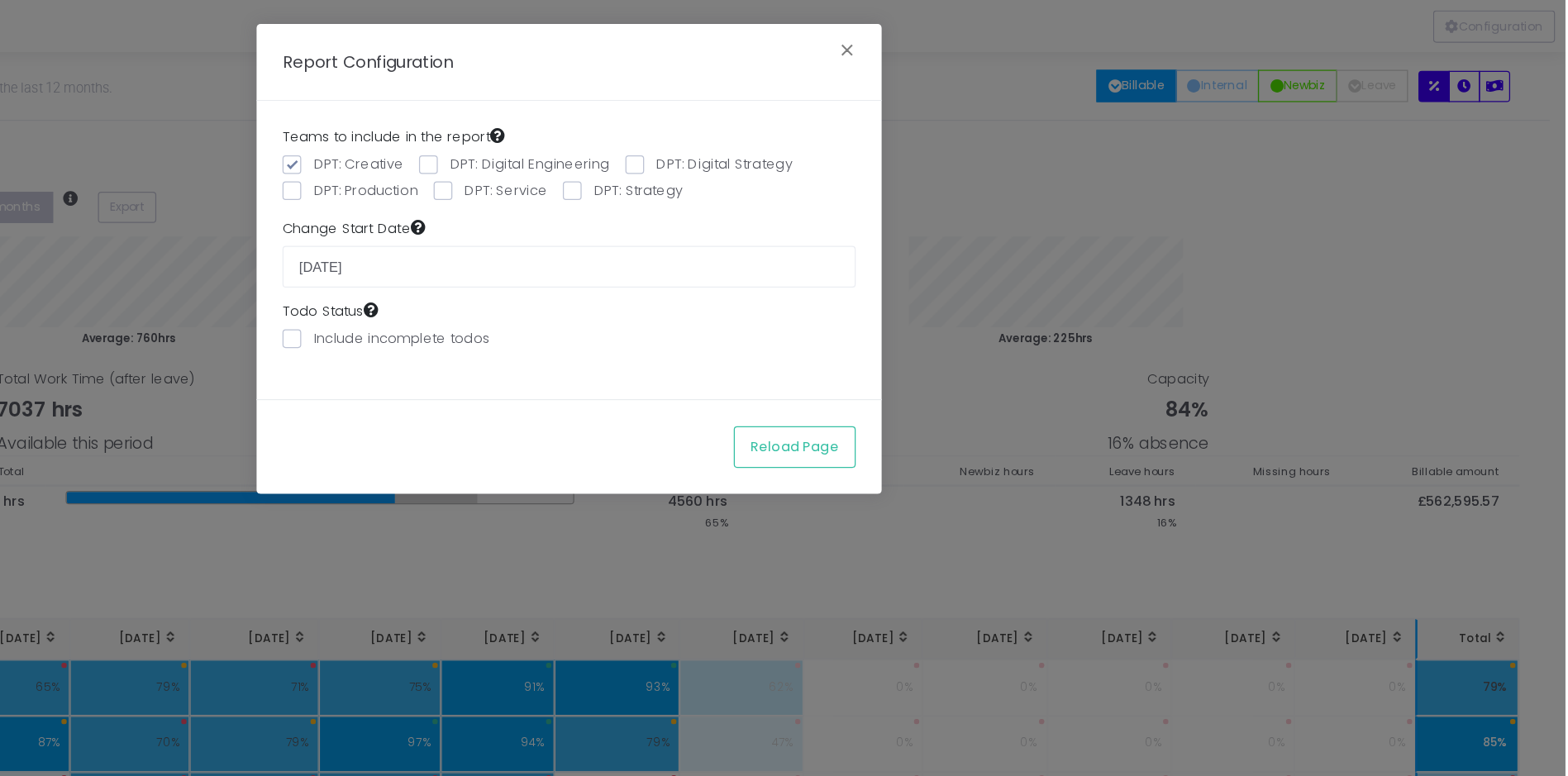
click at [664, 127] on span at bounding box center [665, 130] width 15 height 15
click at [684, 127] on input "DPT: Digital Engineering" at bounding box center [689, 127] width 10 height 10
checkbox input "true"
click at [825, 126] on span at bounding box center [829, 130] width 15 height 15
click at [847, 126] on input "DPT: Digital Strategy" at bounding box center [852, 127] width 10 height 10
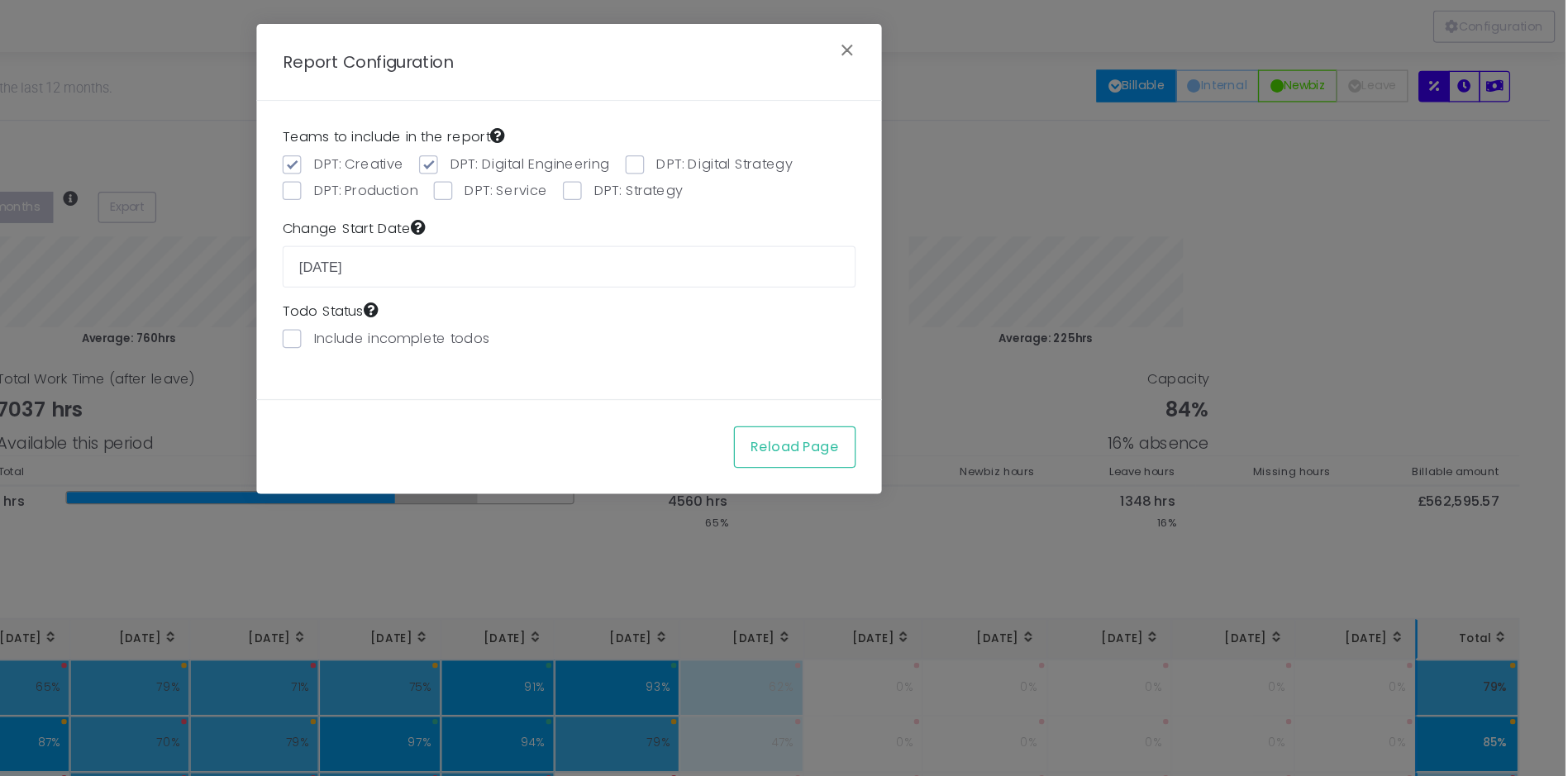
checkbox input "true"
click at [553, 152] on span at bounding box center [557, 151] width 15 height 15
click at [575, 152] on input "DPT: Production" at bounding box center [580, 148] width 10 height 10
checkbox input "true"
click at [681, 152] on span at bounding box center [677, 151] width 15 height 15
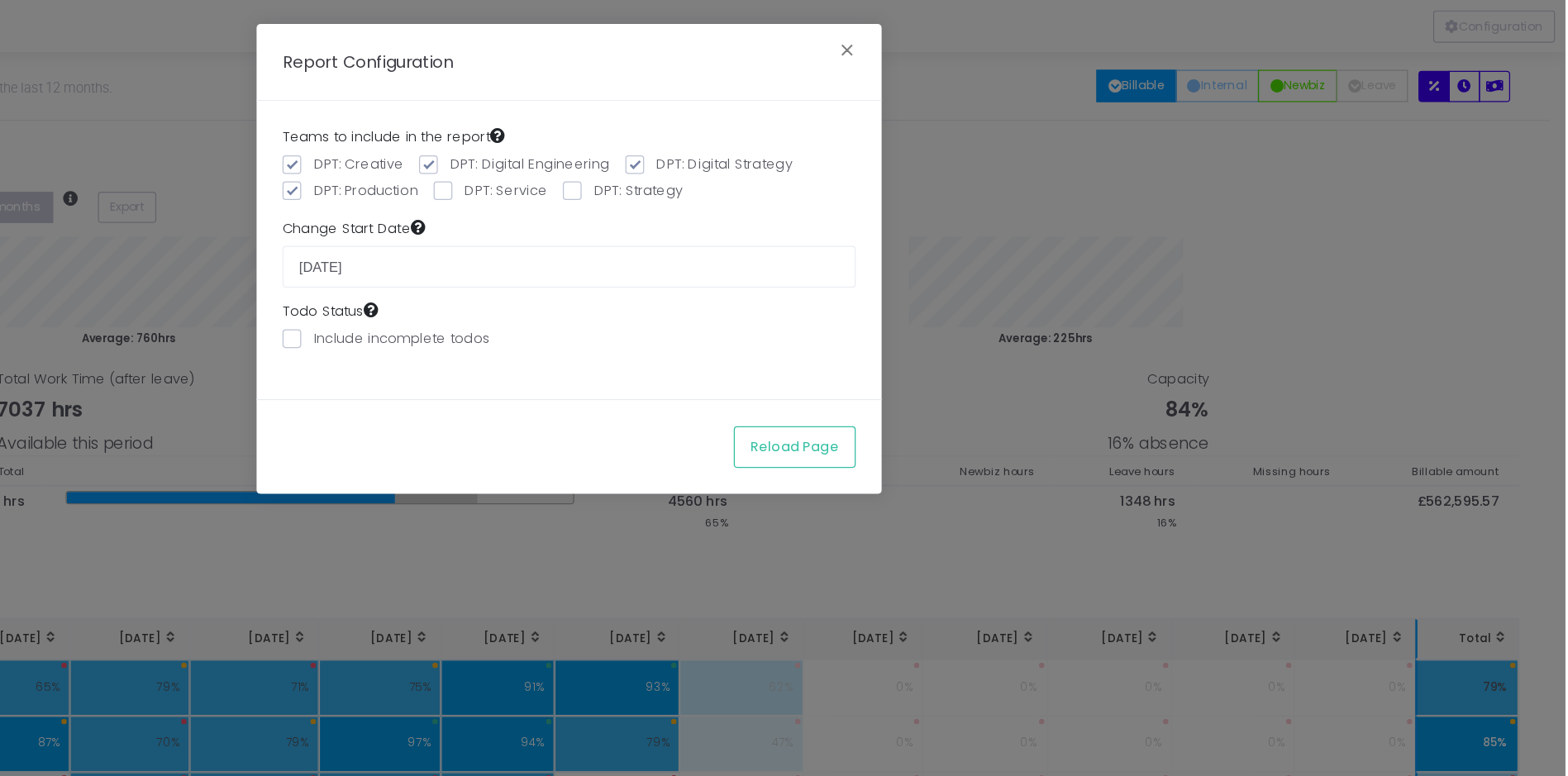
click at [695, 152] on input "DPT: Service" at bounding box center [700, 148] width 10 height 10
checkbox input "true"
click at [775, 150] on span at bounding box center [780, 151] width 15 height 15
click at [798, 150] on input "DPT: Strategy" at bounding box center [803, 148] width 10 height 10
checkbox input "true"
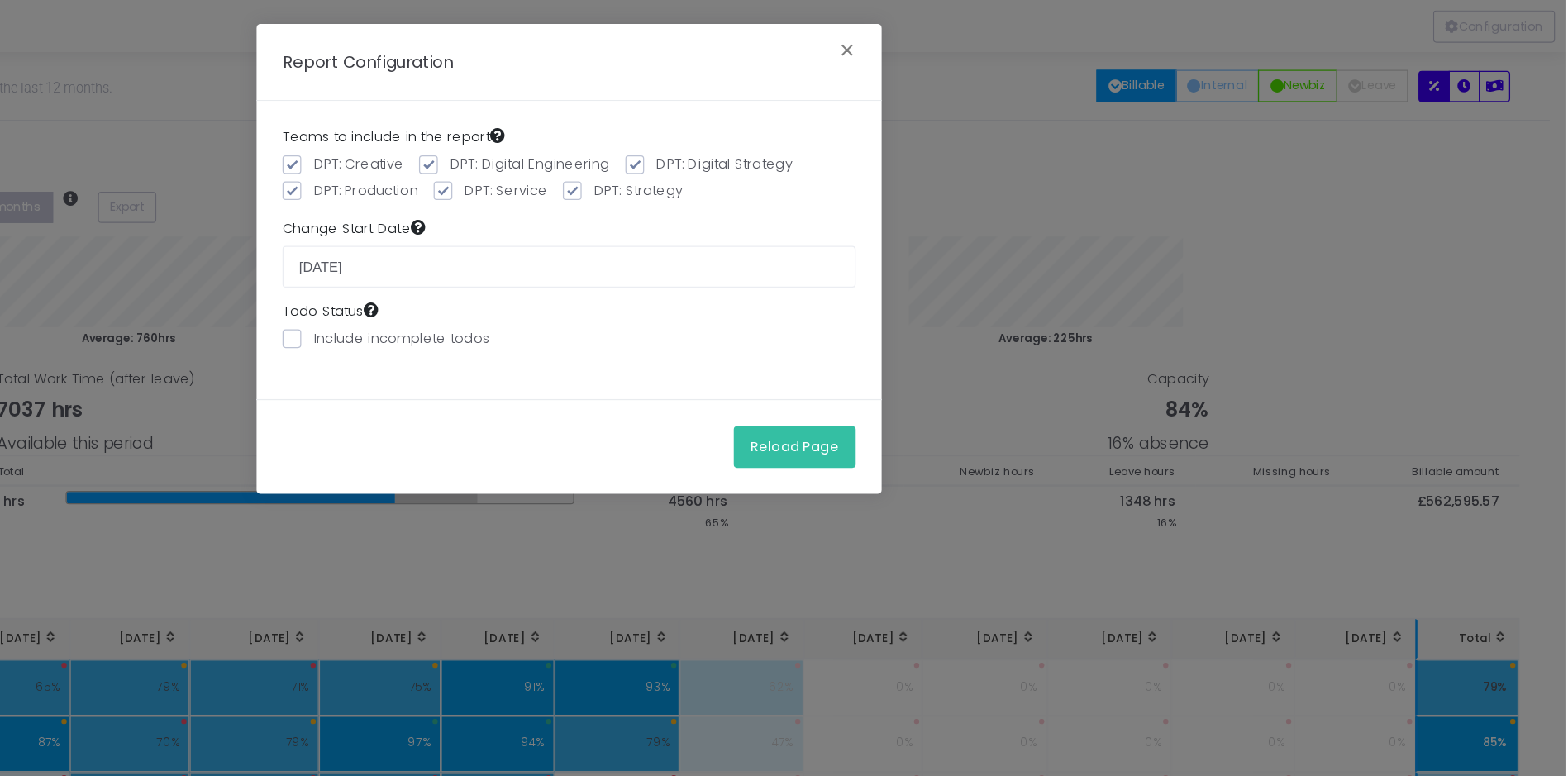
click at [959, 357] on button "Reload Page" at bounding box center [957, 354] width 97 height 33
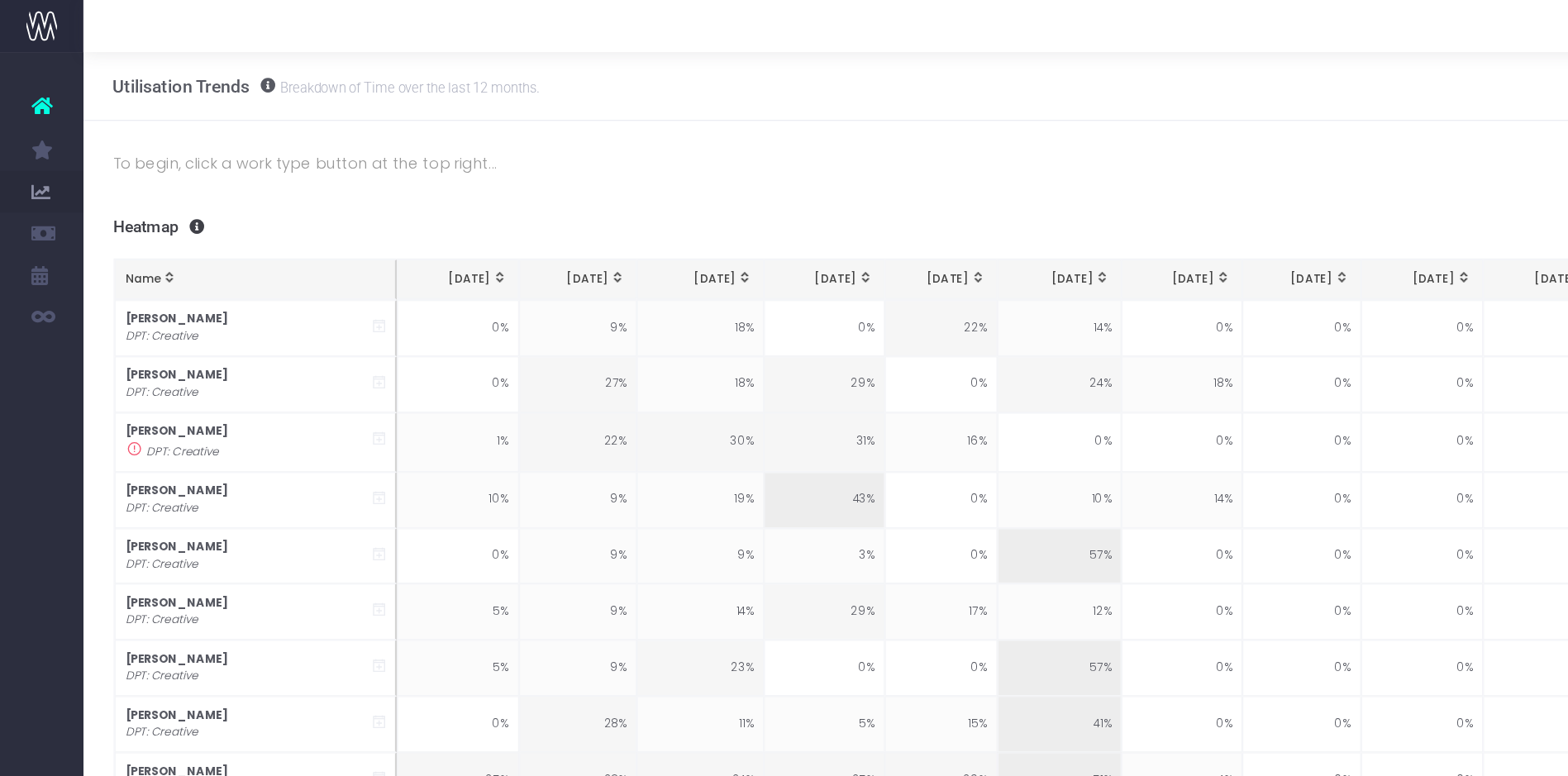
click at [742, 129] on p "To begin, click a work type button at the top right..." at bounding box center [817, 129] width 1455 height 20
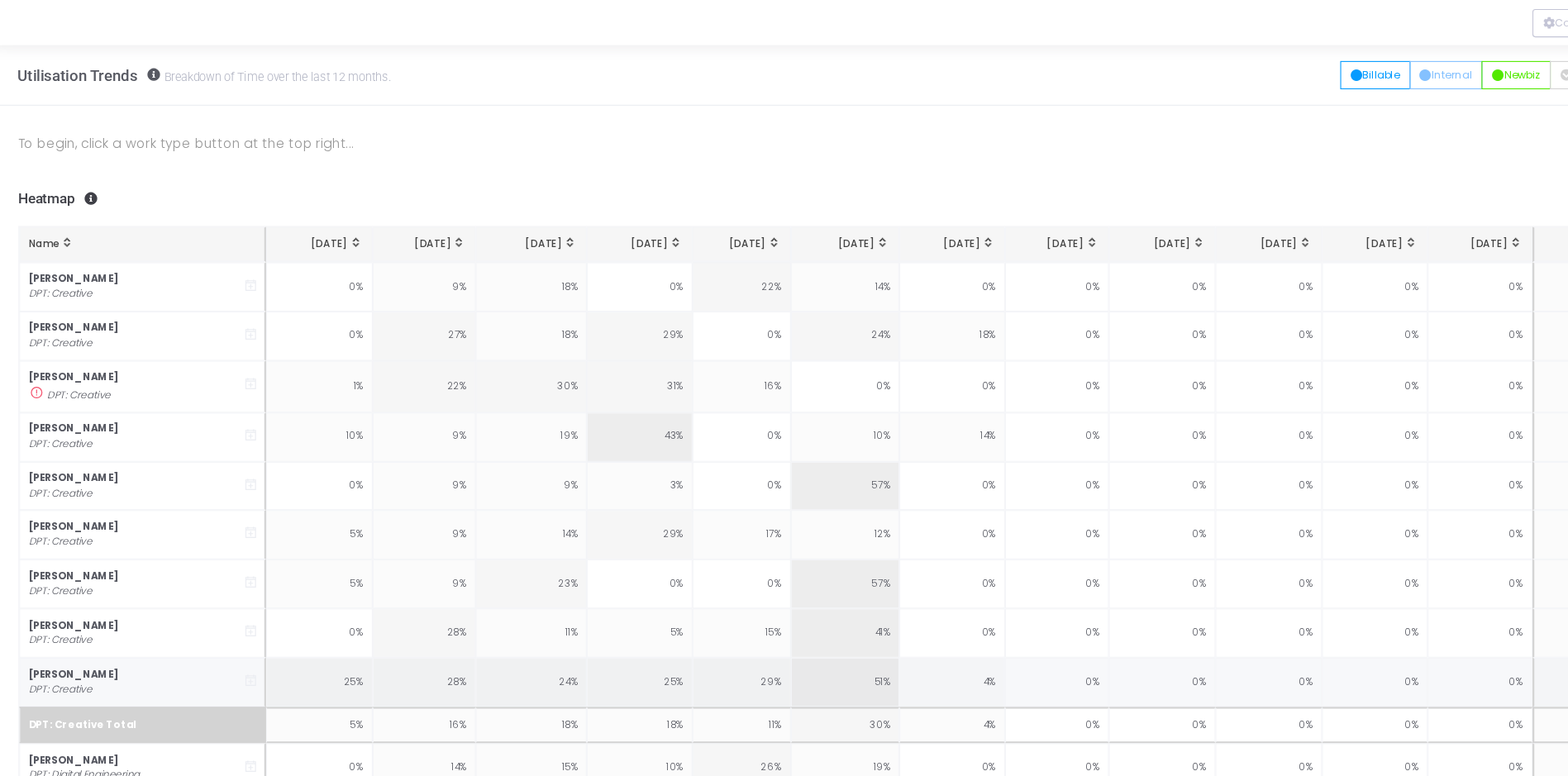
scroll to position [4, 1]
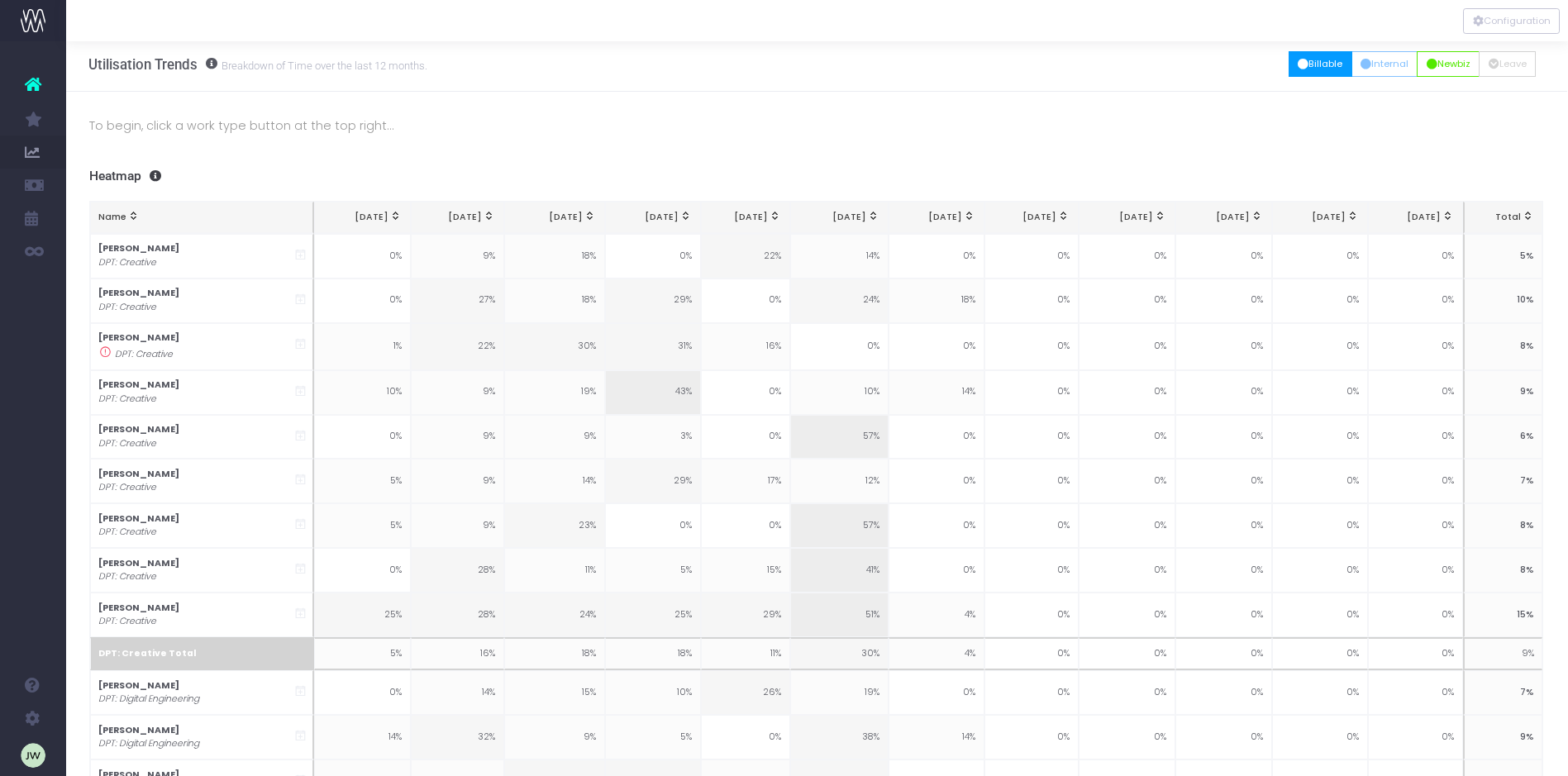
click at [1311, 63] on button "Billable" at bounding box center [1319, 64] width 63 height 26
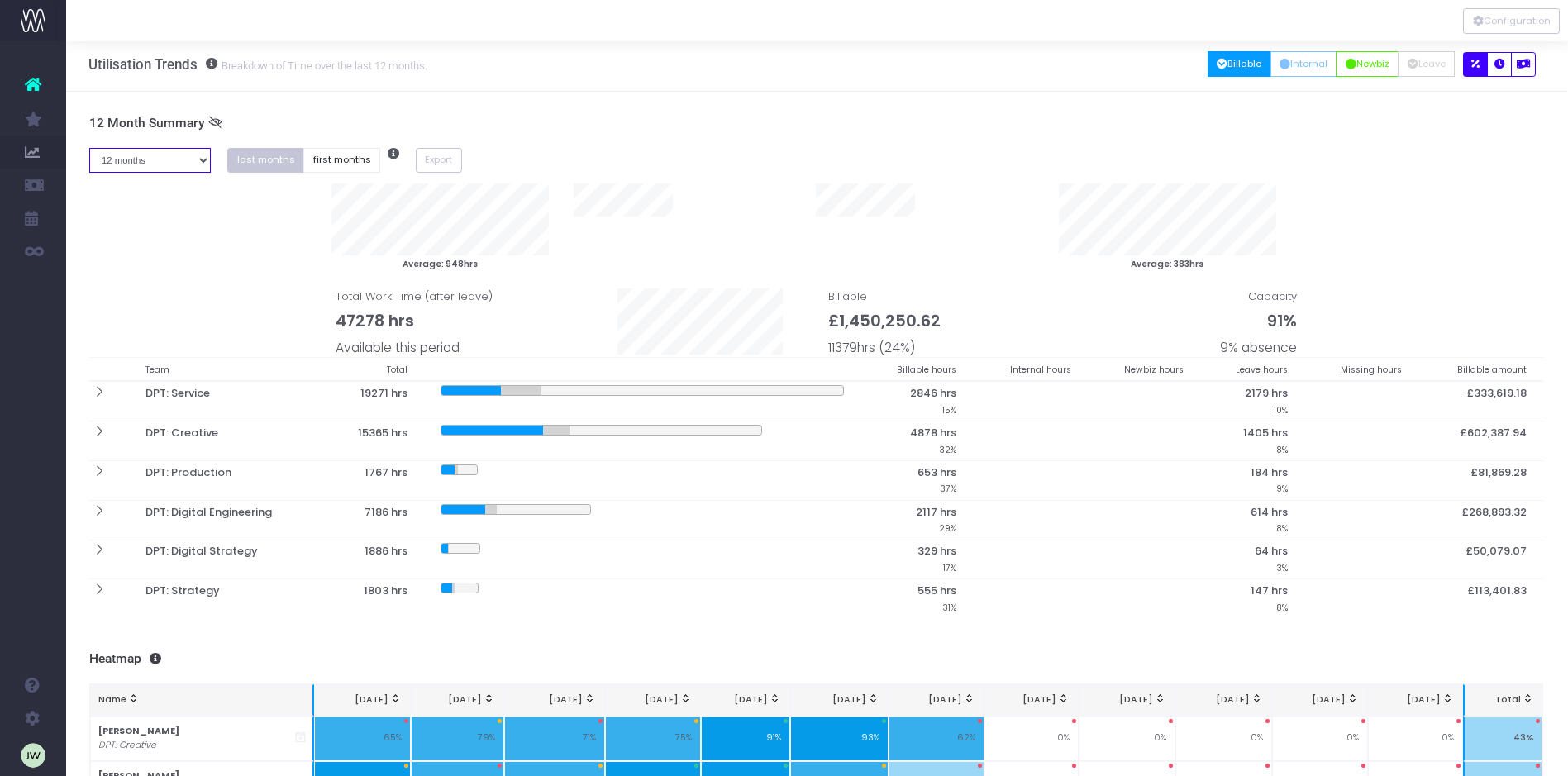
click at [202, 160] on select "1 month 2 months 3 months 4 months 5 months 6 months 7 months 8 months 9 months…" at bounding box center [150, 161] width 122 height 26
select select "six"
click at [89, 148] on select "1 month 2 months 3 months 4 months 5 months 6 months 7 months 8 months 9 months…" at bounding box center [150, 161] width 122 height 26
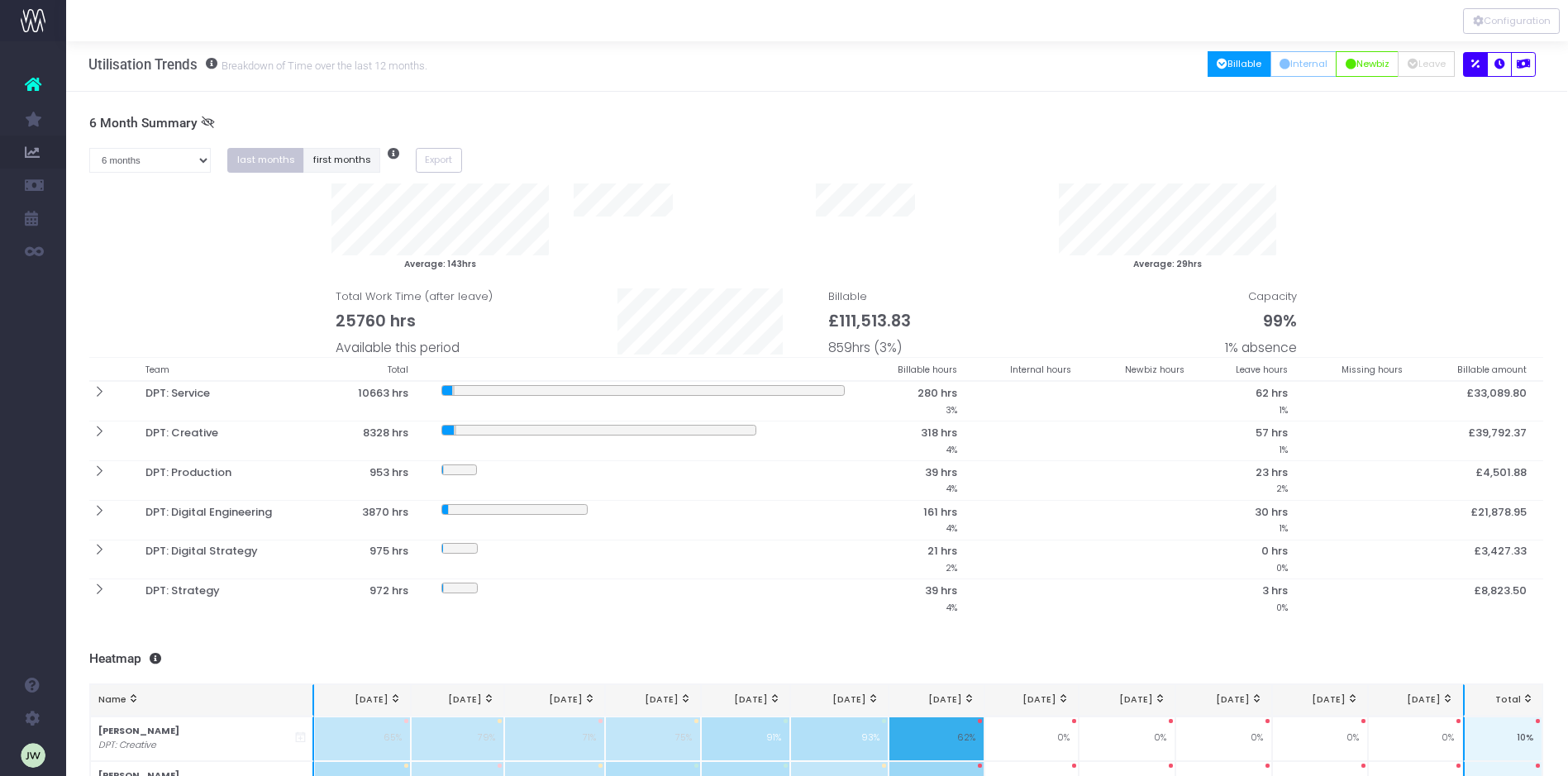
click at [342, 158] on button "first months" at bounding box center [341, 161] width 77 height 26
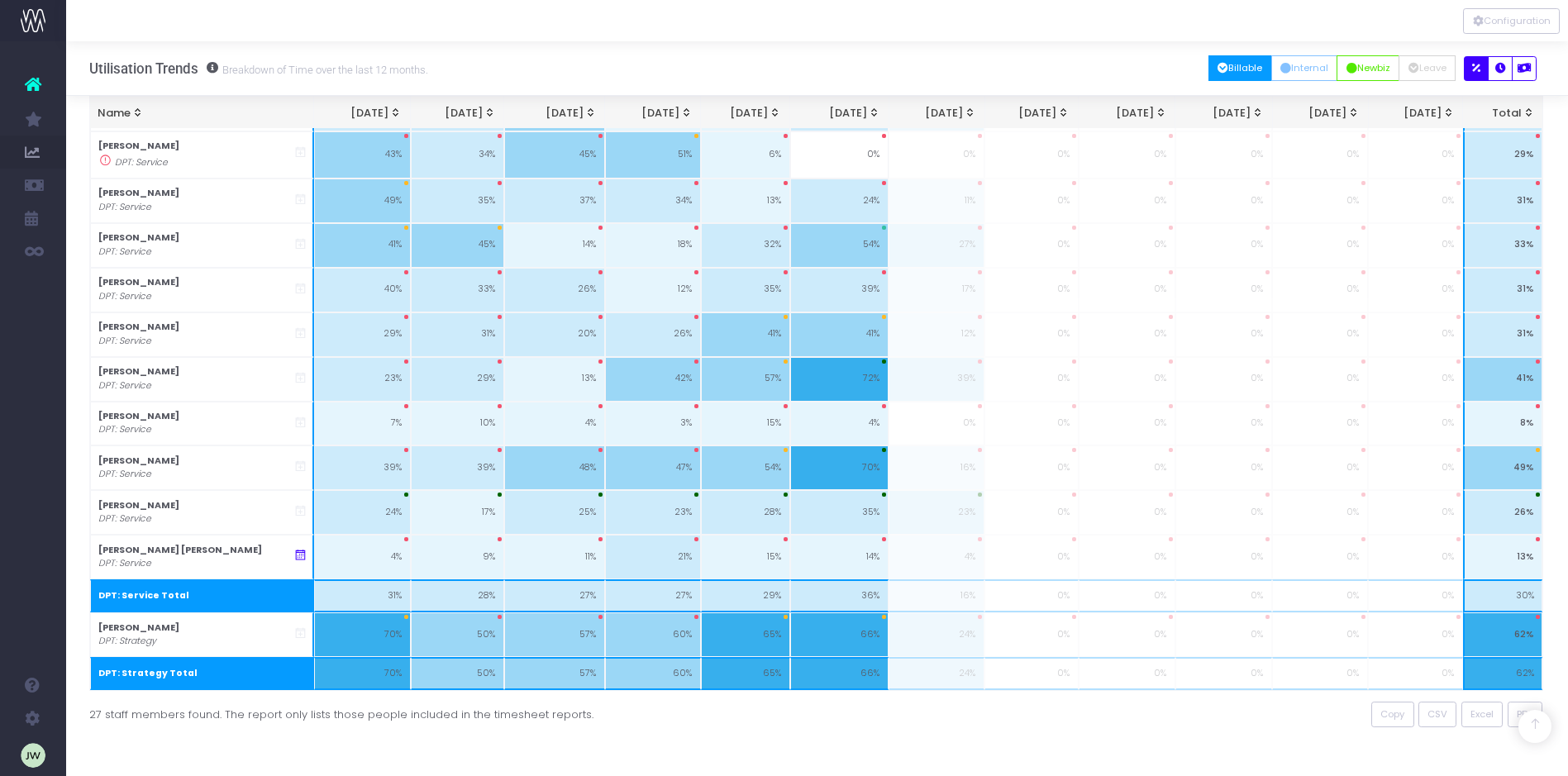
scroll to position [1389, 1]
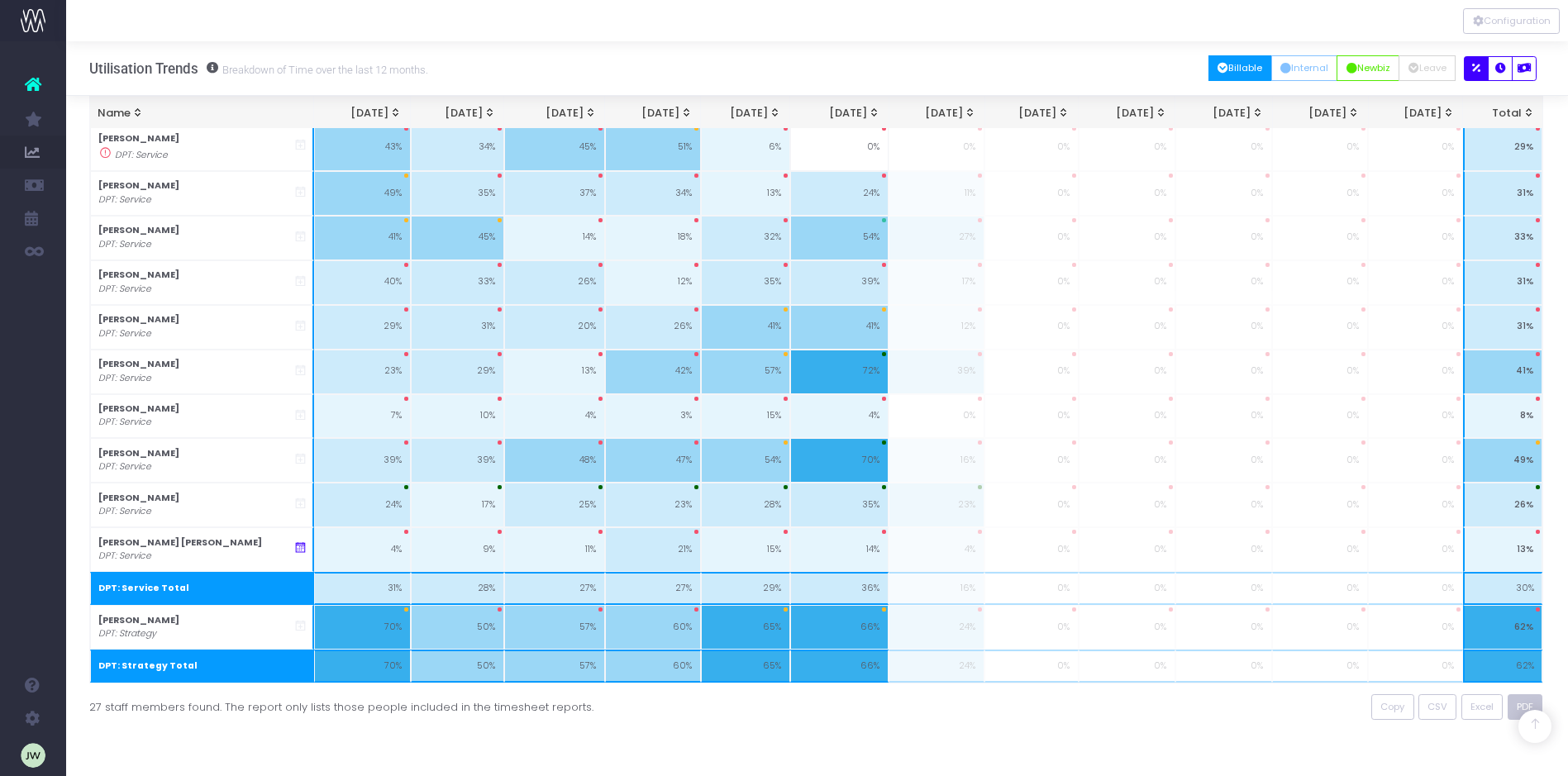
click at [1523, 705] on span "PDF" at bounding box center [1525, 707] width 16 height 14
click at [1486, 707] on span "Excel" at bounding box center [1481, 707] width 23 height 14
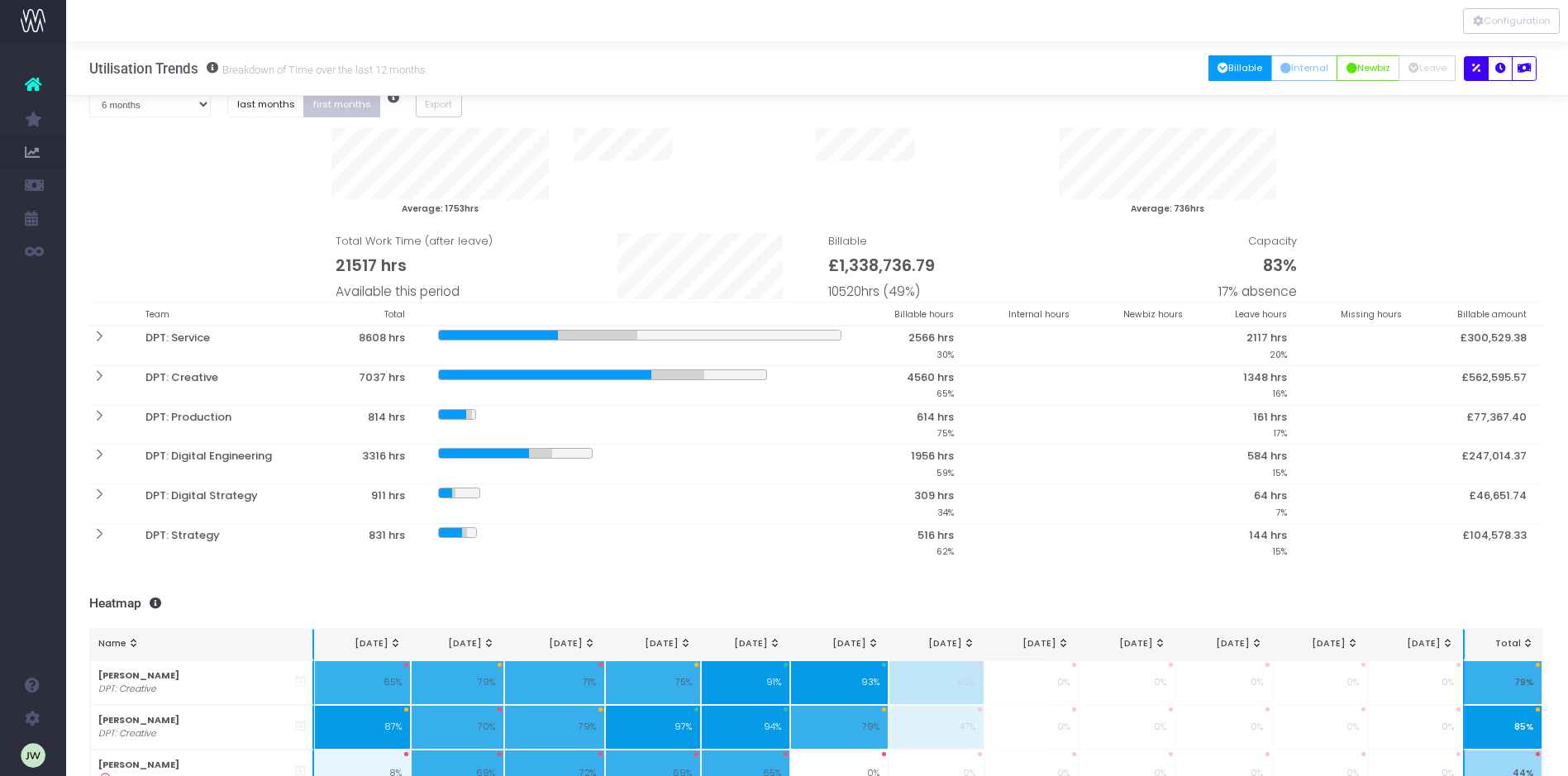
scroll to position [0, 1]
